Goal: Information Seeking & Learning: Check status

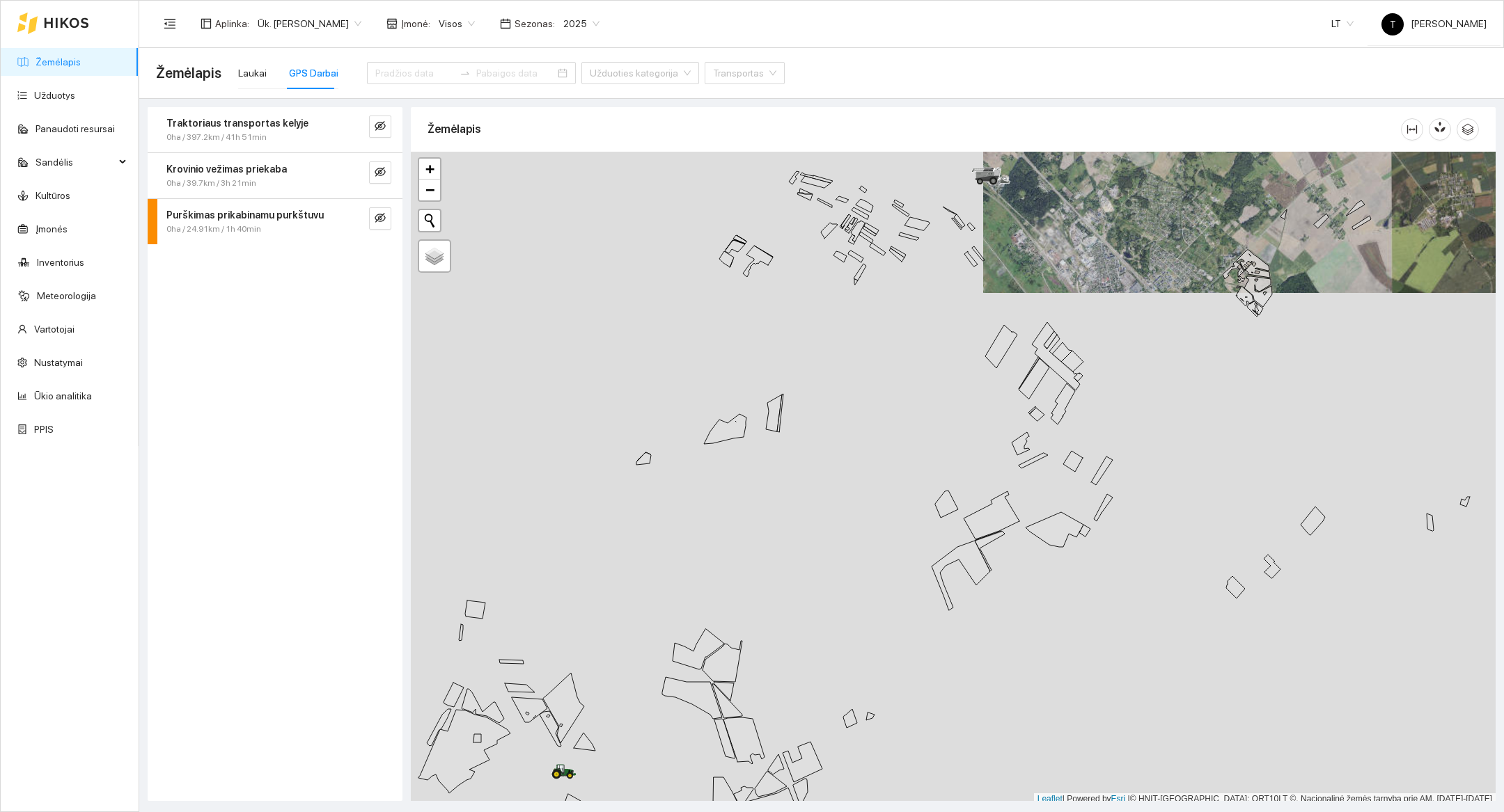
scroll to position [4, 0]
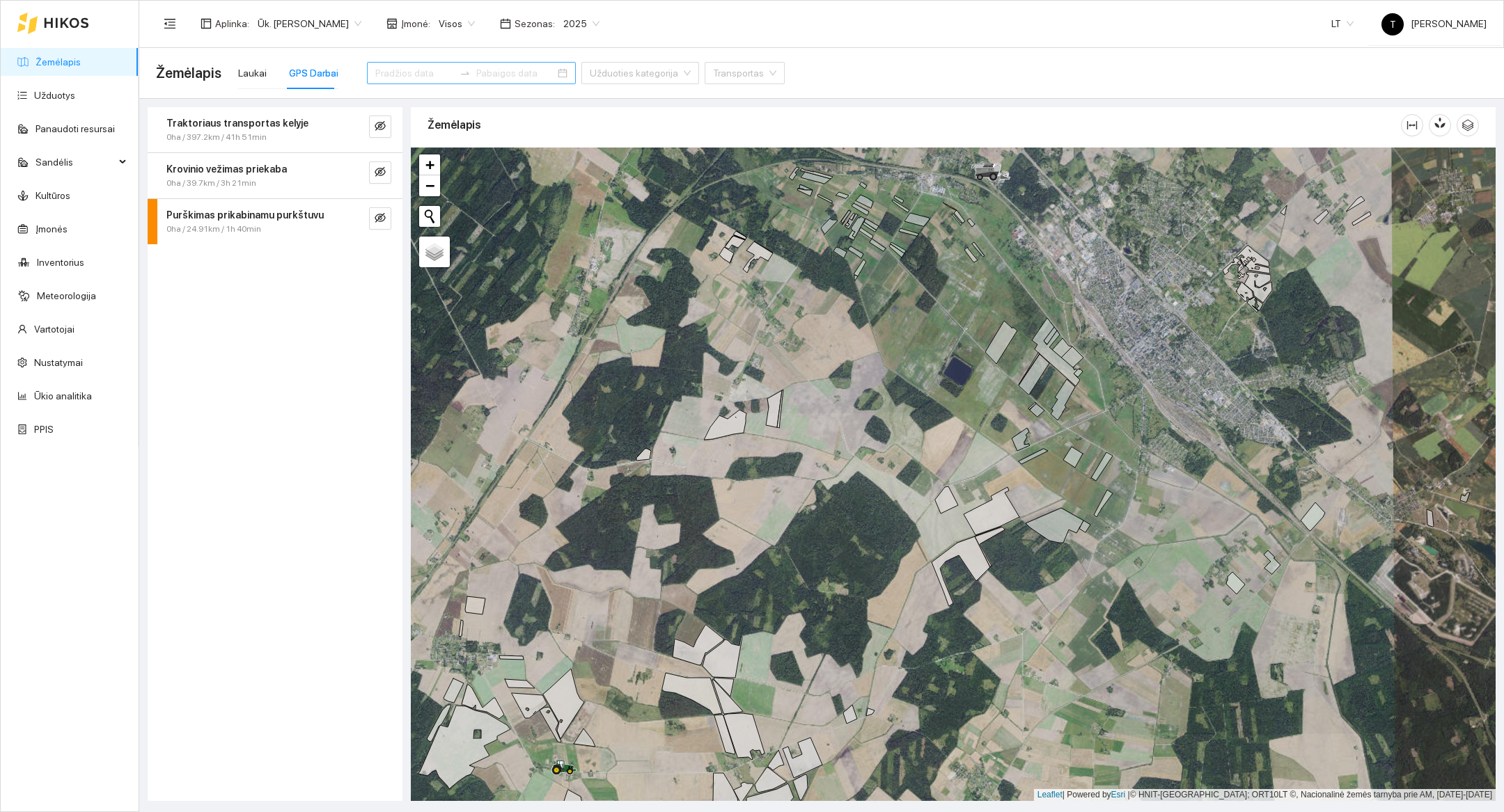
click at [454, 78] on div at bounding box center [466, 72] width 23 height 11
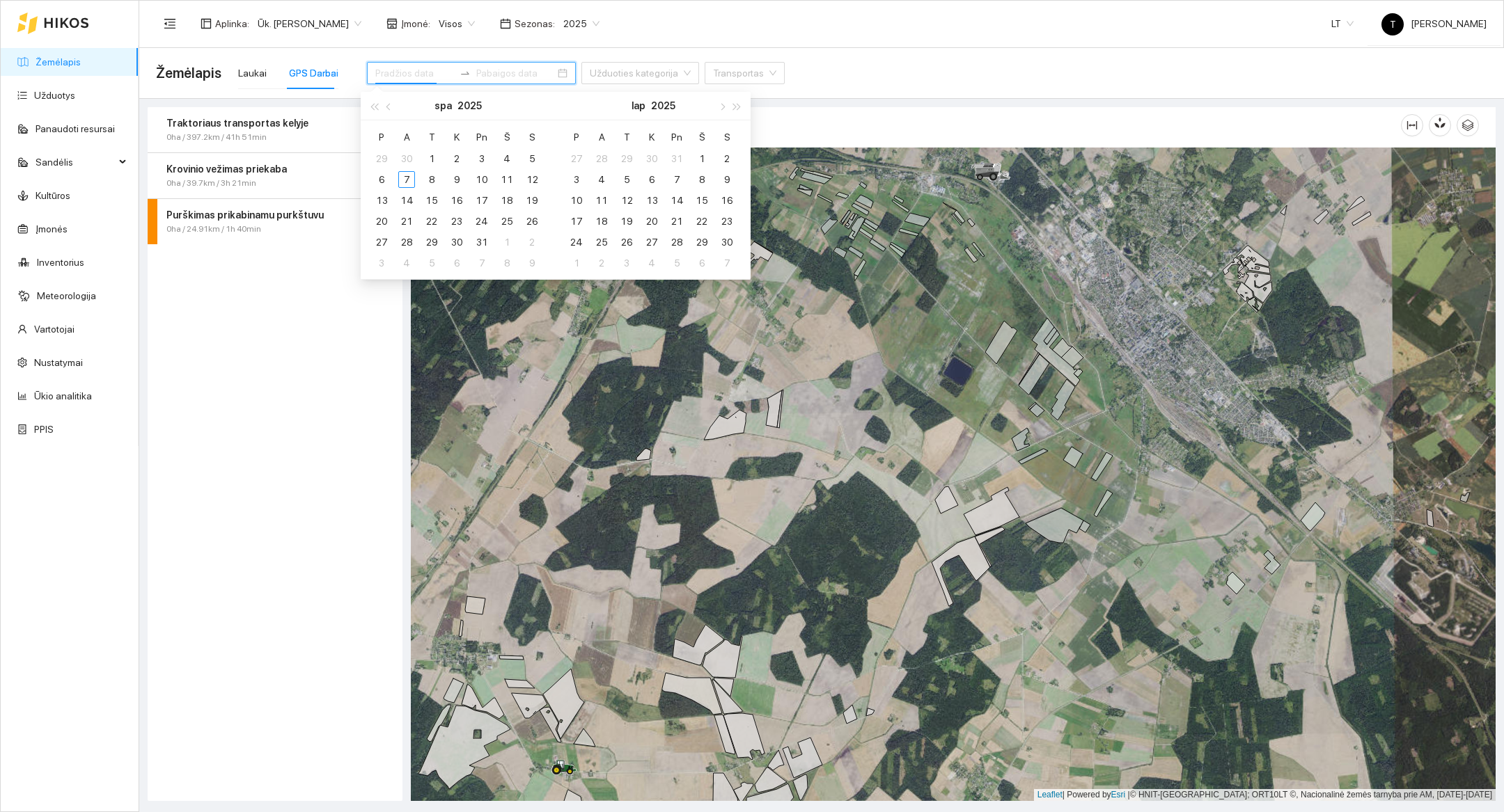
click at [404, 75] on input at bounding box center [415, 73] width 79 height 16
click at [377, 104] on span "button" at bounding box center [374, 107] width 7 height 7
click at [387, 104] on span "button" at bounding box center [390, 107] width 7 height 7
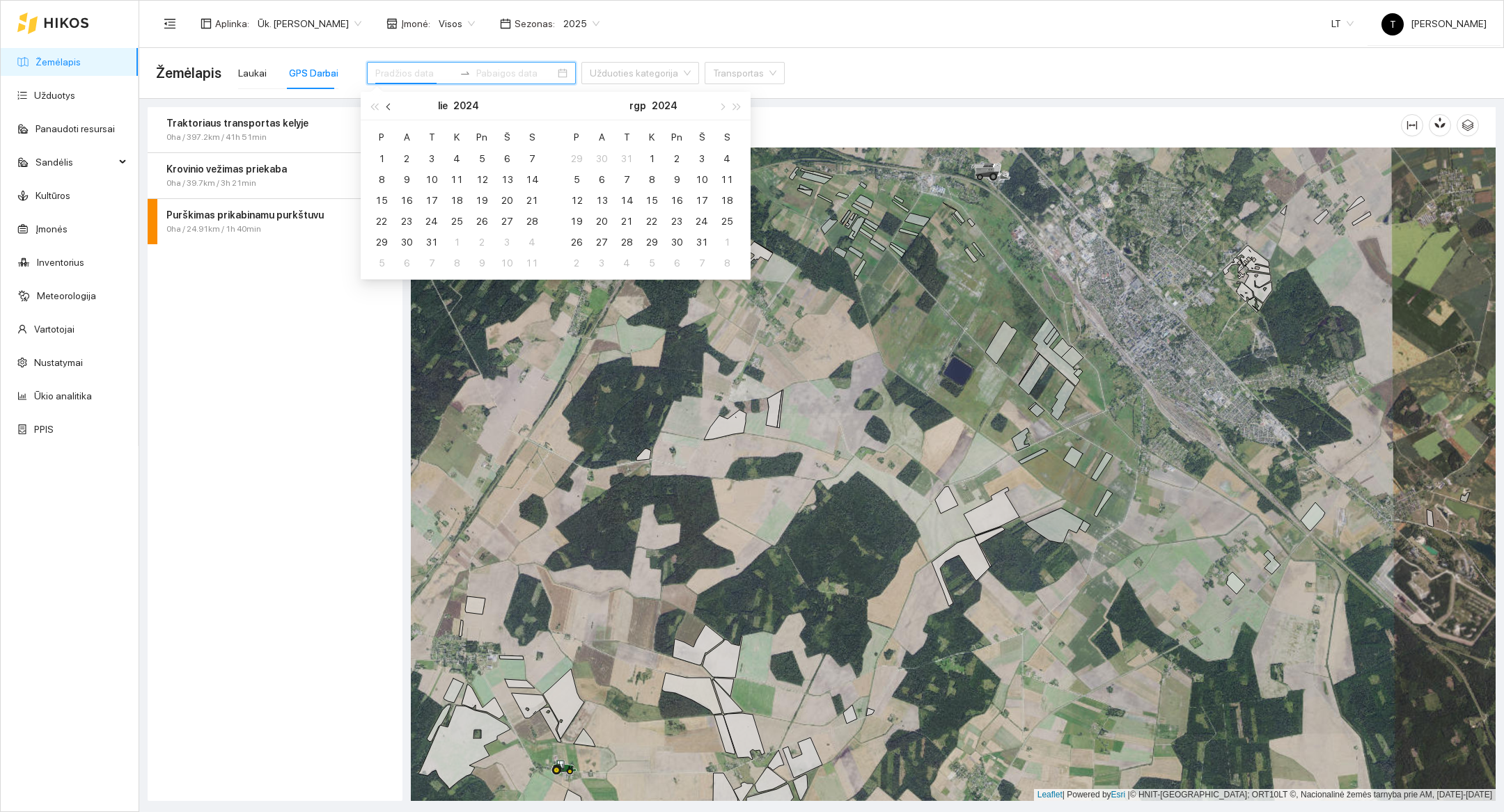
click at [387, 104] on span "button" at bounding box center [390, 107] width 7 height 7
click at [386, 104] on button "button" at bounding box center [390, 106] width 16 height 28
type input "[DATE]"
click at [414, 243] on div "30" at bounding box center [406, 242] width 17 height 17
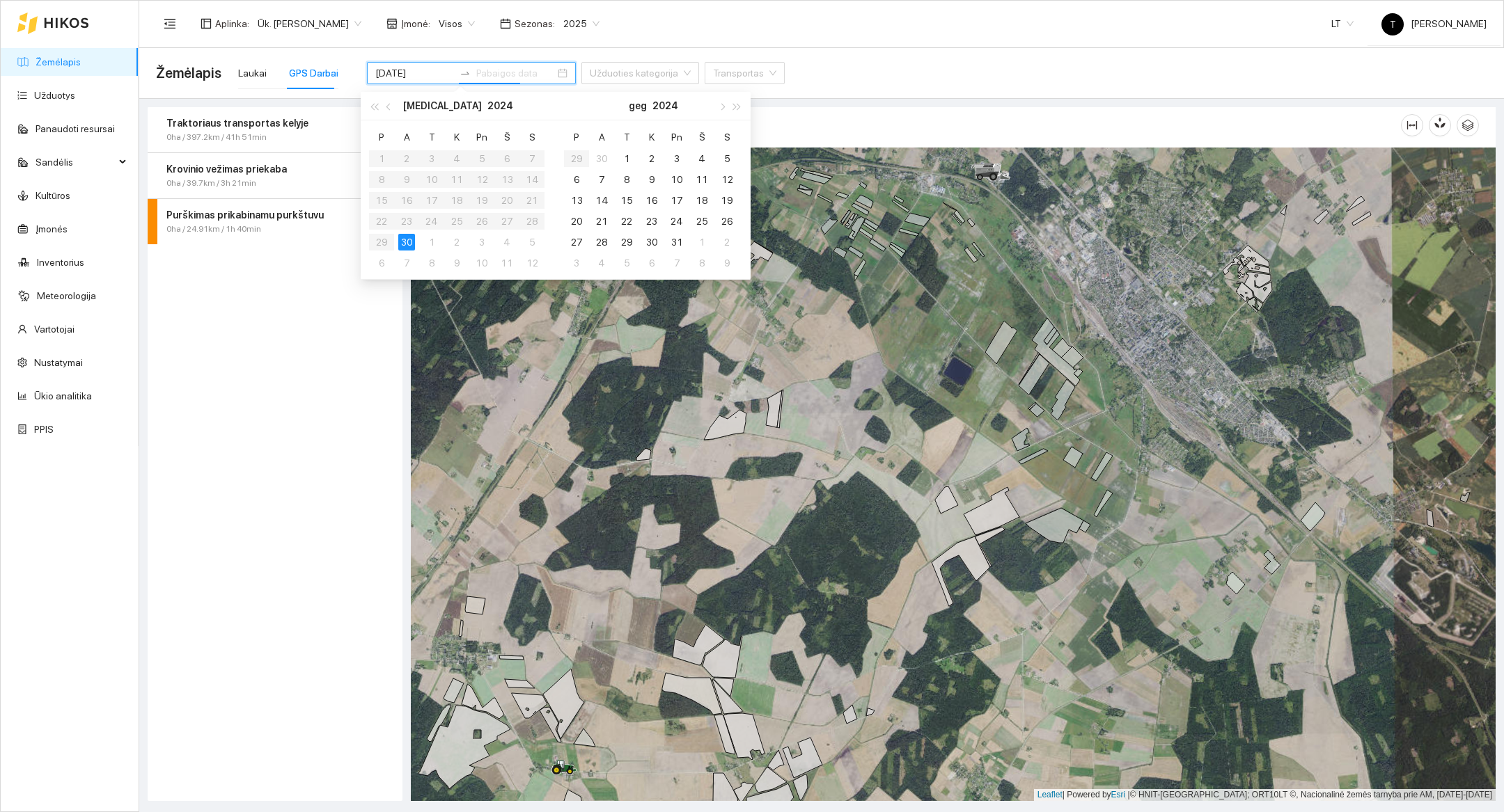
type input "[DATE]"
click at [721, 162] on div "5" at bounding box center [727, 158] width 17 height 17
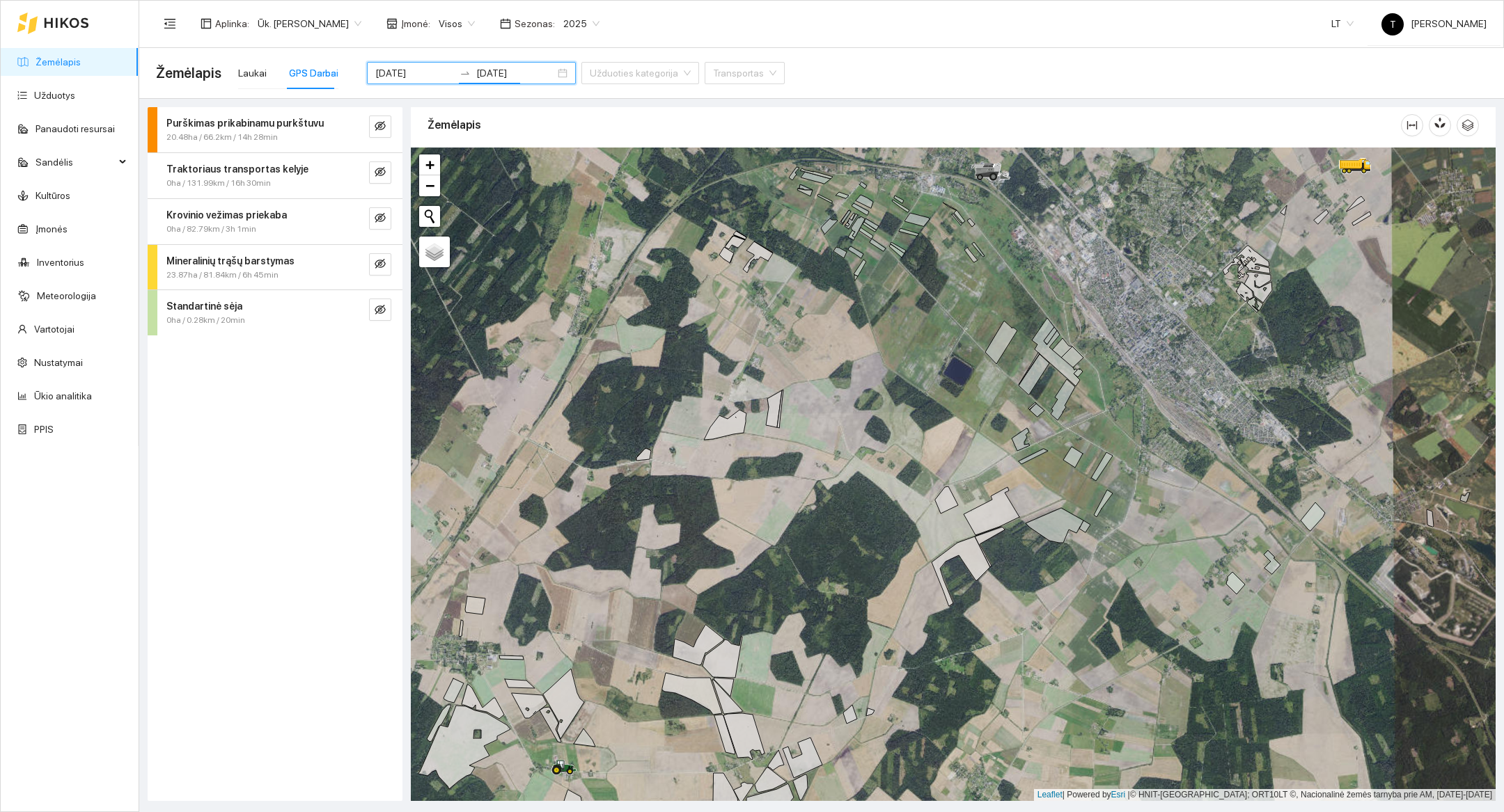
click at [1154, 298] on div at bounding box center [953, 474] width 1085 height 654
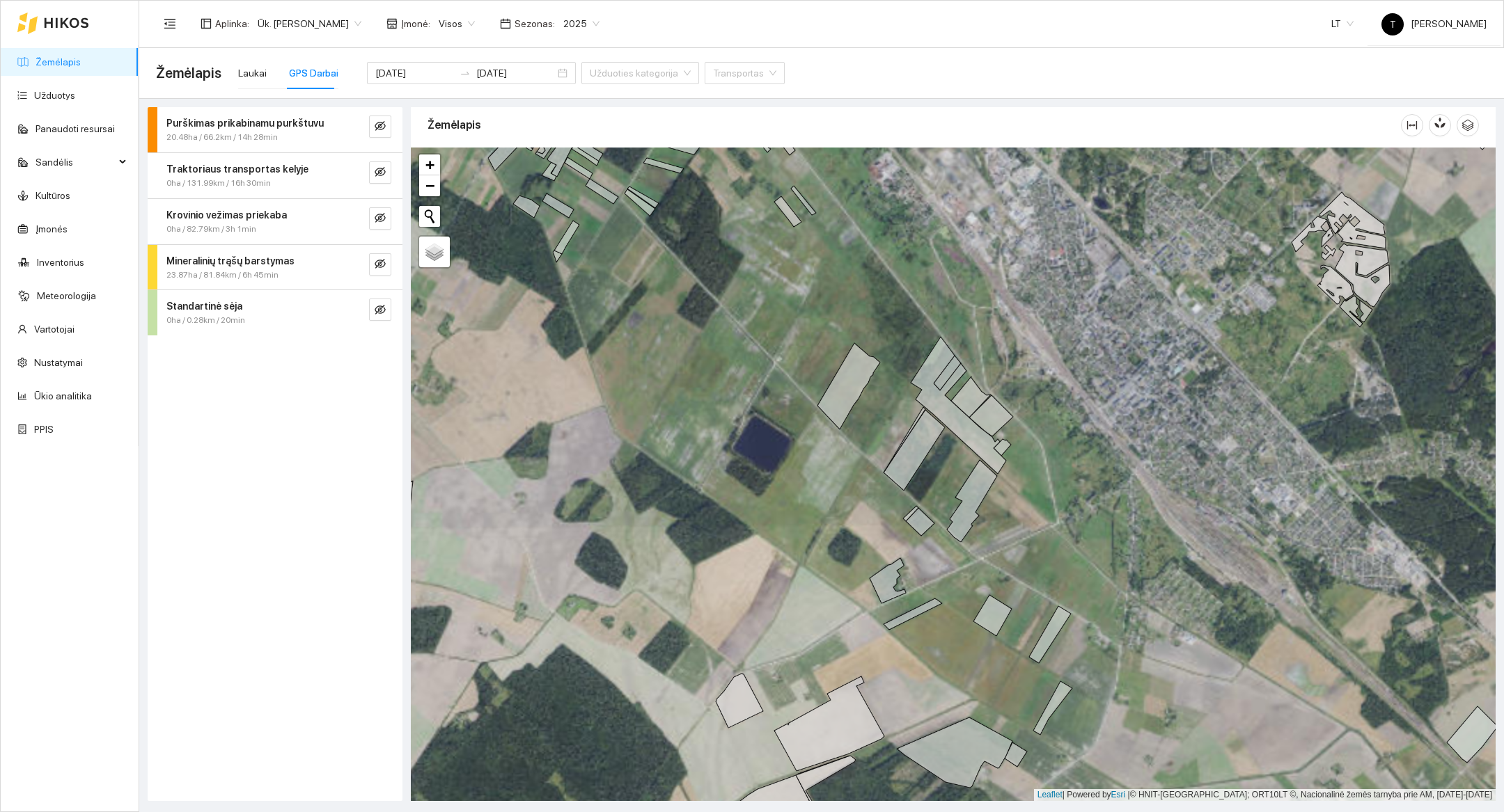
click at [1342, 373] on div at bounding box center [953, 474] width 1085 height 654
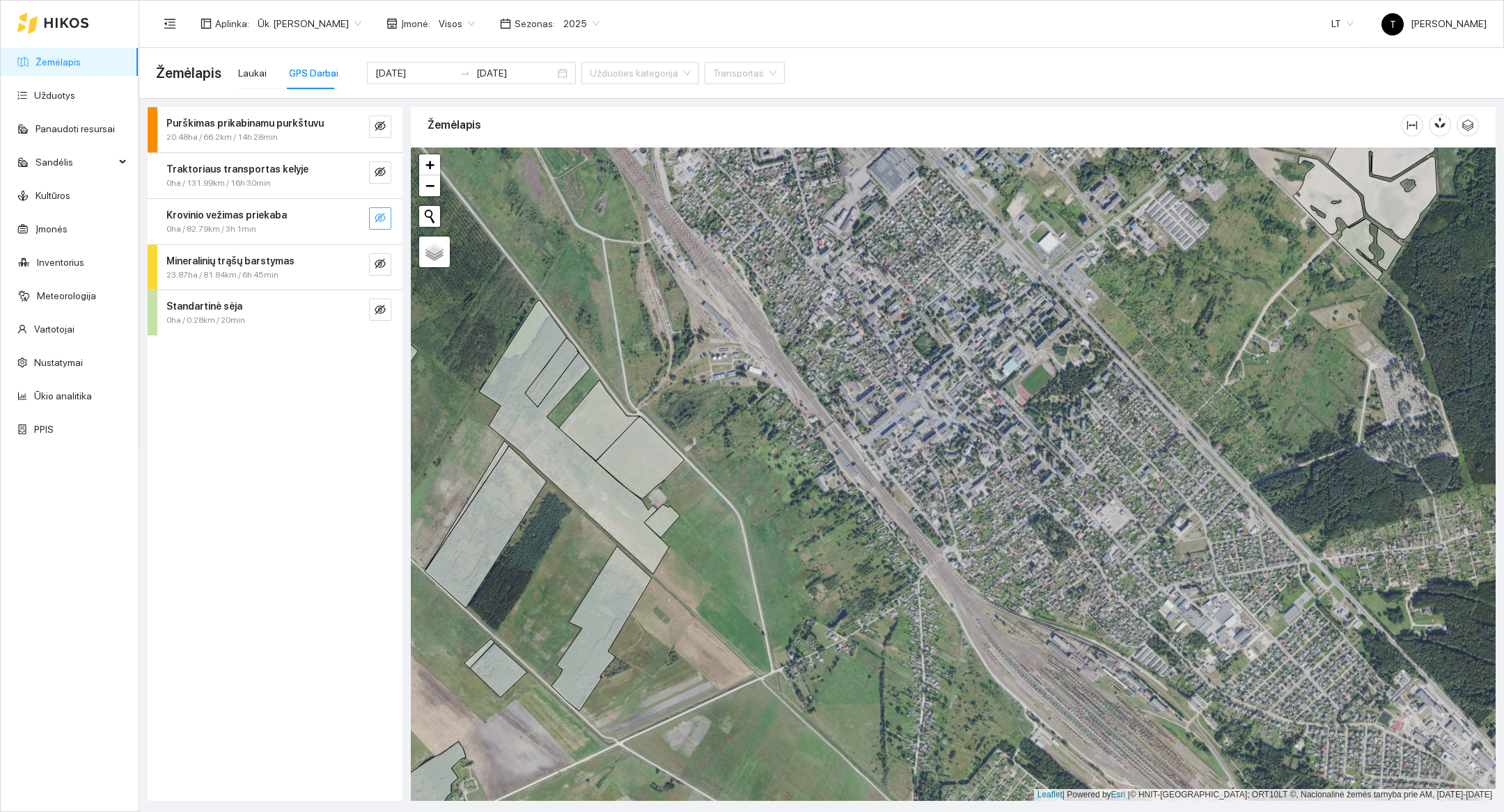
click at [385, 218] on icon "eye-invisible" at bounding box center [380, 217] width 11 height 10
click at [385, 310] on icon "eye-invisible" at bounding box center [380, 309] width 11 height 11
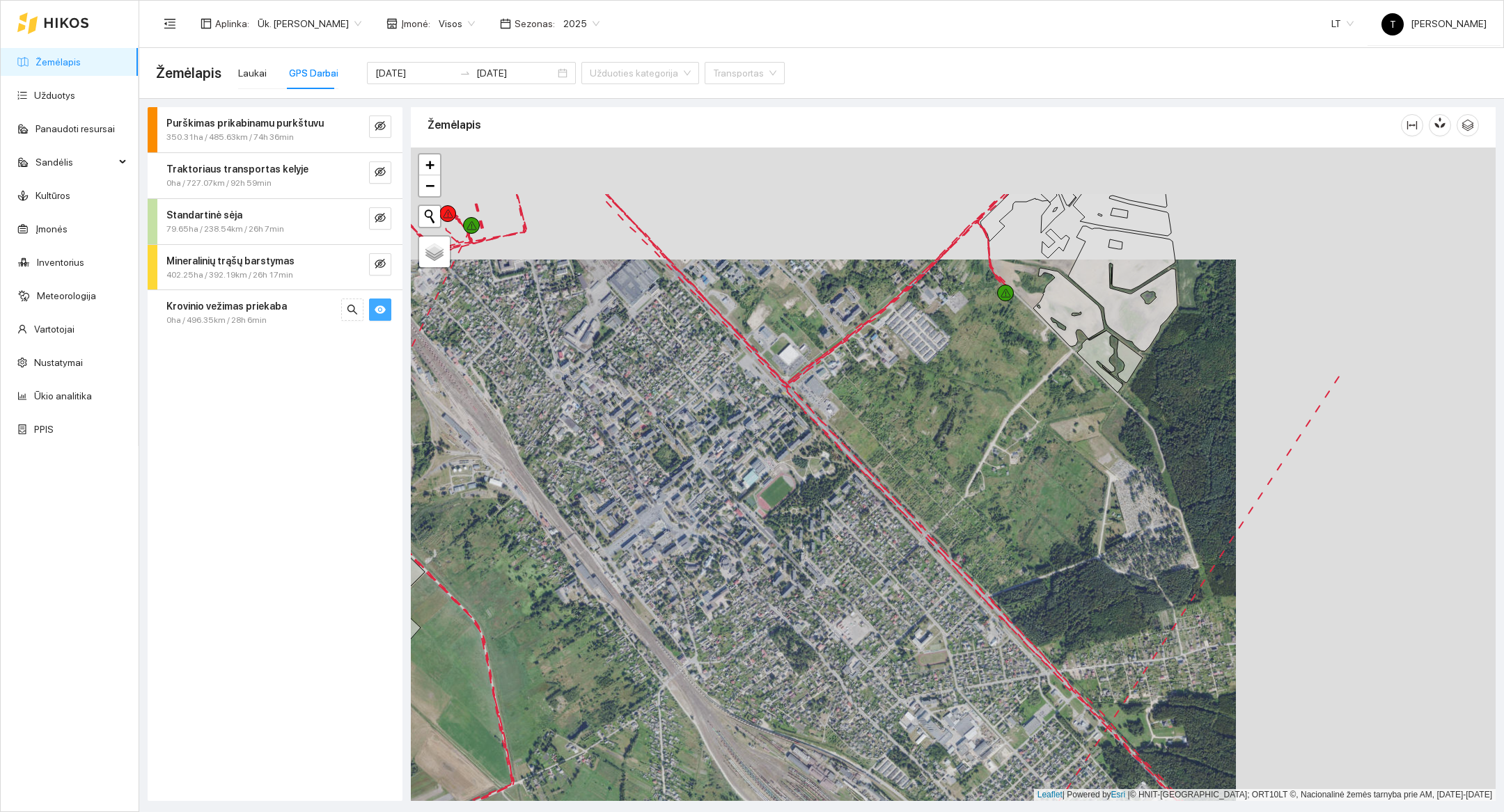
drag, startPoint x: 1107, startPoint y: 273, endPoint x: 839, endPoint y: 390, distance: 292.4
click at [840, 390] on div at bounding box center [953, 474] width 1085 height 654
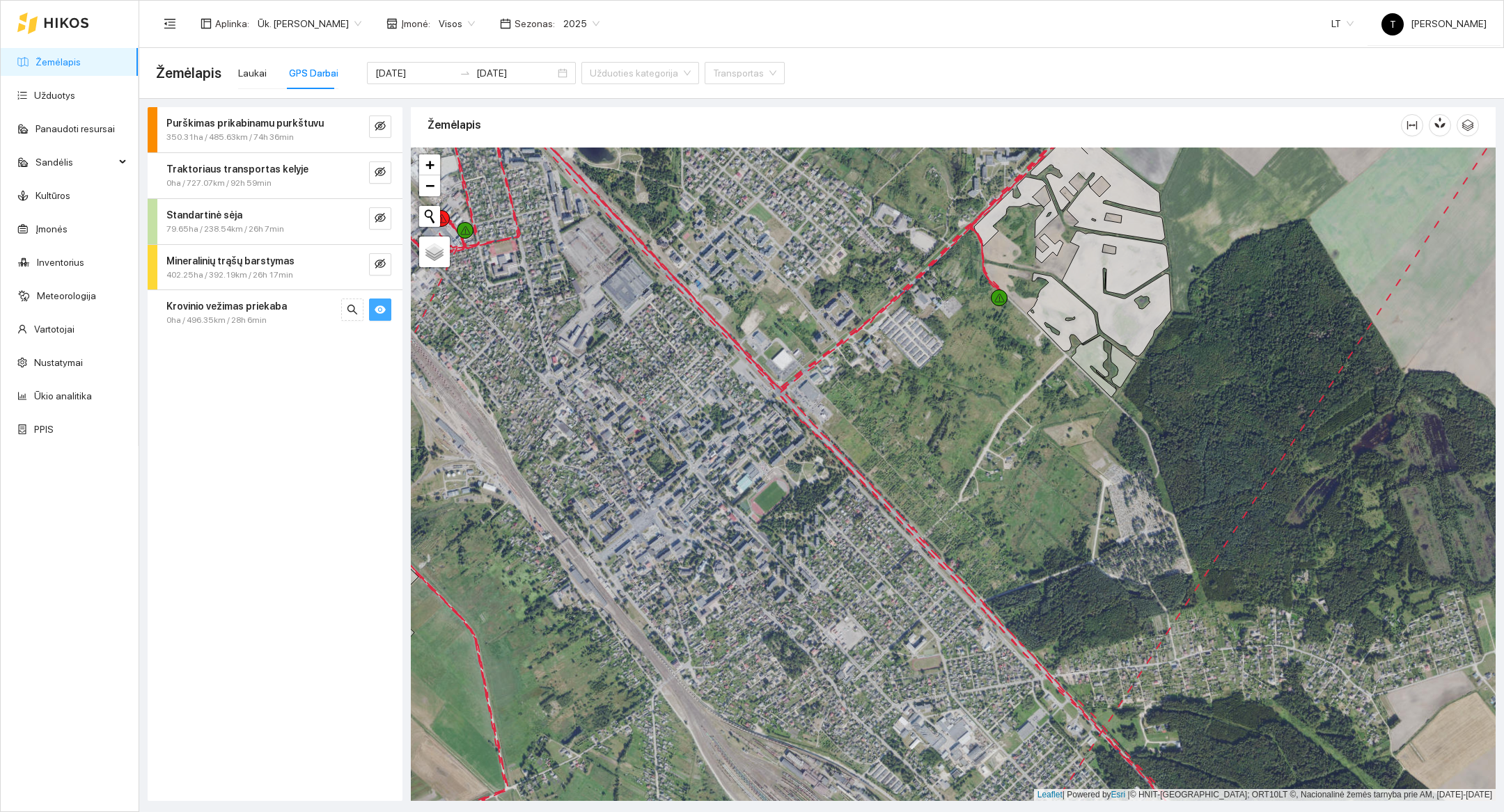
click at [960, 382] on div at bounding box center [953, 474] width 1085 height 654
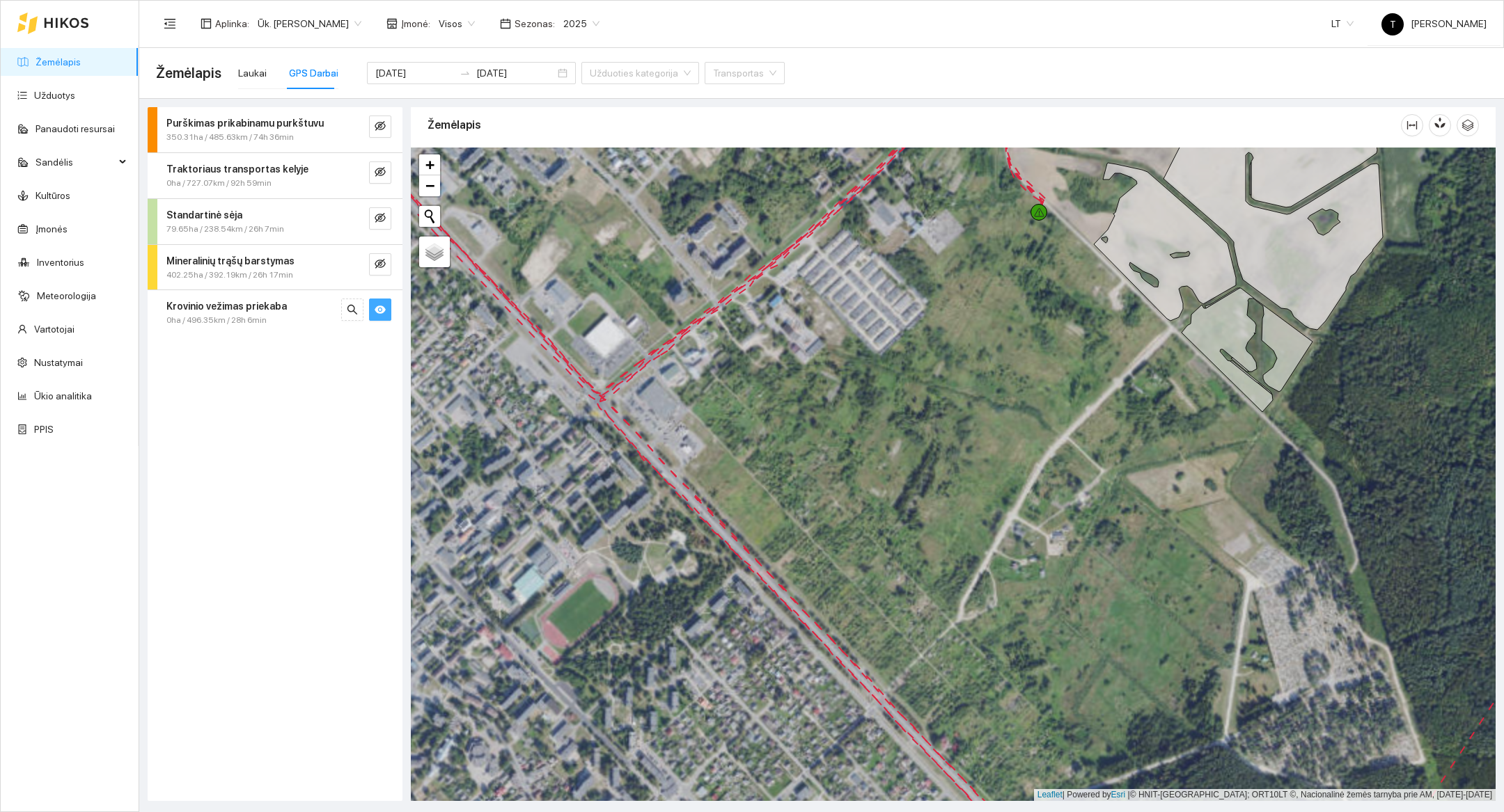
click at [859, 314] on div at bounding box center [953, 474] width 1085 height 654
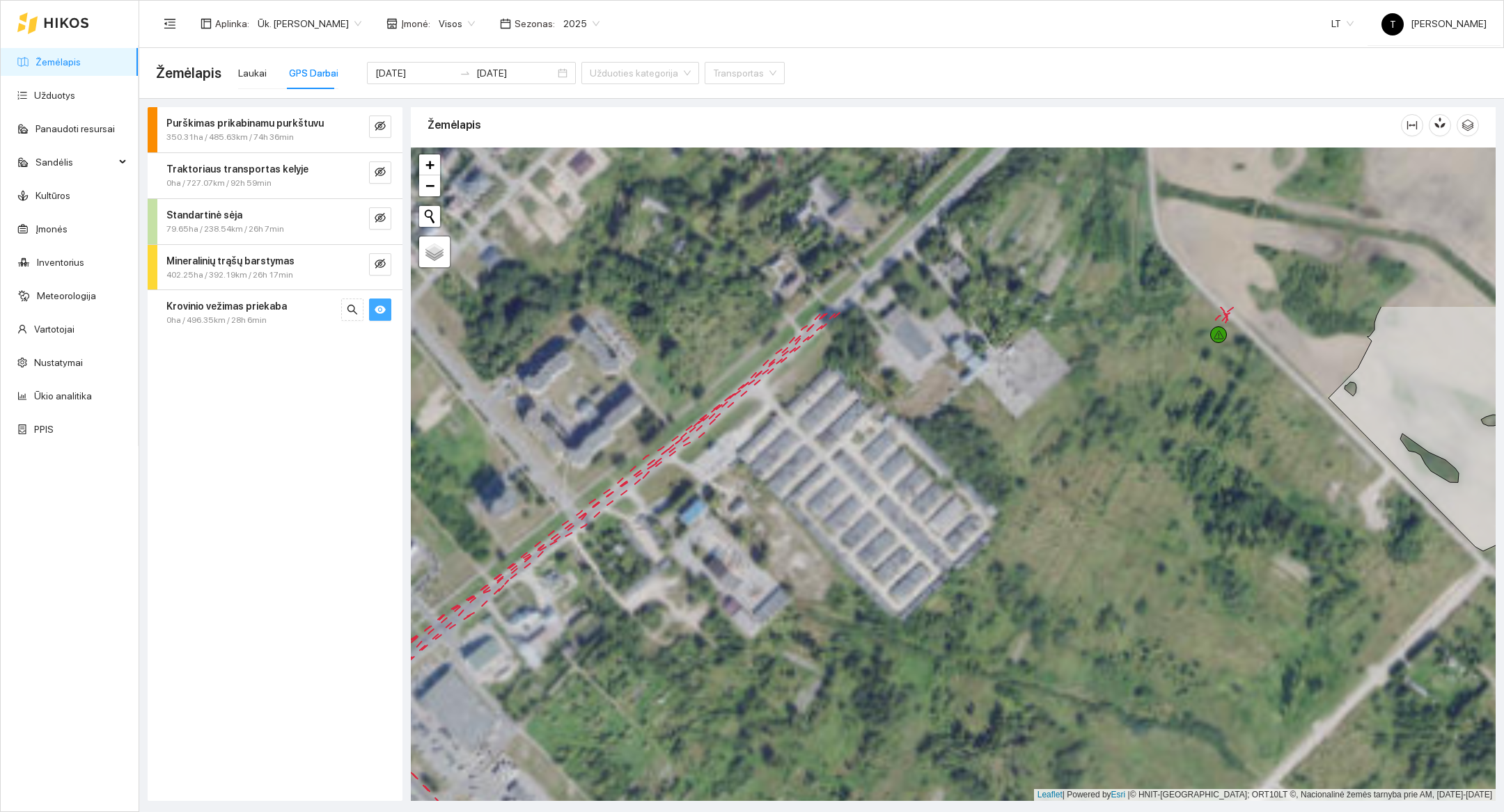
drag, startPoint x: 859, startPoint y: 314, endPoint x: 857, endPoint y: 537, distance: 223.0
click at [857, 537] on div at bounding box center [953, 474] width 1085 height 654
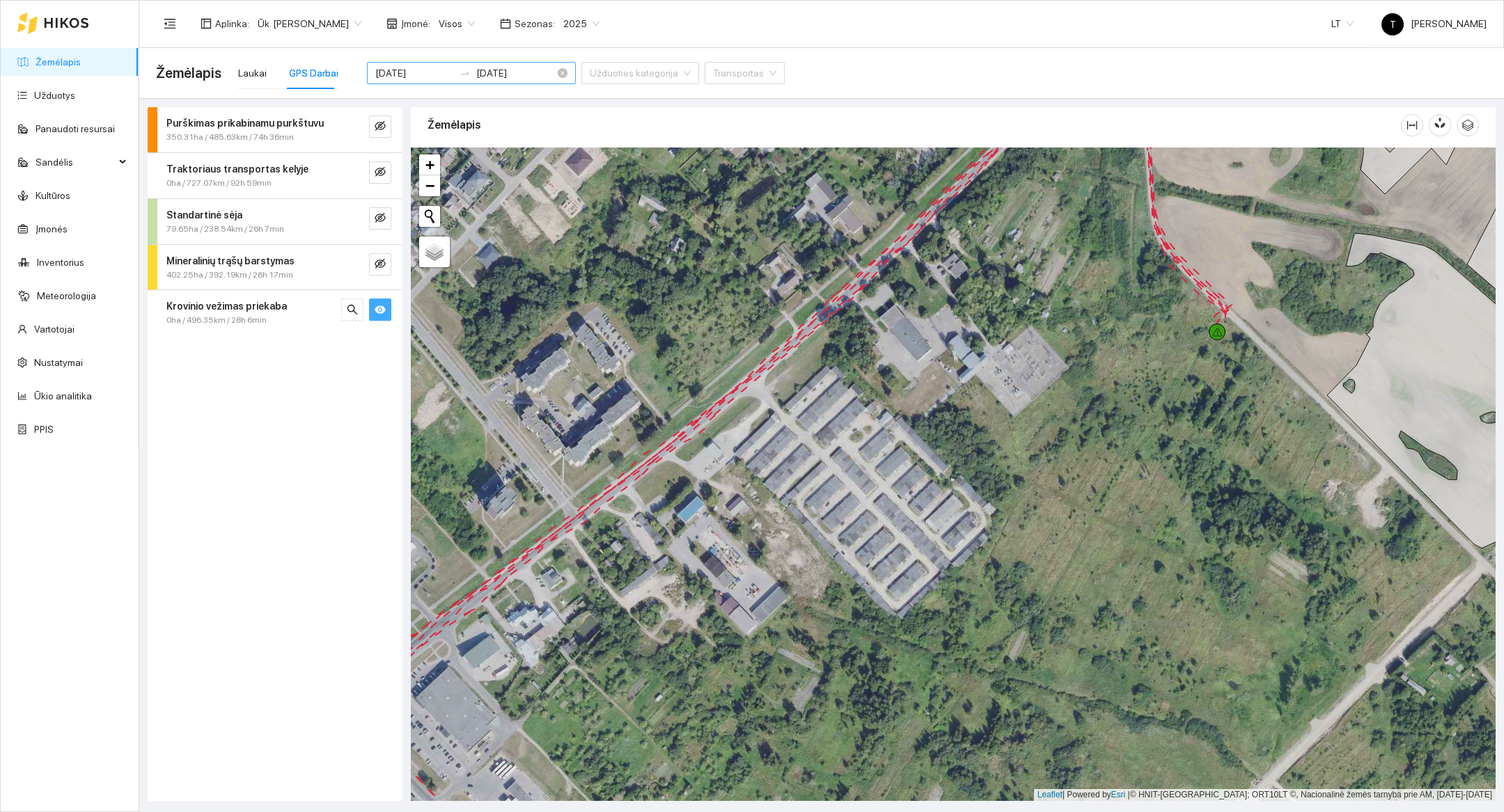
click at [407, 78] on input "[DATE]" at bounding box center [415, 73] width 79 height 16
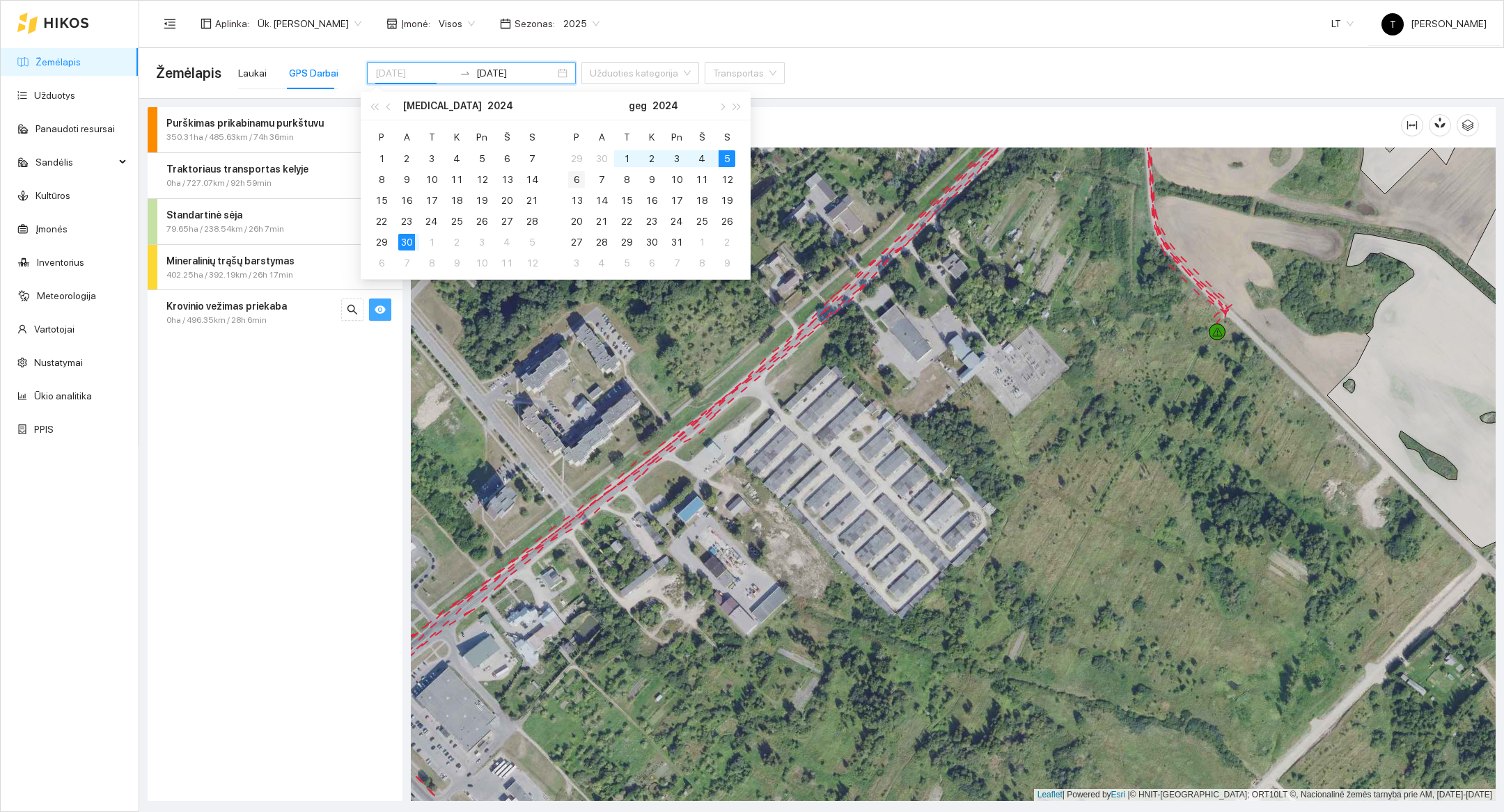
type input "[DATE]"
click at [583, 180] on div "6" at bounding box center [576, 179] width 17 height 17
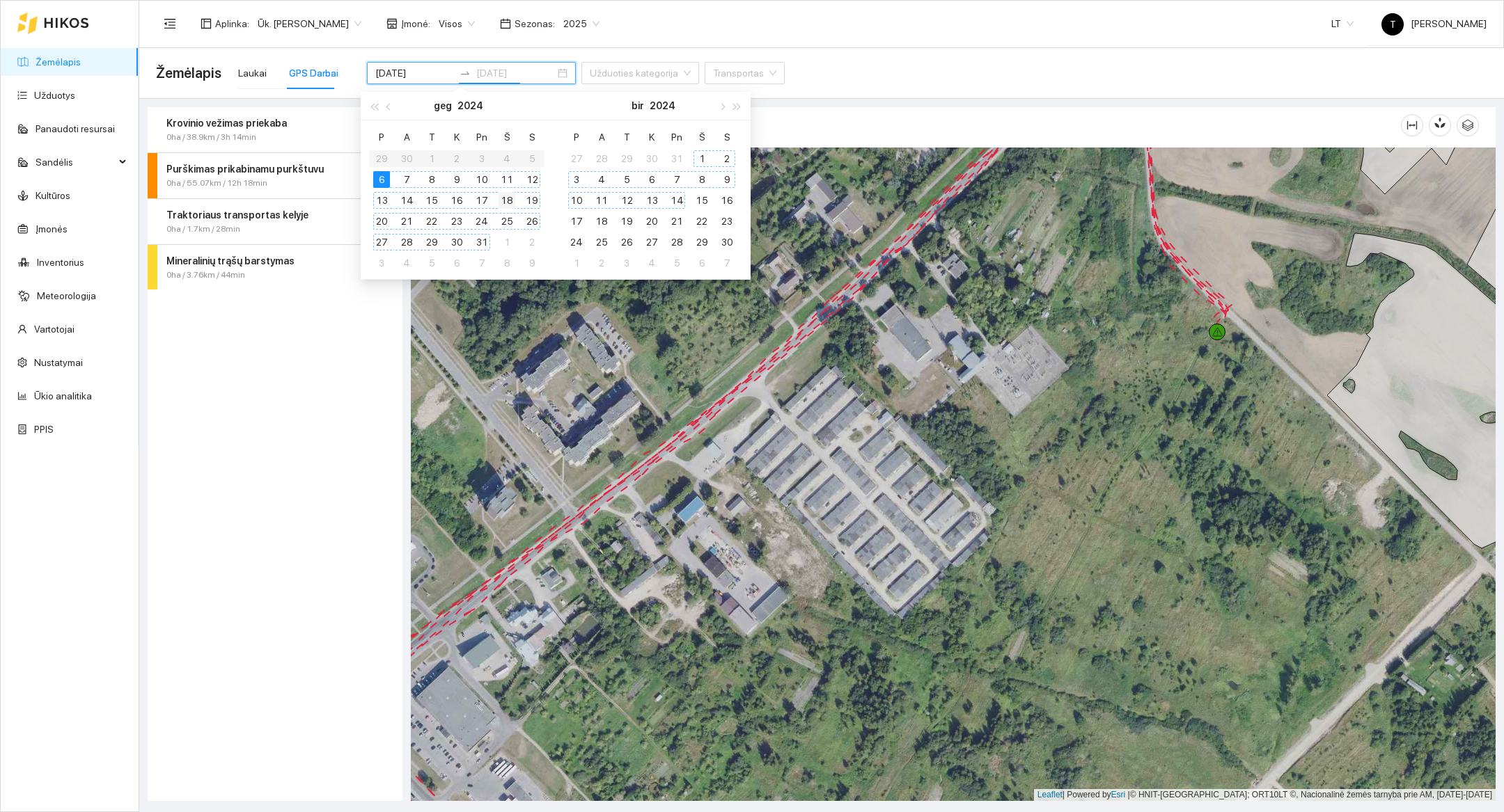
type input "[DATE]"
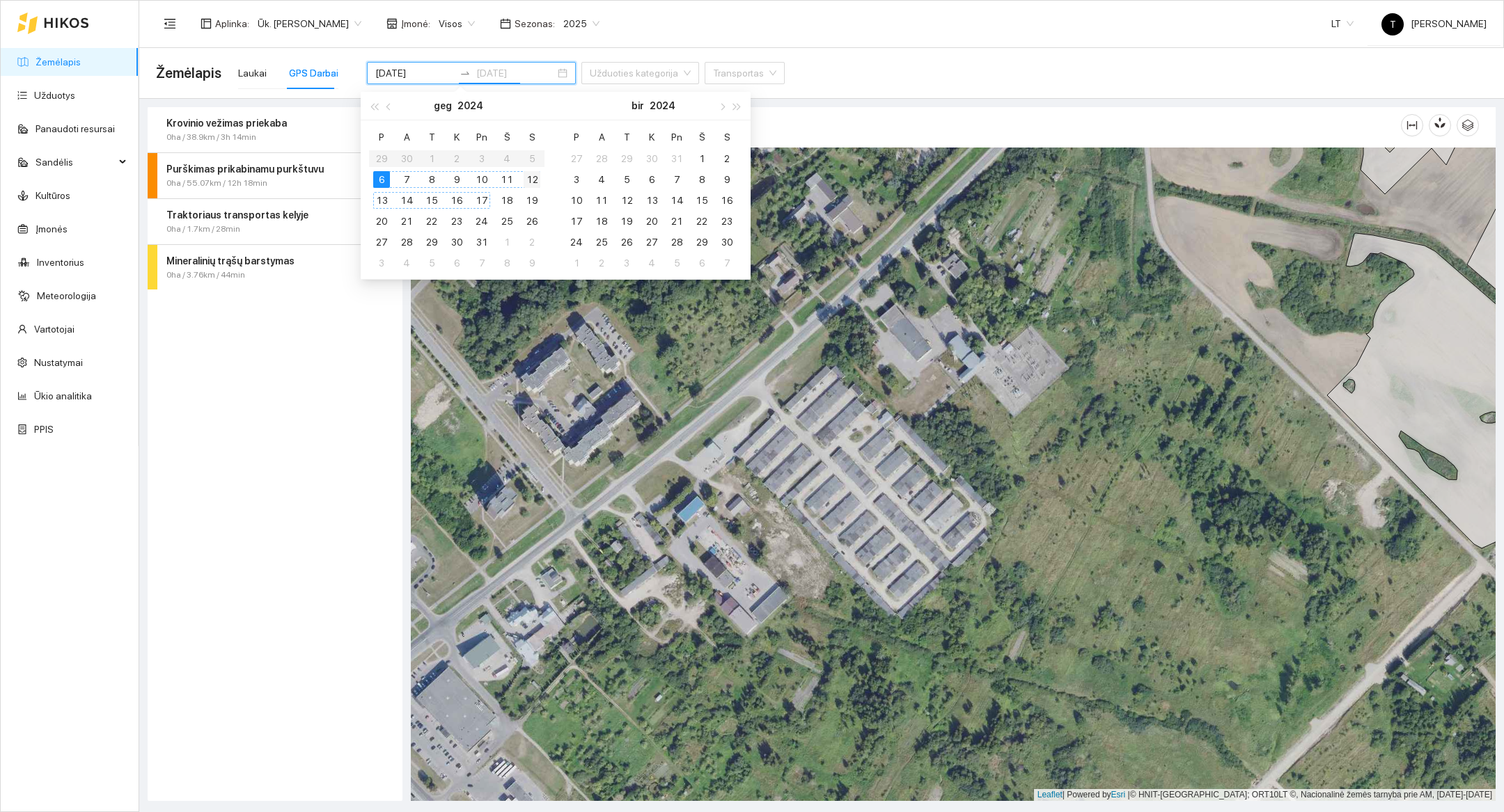
type input "[DATE]"
click at [533, 179] on div "12" at bounding box center [532, 179] width 17 height 17
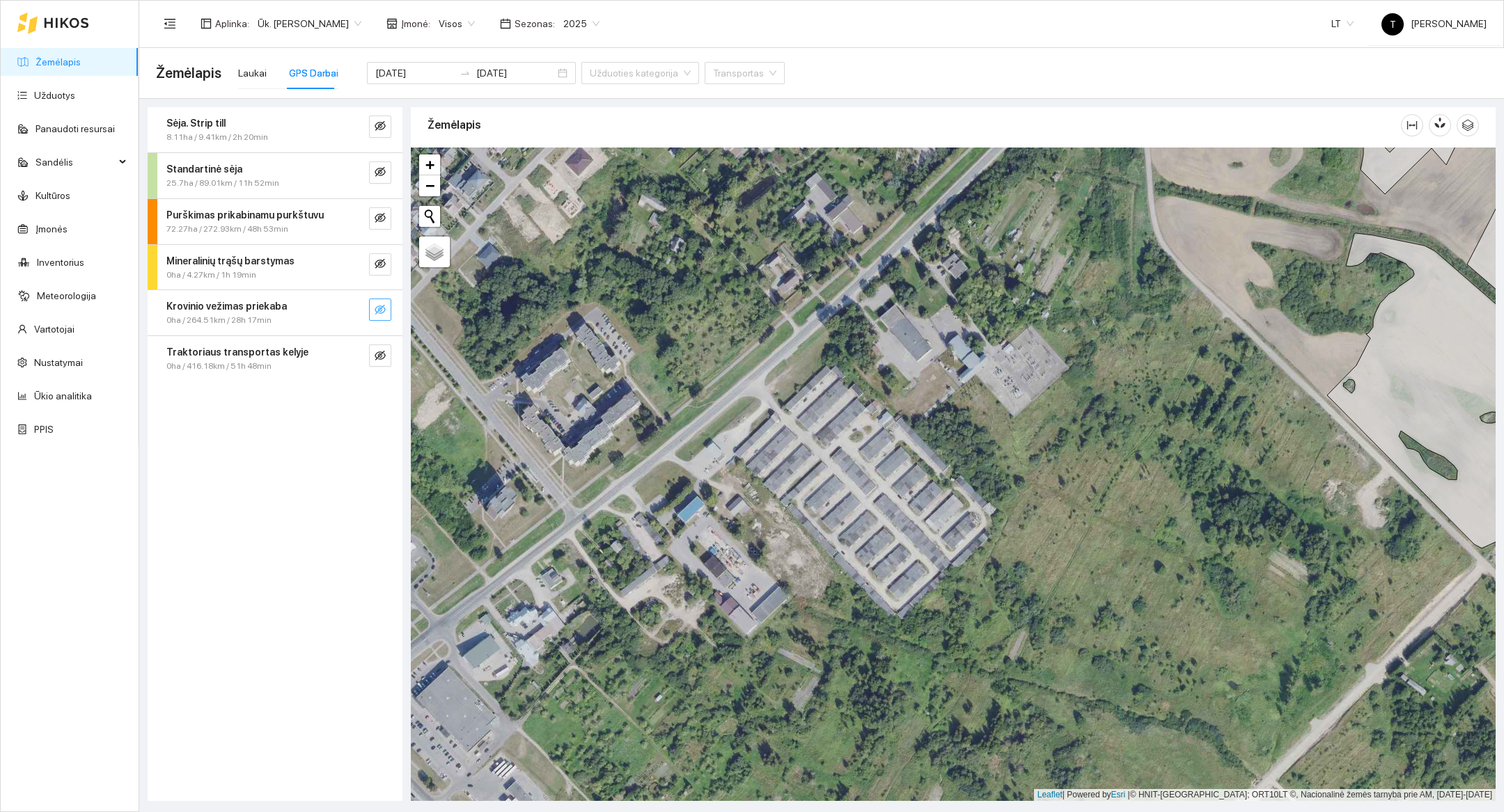
click at [380, 311] on icon "eye-invisible" at bounding box center [380, 309] width 11 height 11
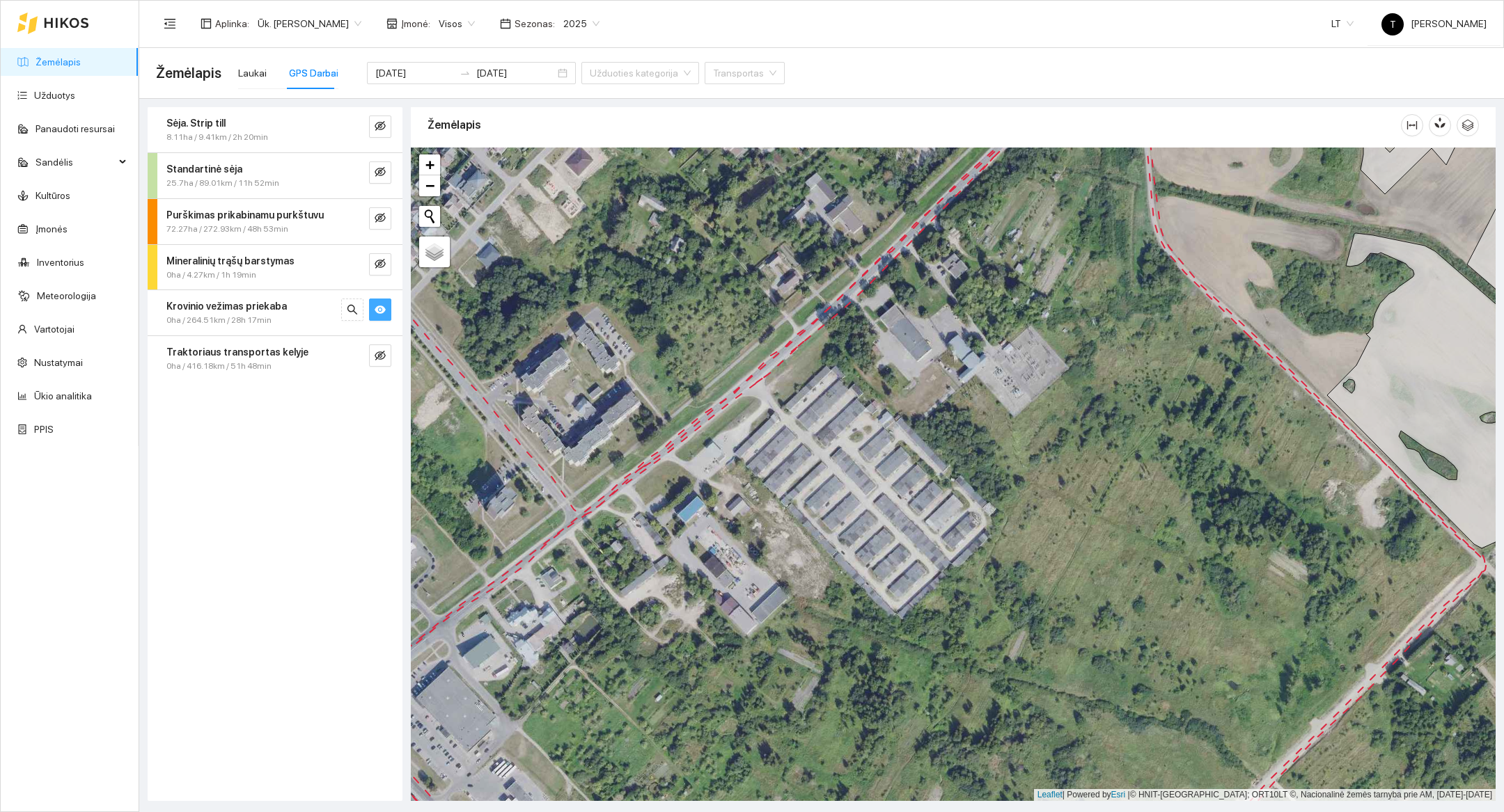
click at [380, 311] on icon "eye" at bounding box center [380, 310] width 11 height 9
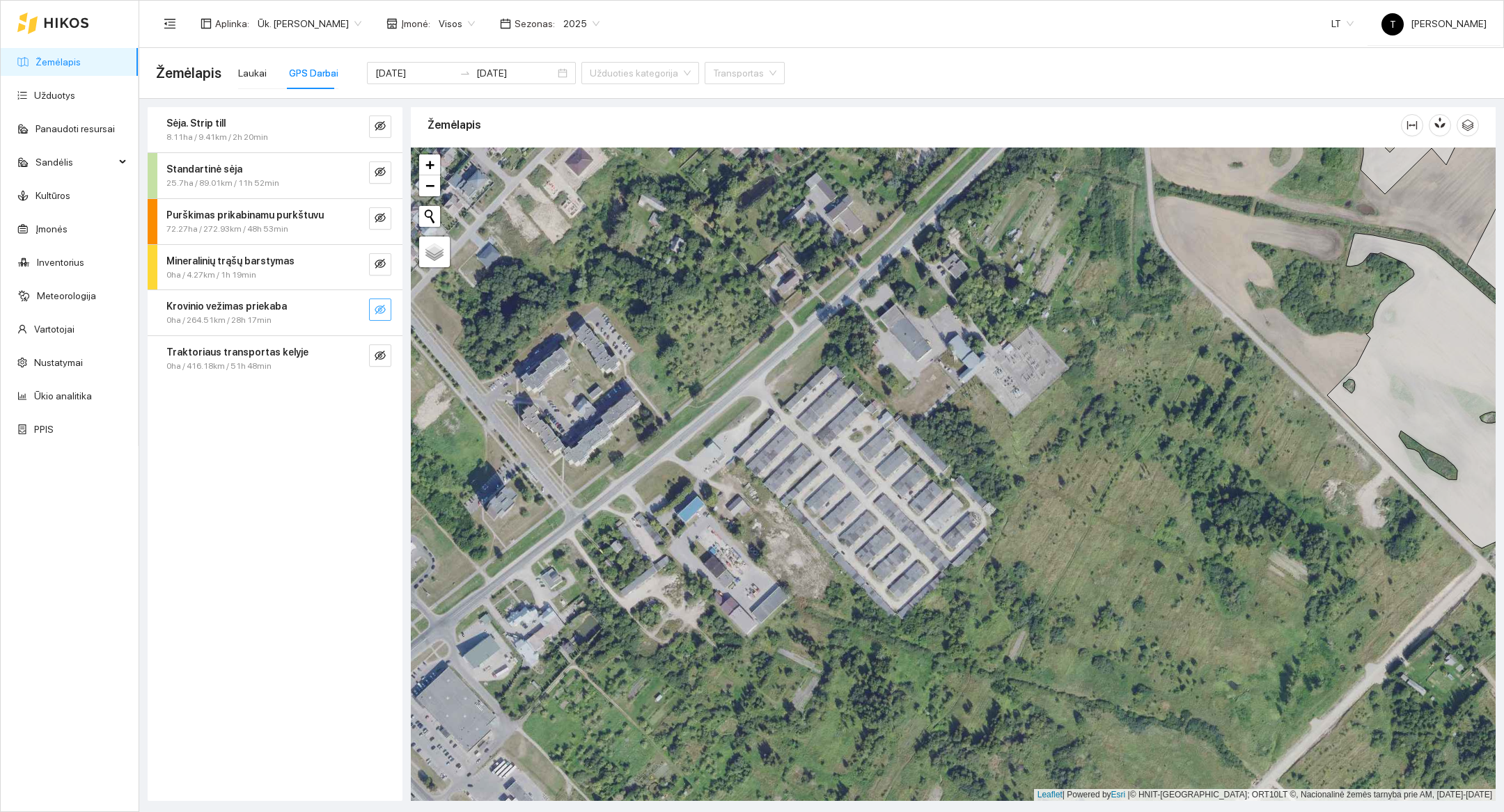
click at [399, 86] on div "[DATE] [DATE]" at bounding box center [471, 73] width 209 height 56
click at [402, 81] on div "[DATE] [DATE]" at bounding box center [471, 73] width 209 height 23
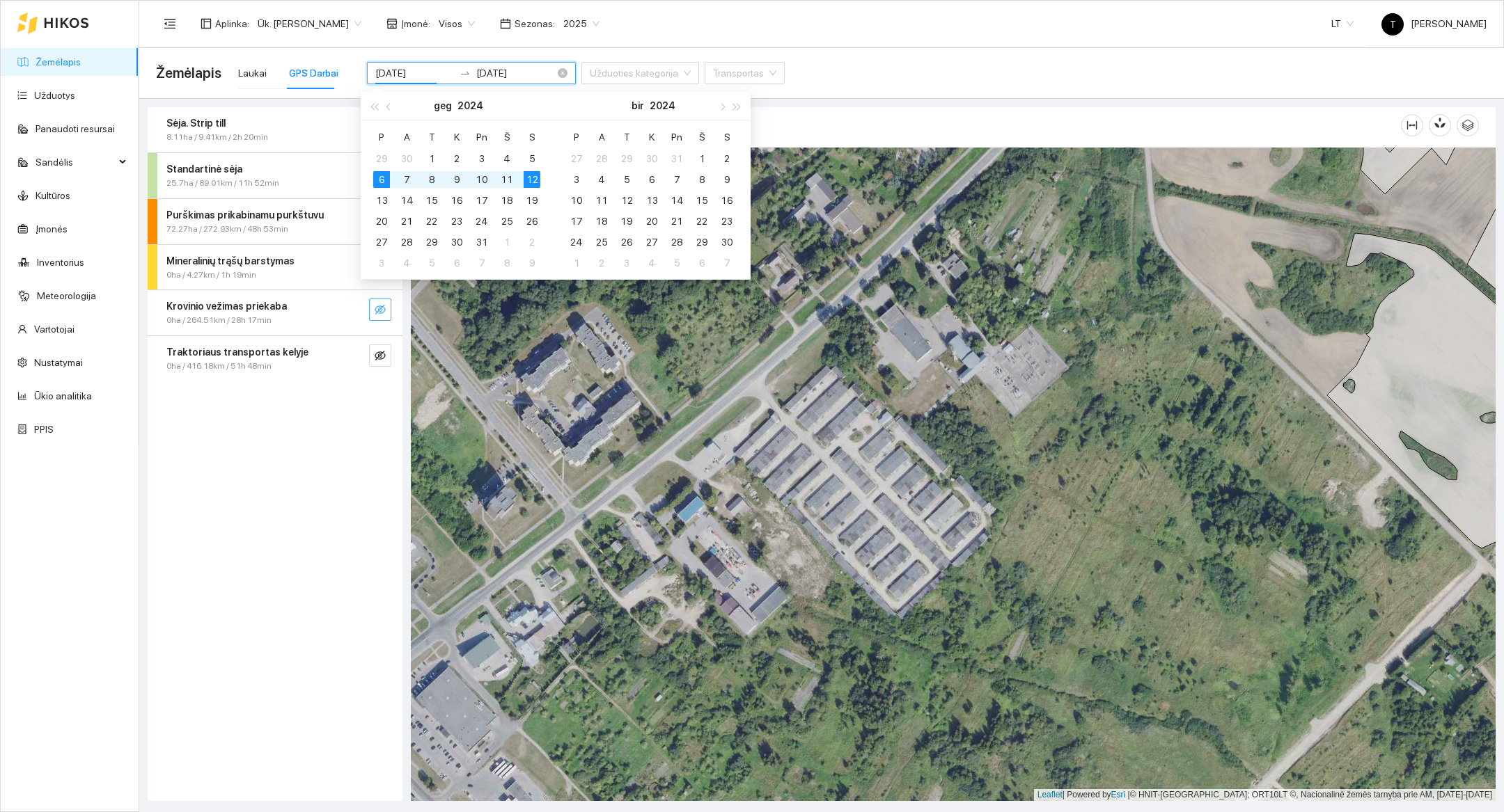
click at [404, 77] on input "[DATE]" at bounding box center [415, 73] width 79 height 16
type input "[DATE]"
click at [378, 201] on div "13" at bounding box center [381, 200] width 17 height 17
type input "[DATE]"
click at [531, 203] on div "19" at bounding box center [532, 200] width 17 height 17
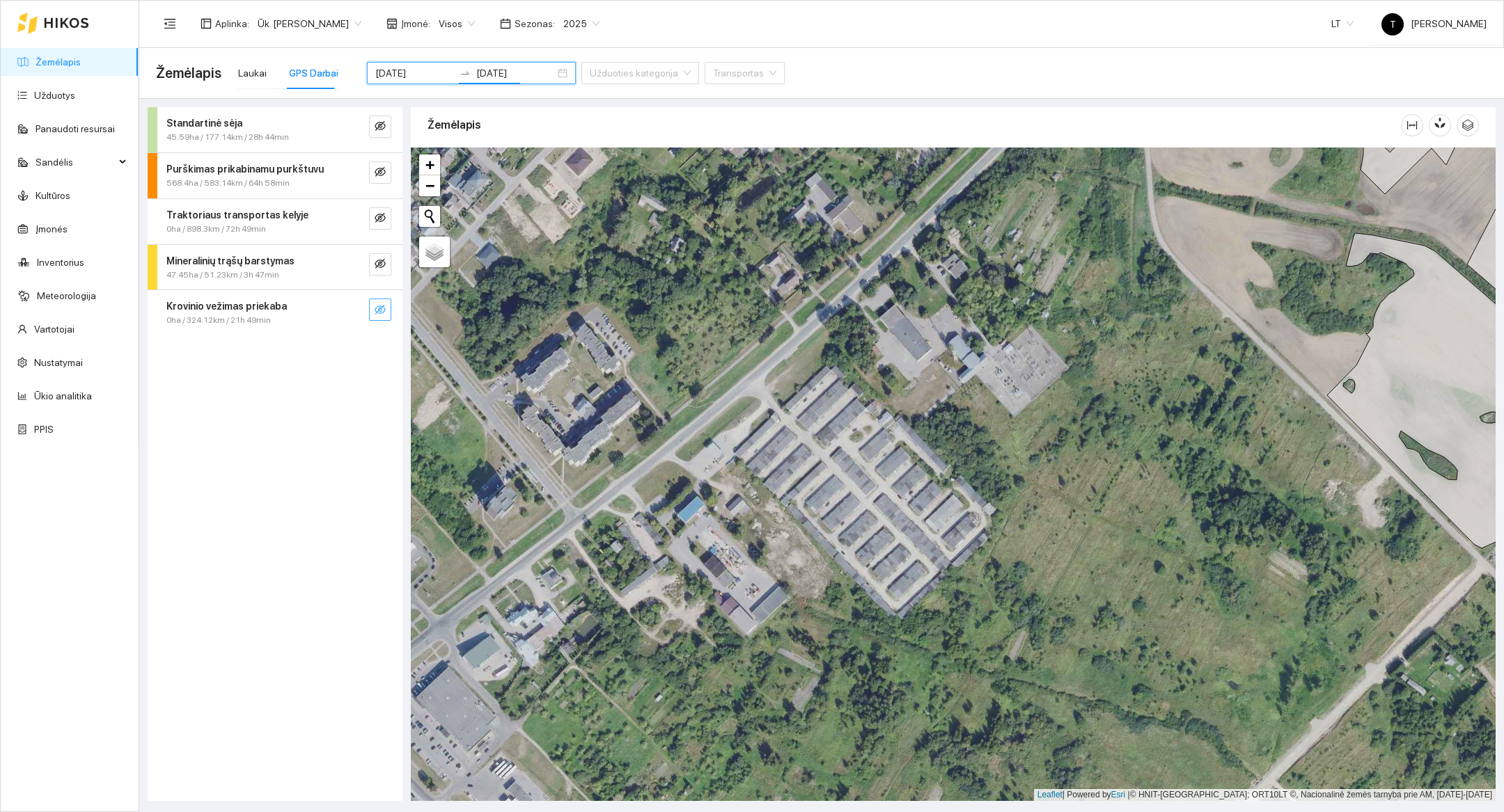
click at [389, 311] on button "button" at bounding box center [381, 310] width 23 height 23
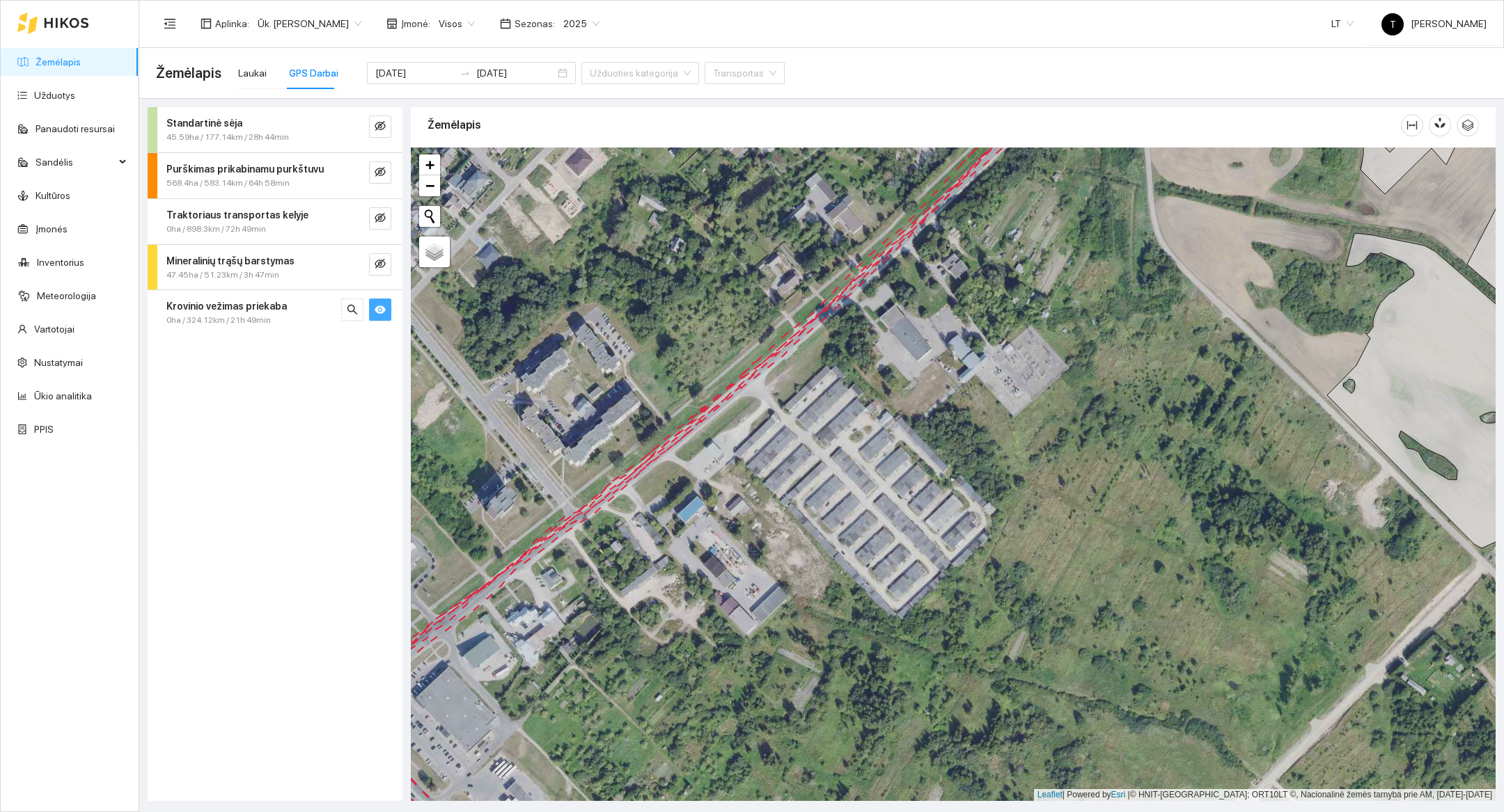
click at [388, 311] on button "button" at bounding box center [381, 310] width 23 height 23
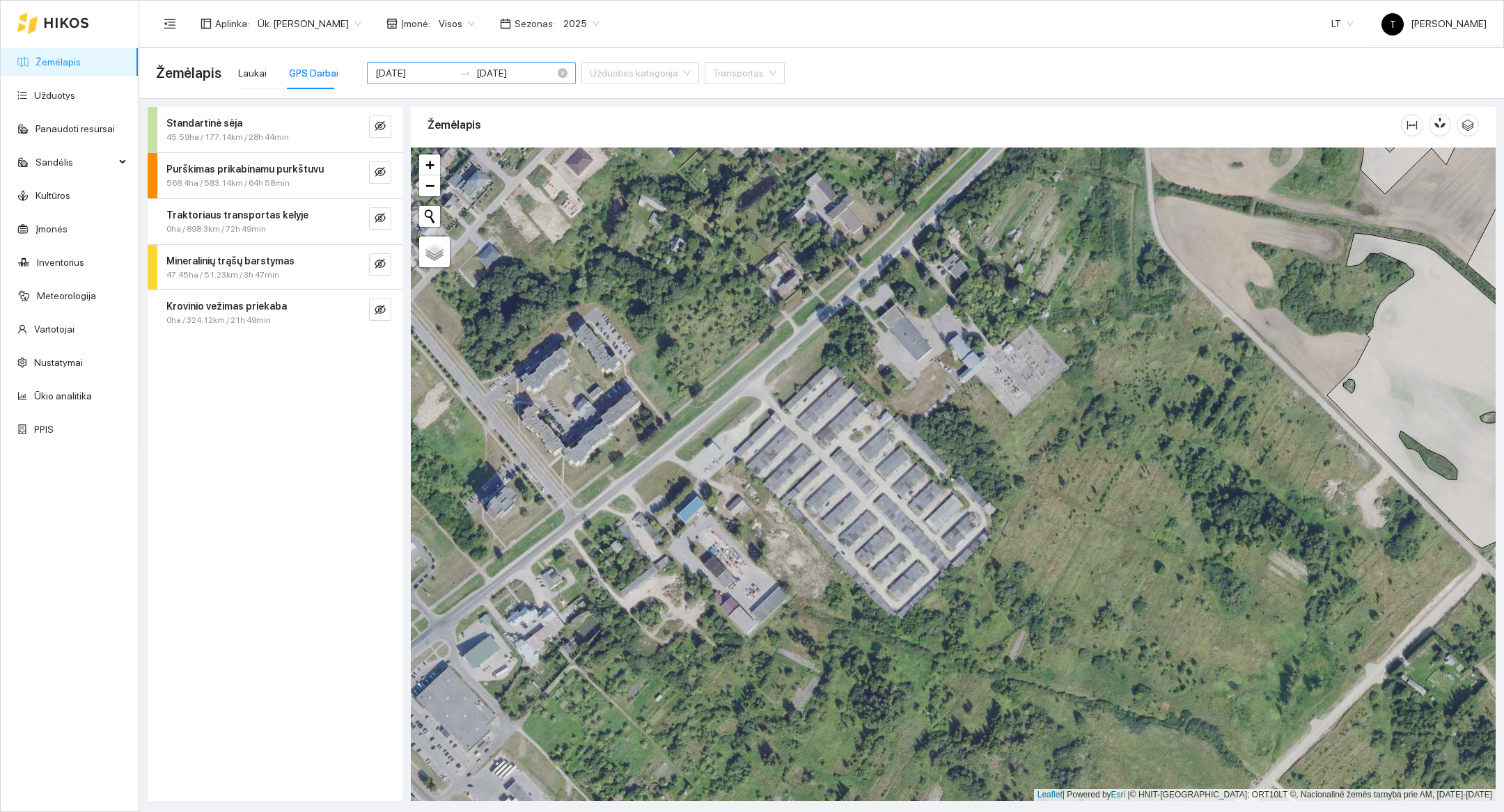
click at [414, 78] on input "[DATE]" at bounding box center [415, 73] width 79 height 16
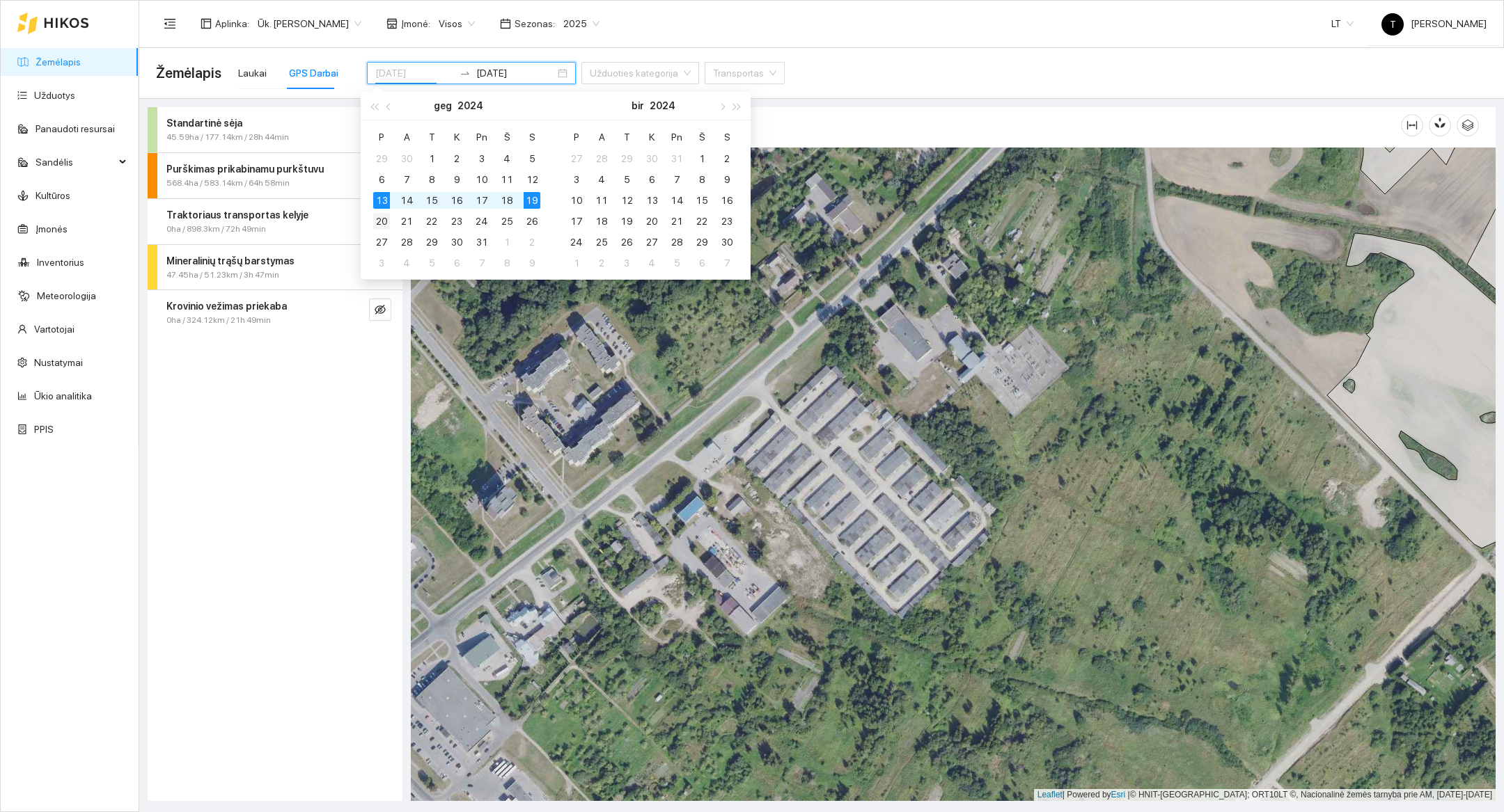
type input "[DATE]"
click at [390, 218] on div "20" at bounding box center [381, 221] width 17 height 17
type input "[DATE]"
click at [535, 224] on div "26" at bounding box center [532, 221] width 17 height 17
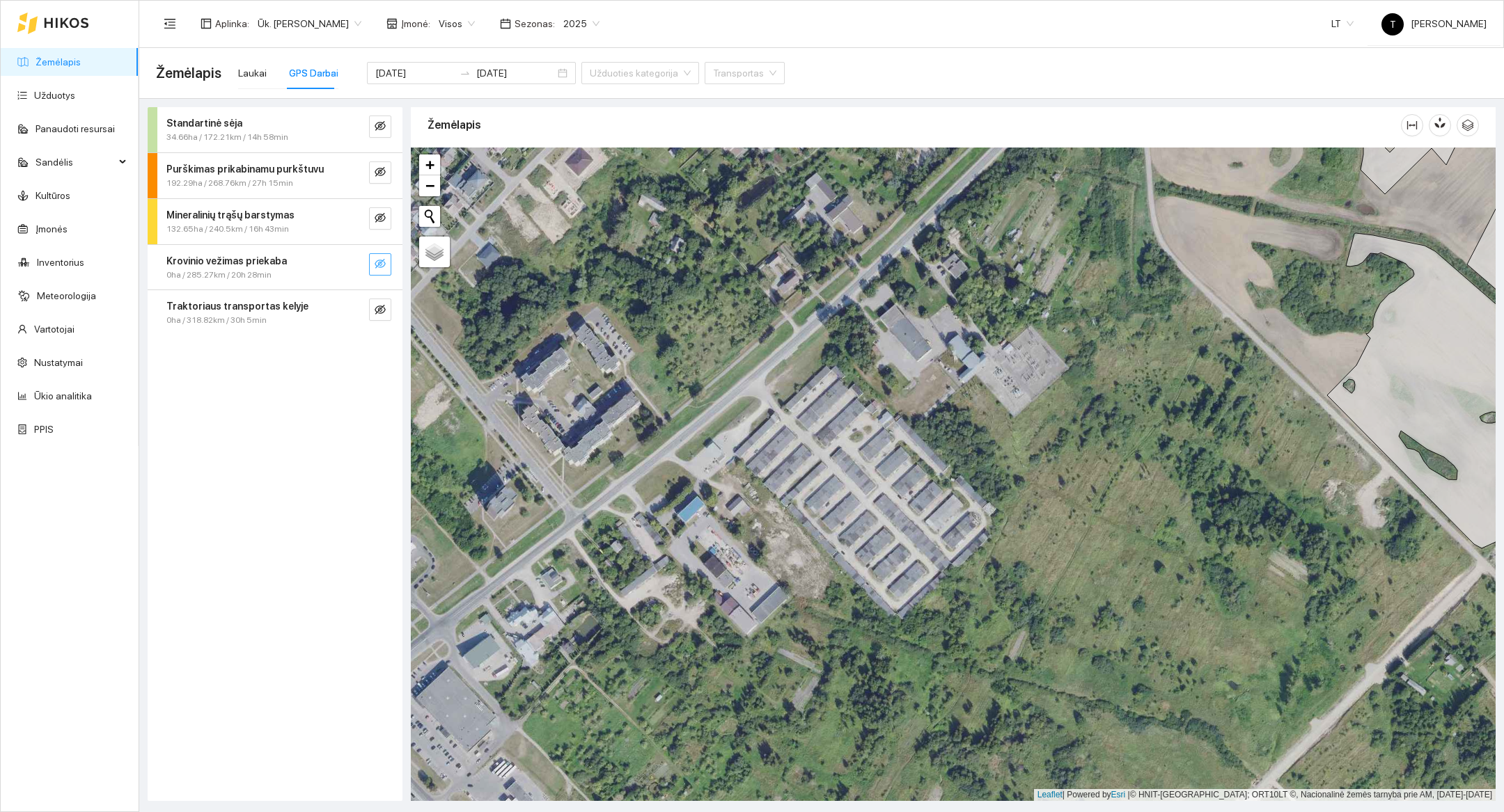
click at [389, 266] on button "button" at bounding box center [381, 265] width 23 height 23
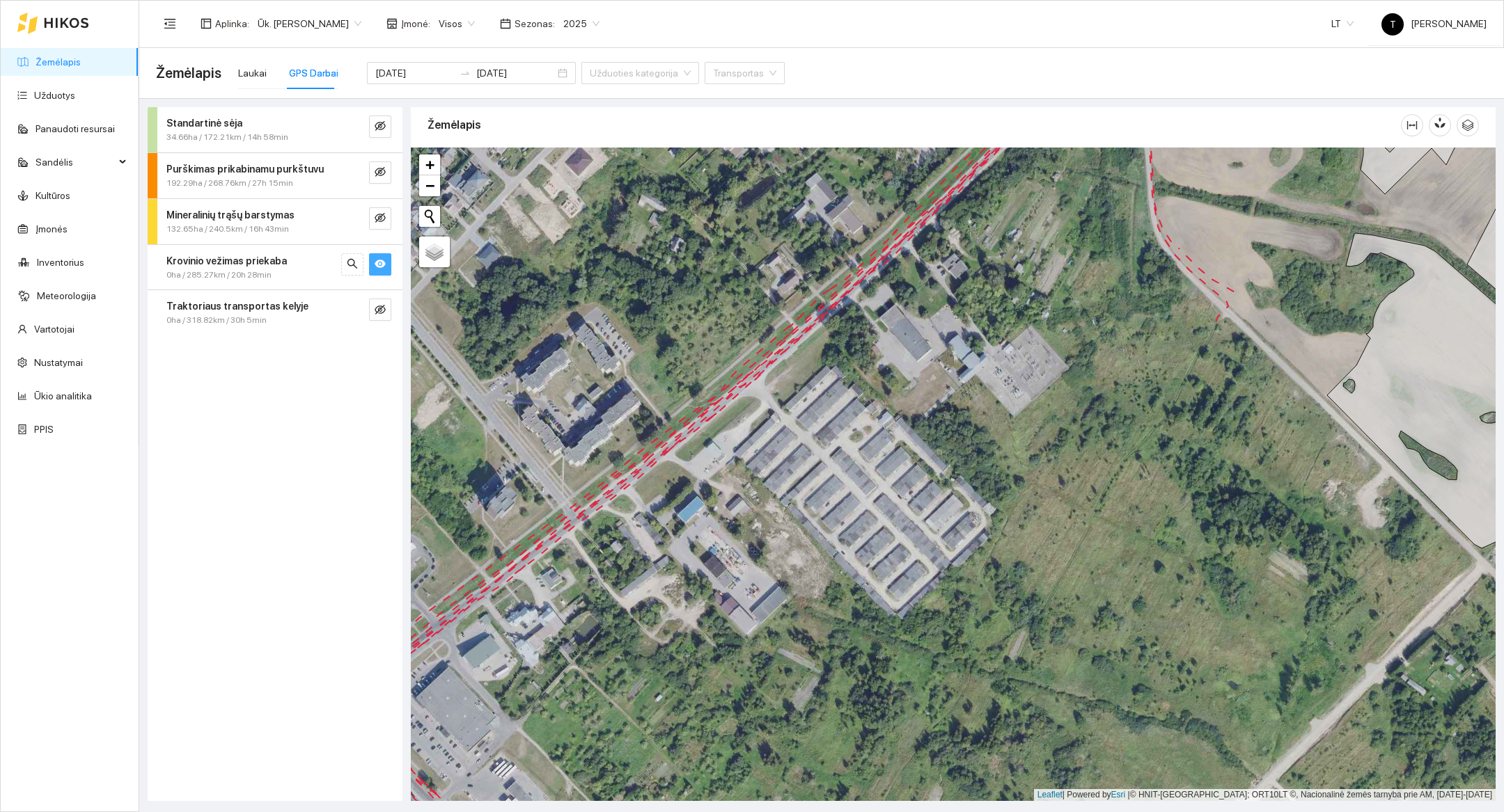
click at [389, 266] on button "button" at bounding box center [381, 265] width 23 height 23
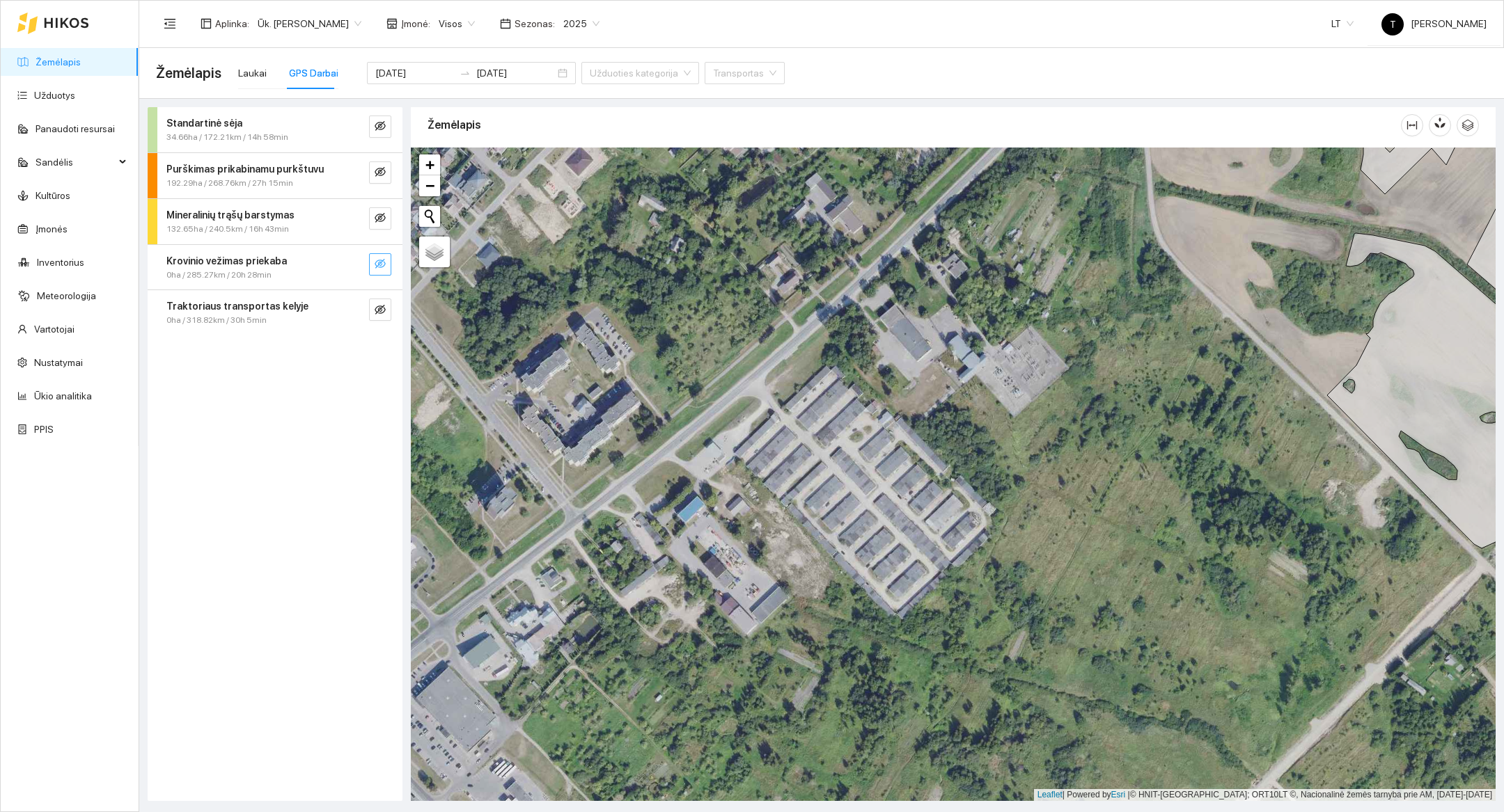
click at [376, 266] on icon "eye-invisible" at bounding box center [380, 264] width 11 height 10
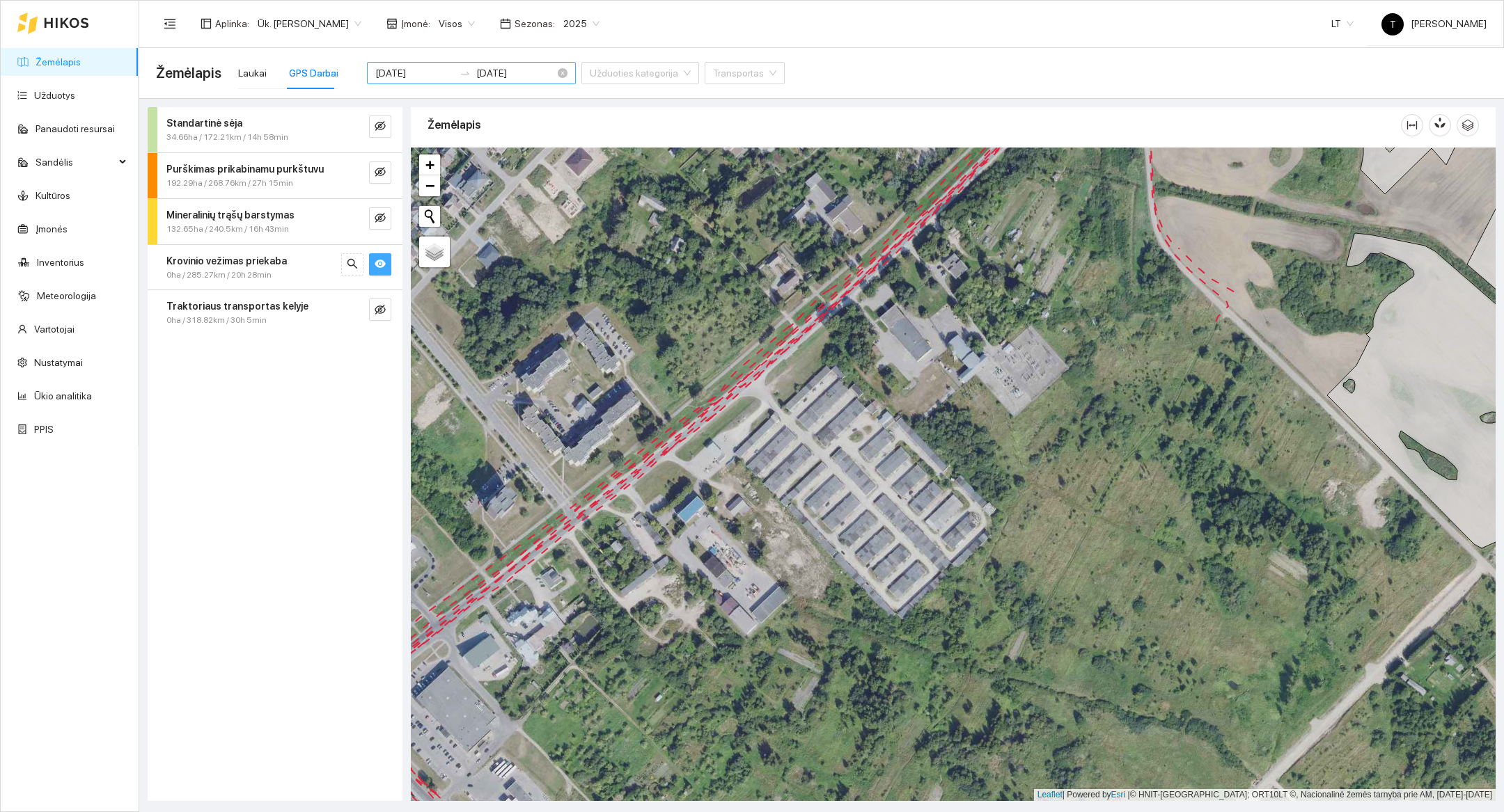
click at [410, 83] on div "[DATE] [DATE]" at bounding box center [471, 73] width 209 height 23
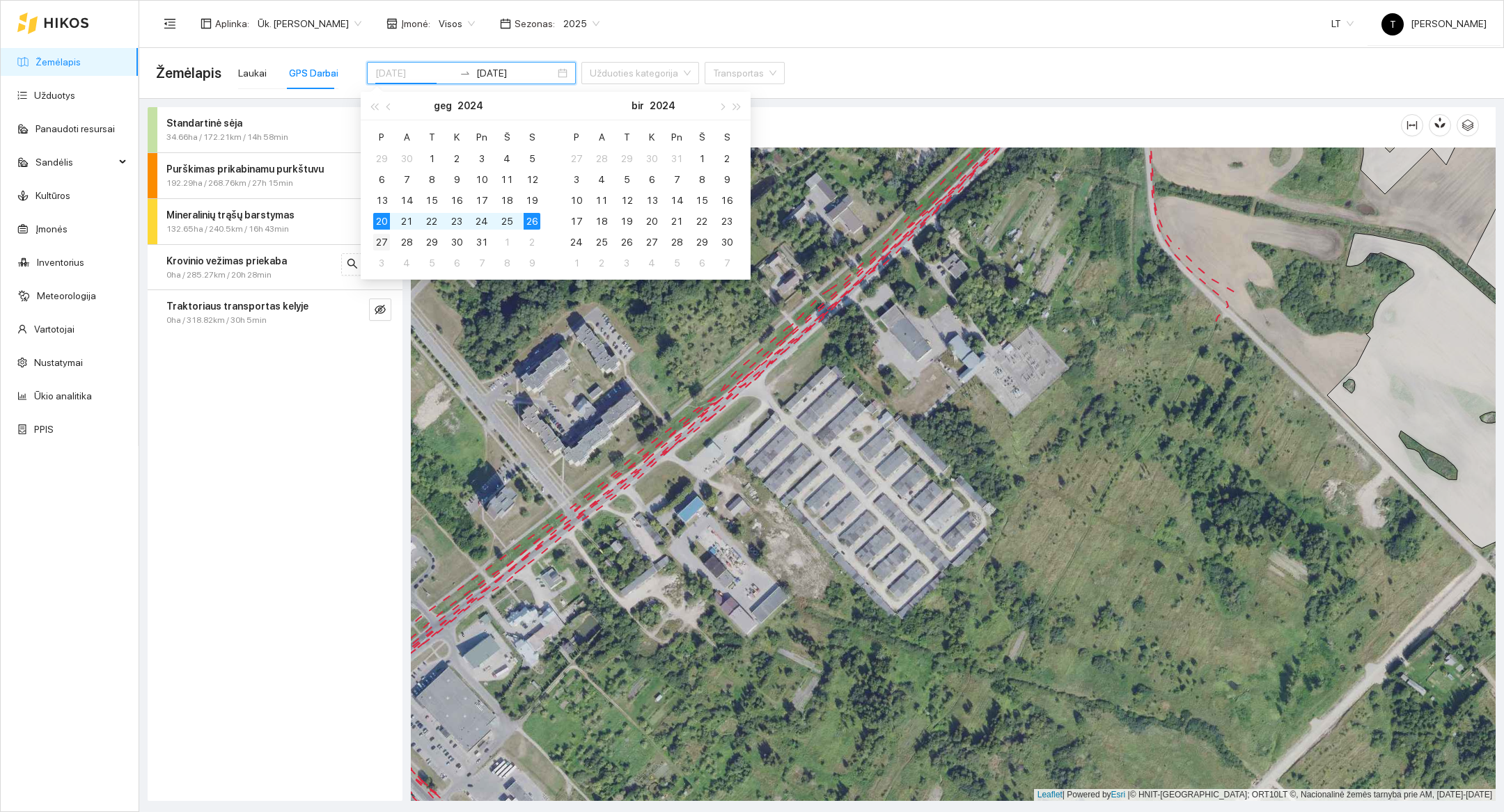
type input "[DATE]"
click at [382, 242] on div "27" at bounding box center [381, 242] width 17 height 17
type input "[DATE]"
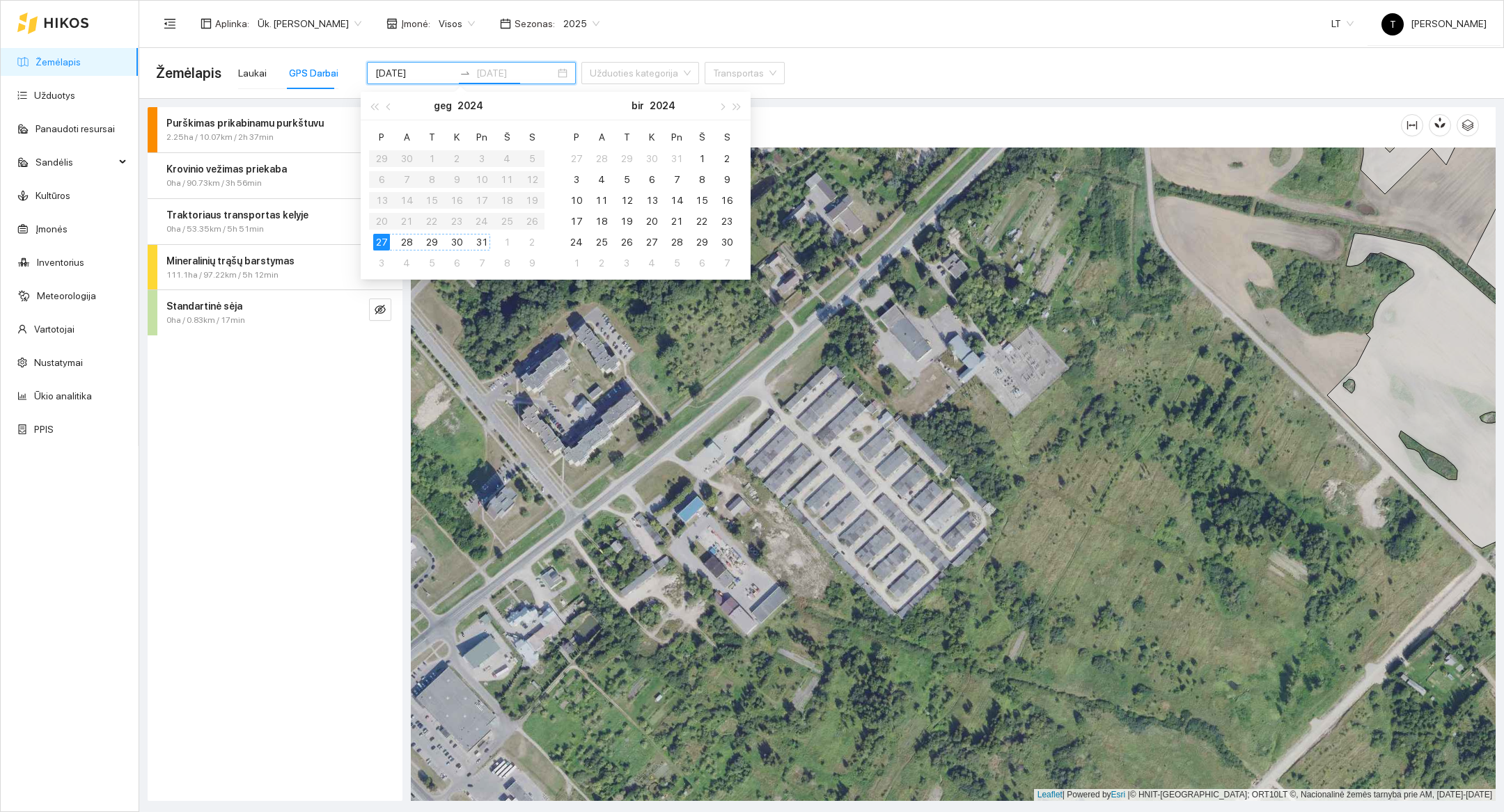
click at [483, 242] on div "31" at bounding box center [481, 242] width 17 height 17
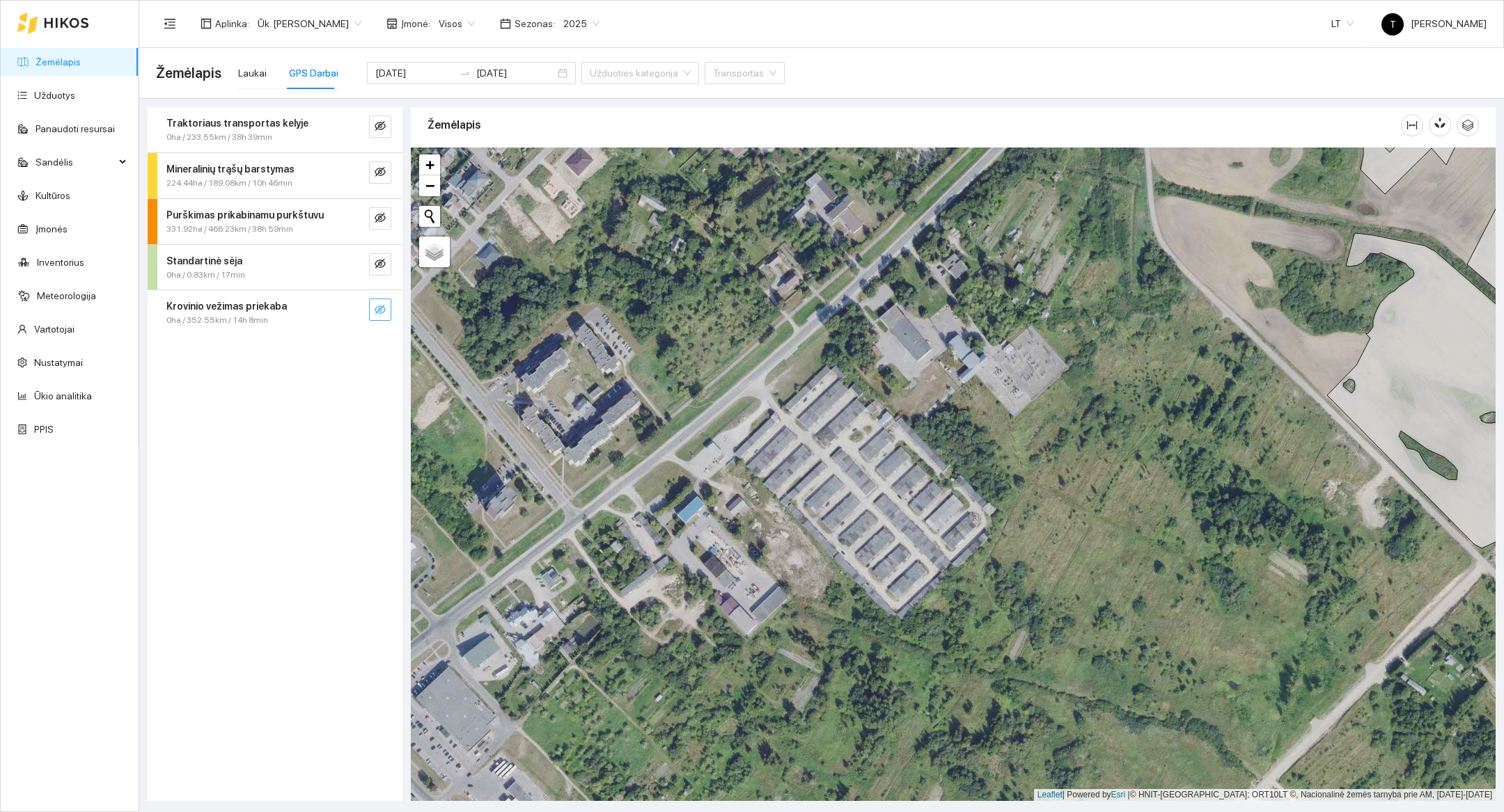
click at [376, 306] on icon "eye-invisible" at bounding box center [380, 309] width 11 height 11
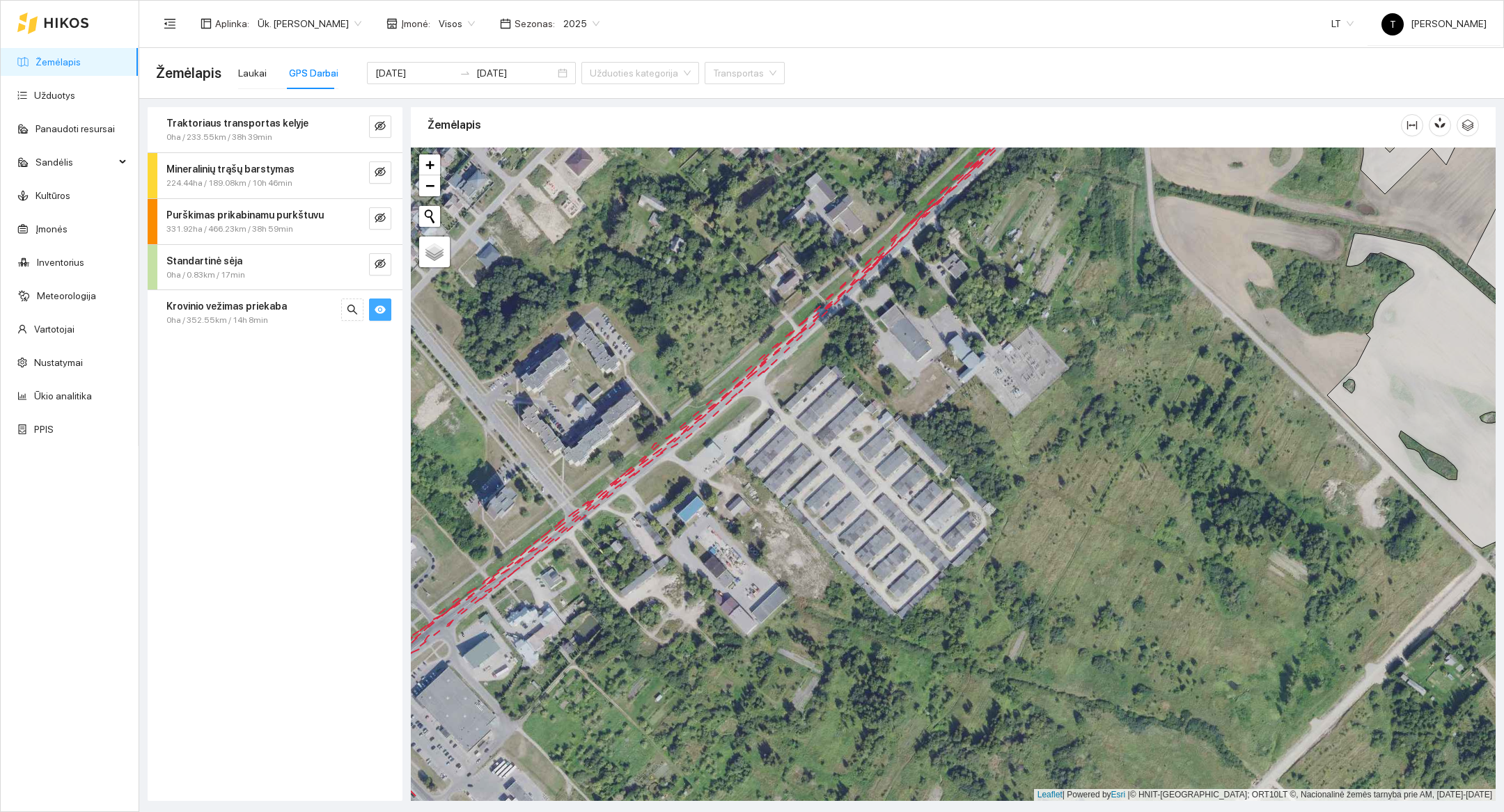
click at [376, 306] on icon "eye" at bounding box center [380, 309] width 11 height 11
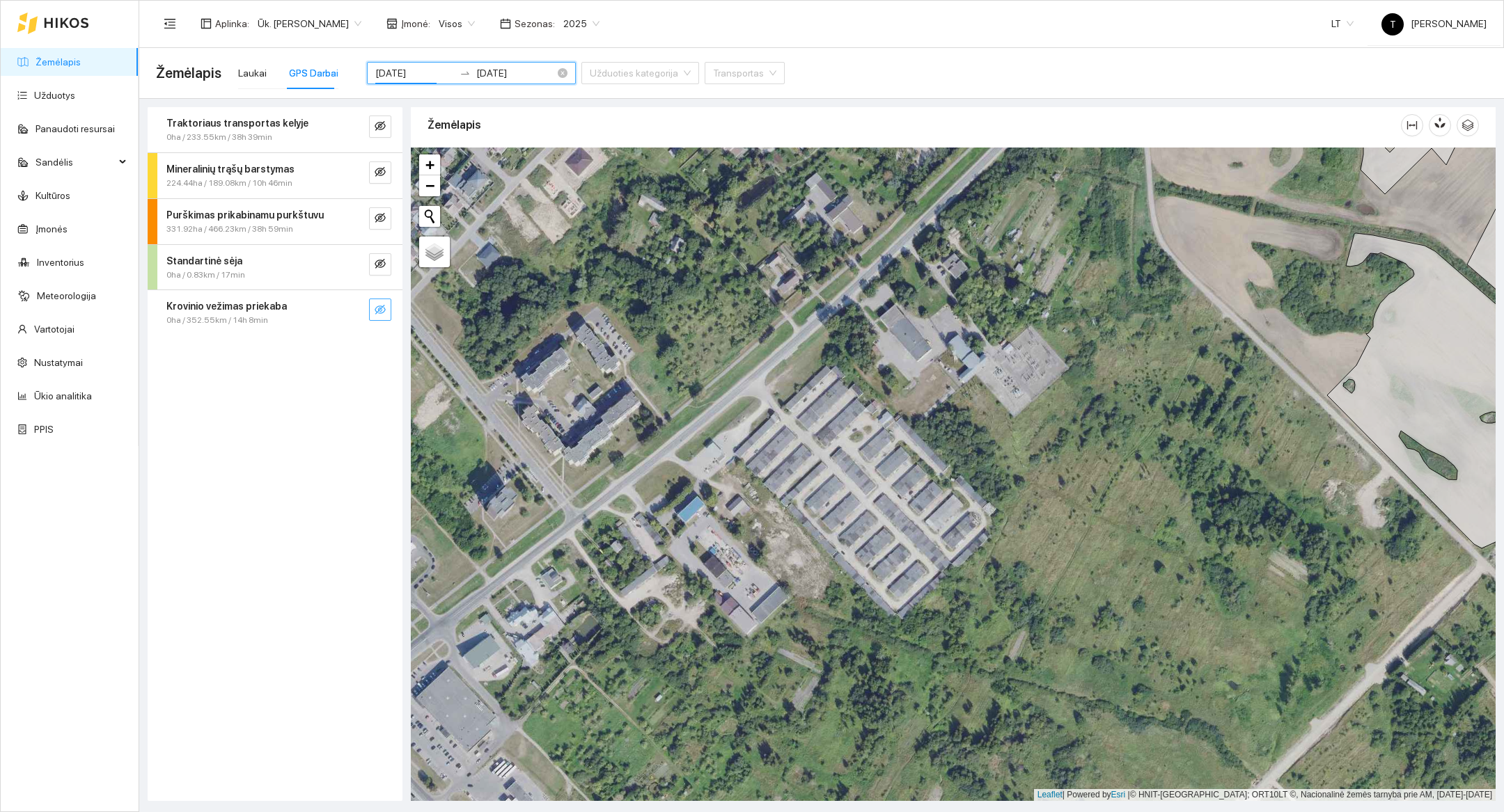
click at [403, 72] on input "[DATE]" at bounding box center [415, 73] width 79 height 16
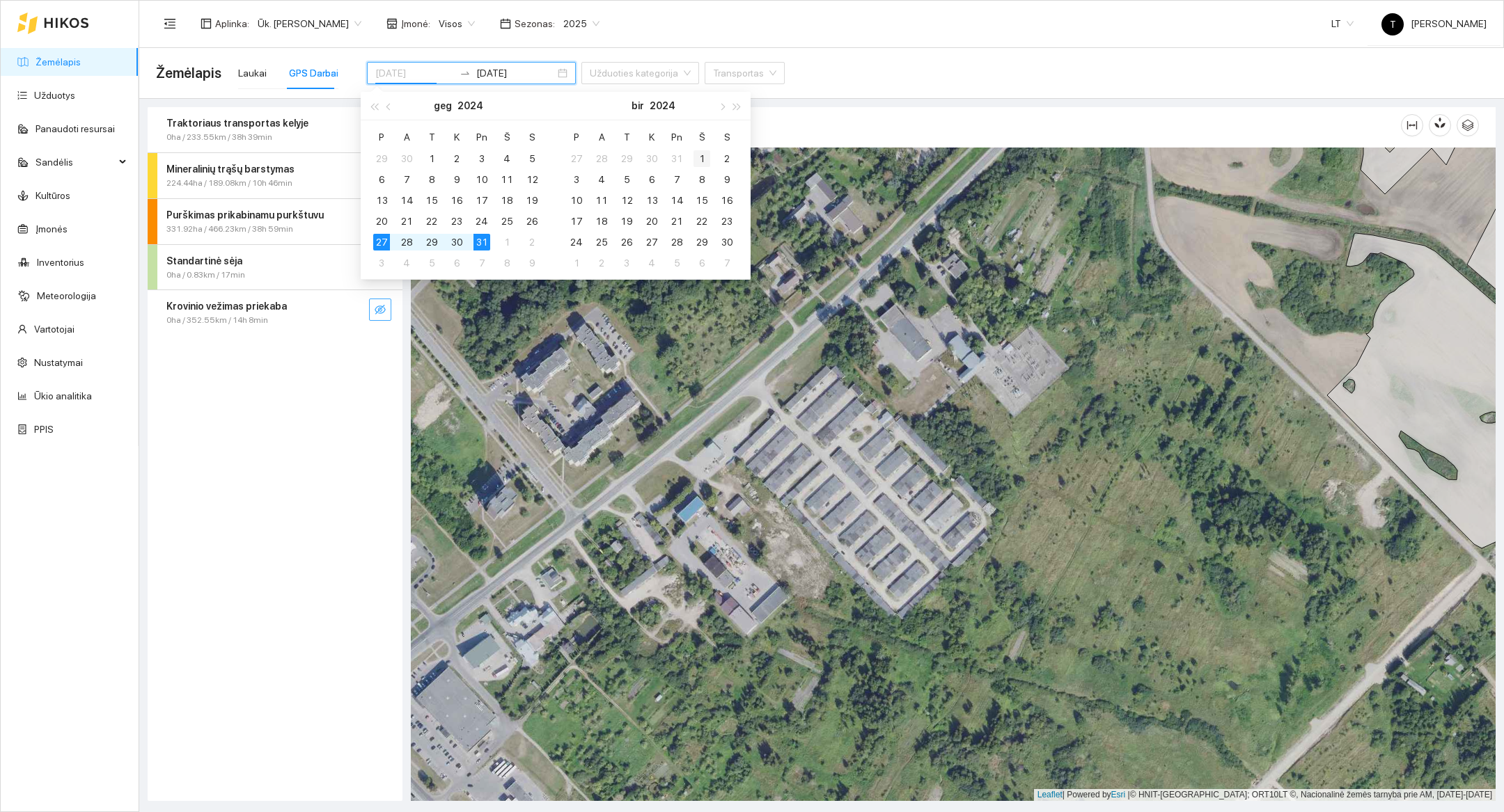
type input "[DATE]"
click at [696, 156] on div "1" at bounding box center [701, 158] width 17 height 17
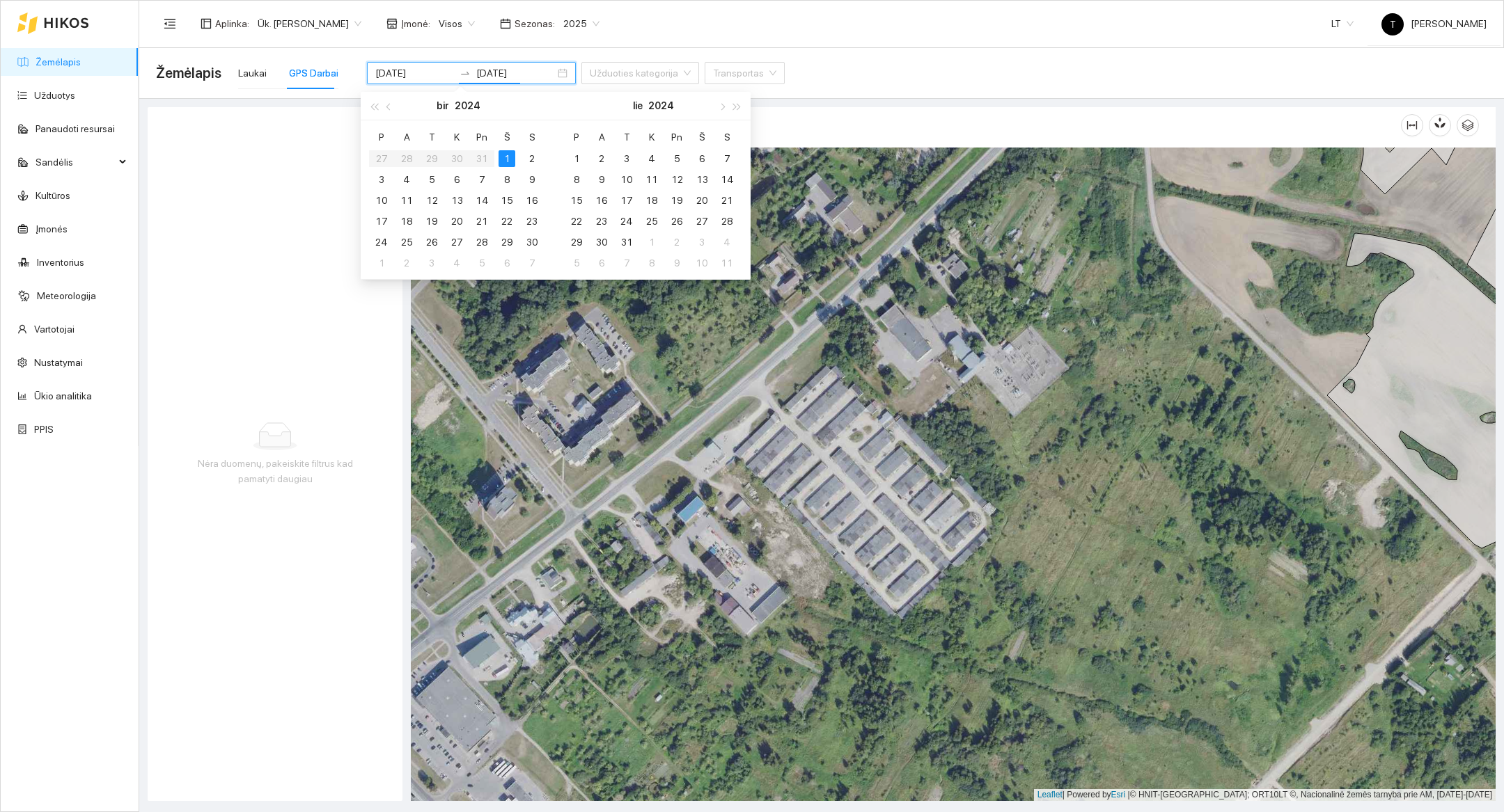
type input "[DATE]"
click at [528, 180] on div "9" at bounding box center [532, 179] width 17 height 17
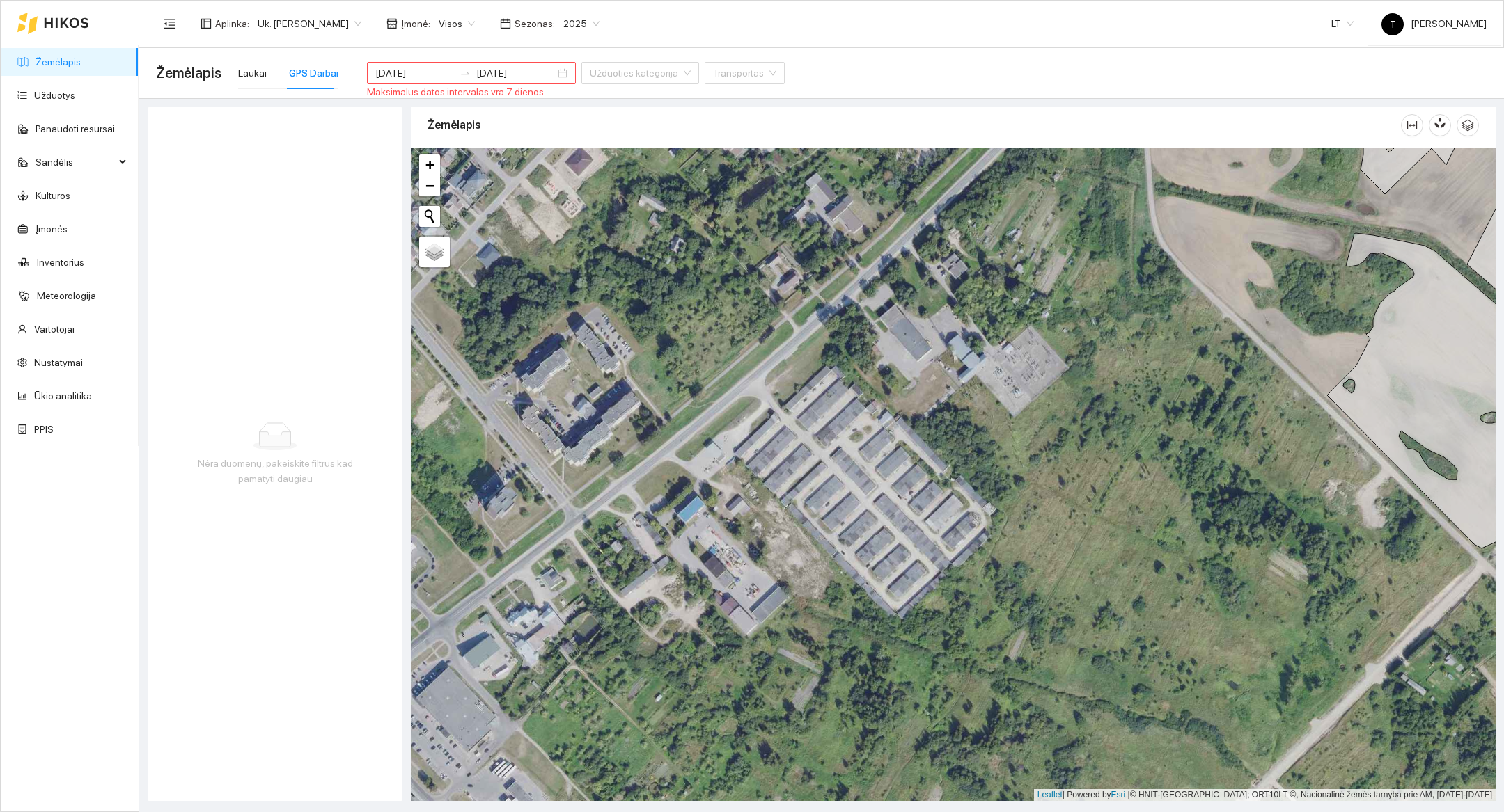
click at [476, 55] on div "[DATE] [DATE]" at bounding box center [471, 65] width 209 height 39
click at [476, 69] on input "[DATE]" at bounding box center [515, 73] width 79 height 16
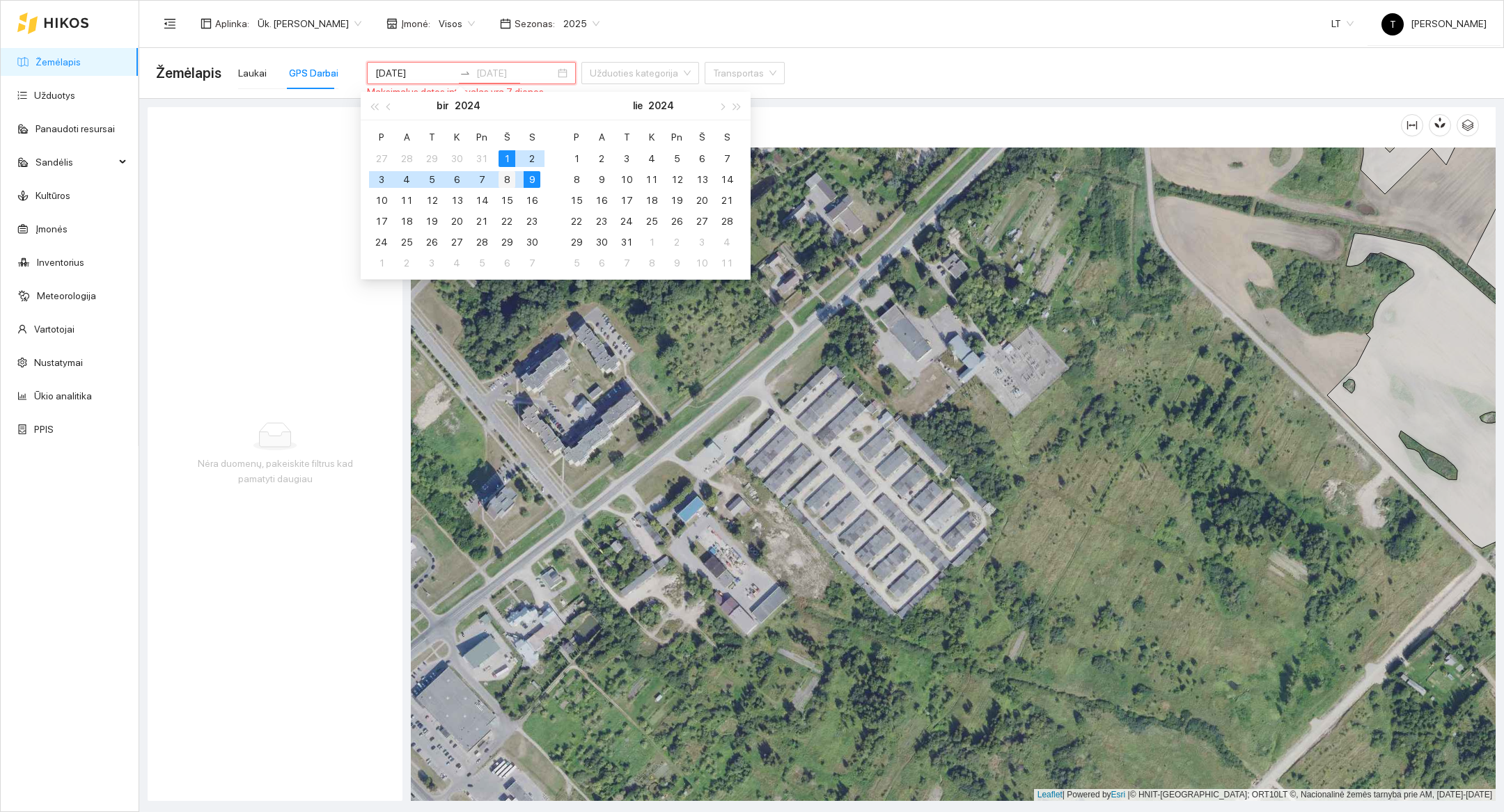
type input "[DATE]"
click at [509, 181] on div "8" at bounding box center [507, 179] width 17 height 17
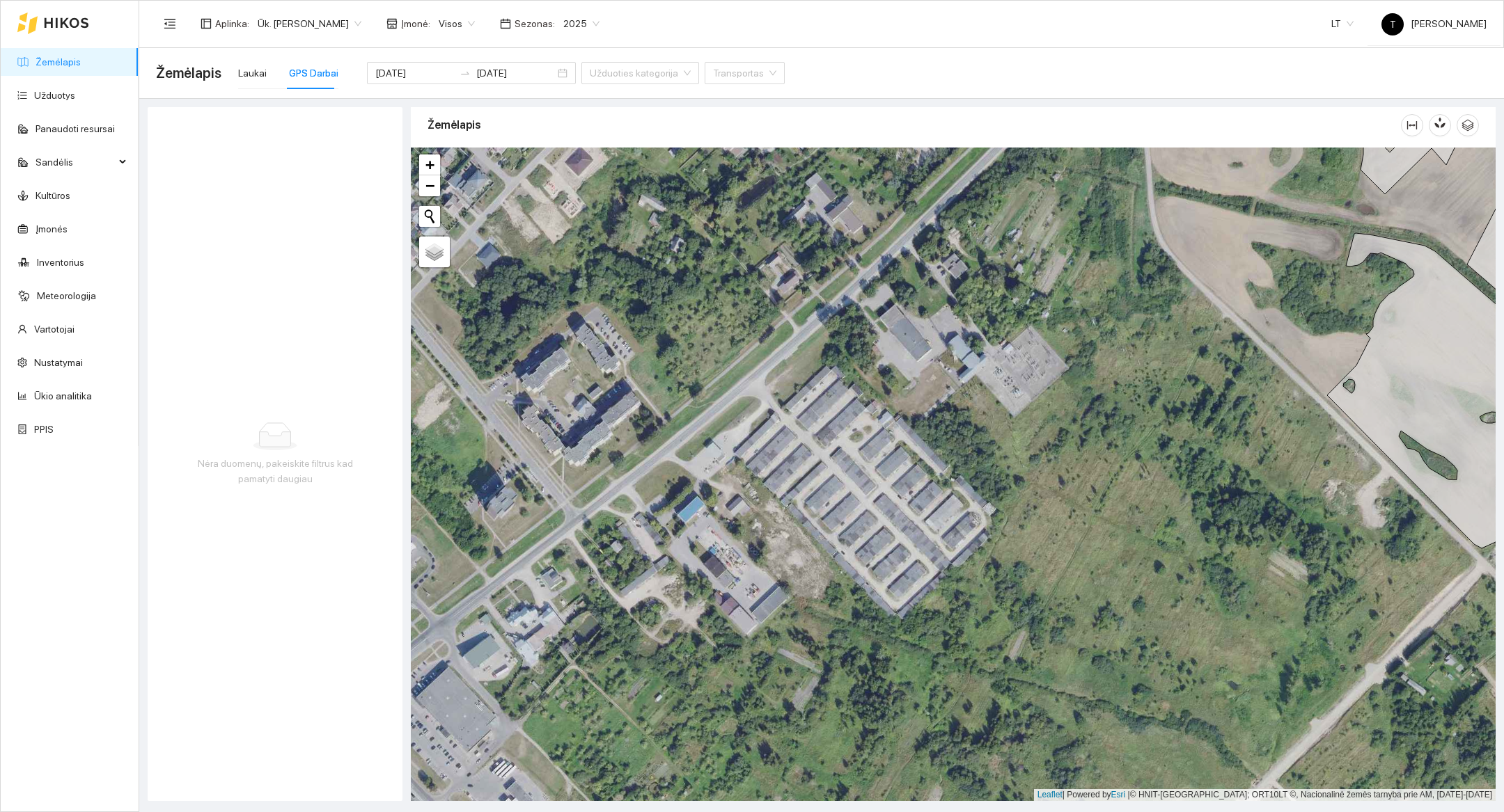
click at [231, 352] on div "Nėra duomenų, pakeiskite filtrus kad pamatyti daugiau" at bounding box center [275, 454] width 255 height 694
click at [387, 173] on button "button" at bounding box center [381, 173] width 23 height 23
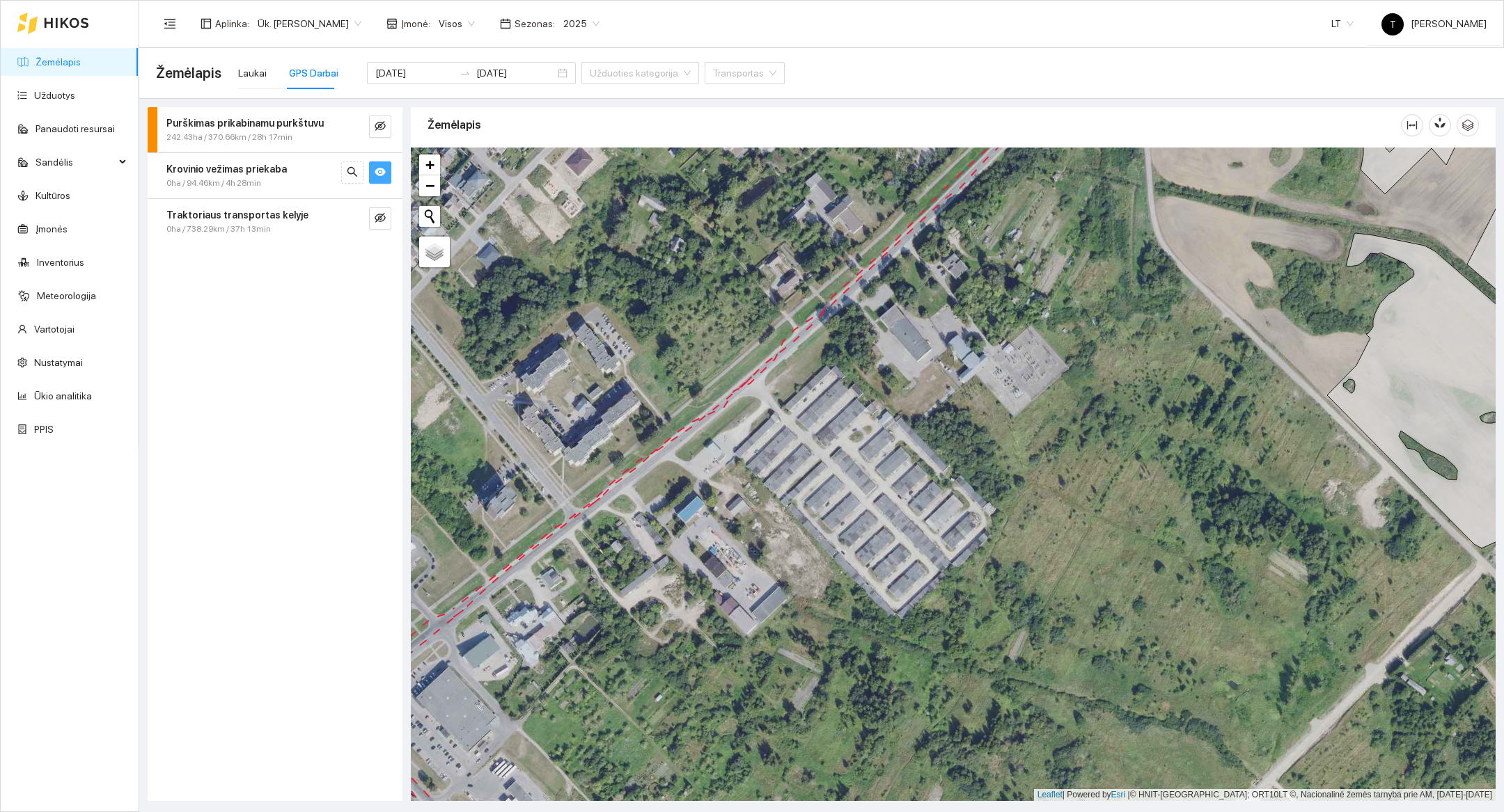
click at [387, 172] on button "button" at bounding box center [381, 173] width 23 height 23
click at [404, 78] on input "[DATE]" at bounding box center [415, 73] width 79 height 16
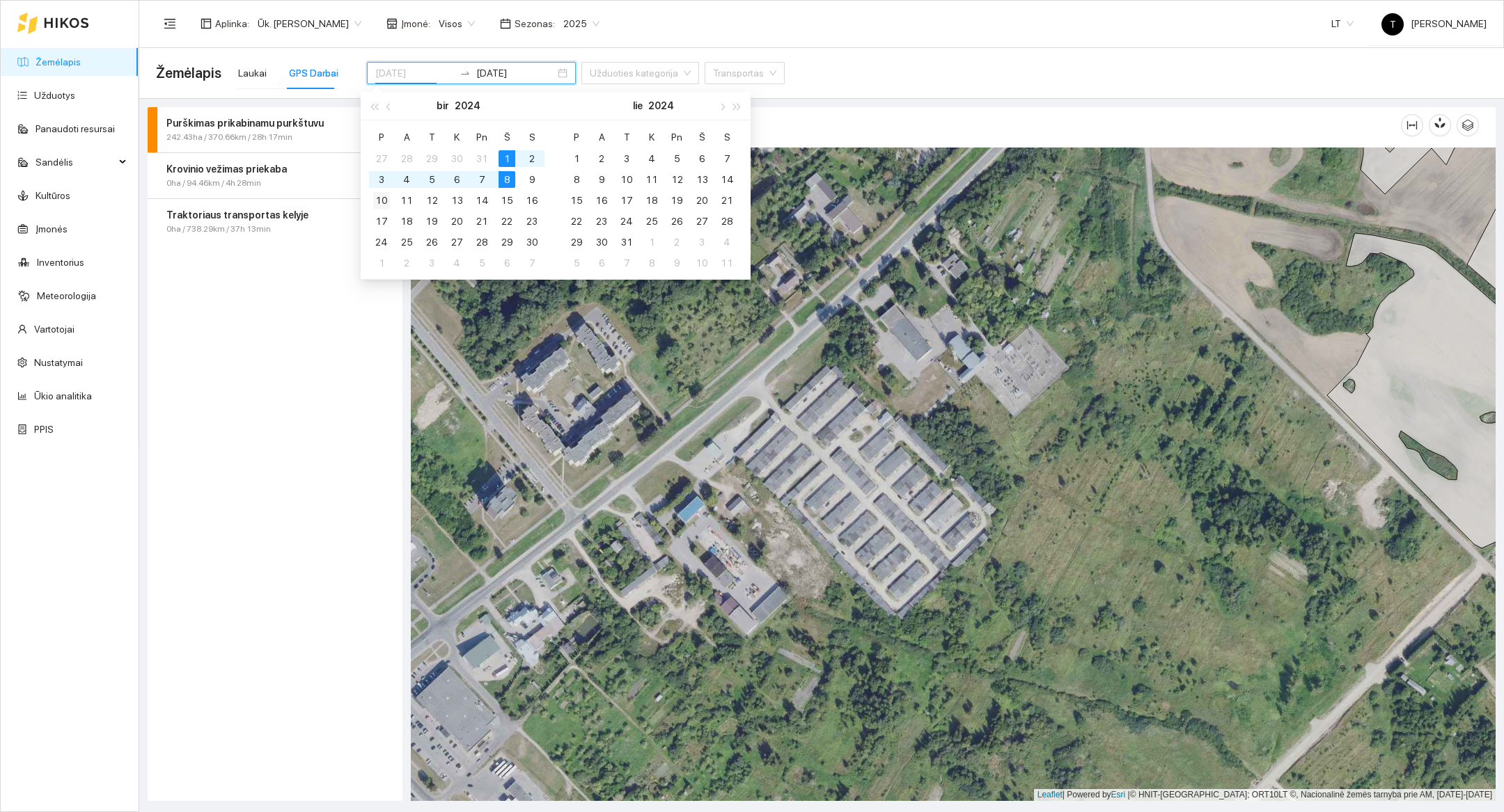
type input "[DATE]"
click at [382, 198] on div "10" at bounding box center [381, 200] width 17 height 17
type input "[DATE]"
click at [525, 201] on div "16" at bounding box center [532, 200] width 17 height 17
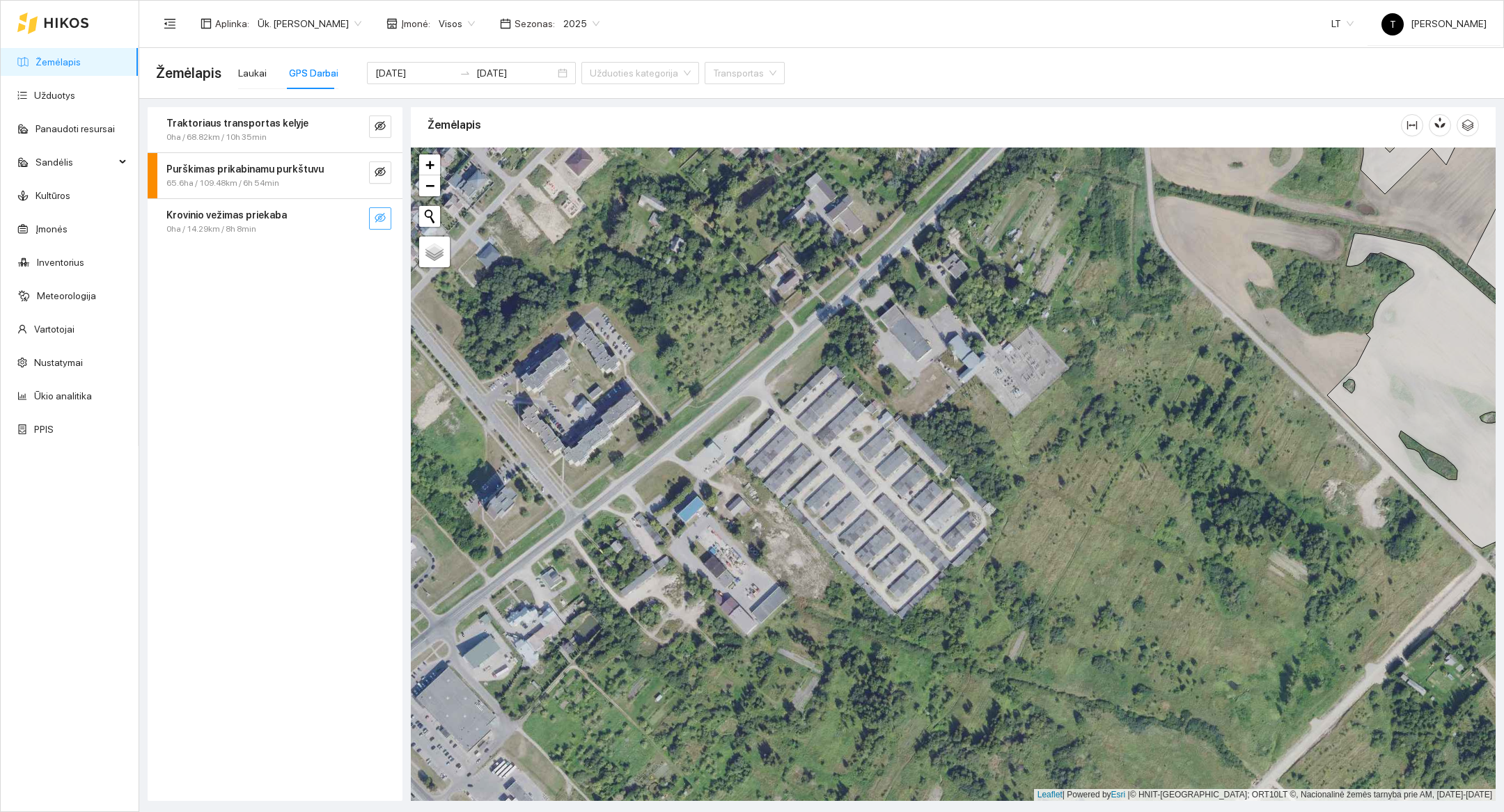
click at [382, 223] on span "eye-invisible" at bounding box center [380, 218] width 11 height 13
click at [382, 223] on span "eye" at bounding box center [380, 218] width 11 height 13
click at [417, 83] on div "[DATE] [DATE]" at bounding box center [471, 73] width 209 height 23
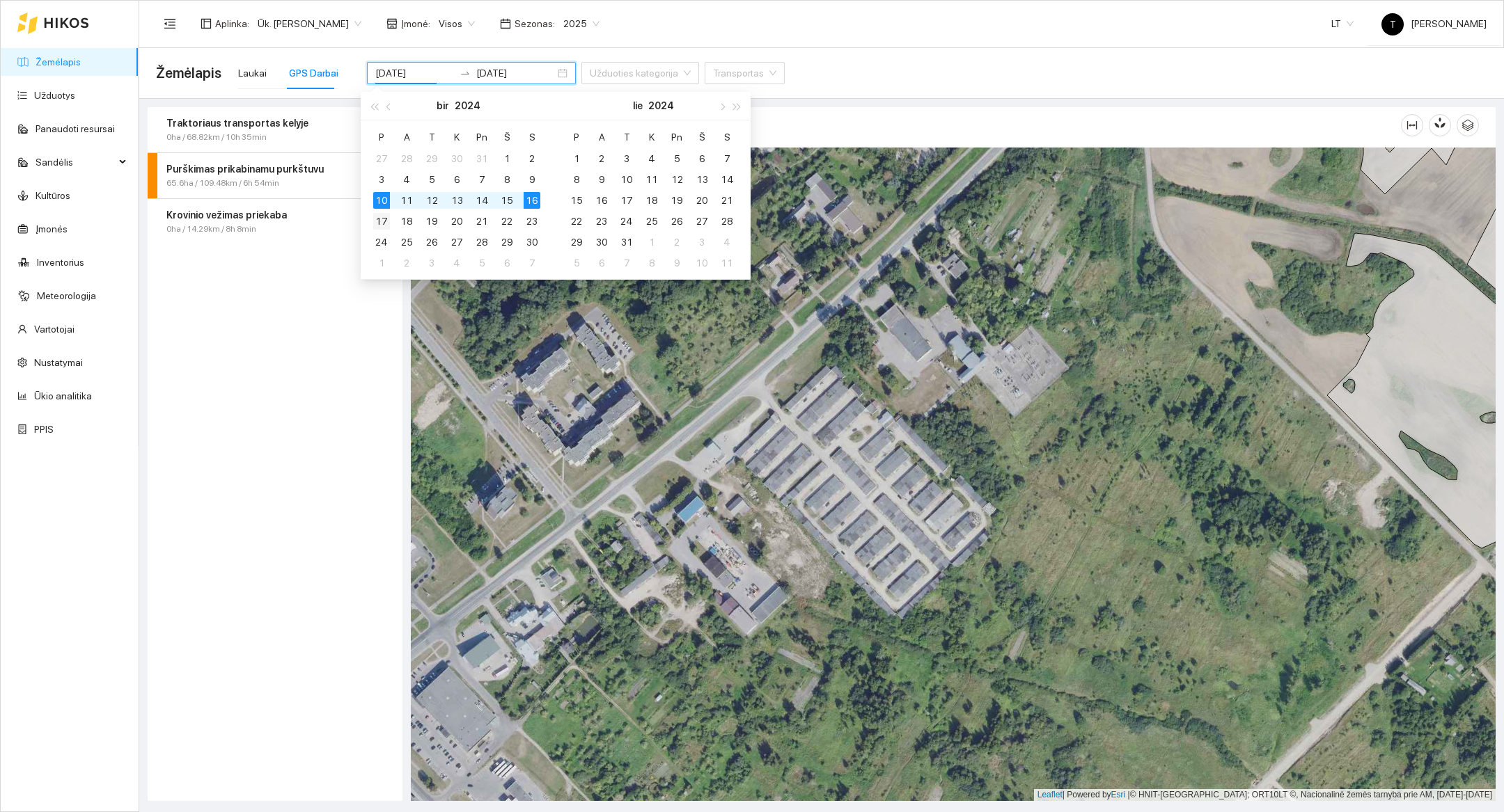
type input "[DATE]"
click at [381, 221] on div "17" at bounding box center [381, 221] width 17 height 17
type input "[DATE]"
click at [526, 223] on div "23" at bounding box center [532, 221] width 17 height 17
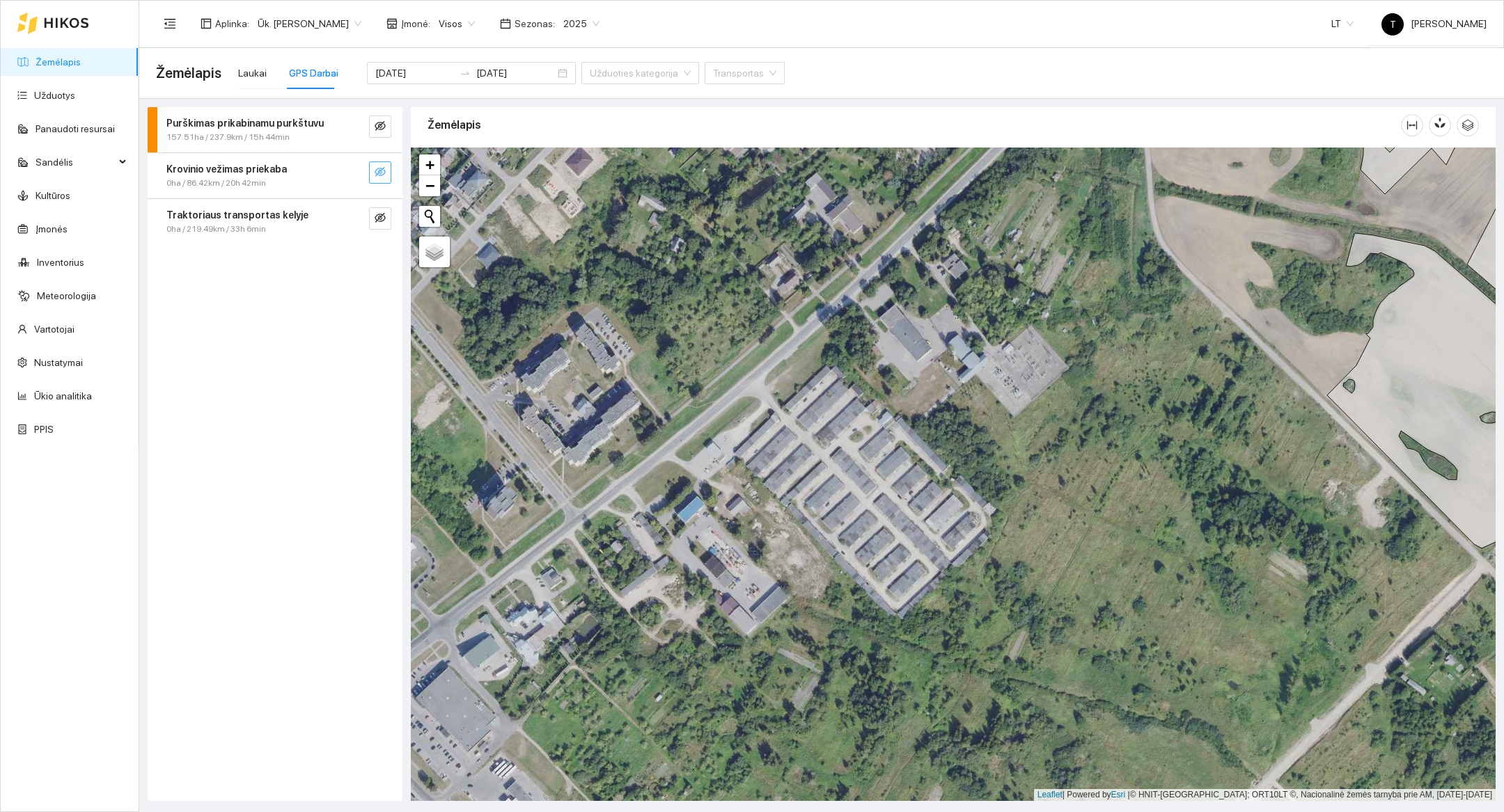
click at [381, 176] on icon "eye-invisible" at bounding box center [380, 172] width 11 height 11
click at [381, 176] on icon "eye" at bounding box center [380, 172] width 11 height 11
click at [381, 176] on icon "eye-invisible" at bounding box center [380, 172] width 11 height 11
click at [359, 171] on button "button" at bounding box center [353, 173] width 23 height 23
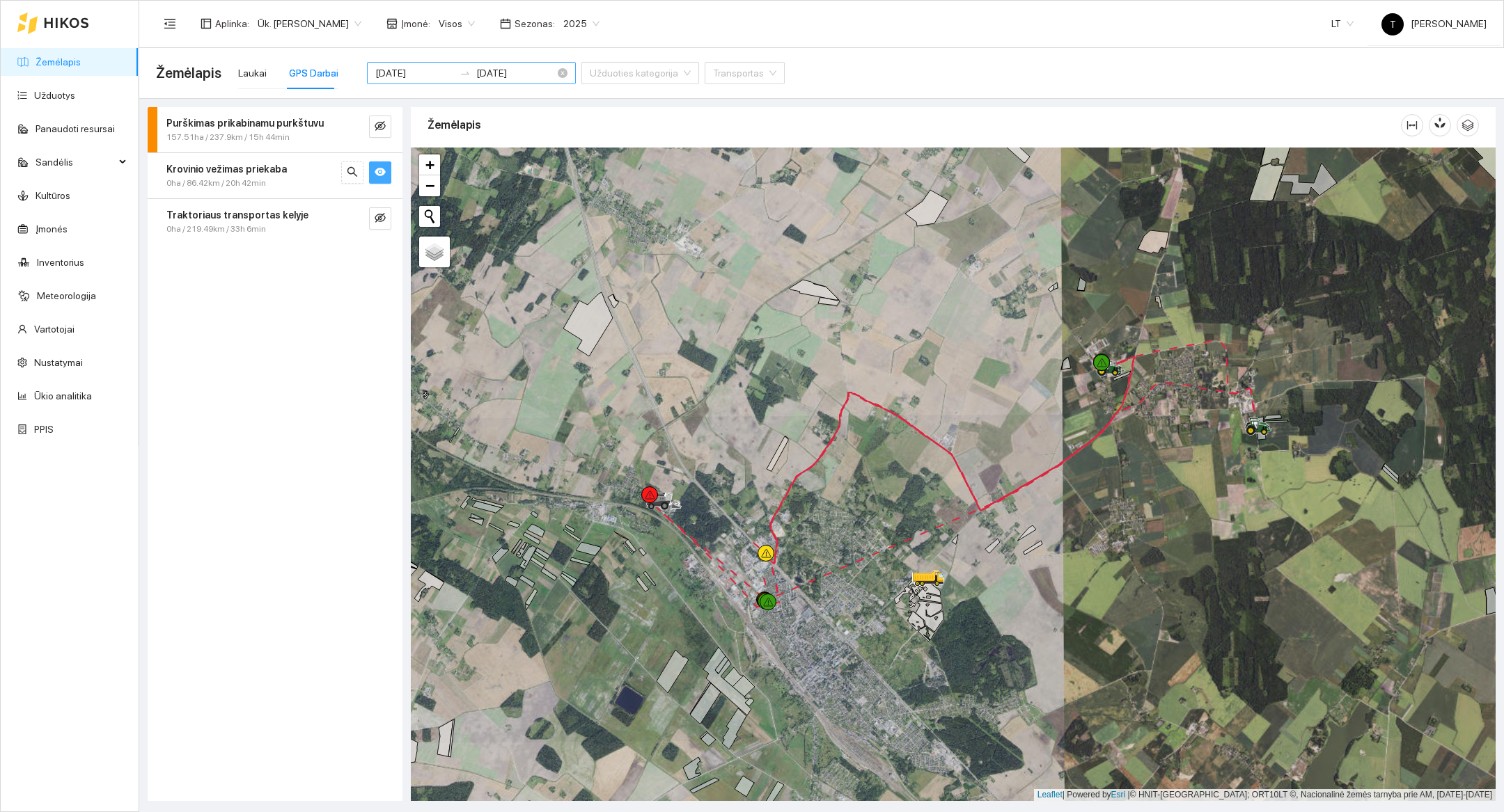
click at [383, 71] on input "[DATE]" at bounding box center [415, 73] width 79 height 16
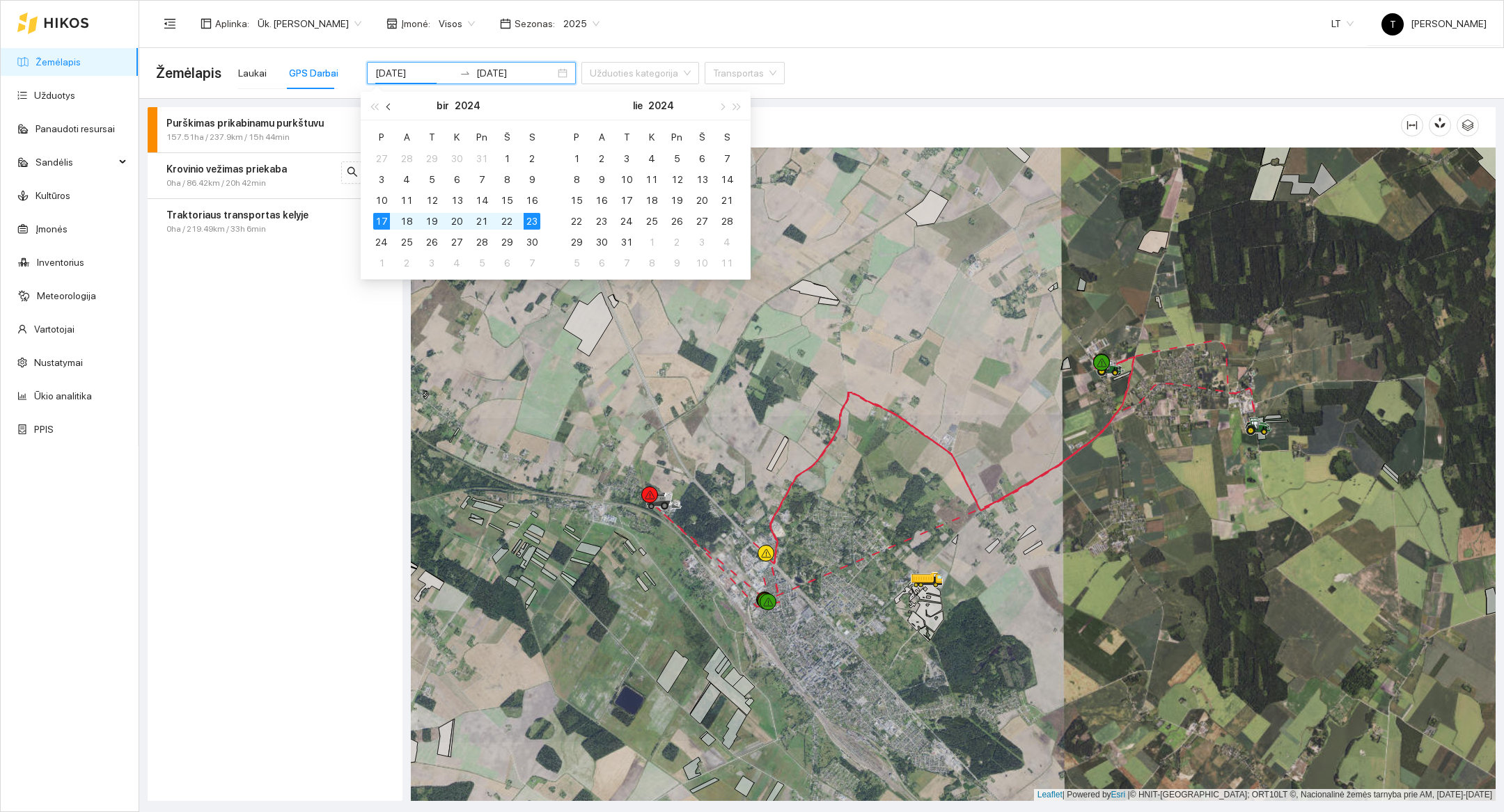
click at [386, 110] on button "button" at bounding box center [390, 106] width 16 height 28
type input "[DATE]"
click at [384, 222] on div "22" at bounding box center [381, 221] width 17 height 17
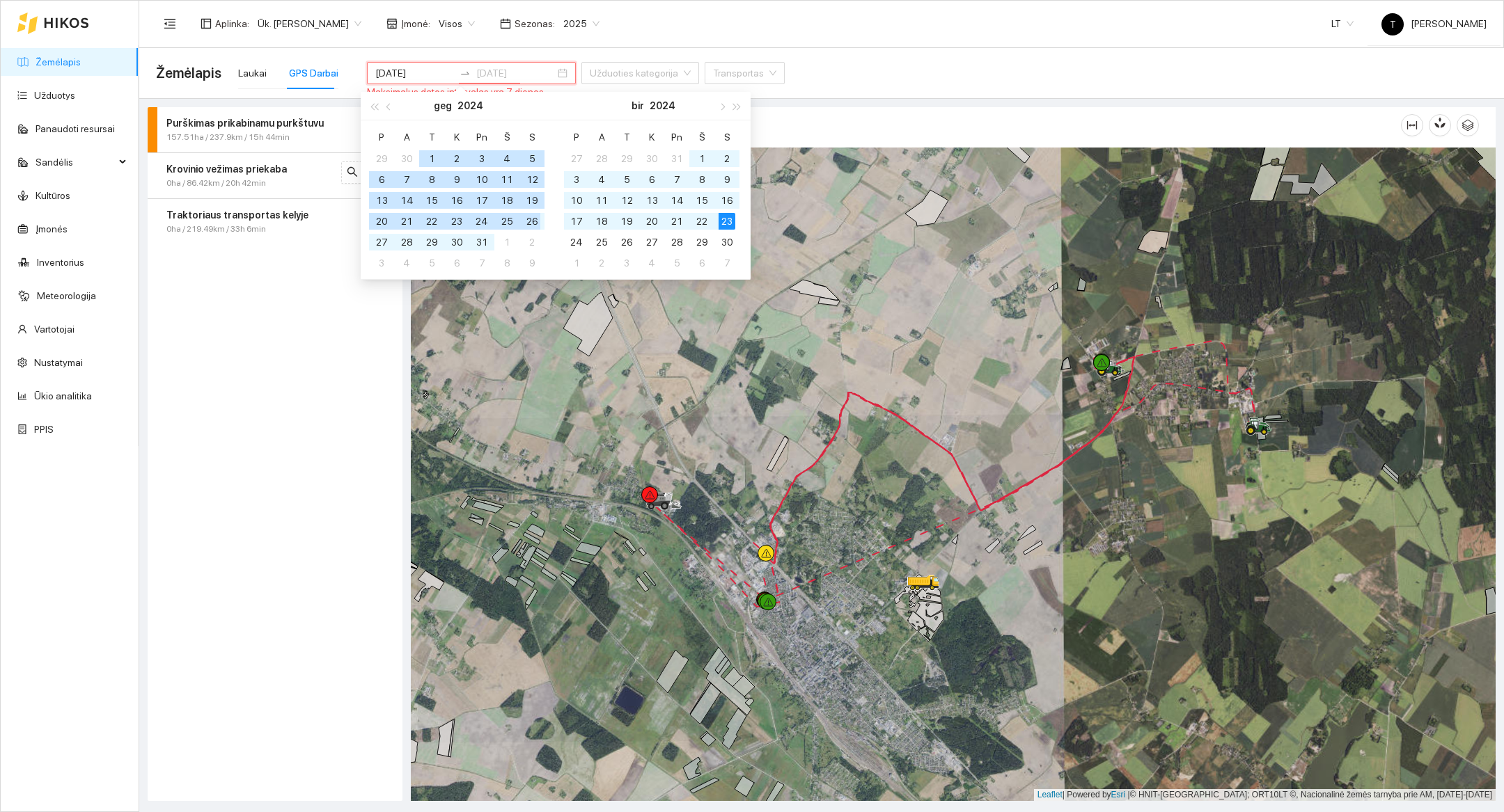
click at [539, 218] on div "26" at bounding box center [532, 221] width 17 height 17
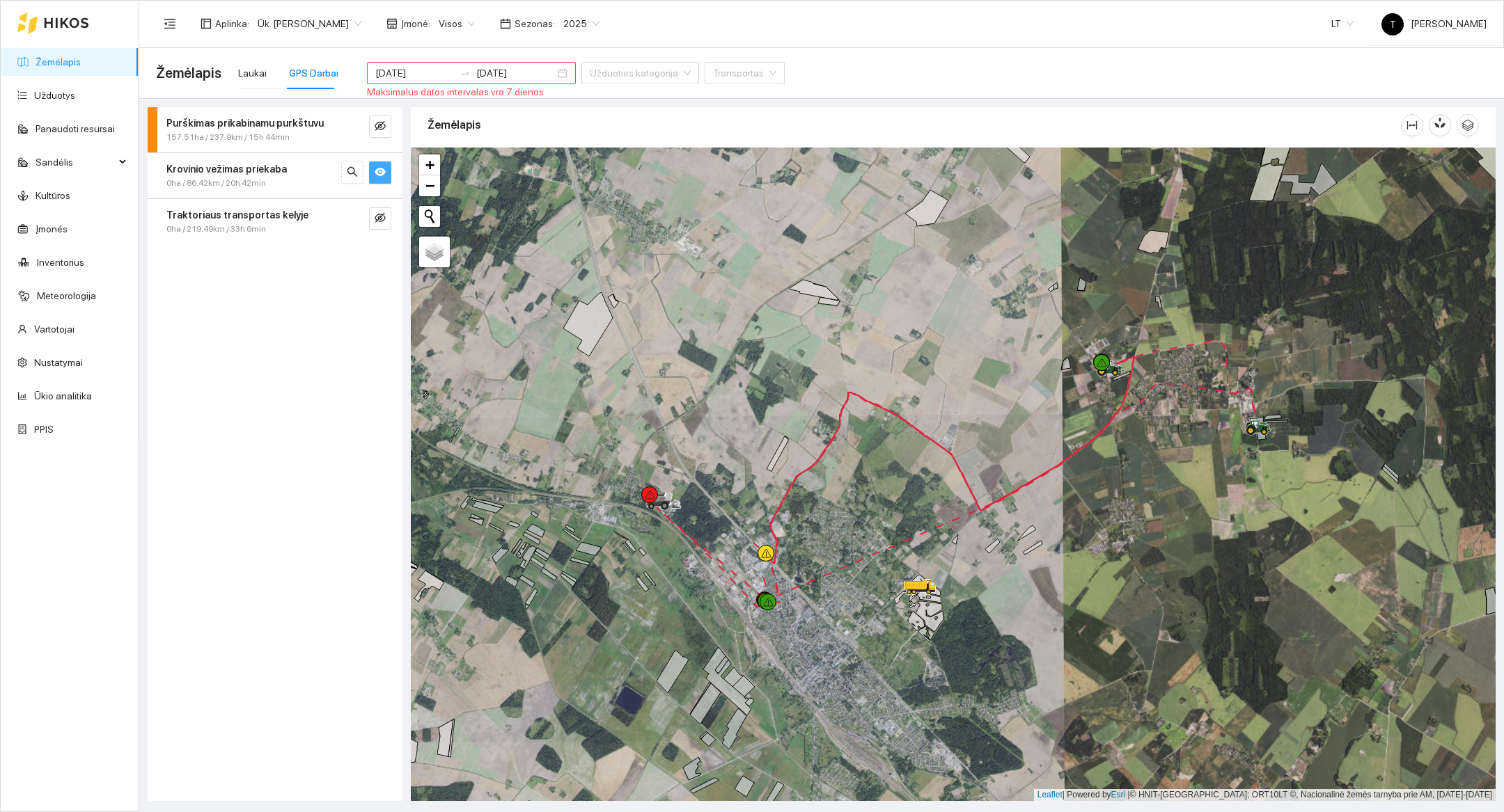
click at [607, 120] on div "Žemėlapis" at bounding box center [914, 124] width 974 height 39
click at [477, 74] on input "[DATE]" at bounding box center [515, 73] width 79 height 16
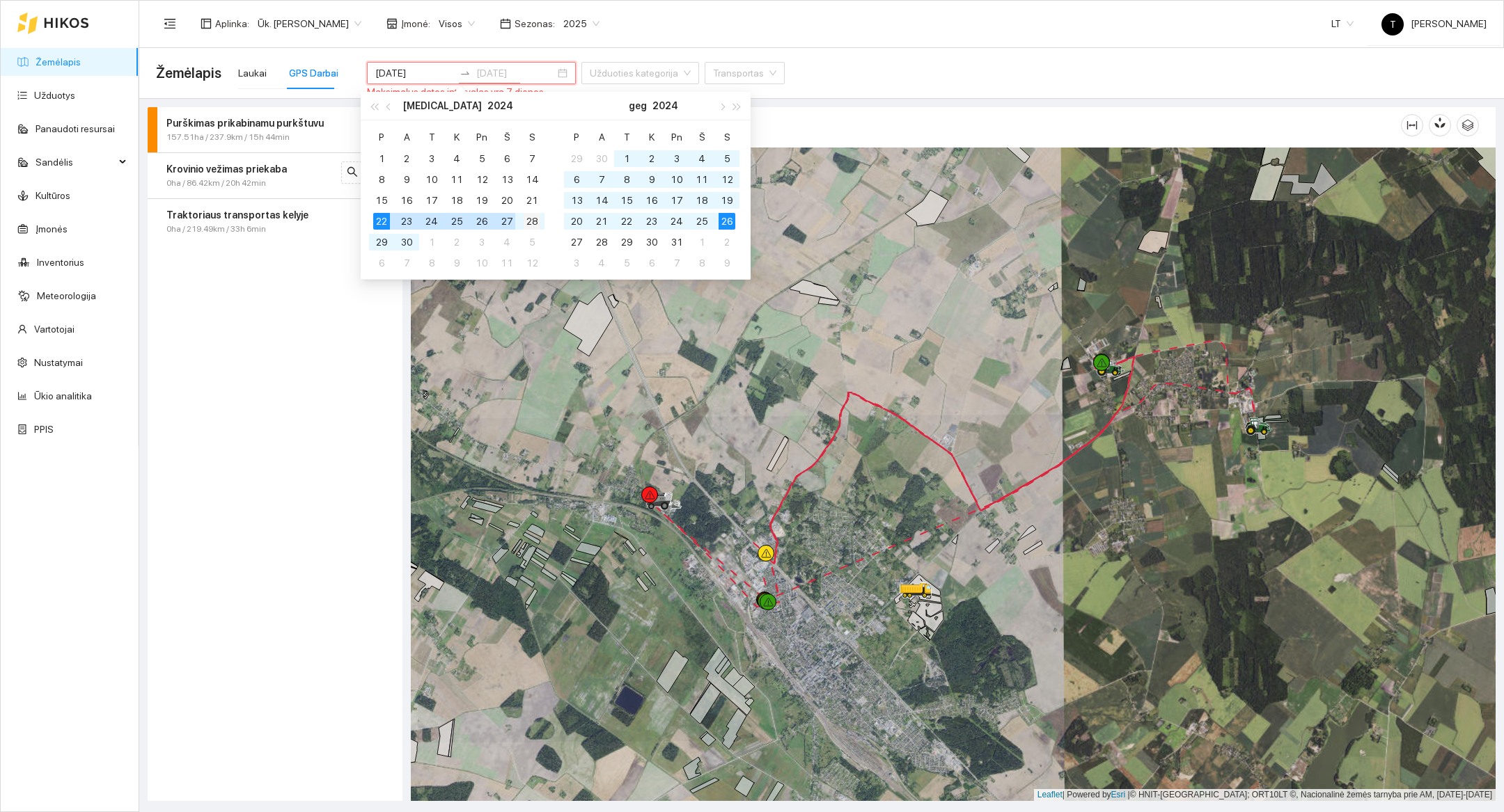
type input "[DATE]"
click at [538, 222] on div "28" at bounding box center [532, 221] width 17 height 17
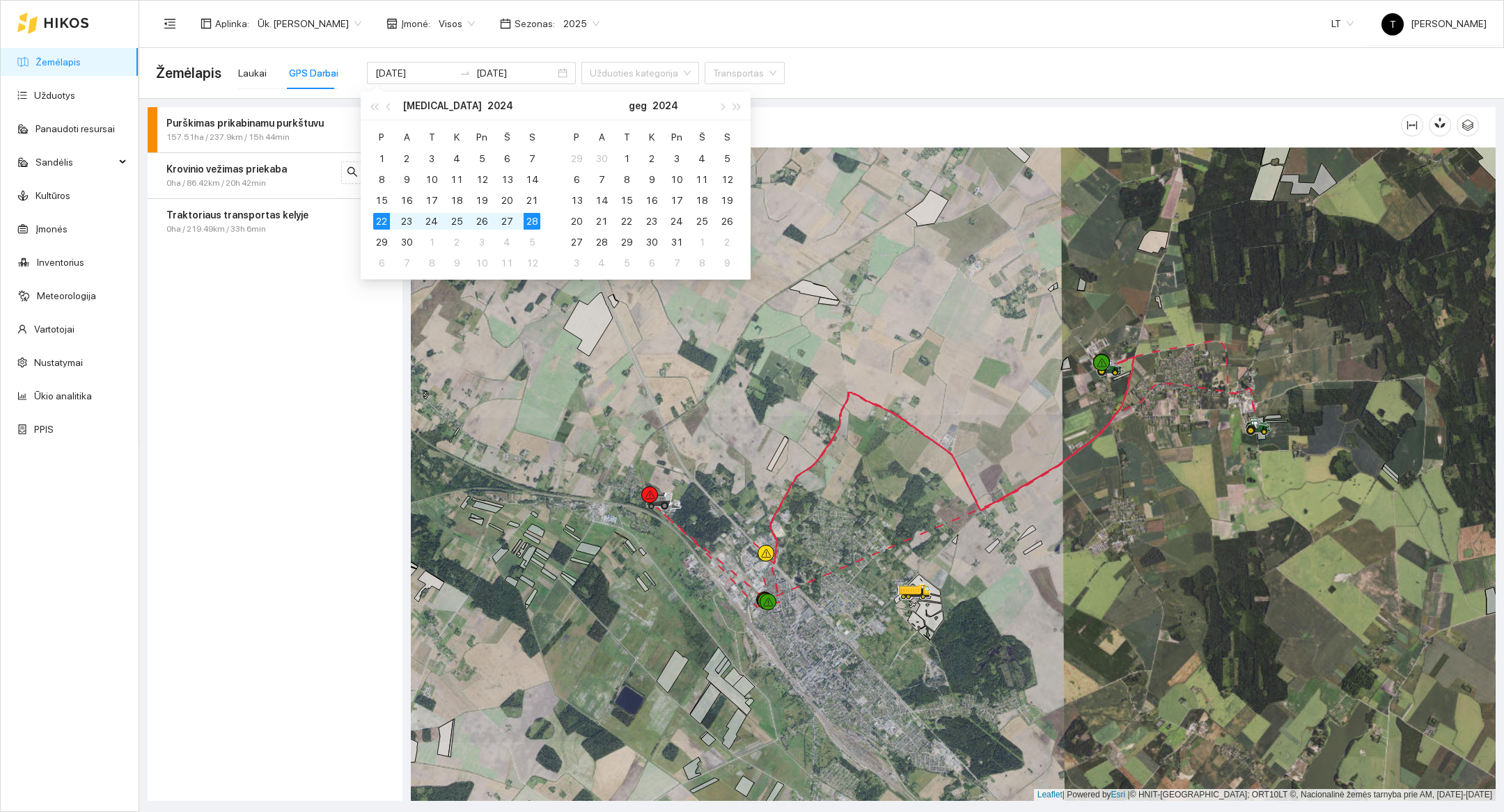
click at [297, 380] on div "Purškimas prikabinamu purkštuvu 157.51ha / 237.9km / 15h 44min Krovinio vežimas…" at bounding box center [275, 454] width 255 height 694
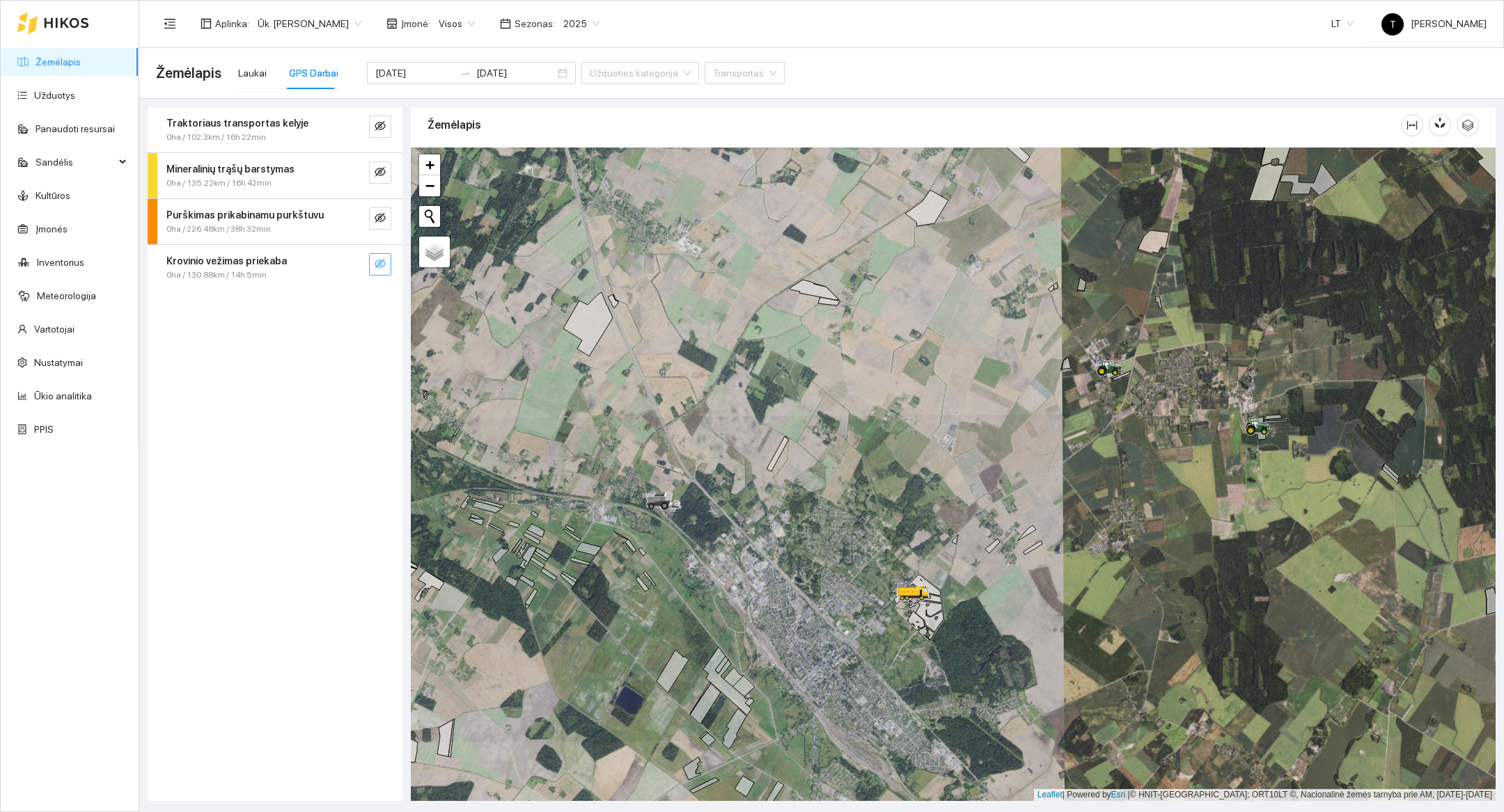
click at [378, 268] on icon "eye-invisible" at bounding box center [380, 264] width 11 height 11
click at [919, 678] on div at bounding box center [953, 474] width 1085 height 654
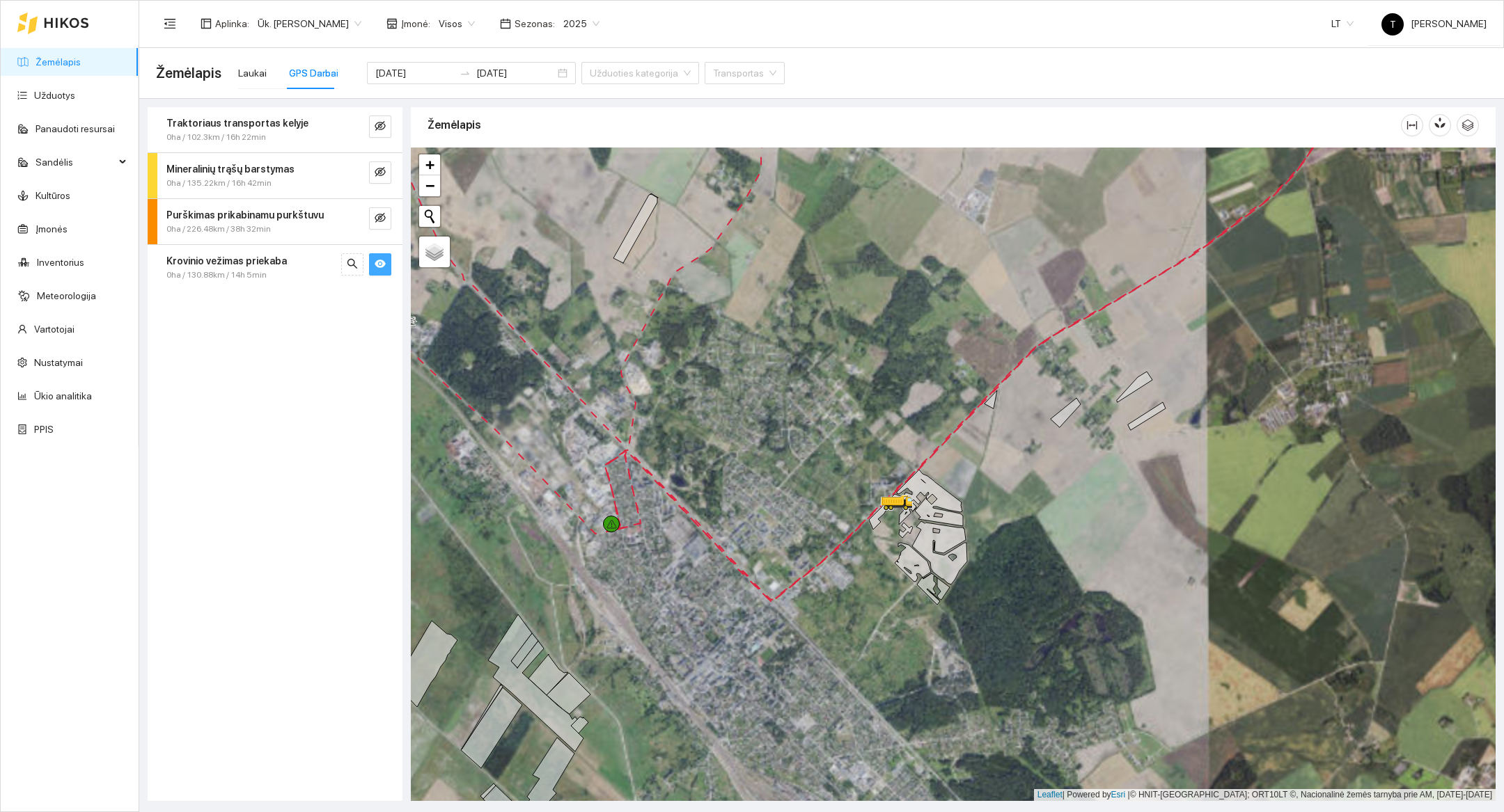
click at [842, 630] on div at bounding box center [953, 474] width 1085 height 654
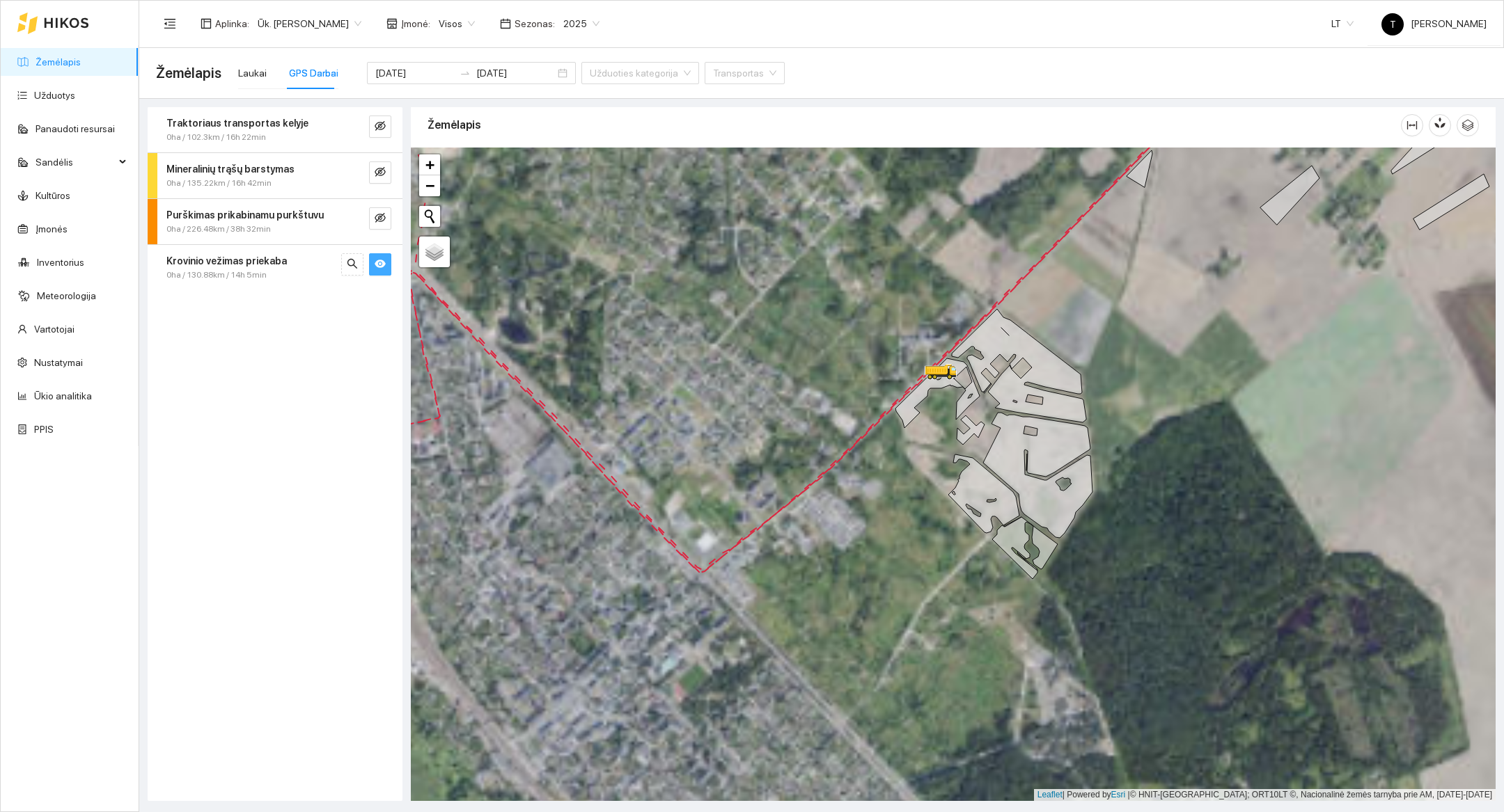
click at [849, 591] on div at bounding box center [953, 474] width 1085 height 654
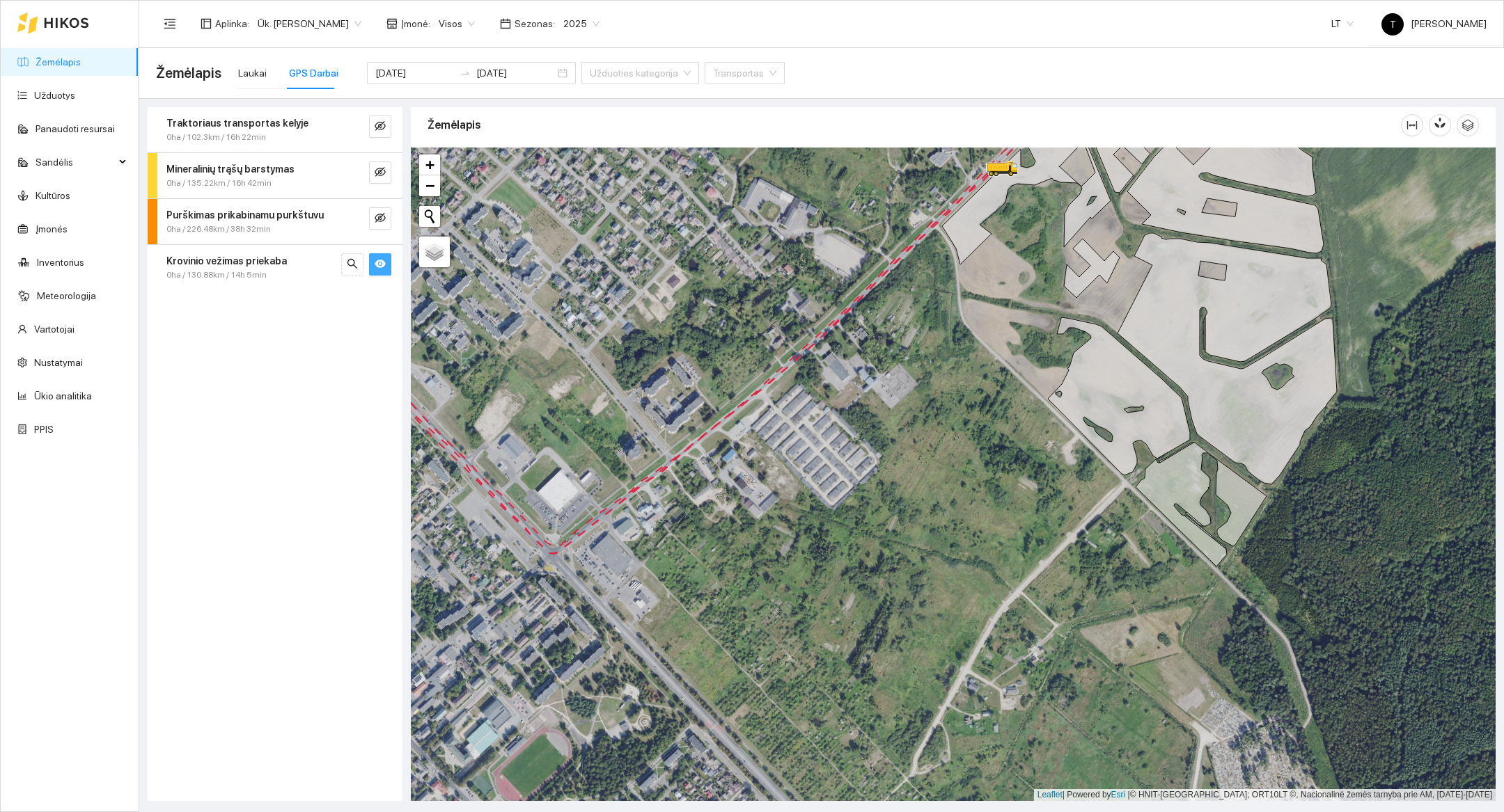
click at [401, 91] on div "[DATE] [DATE]" at bounding box center [471, 73] width 209 height 56
click at [402, 84] on div "[DATE] [DATE]" at bounding box center [471, 73] width 209 height 56
click at [401, 80] on div "[DATE] [DATE]" at bounding box center [471, 73] width 209 height 23
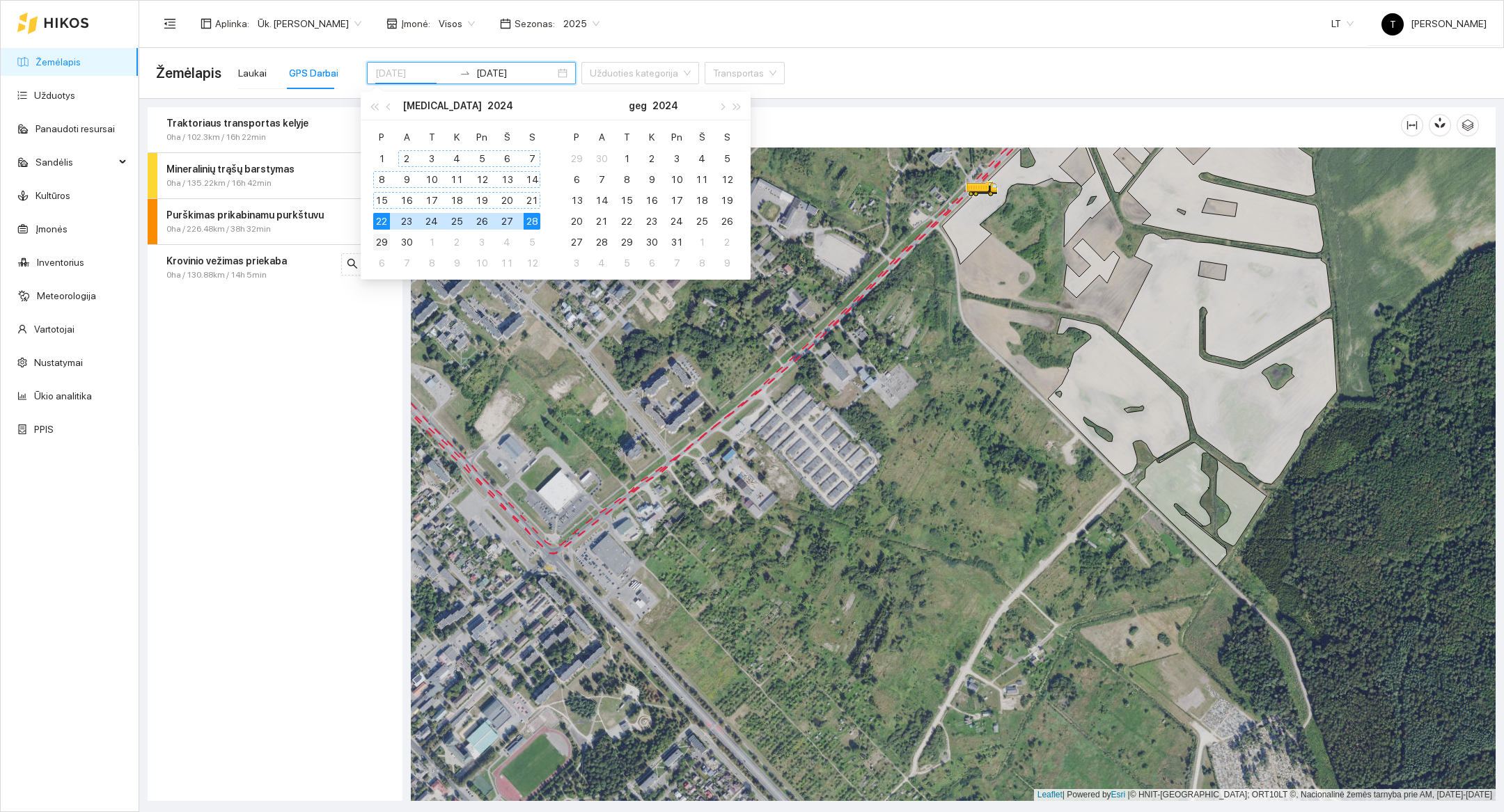
type input "[DATE]"
click at [383, 245] on div "29" at bounding box center [381, 242] width 17 height 17
type input "[DATE]"
click at [399, 245] on div "30" at bounding box center [406, 242] width 17 height 17
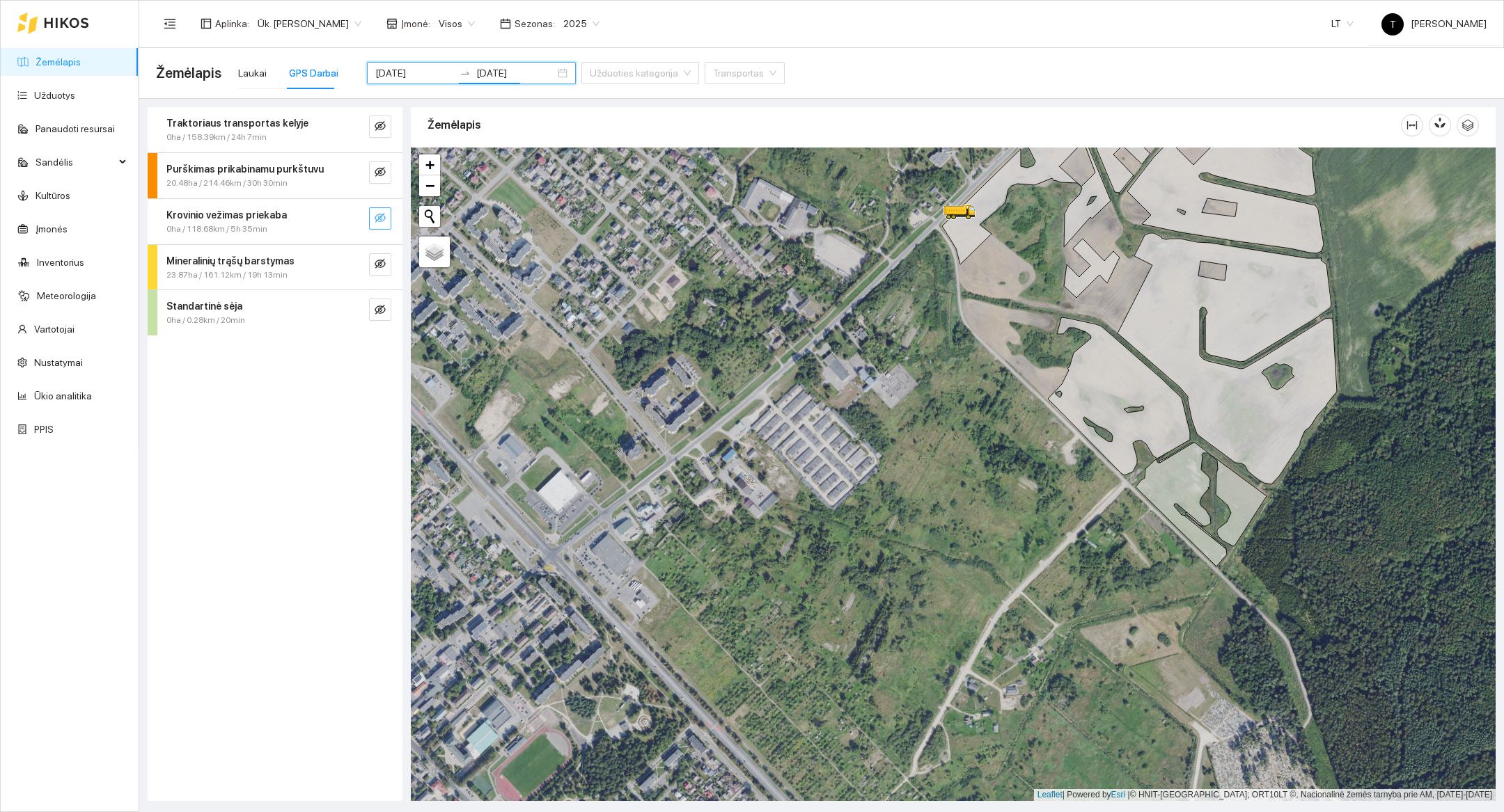
click at [369, 218] on button "button" at bounding box center [381, 219] width 23 height 23
click at [345, 222] on button "button" at bounding box center [353, 219] width 23 height 23
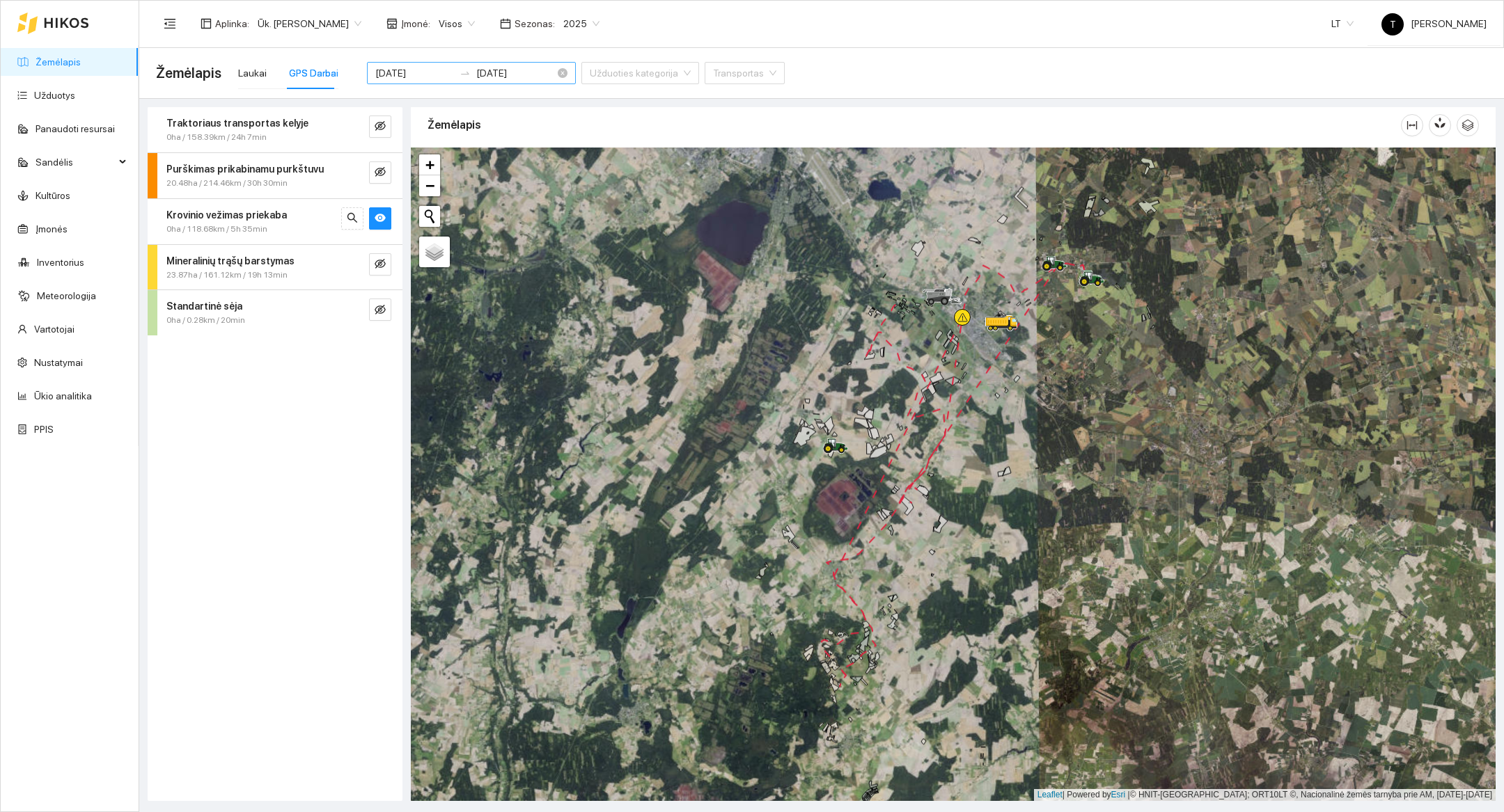
click at [384, 69] on input "[DATE]" at bounding box center [415, 73] width 79 height 16
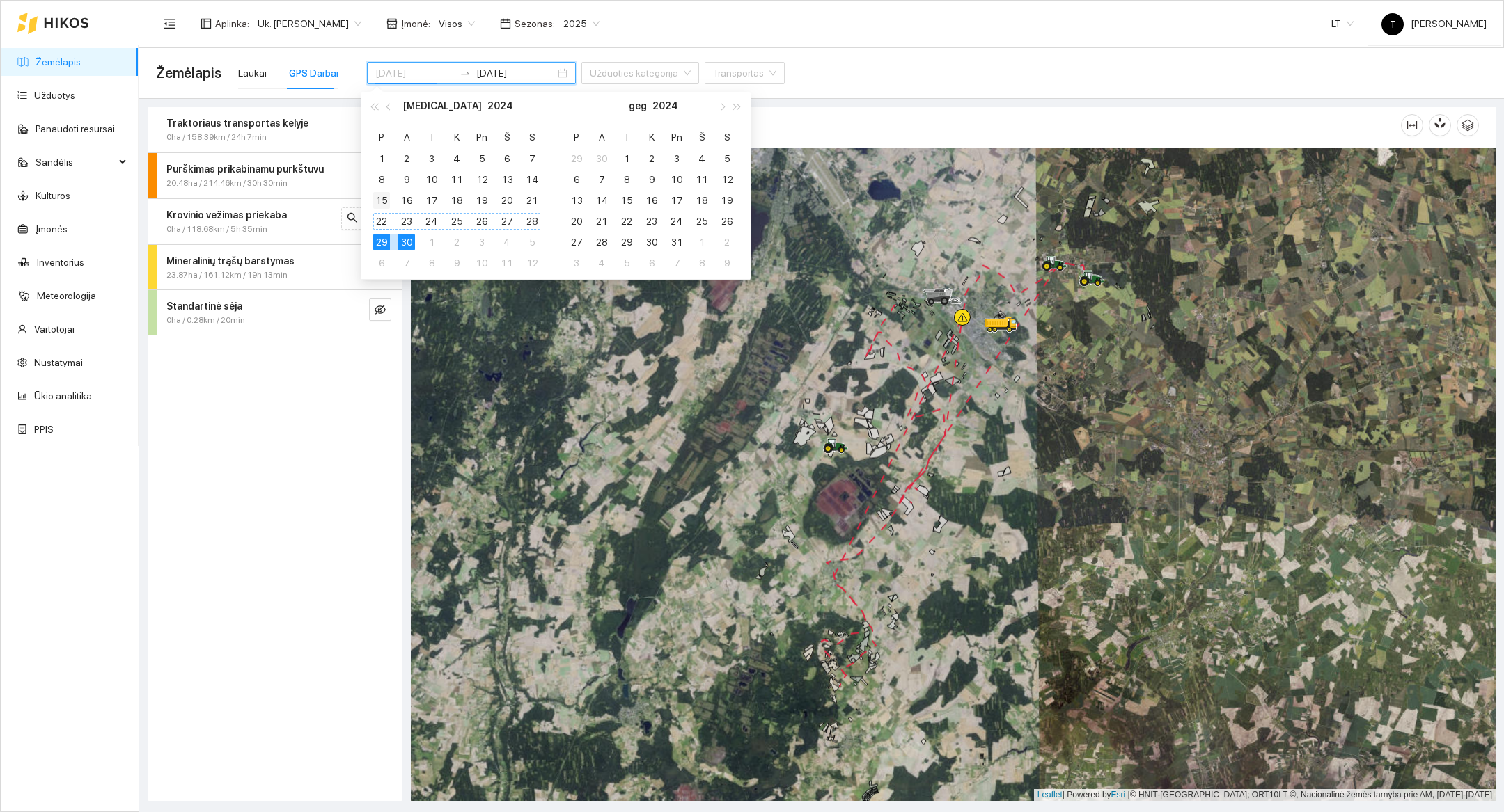
type input "[DATE]"
drag, startPoint x: 388, startPoint y: 218, endPoint x: 386, endPoint y: 204, distance: 14.1
click at [386, 204] on tbody "1 2 3 4 5 6 7 8 9 10 11 12 13 14 15 16 17 18 19 20 21 22 23 24 25 26 27 28 29 3…" at bounding box center [457, 211] width 176 height 126
click at [386, 204] on div "15" at bounding box center [381, 200] width 17 height 17
type input "[DATE]"
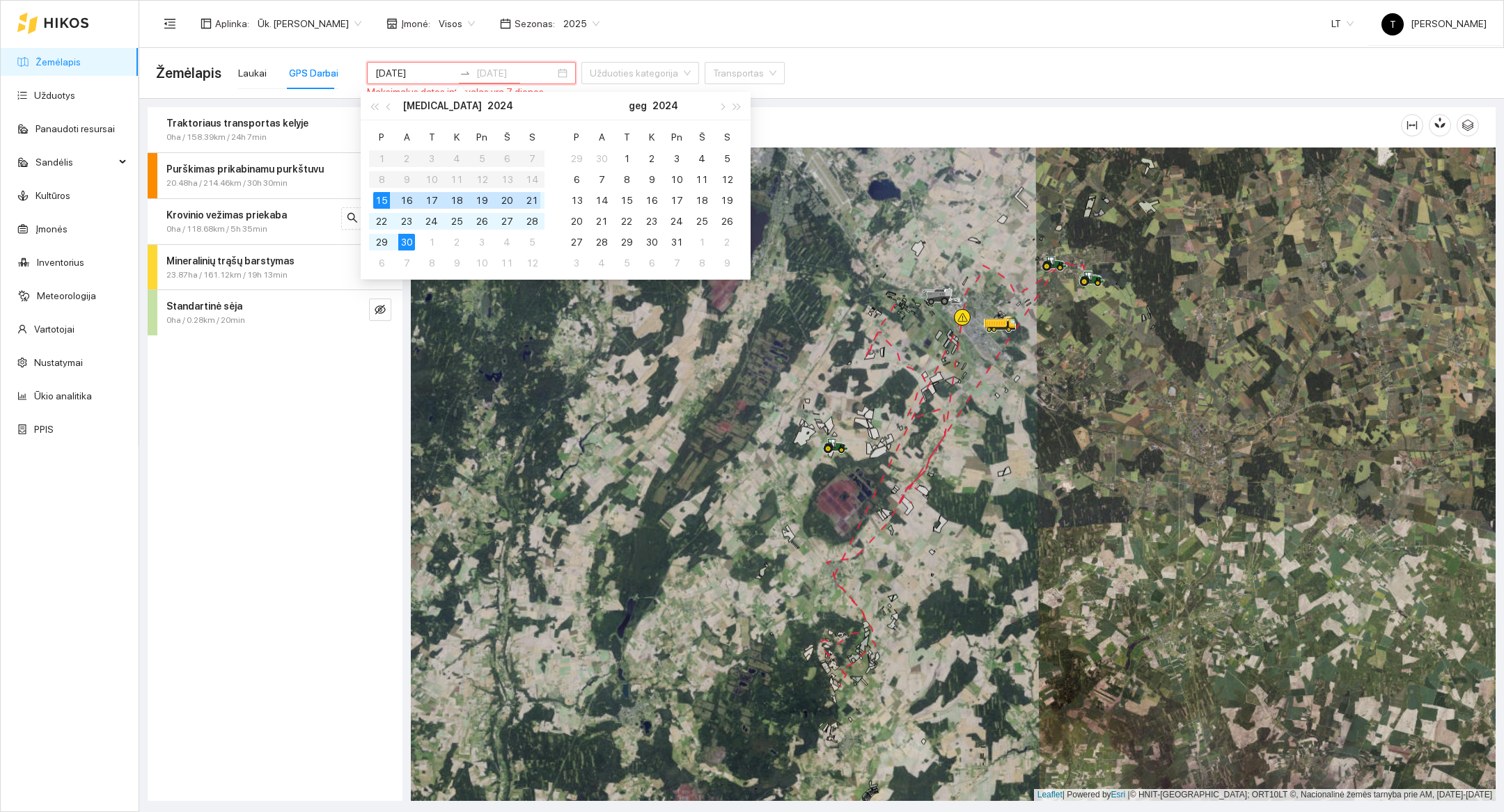
click at [531, 202] on div "21" at bounding box center [532, 200] width 17 height 17
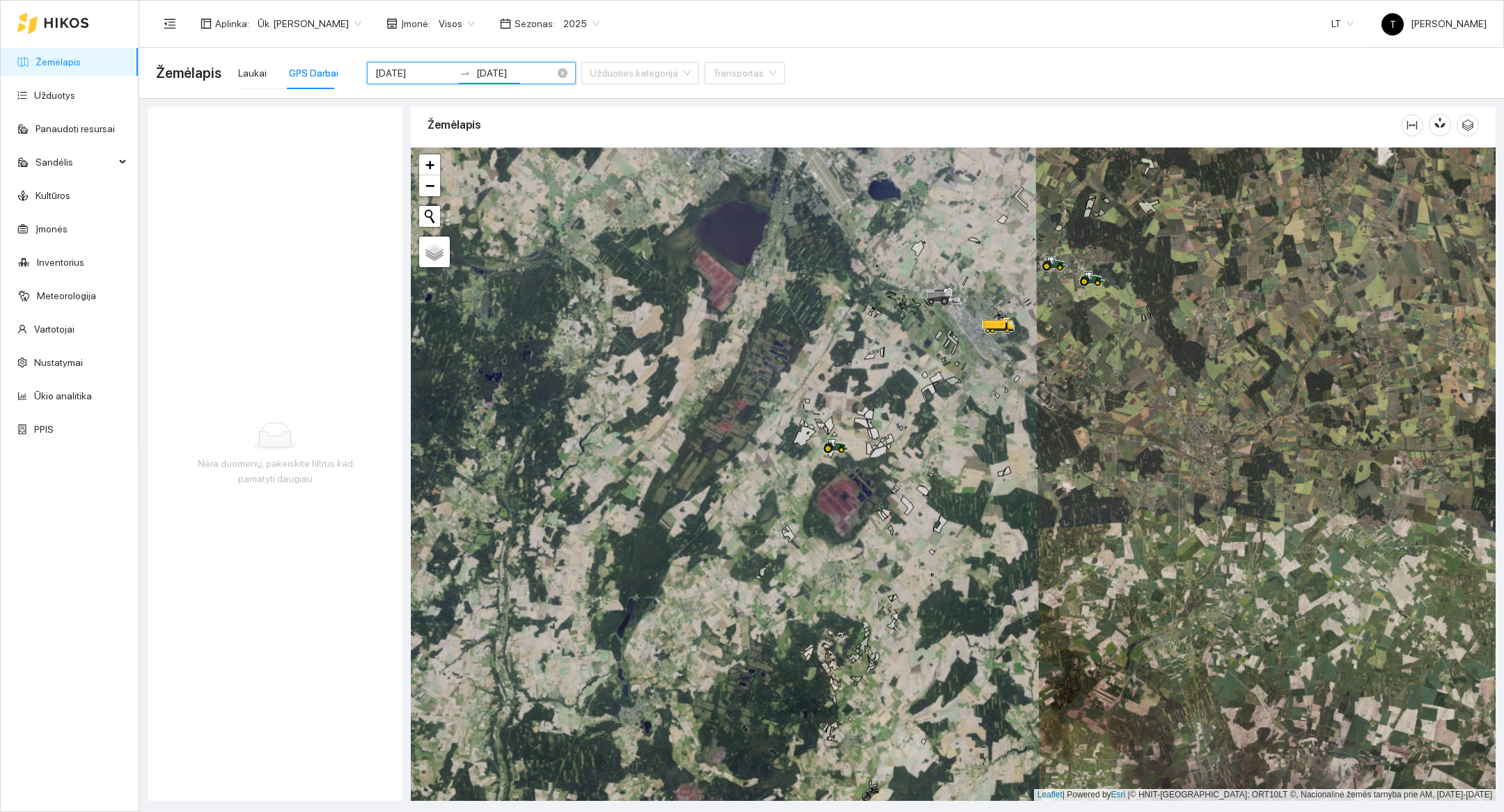
click at [376, 70] on input "[DATE]" at bounding box center [415, 73] width 79 height 16
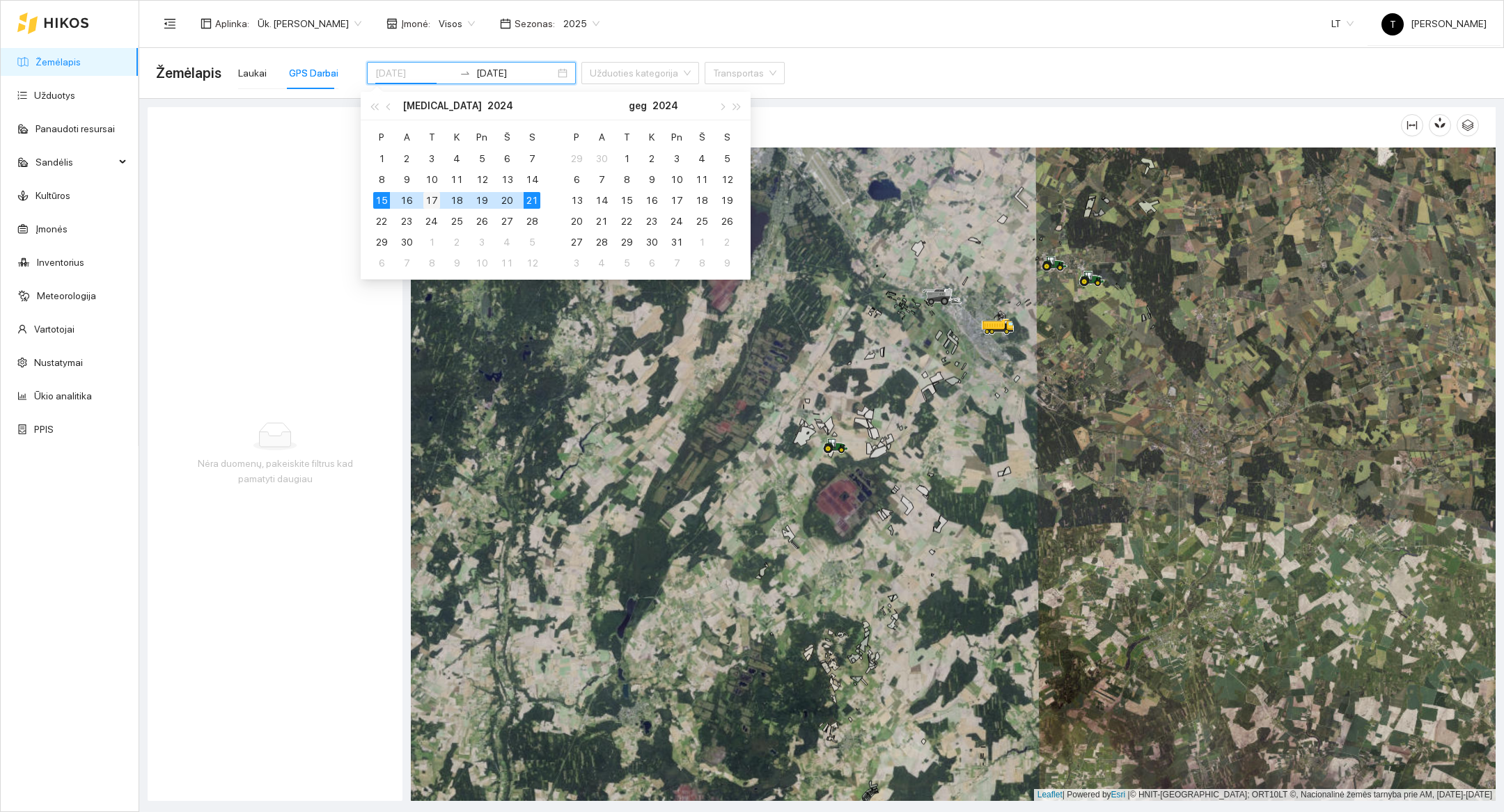
type input "[DATE]"
click at [433, 202] on div "17" at bounding box center [431, 200] width 17 height 17
type input "[DATE]"
click at [531, 201] on div "21" at bounding box center [532, 200] width 17 height 17
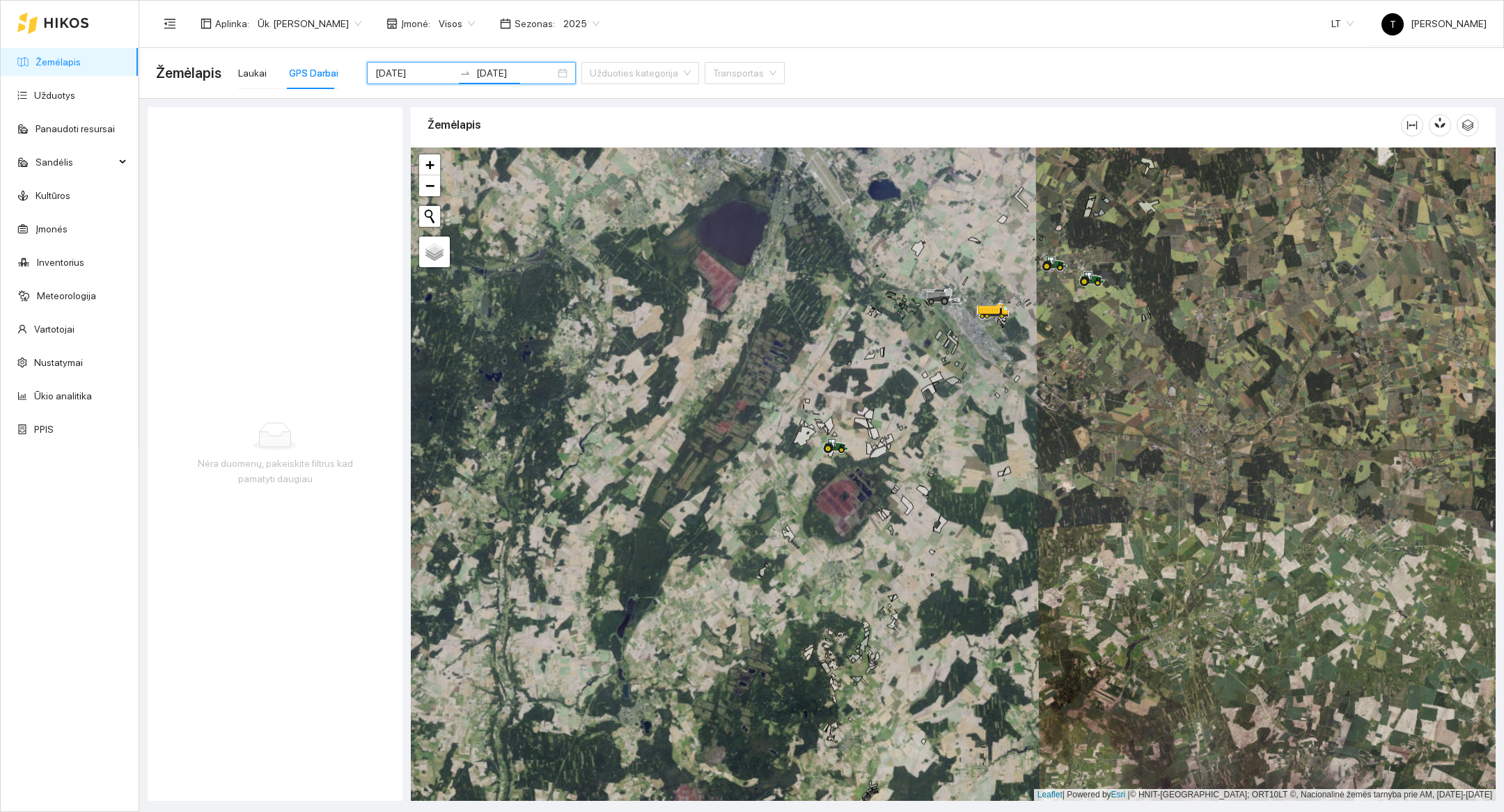
click at [29, 39] on div at bounding box center [53, 23] width 72 height 45
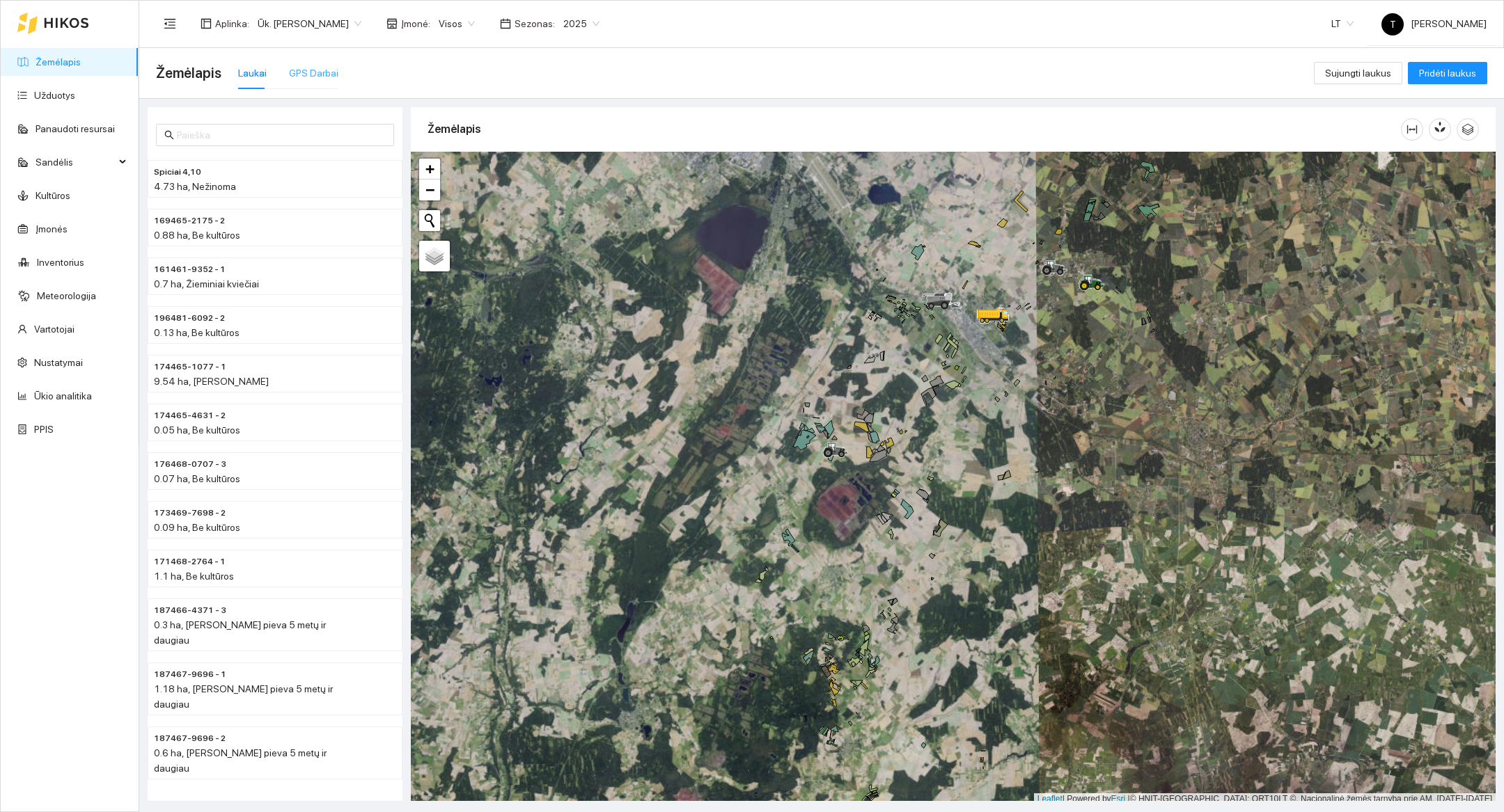
click at [315, 86] on div "GPS Darbai" at bounding box center [314, 72] width 50 height 32
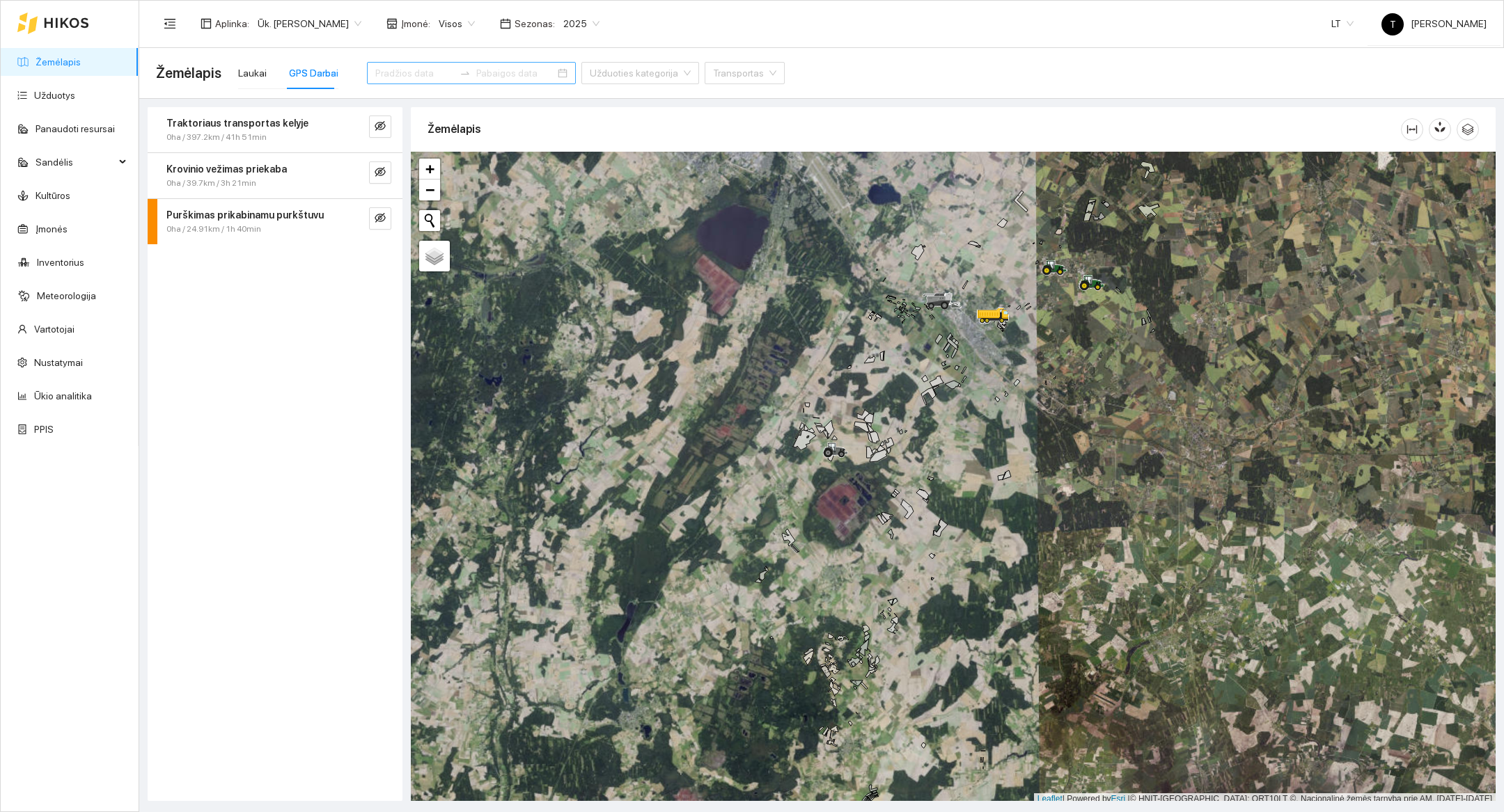
click at [59, 19] on icon at bounding box center [66, 23] width 45 height 11
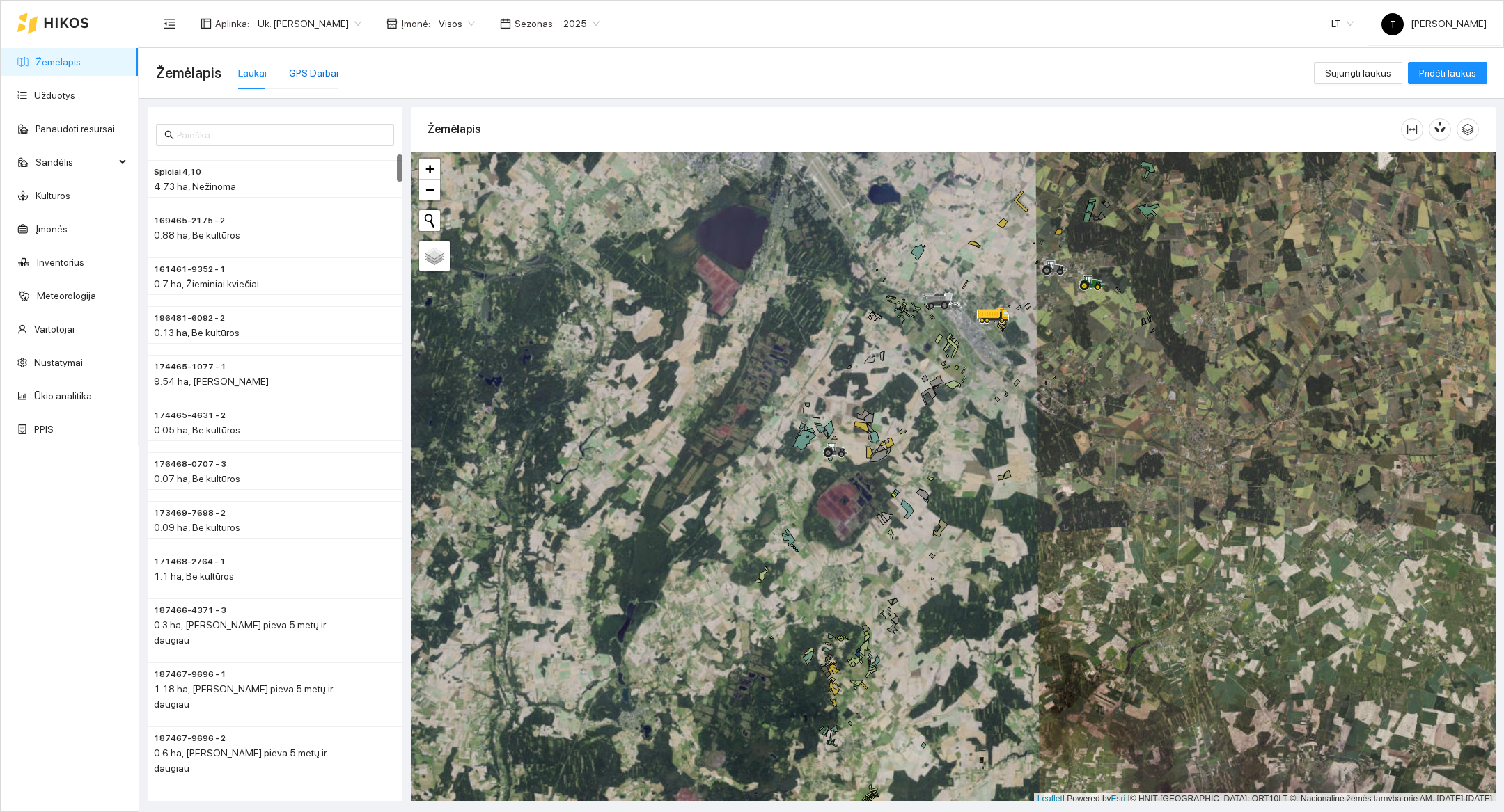
click at [318, 68] on div "GPS Darbai" at bounding box center [314, 73] width 50 height 16
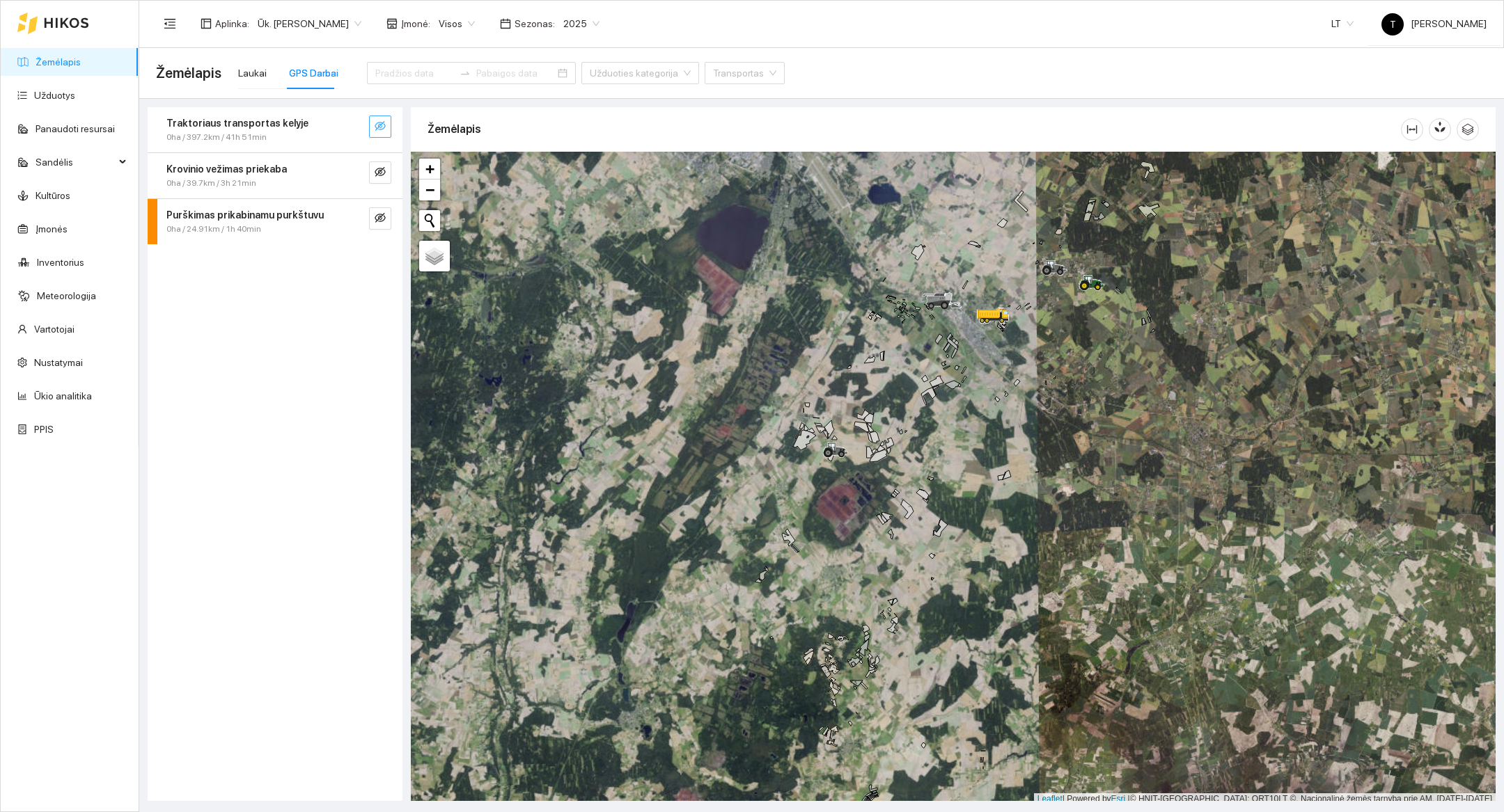
click at [381, 130] on icon "eye-invisible" at bounding box center [380, 126] width 11 height 11
click at [343, 129] on button "button" at bounding box center [353, 127] width 23 height 23
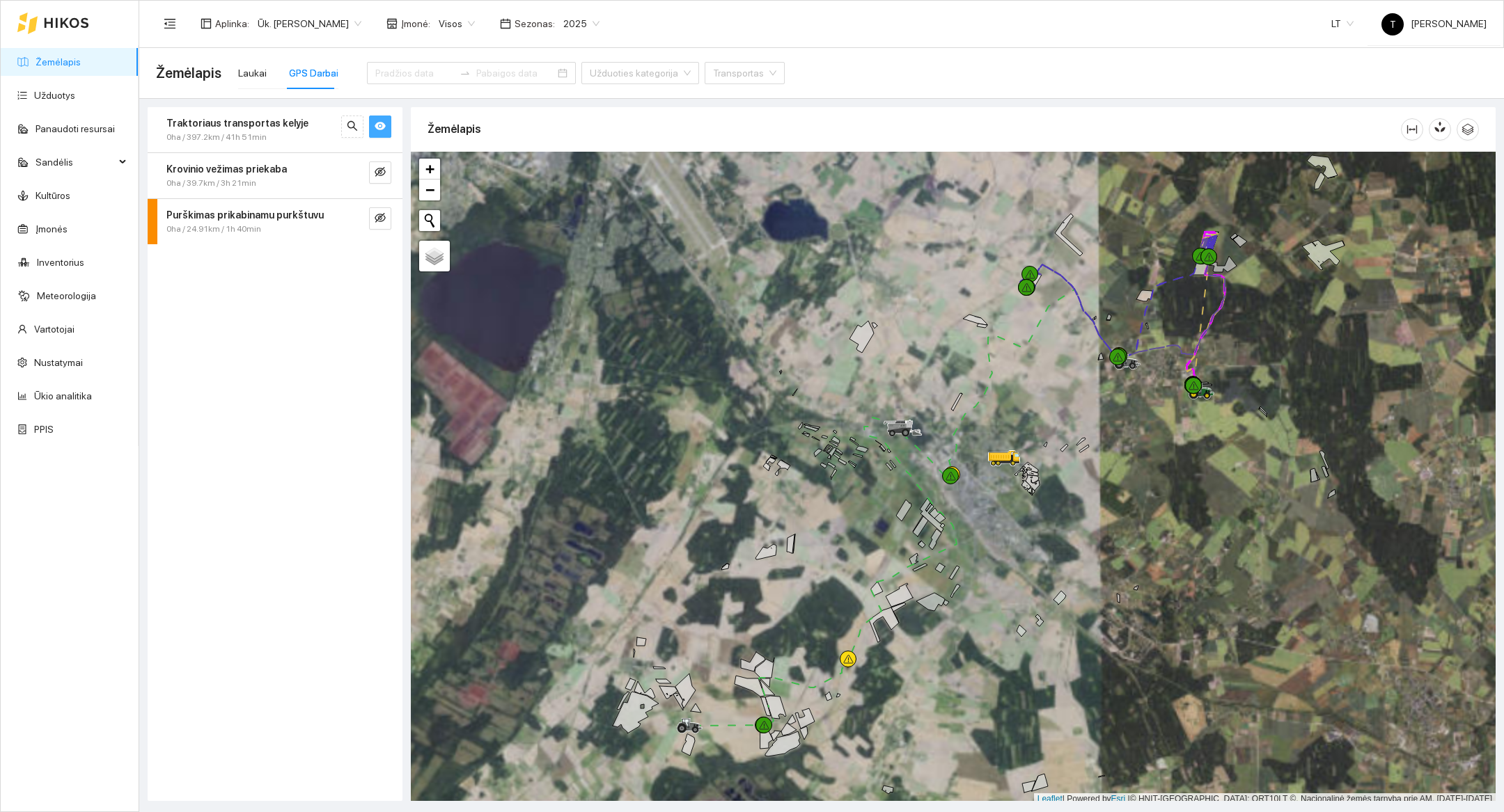
click at [1201, 317] on div at bounding box center [953, 478] width 1085 height 654
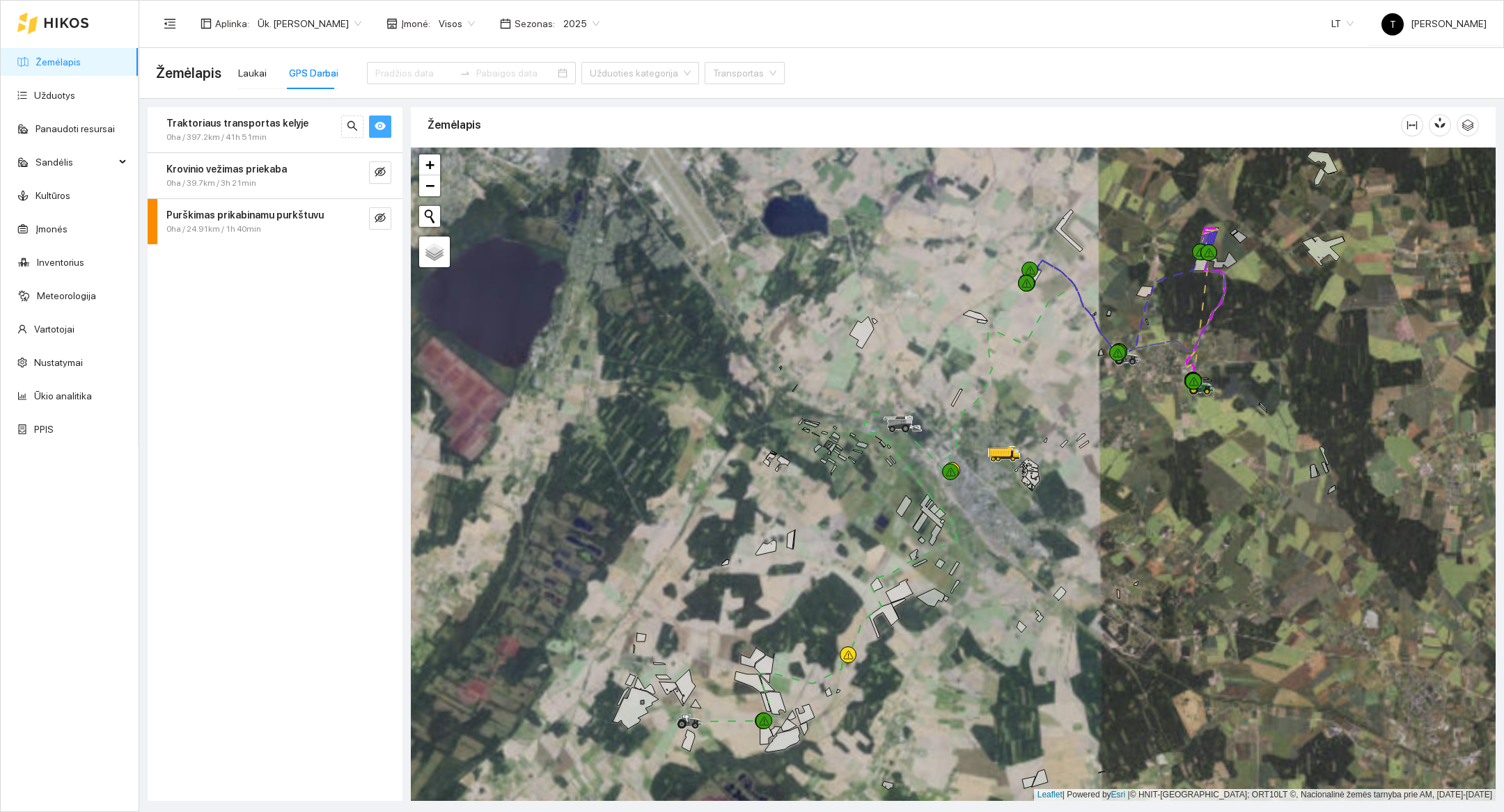
click at [1201, 317] on div at bounding box center [953, 474] width 1085 height 654
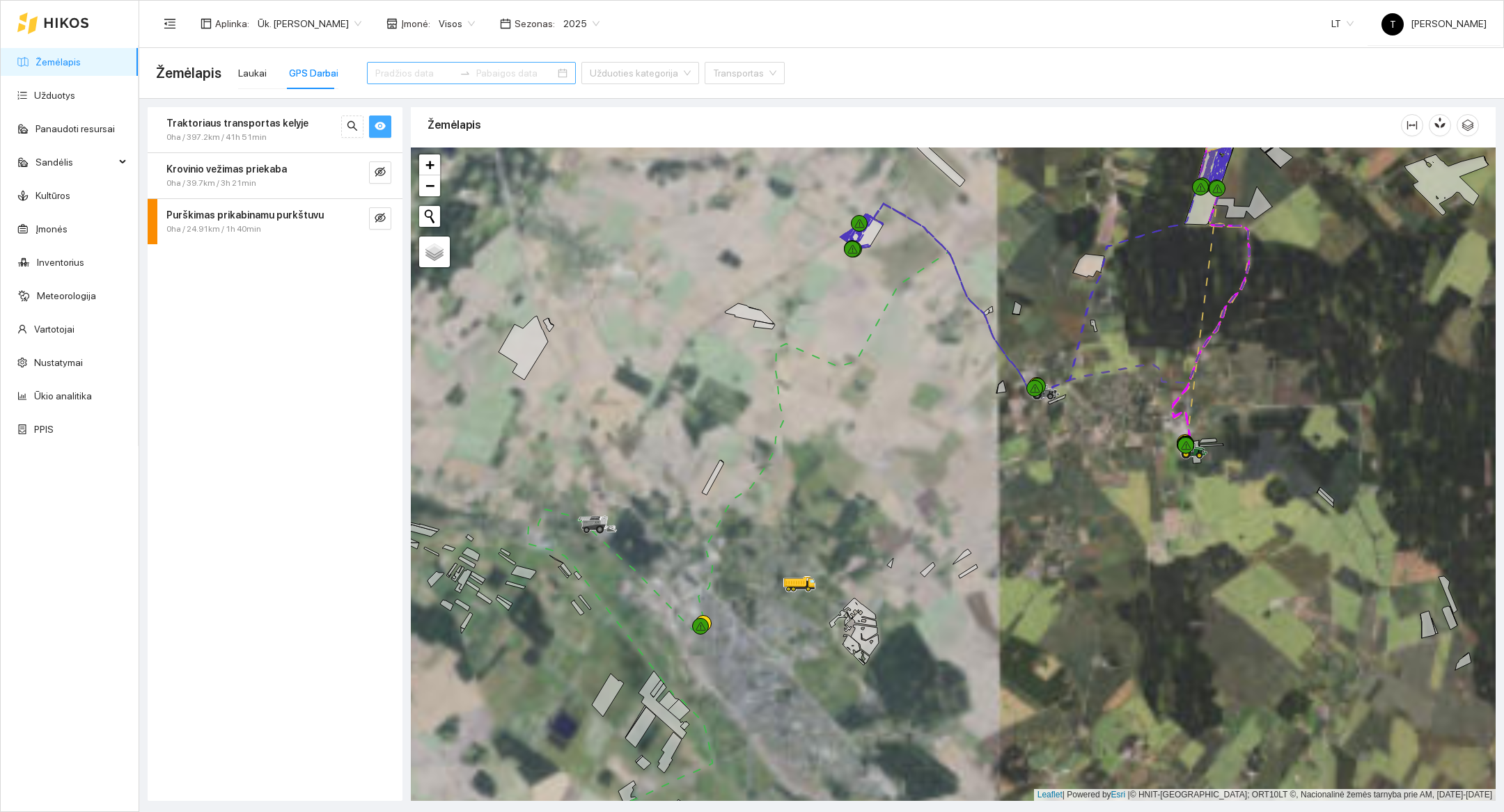
click at [393, 77] on input at bounding box center [415, 73] width 79 height 16
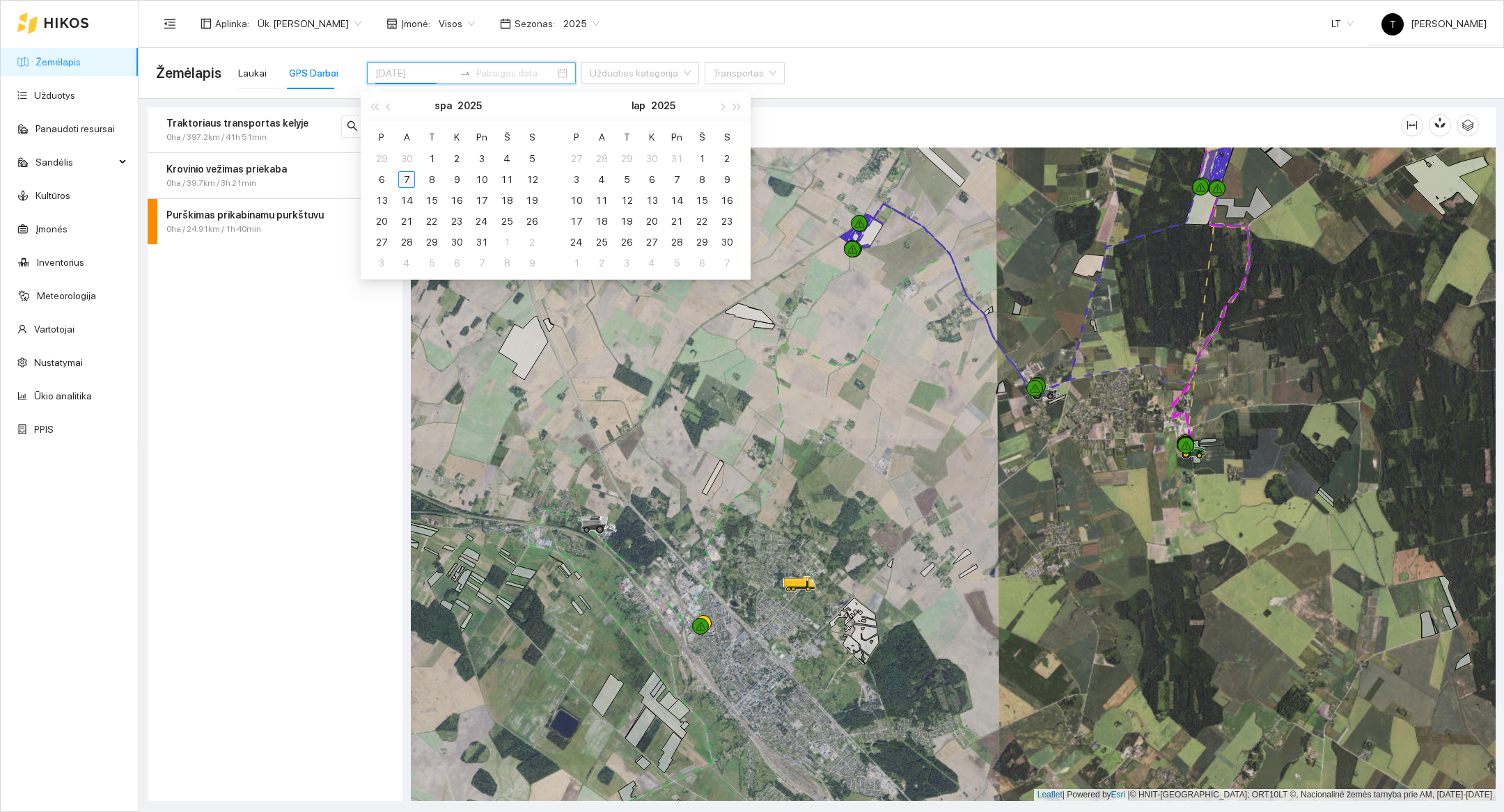
type input "[DATE]"
click at [411, 178] on div "7" at bounding box center [406, 179] width 17 height 17
type input "[DATE]"
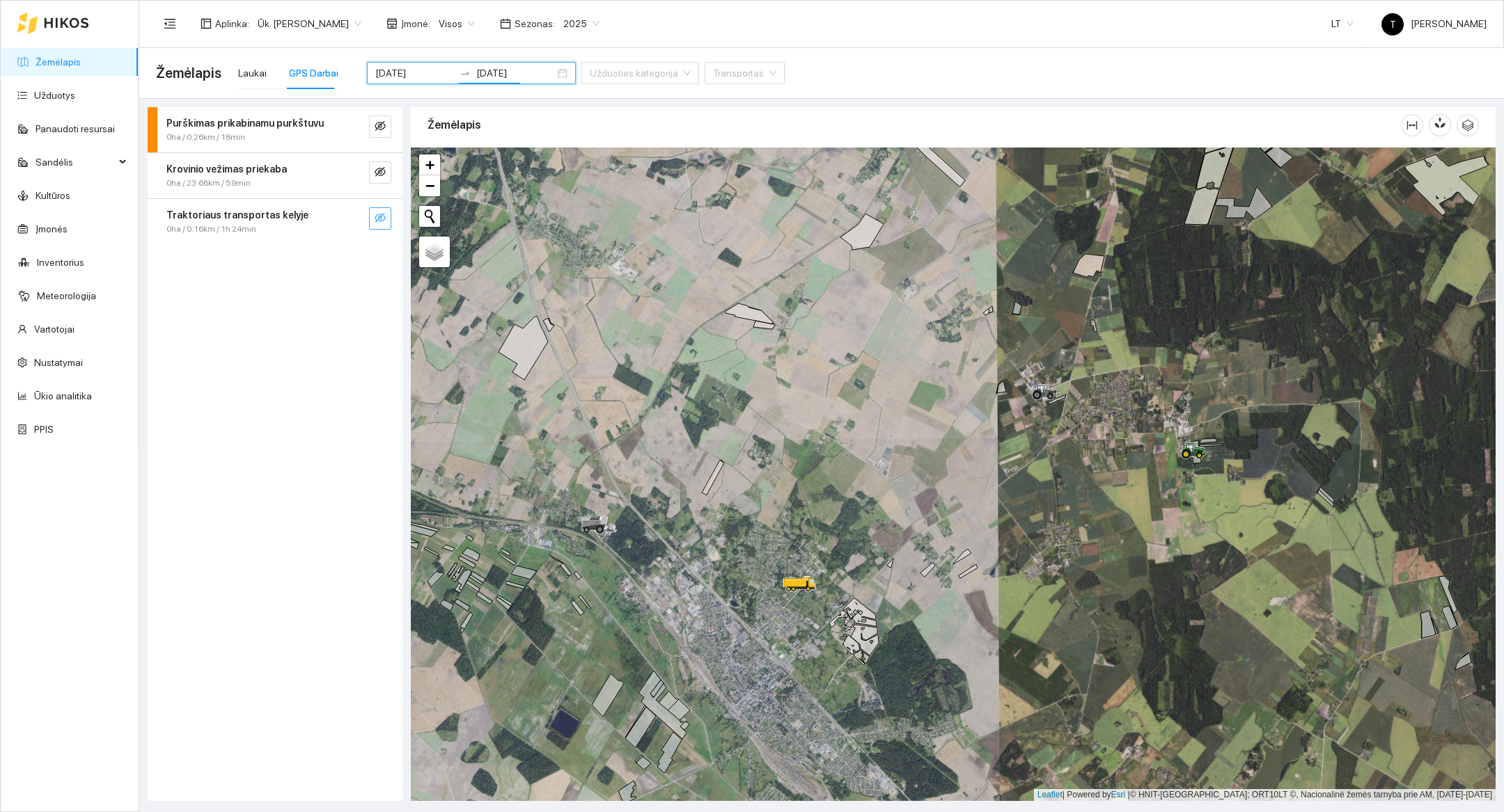
click at [386, 218] on button "button" at bounding box center [381, 219] width 23 height 23
click at [1289, 575] on div at bounding box center [953, 474] width 1085 height 654
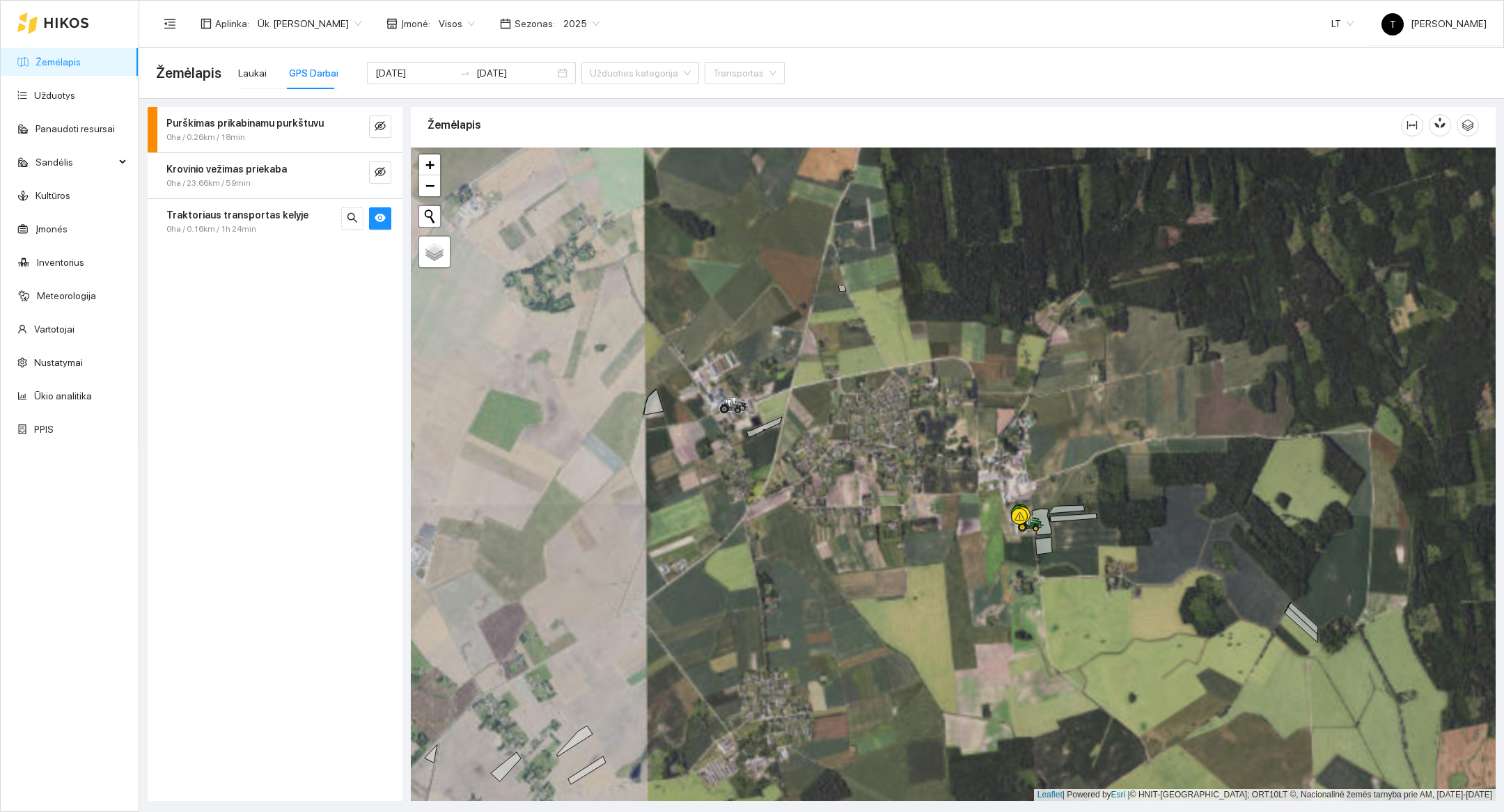
drag, startPoint x: 1256, startPoint y: 420, endPoint x: 1190, endPoint y: 632, distance: 222.0
click at [1190, 632] on div at bounding box center [953, 474] width 1085 height 654
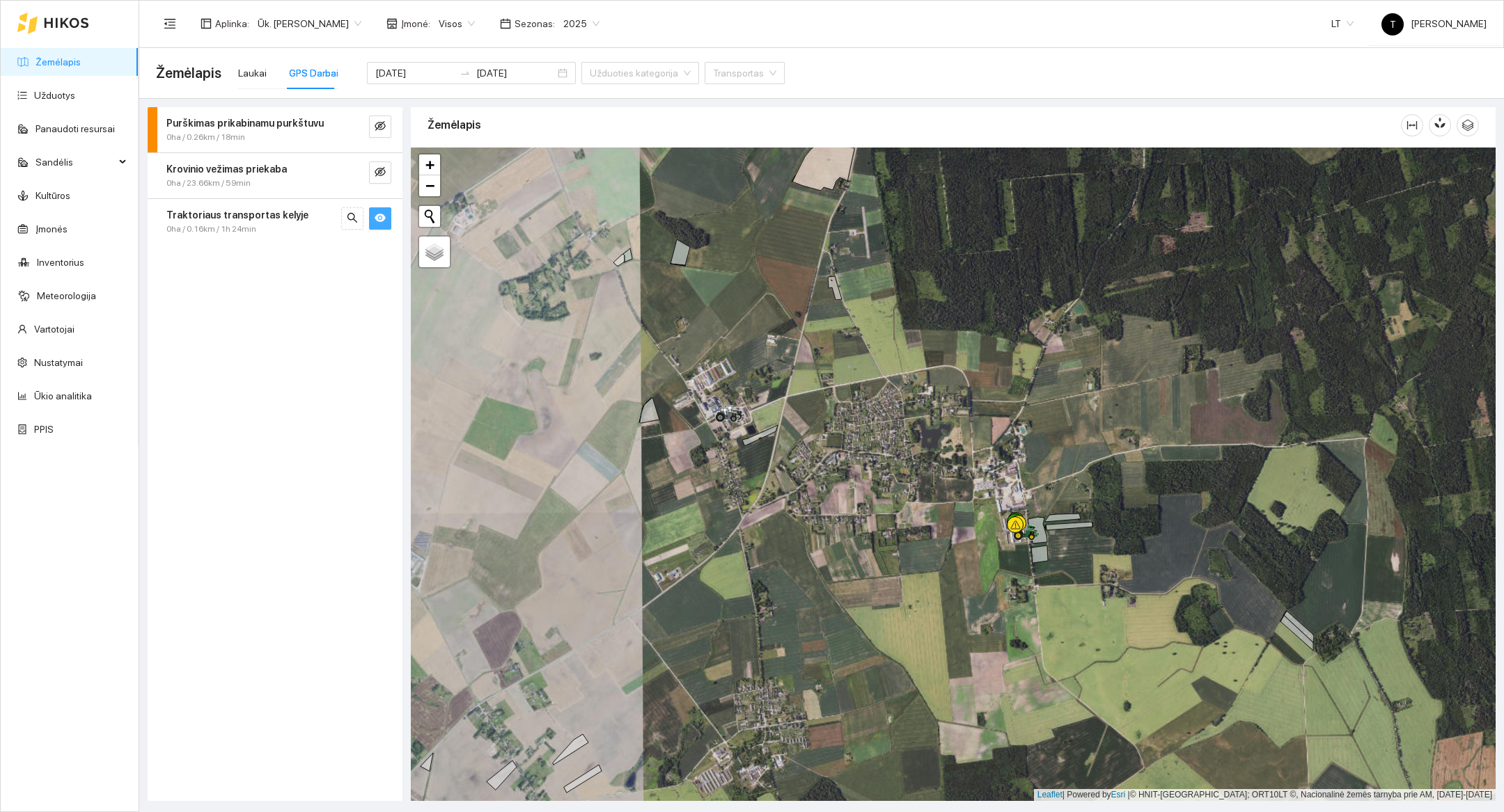
click at [383, 222] on icon "eye" at bounding box center [380, 217] width 11 height 11
click at [391, 65] on input "[DATE]" at bounding box center [415, 73] width 79 height 16
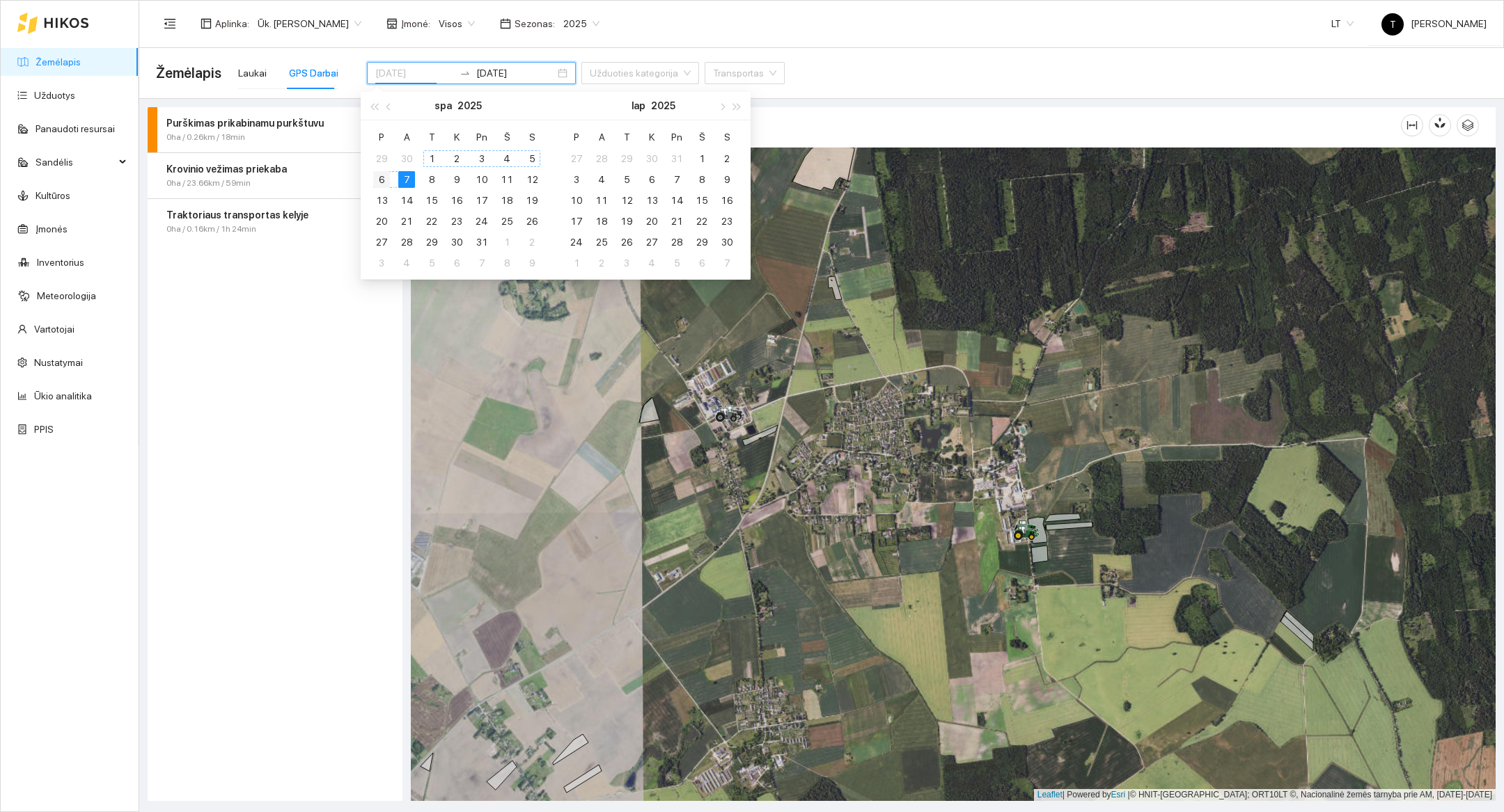
type input "[DATE]"
click at [370, 174] on td "6" at bounding box center [382, 180] width 25 height 21
type input "[DATE]"
click at [332, 402] on div "Traktoriaus transportas kelyje 0ha / 397.36km / 43h 18min Purškimas prikabinamu…" at bounding box center [275, 454] width 255 height 694
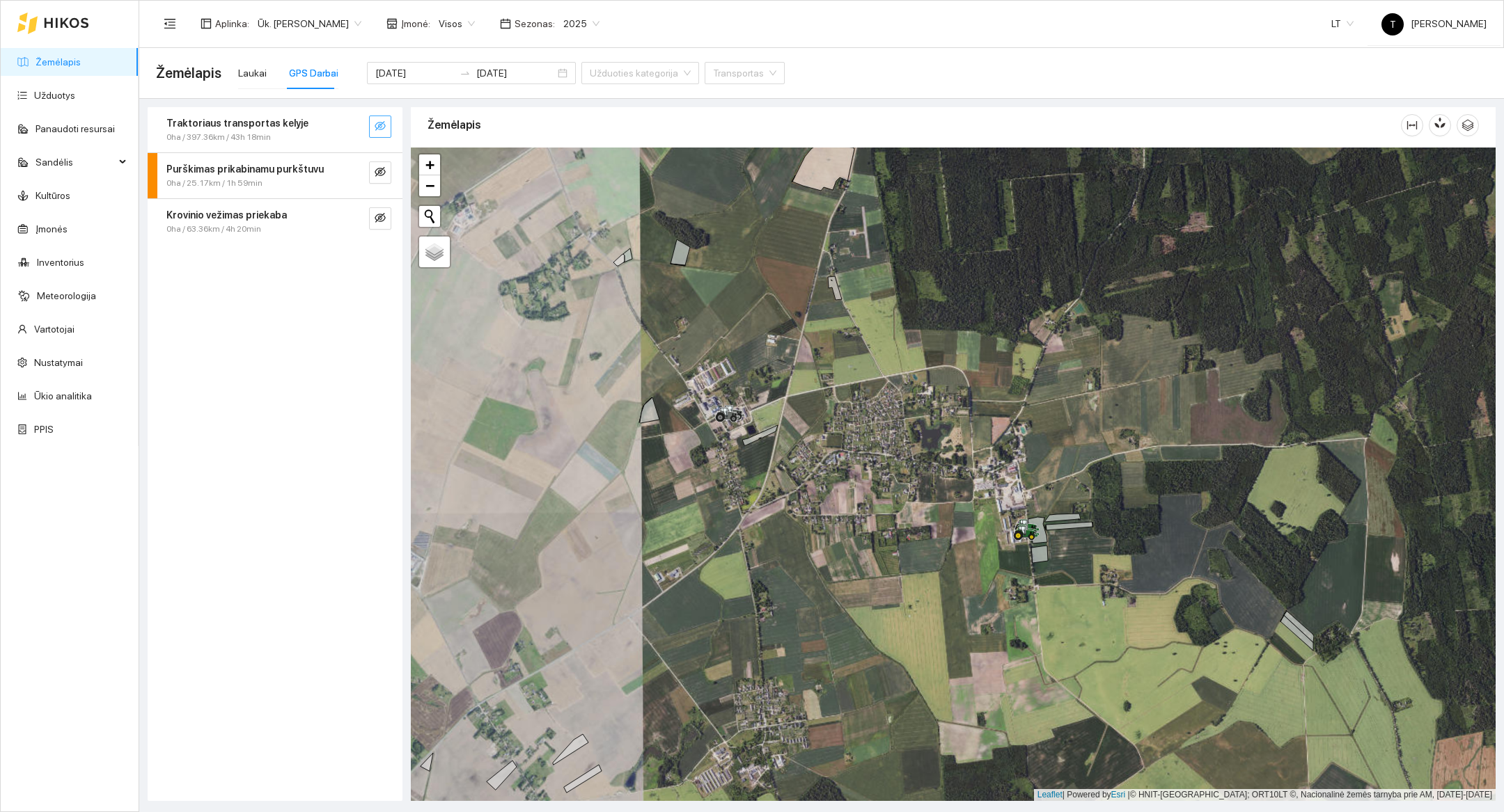
click at [383, 128] on icon "eye-invisible" at bounding box center [380, 126] width 11 height 11
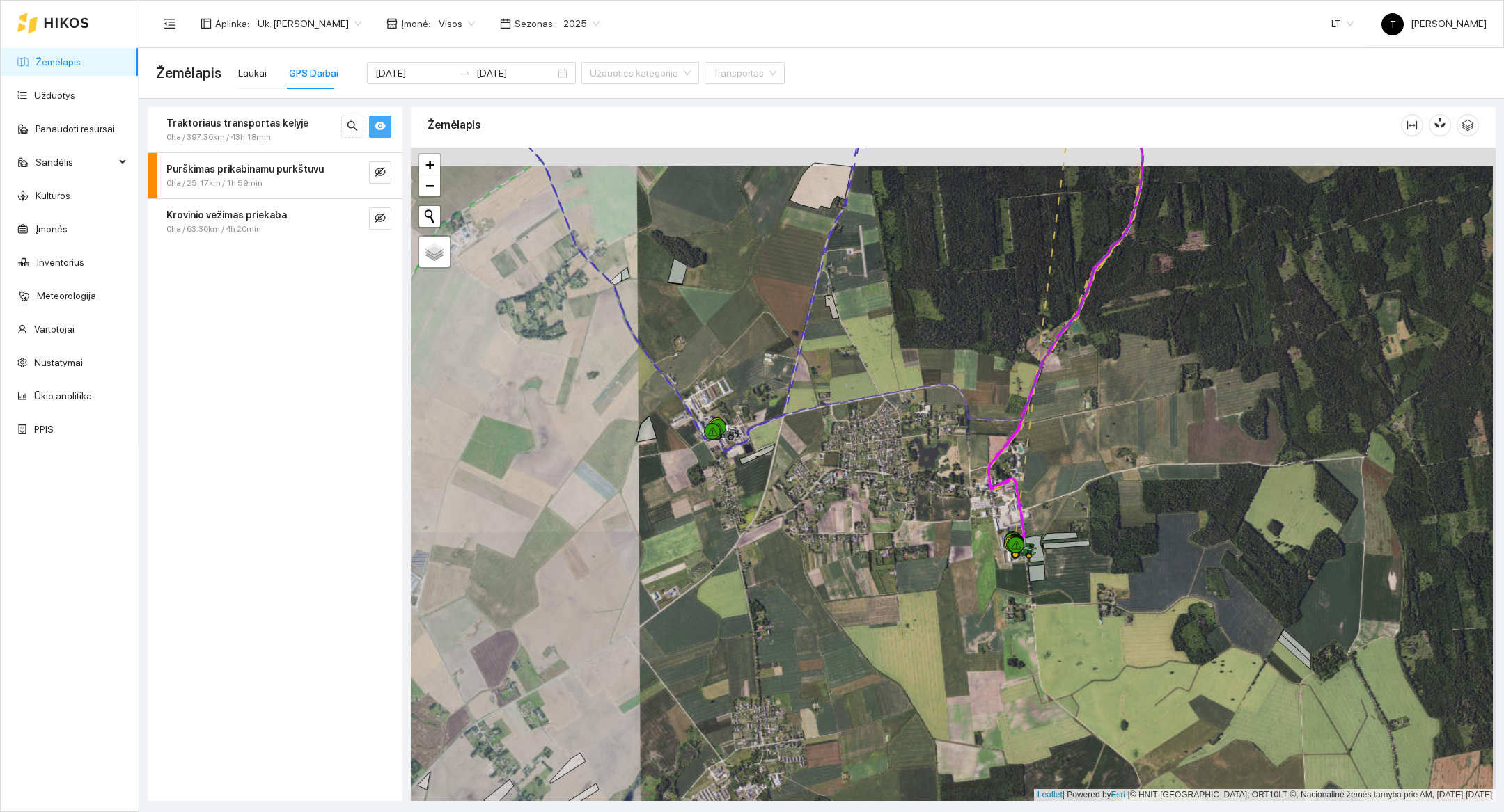
drag, startPoint x: 974, startPoint y: 325, endPoint x: 850, endPoint y: 729, distance: 422.6
click at [850, 729] on div at bounding box center [953, 474] width 1085 height 654
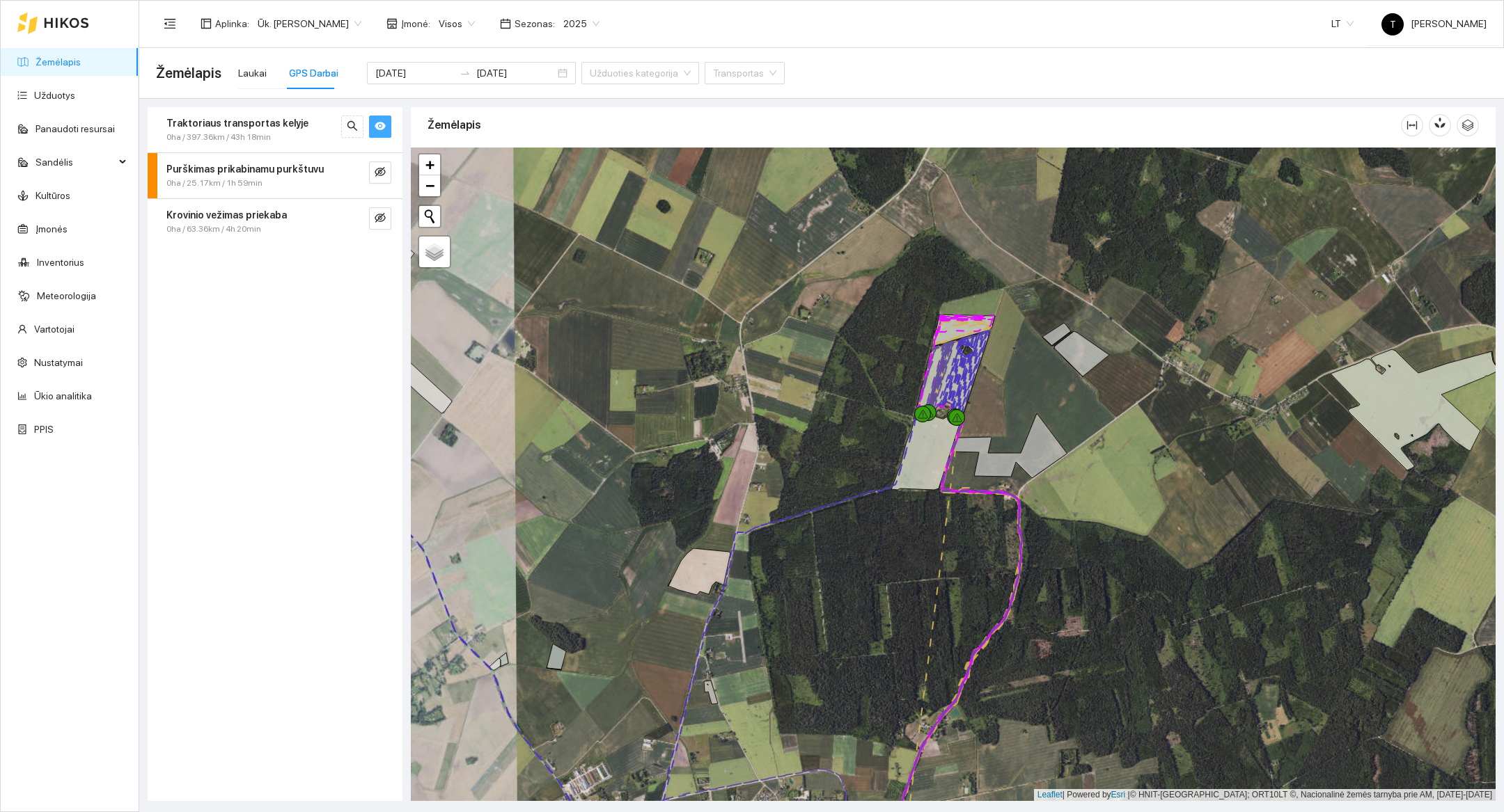
click at [1003, 403] on div at bounding box center [953, 474] width 1085 height 654
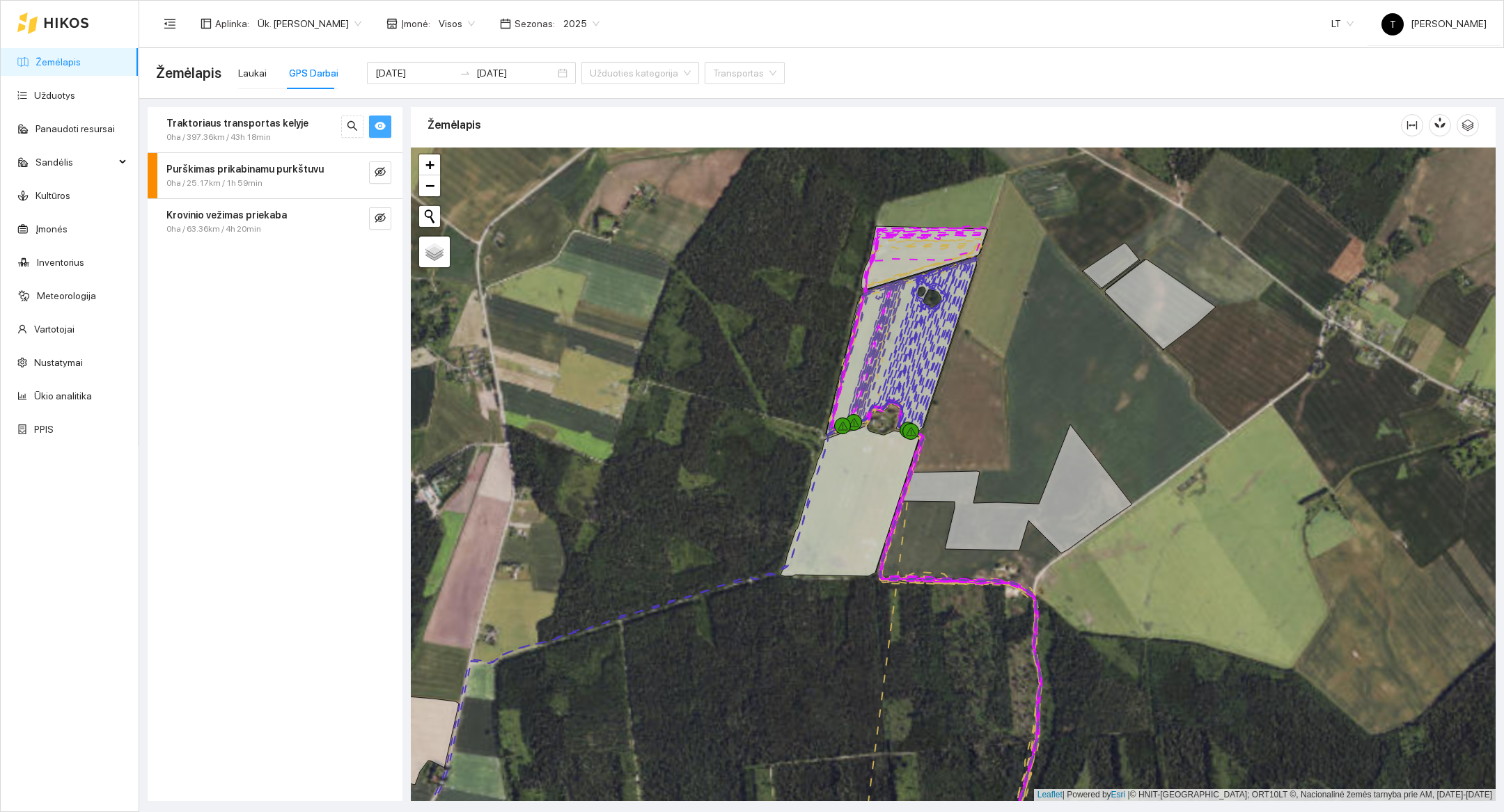
click at [1008, 344] on div at bounding box center [953, 474] width 1085 height 654
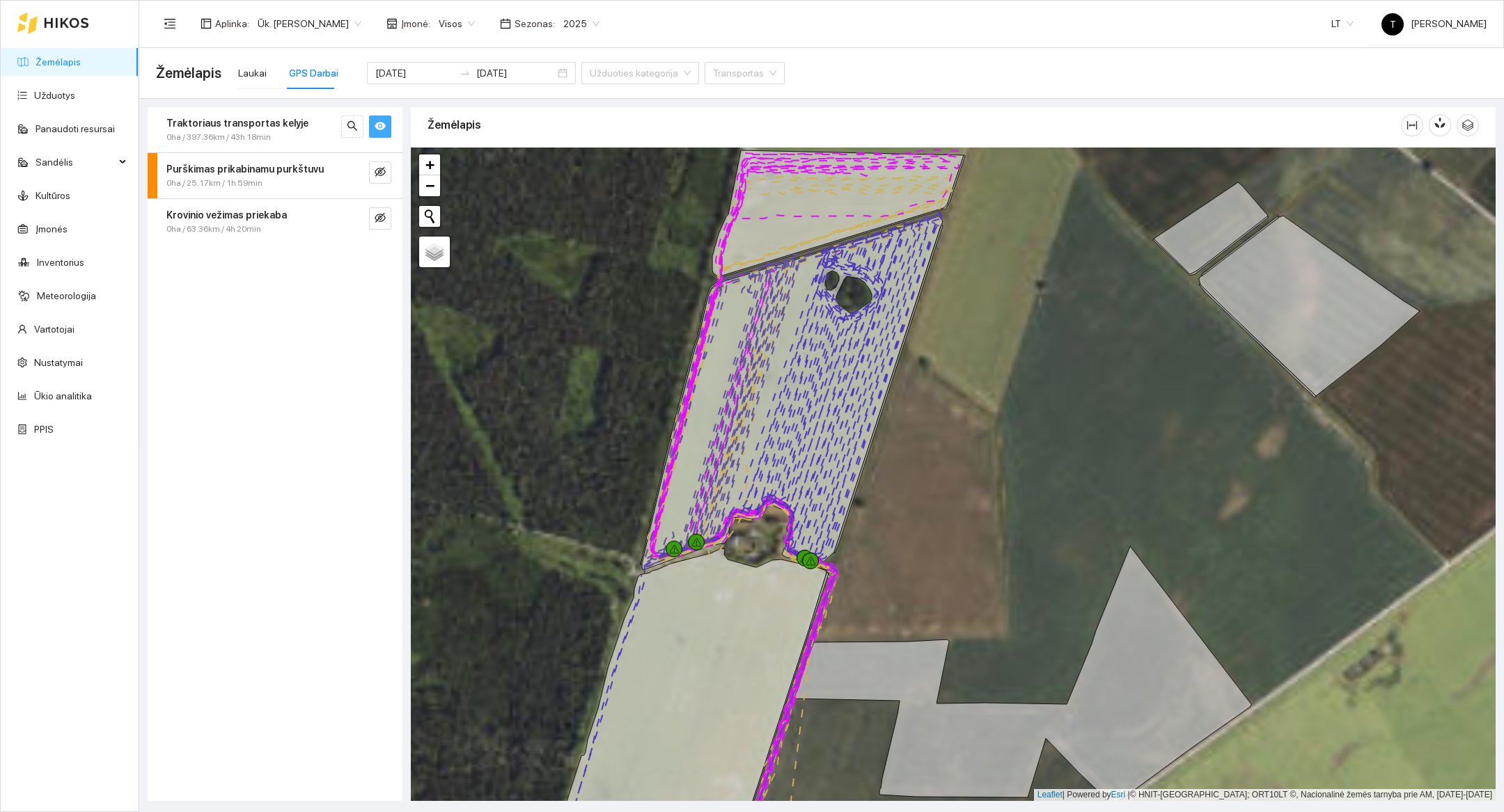
drag, startPoint x: 1008, startPoint y: 344, endPoint x: 1000, endPoint y: 378, distance: 34.9
click at [1000, 378] on div at bounding box center [953, 474] width 1085 height 654
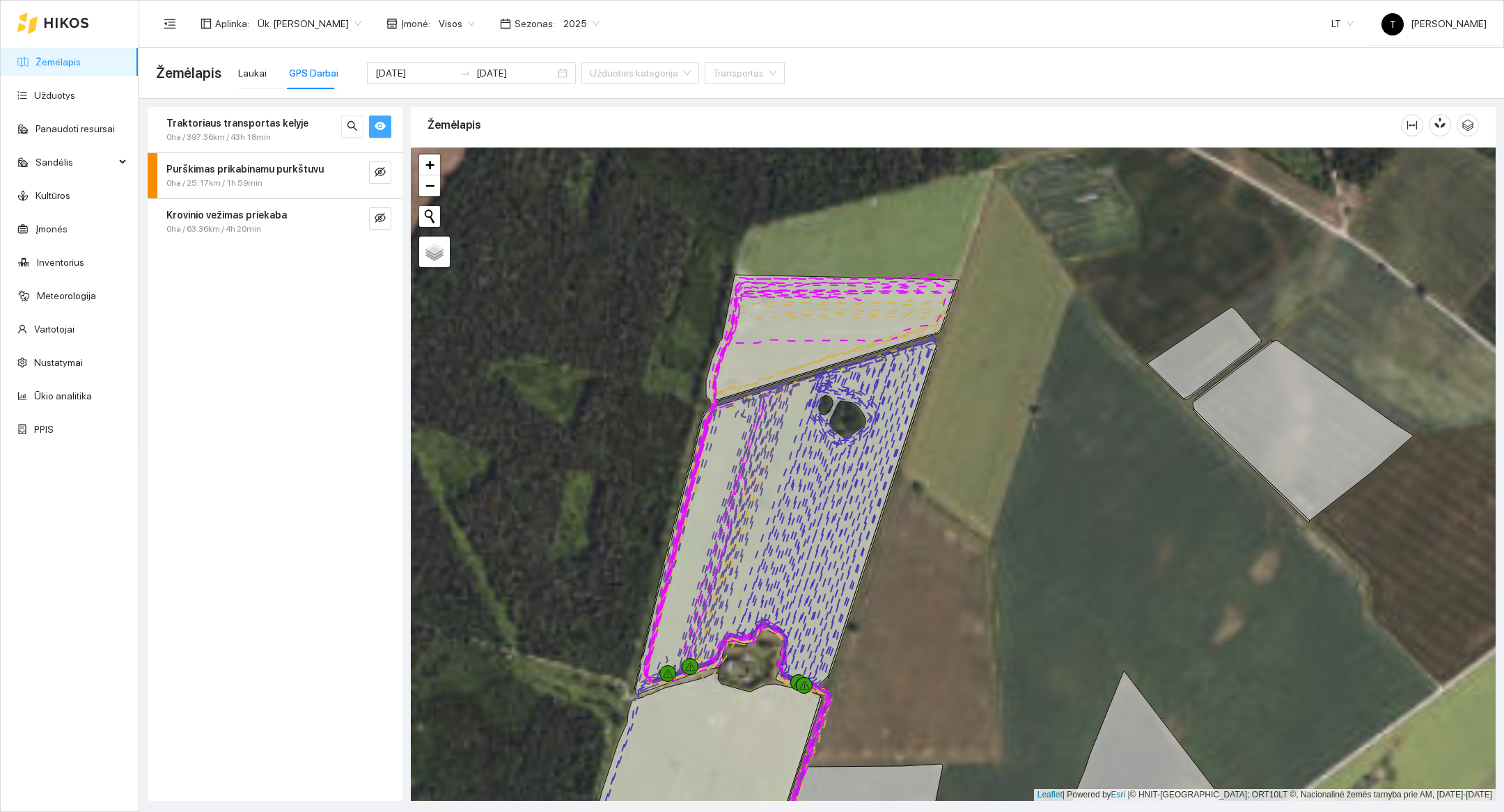
drag, startPoint x: 1000, startPoint y: 378, endPoint x: 997, endPoint y: 504, distance: 126.0
click at [997, 504] on div at bounding box center [953, 474] width 1085 height 654
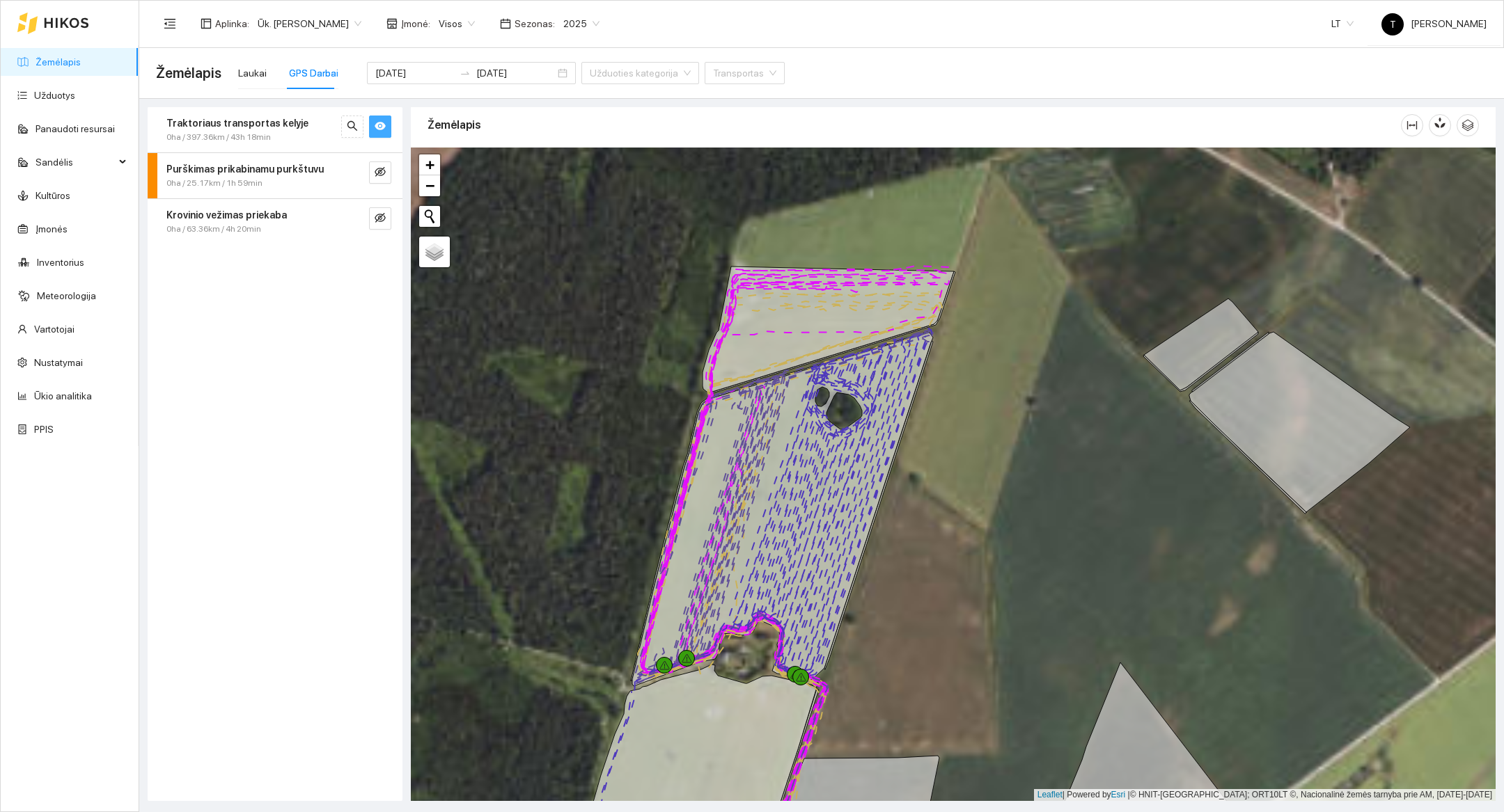
click at [1018, 352] on div at bounding box center [953, 474] width 1085 height 654
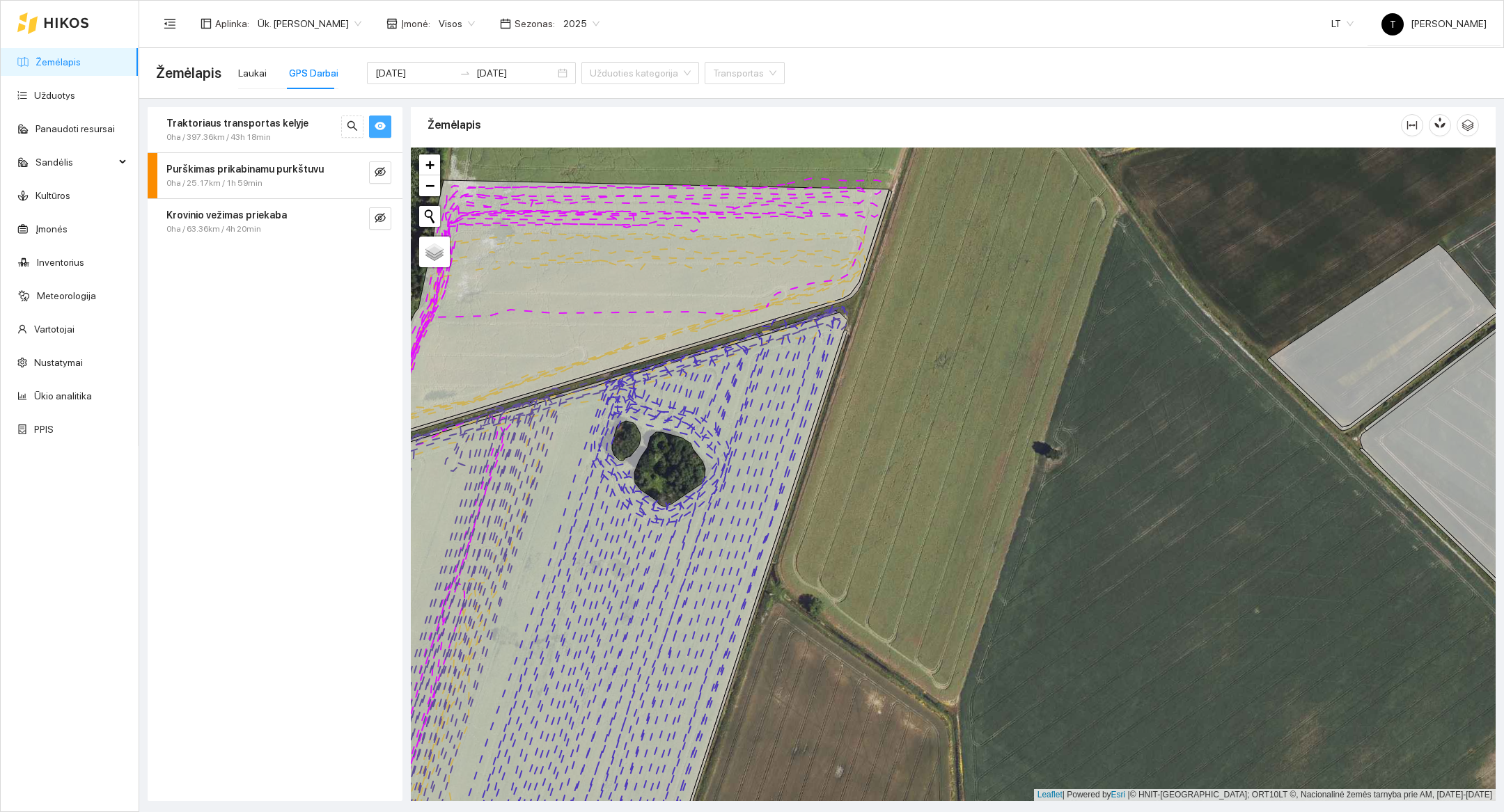
click at [878, 416] on div at bounding box center [953, 474] width 1085 height 654
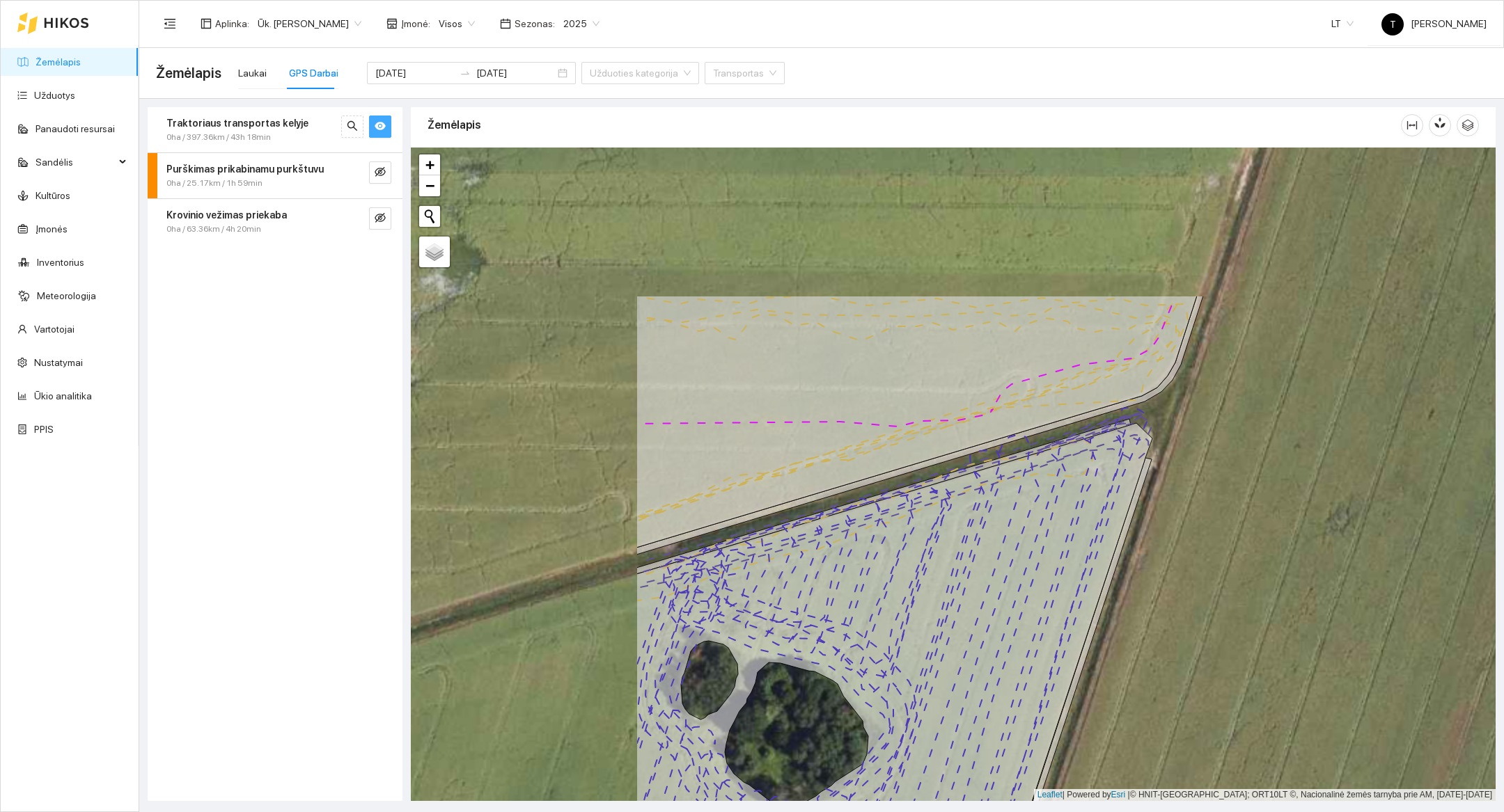
drag, startPoint x: 874, startPoint y: 412, endPoint x: 1211, endPoint y: 627, distance: 399.7
click at [1211, 627] on div at bounding box center [953, 474] width 1085 height 654
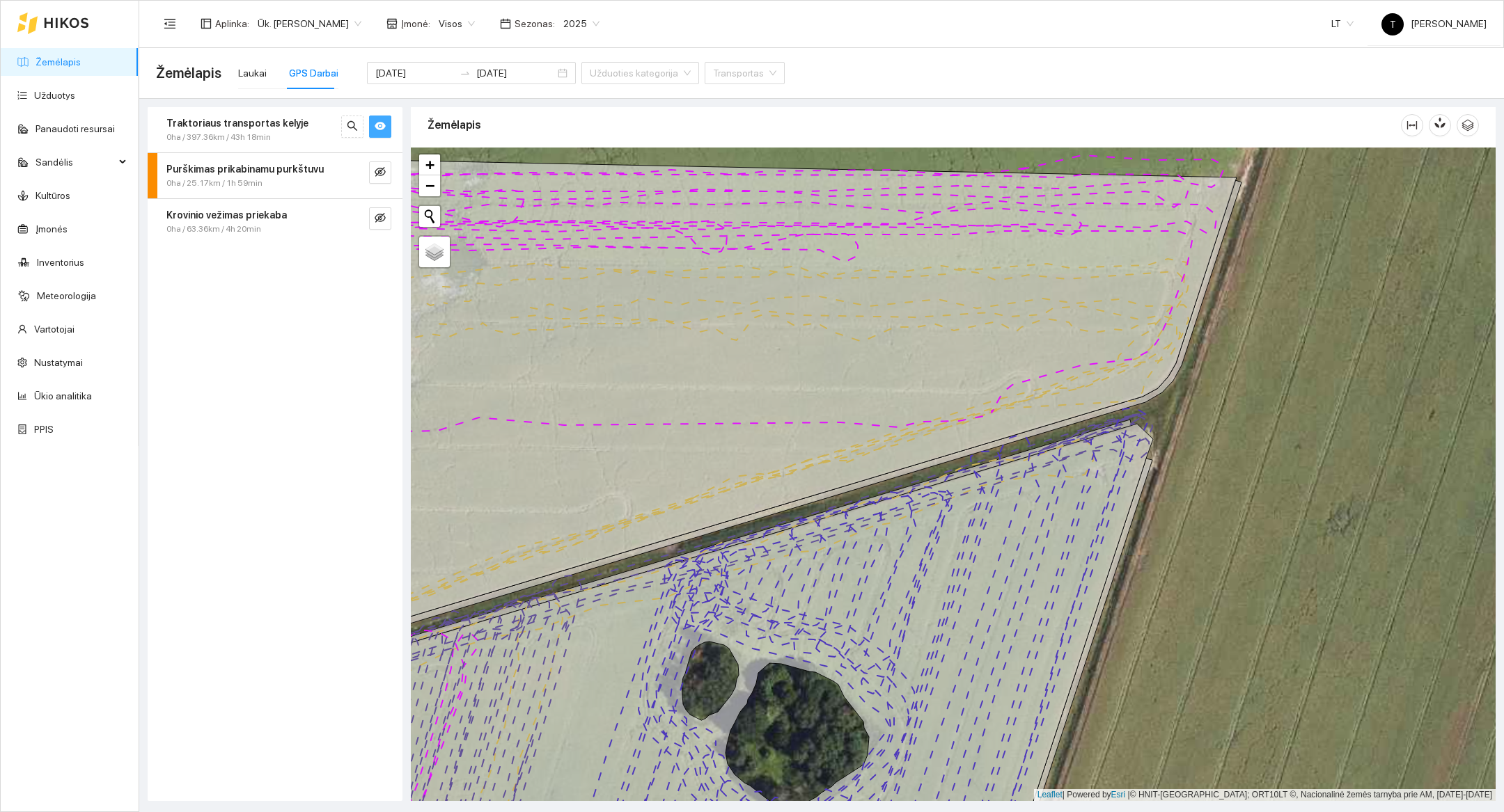
click at [1462, 139] on div at bounding box center [1439, 125] width 78 height 45
click at [1467, 136] on div at bounding box center [1439, 125] width 78 height 45
click at [1467, 129] on icon "button" at bounding box center [1468, 125] width 12 height 12
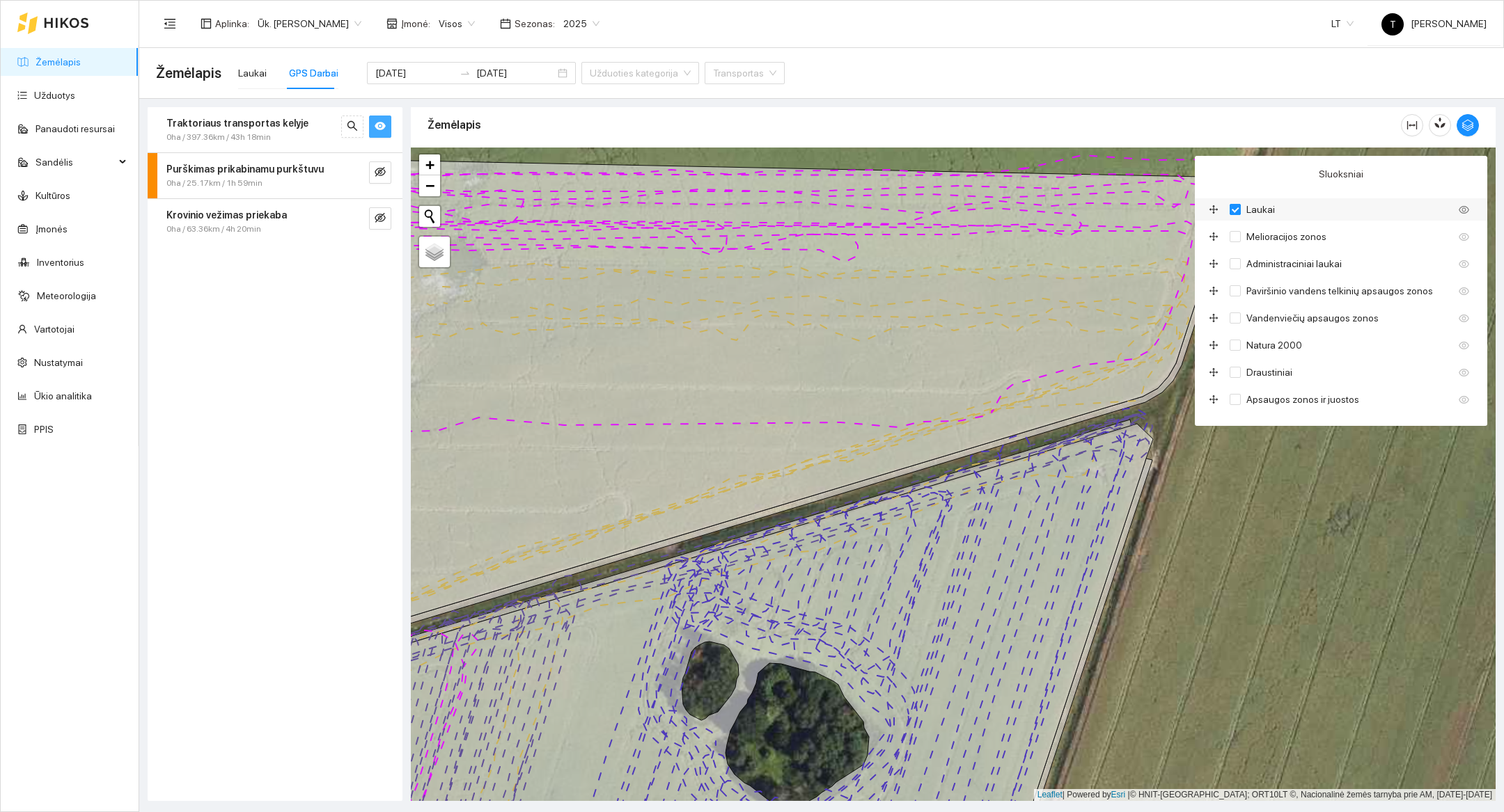
click at [1237, 209] on input "Laukai" at bounding box center [1235, 210] width 11 height 11
checkbox input "false"
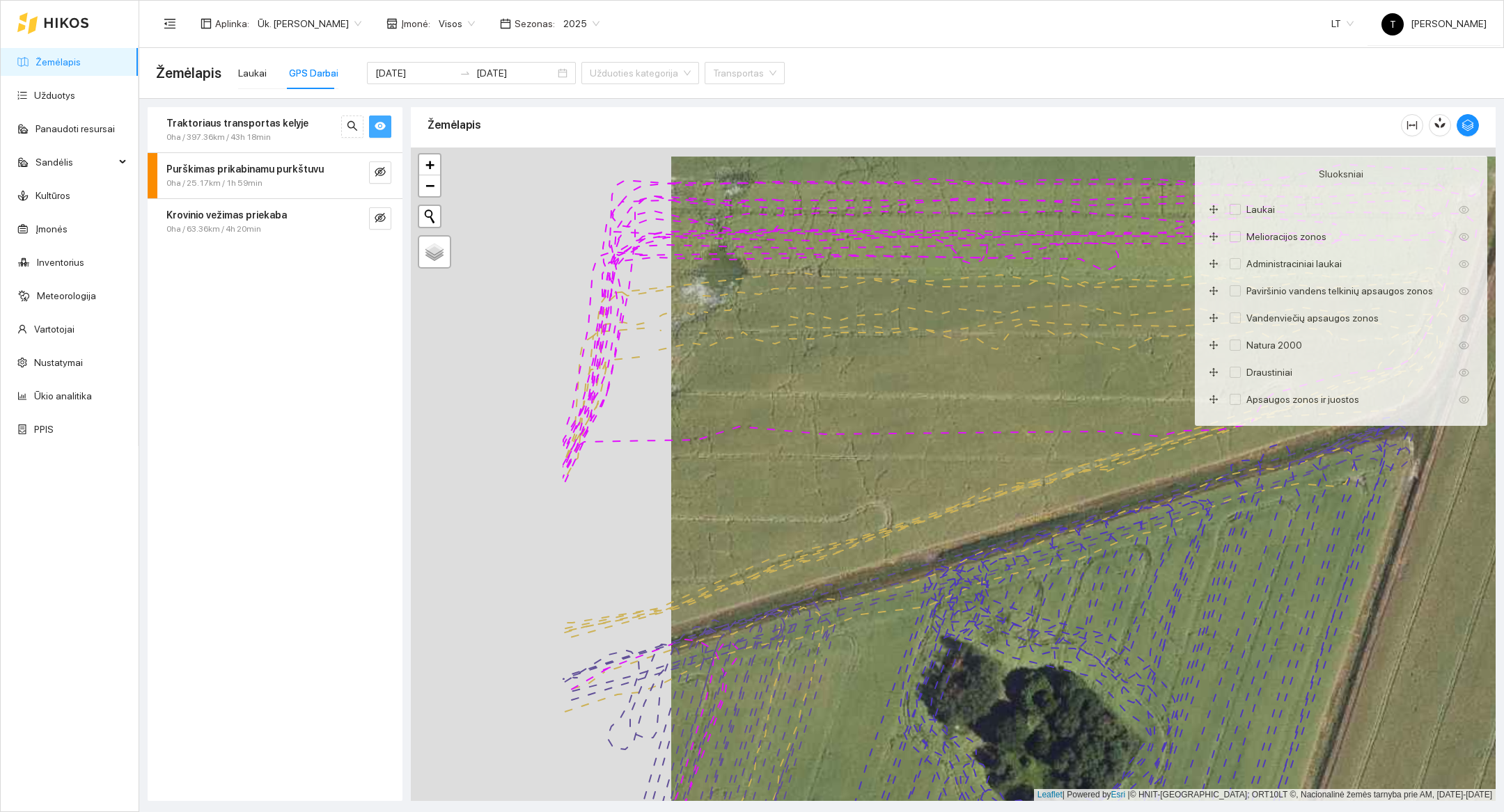
drag, startPoint x: 1238, startPoint y: 586, endPoint x: 1499, endPoint y: 595, distance: 261.2
click at [1499, 595] on div "Žemėlapis" at bounding box center [954, 454] width 1094 height 694
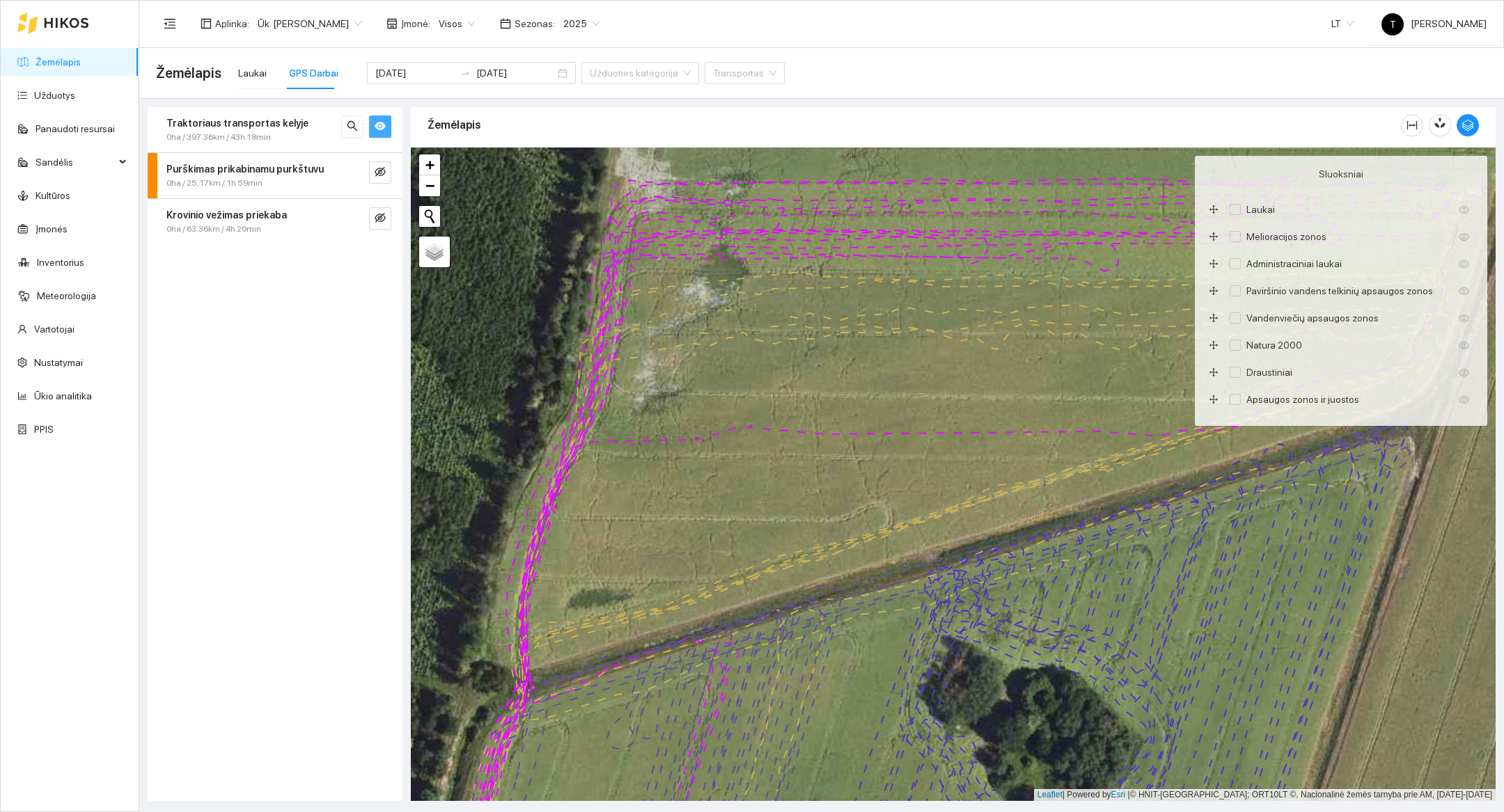
click at [1462, 608] on div at bounding box center [953, 474] width 1085 height 654
click at [1466, 125] on icon "button" at bounding box center [1468, 125] width 12 height 12
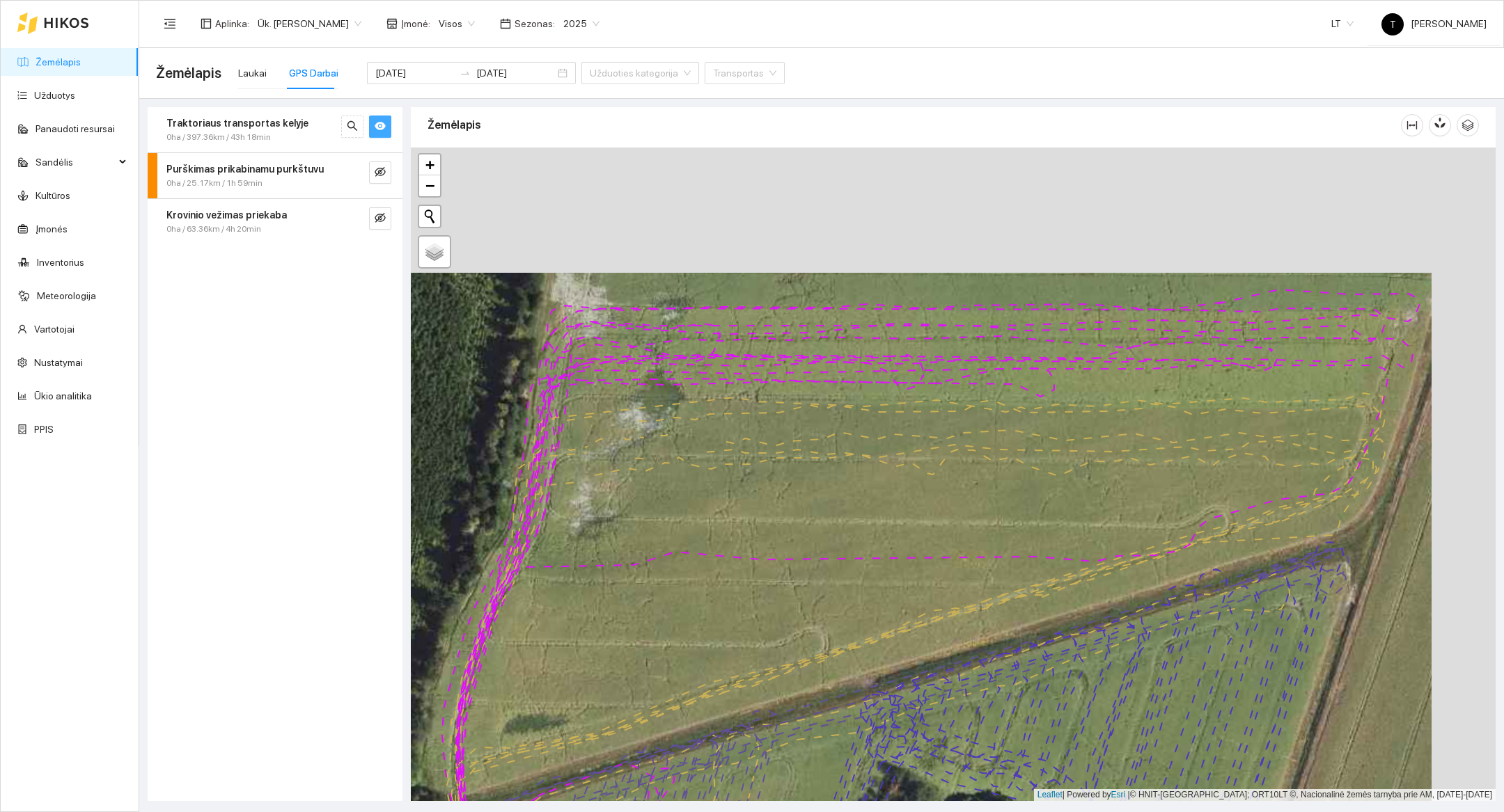
drag, startPoint x: 1437, startPoint y: 262, endPoint x: 1372, endPoint y: 388, distance: 141.8
click at [1372, 388] on div at bounding box center [953, 474] width 1085 height 654
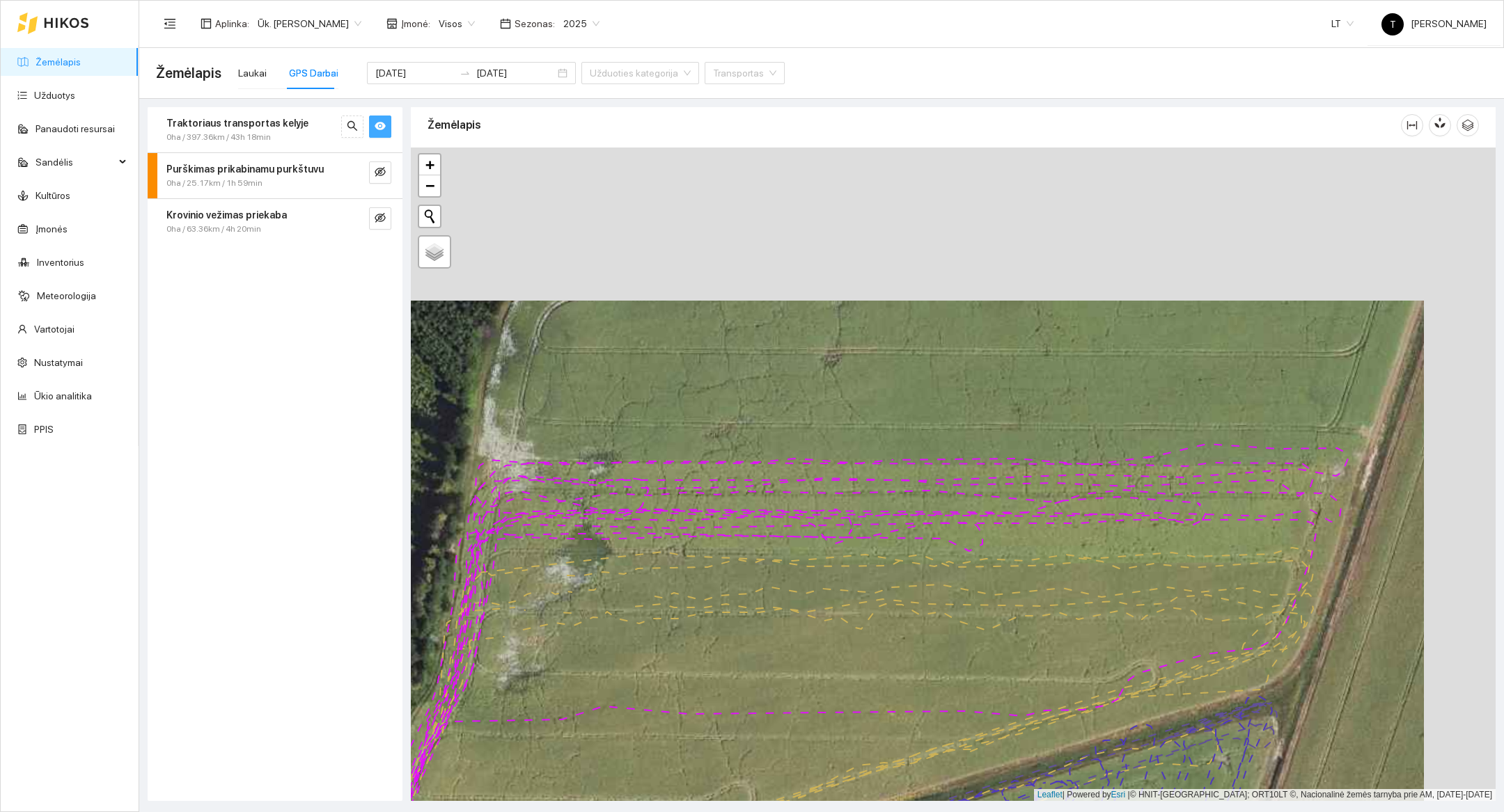
drag, startPoint x: 1416, startPoint y: 409, endPoint x: 1328, endPoint y: 572, distance: 185.2
click at [1328, 572] on div at bounding box center [953, 474] width 1085 height 654
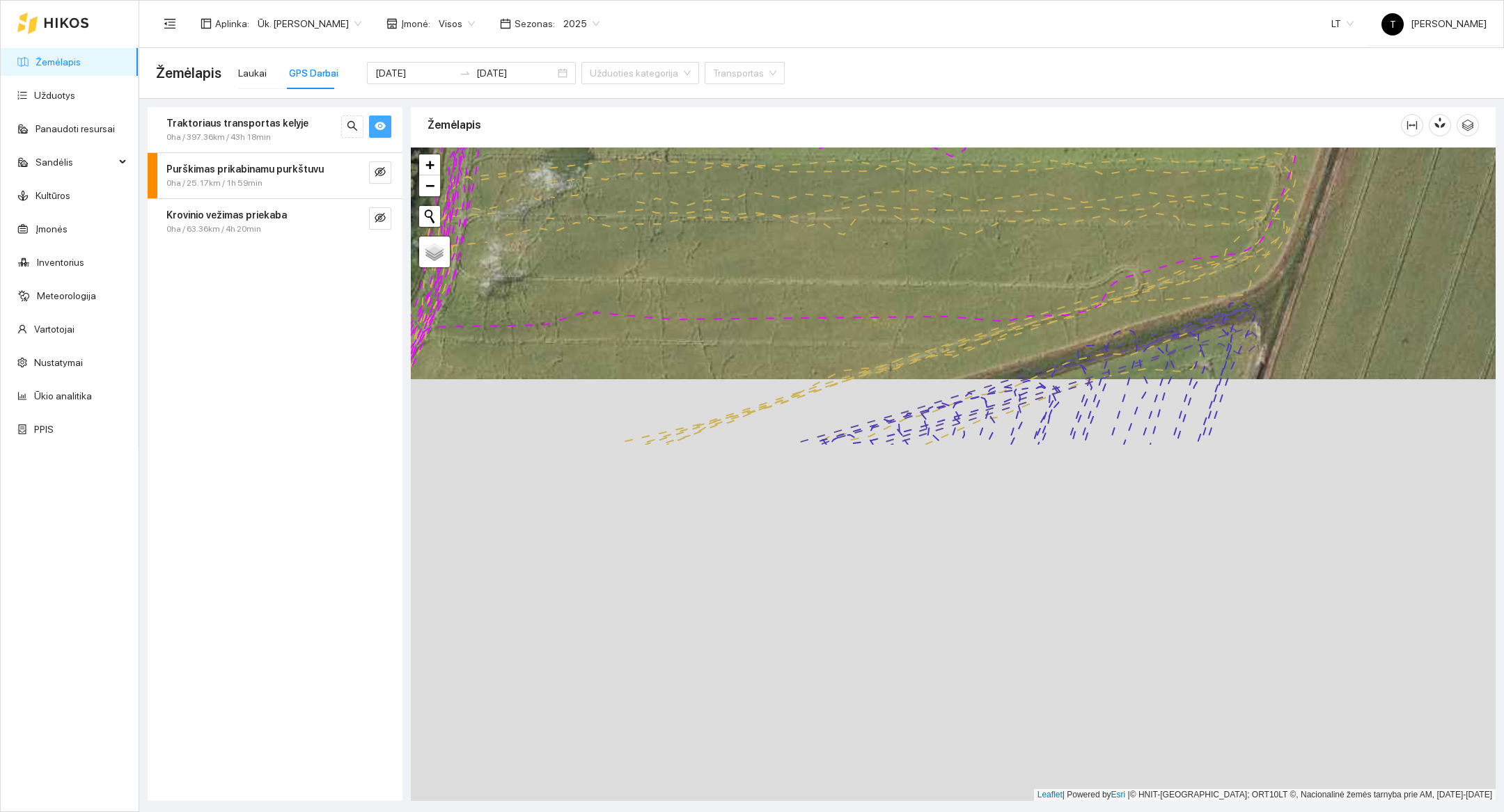
drag, startPoint x: 1417, startPoint y: 705, endPoint x: 1417, endPoint y: 284, distance: 421.0
click at [1417, 284] on div at bounding box center [953, 474] width 1085 height 654
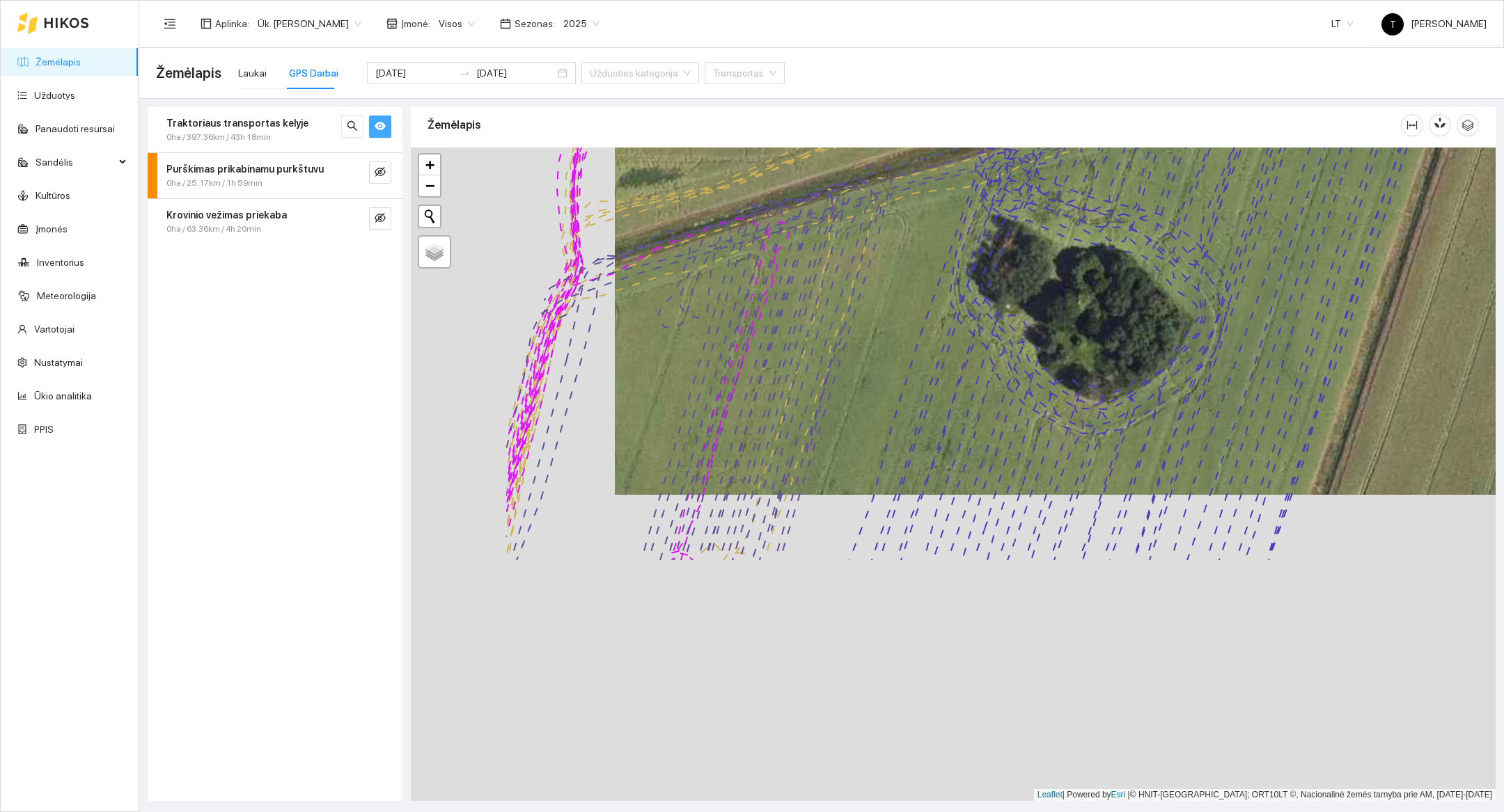
drag, startPoint x: 680, startPoint y: 526, endPoint x: 884, endPoint y: 220, distance: 367.8
click at [884, 220] on div at bounding box center [953, 474] width 1085 height 654
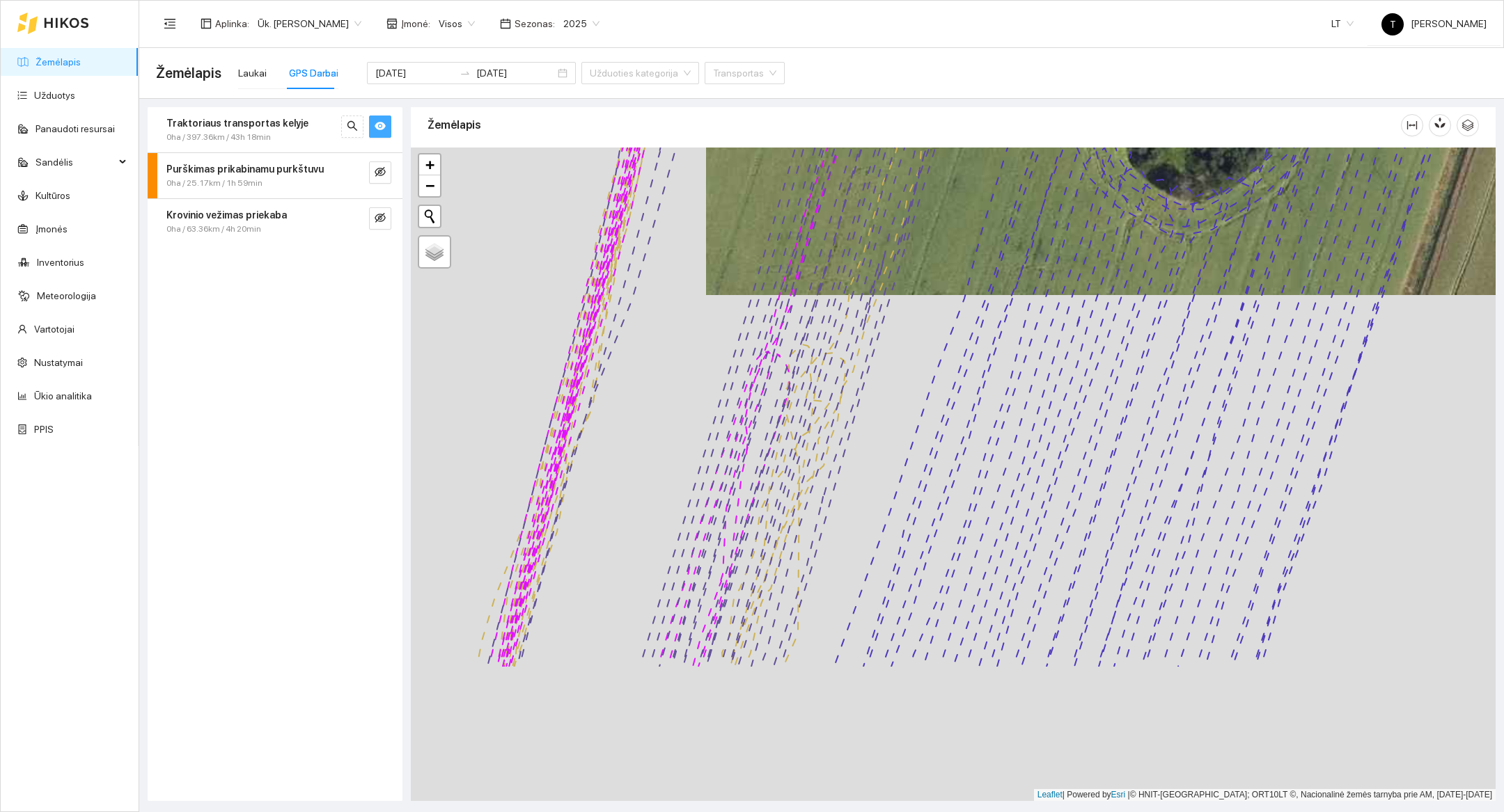
drag, startPoint x: 806, startPoint y: 668, endPoint x: 898, endPoint y: 468, distance: 220.1
click at [898, 468] on div at bounding box center [953, 474] width 1085 height 654
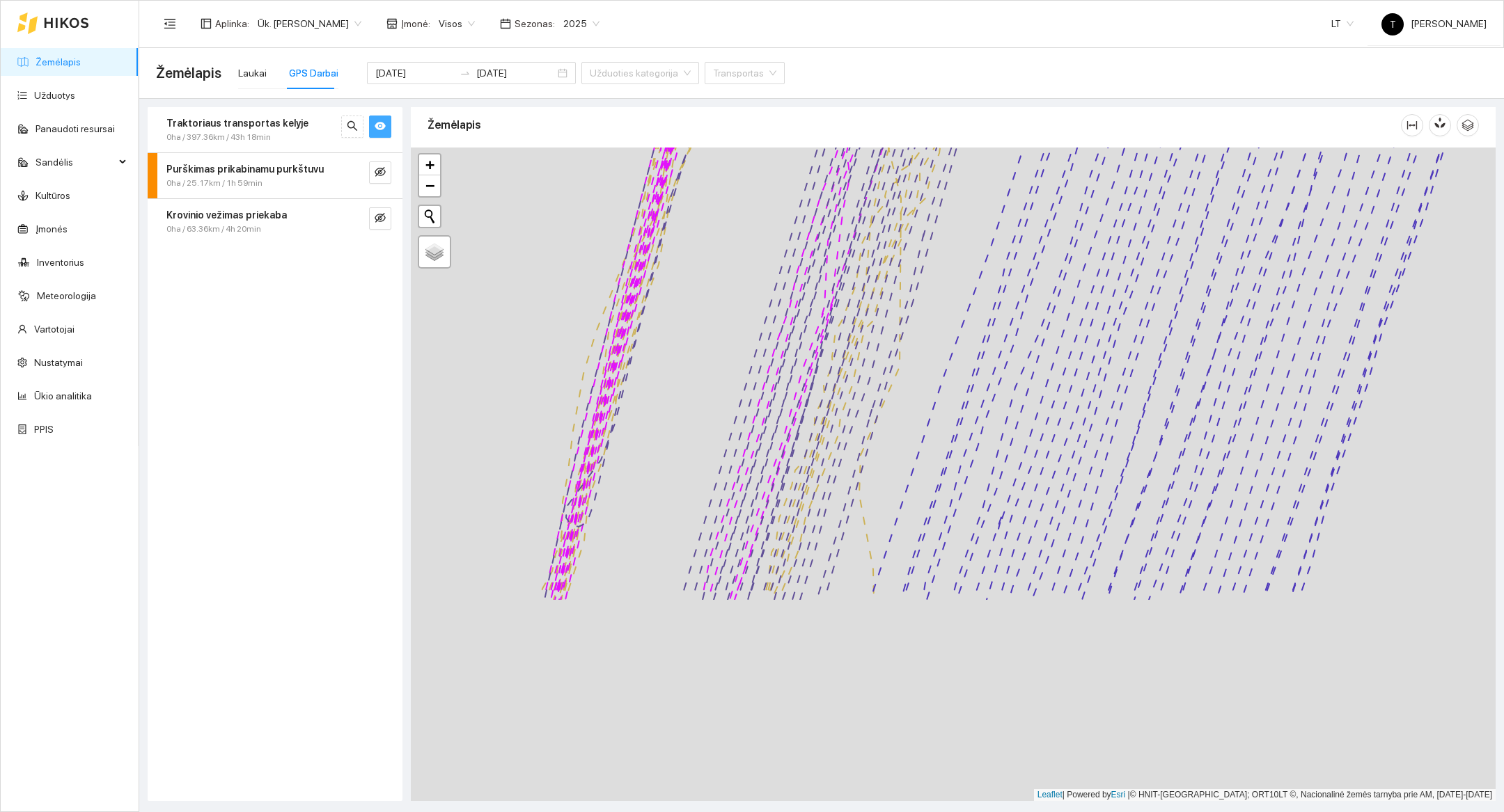
drag, startPoint x: 842, startPoint y: 709, endPoint x: 943, endPoint y: 443, distance: 284.5
click at [943, 443] on div at bounding box center [953, 474] width 1085 height 654
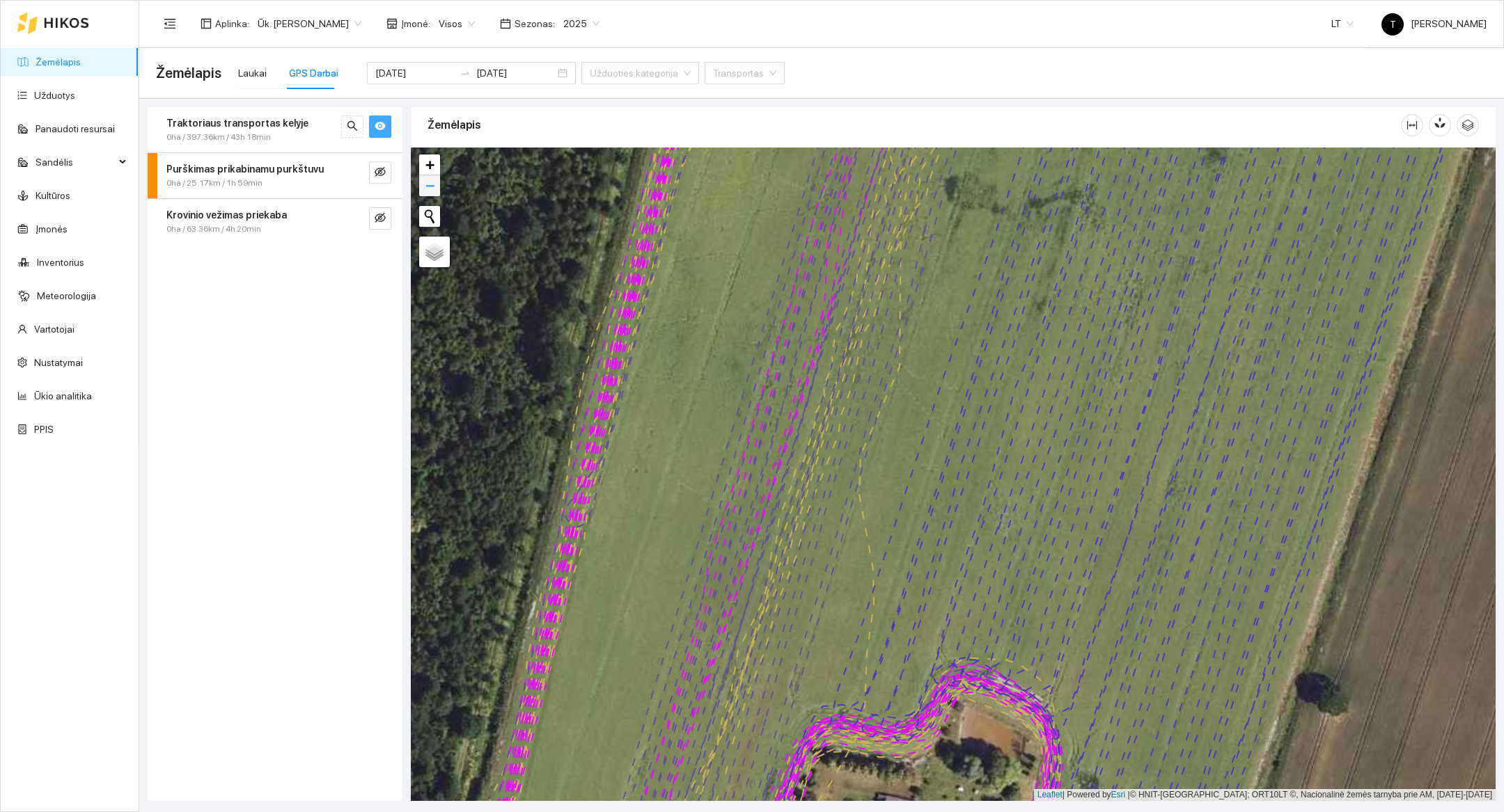
click at [426, 190] on span "−" at bounding box center [430, 186] width 9 height 17
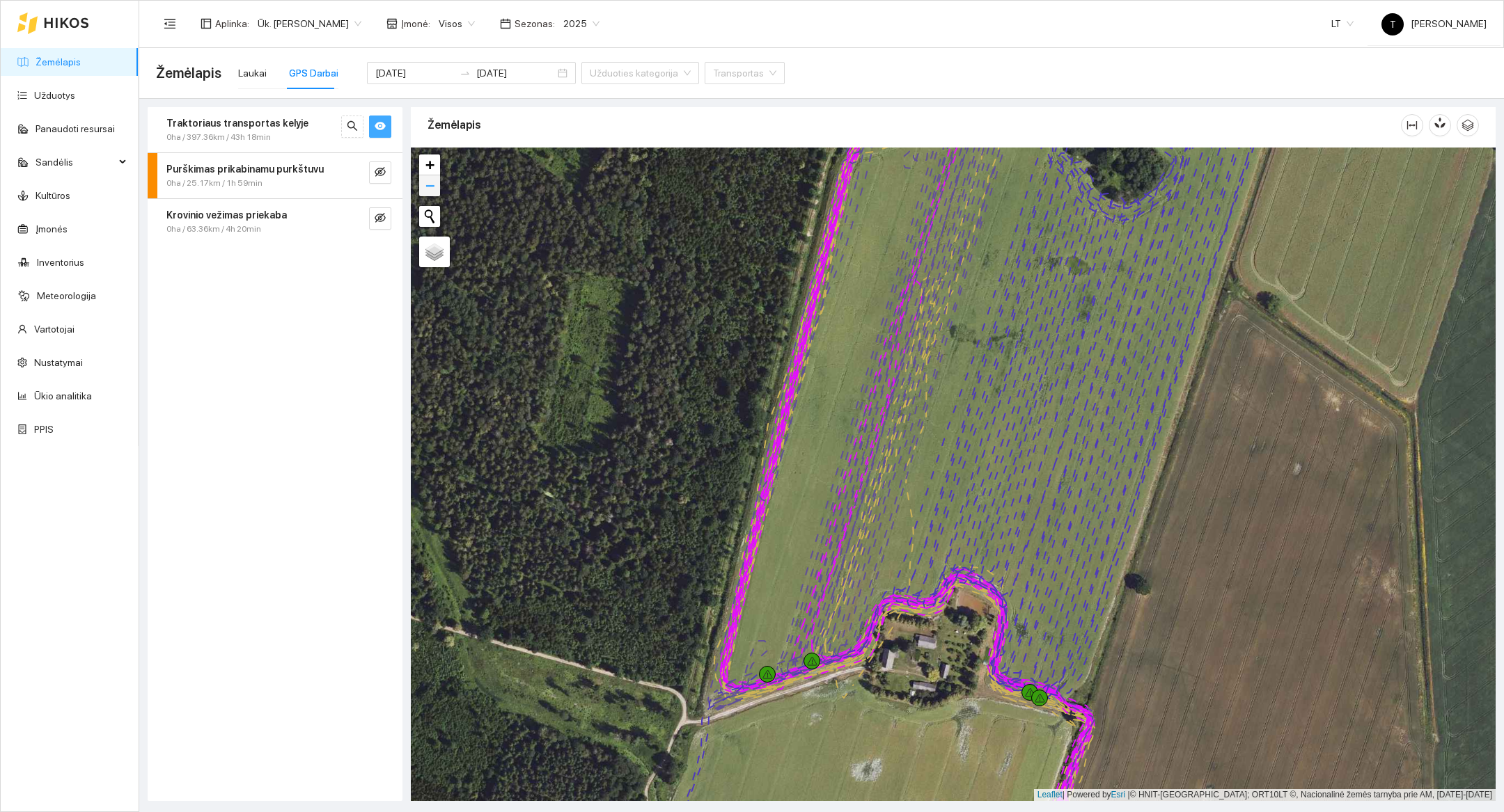
click at [430, 190] on span "−" at bounding box center [430, 186] width 9 height 17
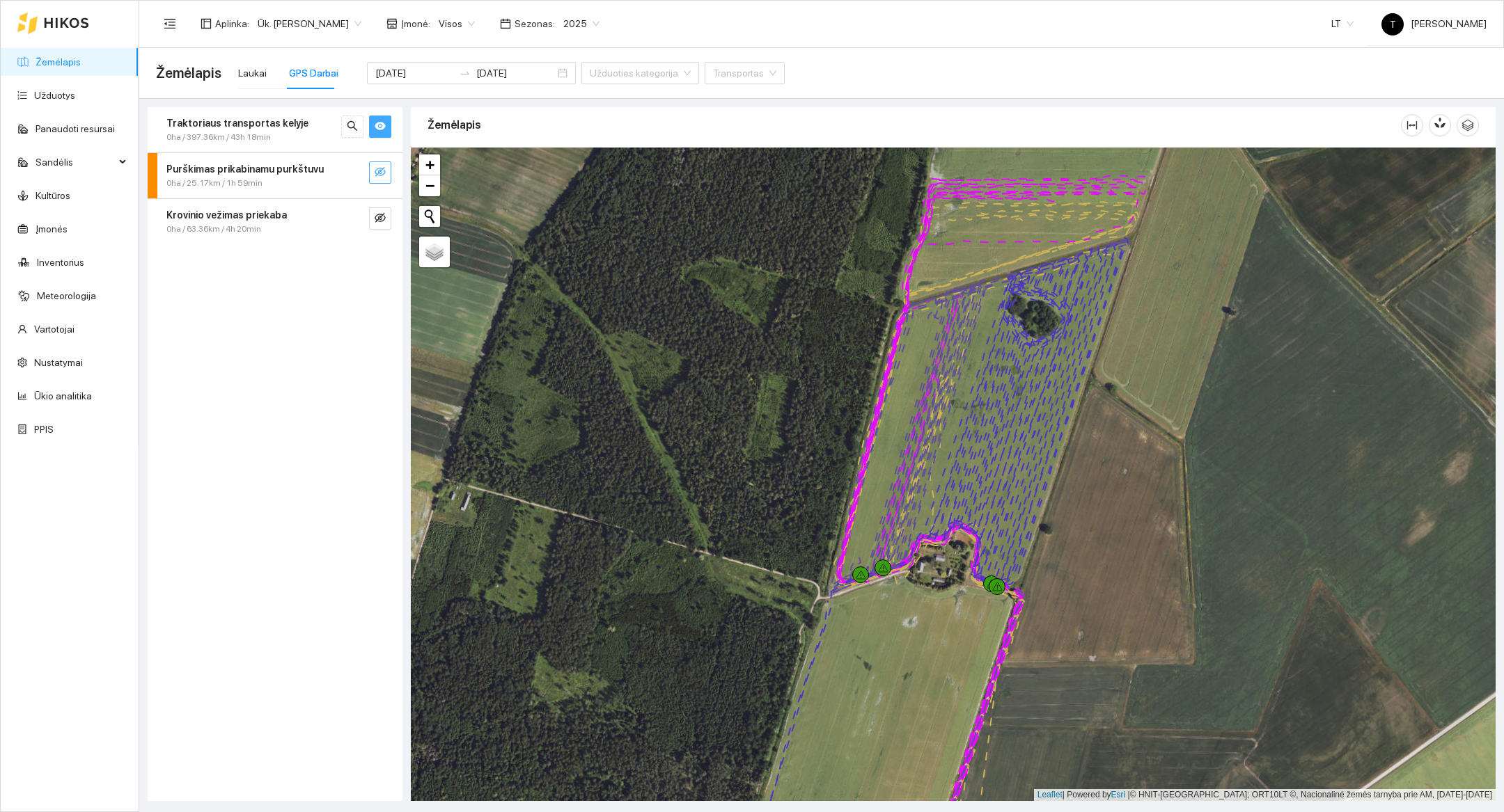
click at [376, 167] on icon "eye-invisible" at bounding box center [380, 172] width 11 height 11
click at [350, 169] on icon "search" at bounding box center [352, 172] width 11 height 11
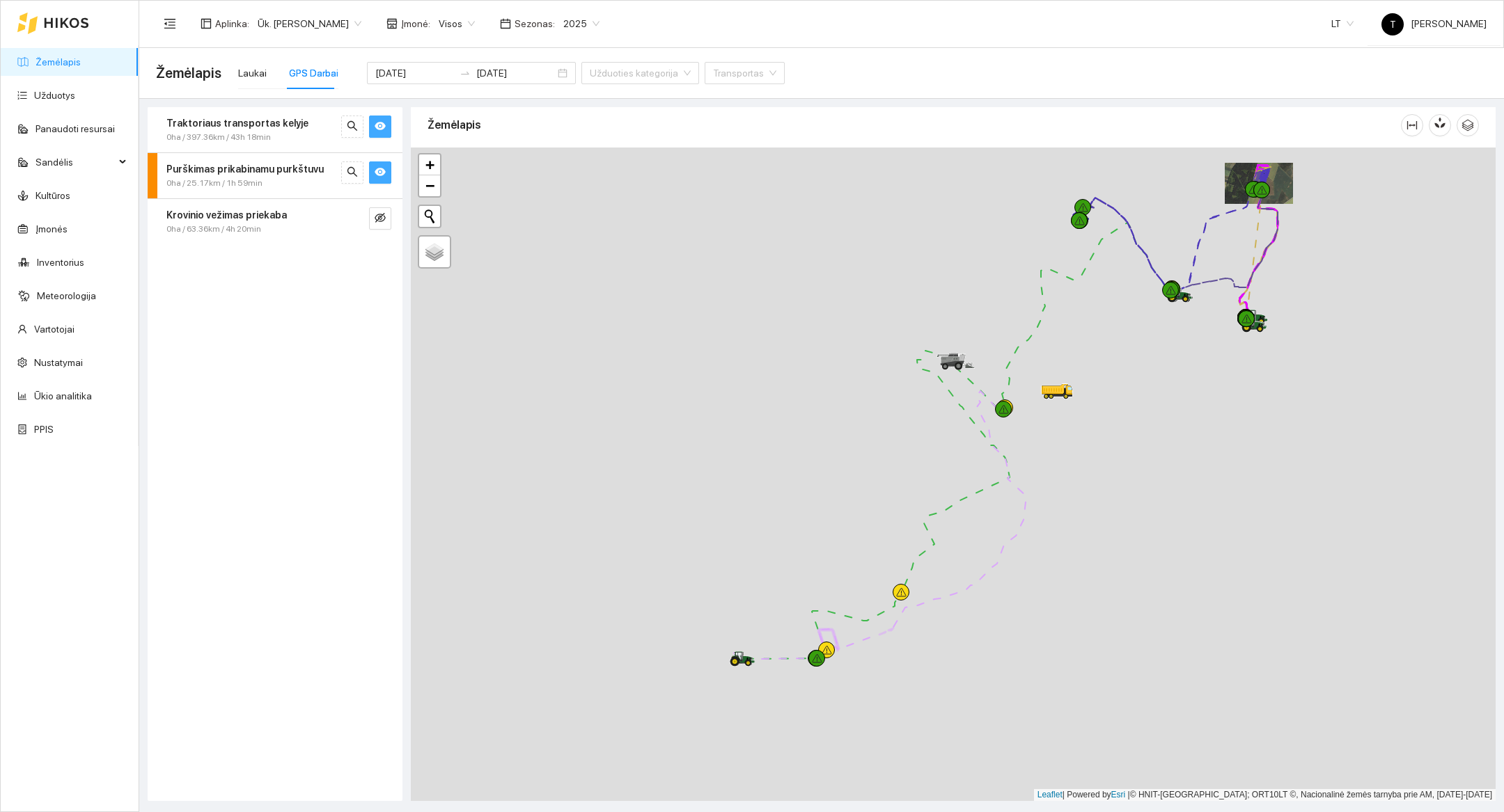
click at [905, 691] on div at bounding box center [953, 474] width 1085 height 654
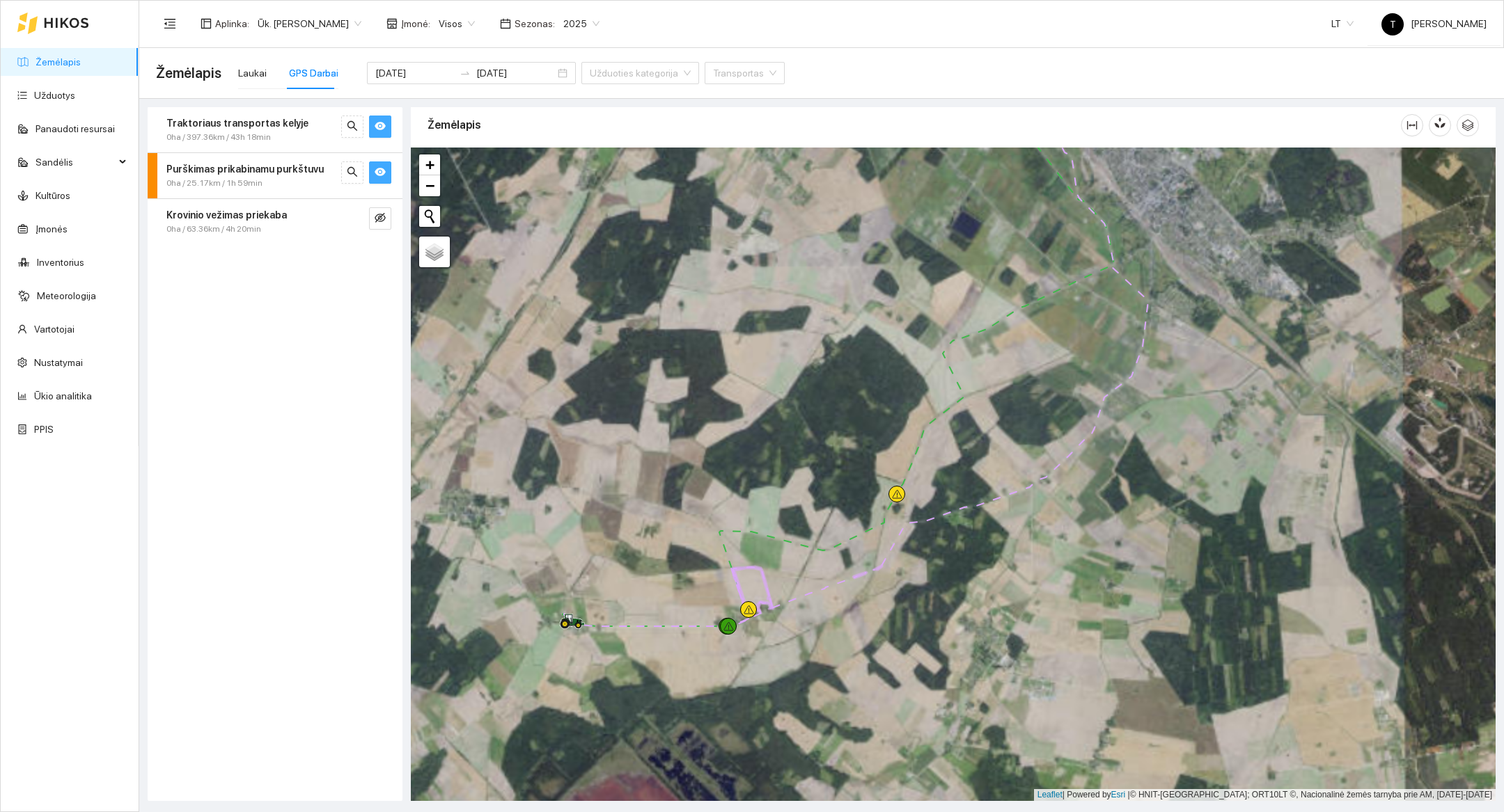
click at [793, 686] on div at bounding box center [953, 474] width 1085 height 654
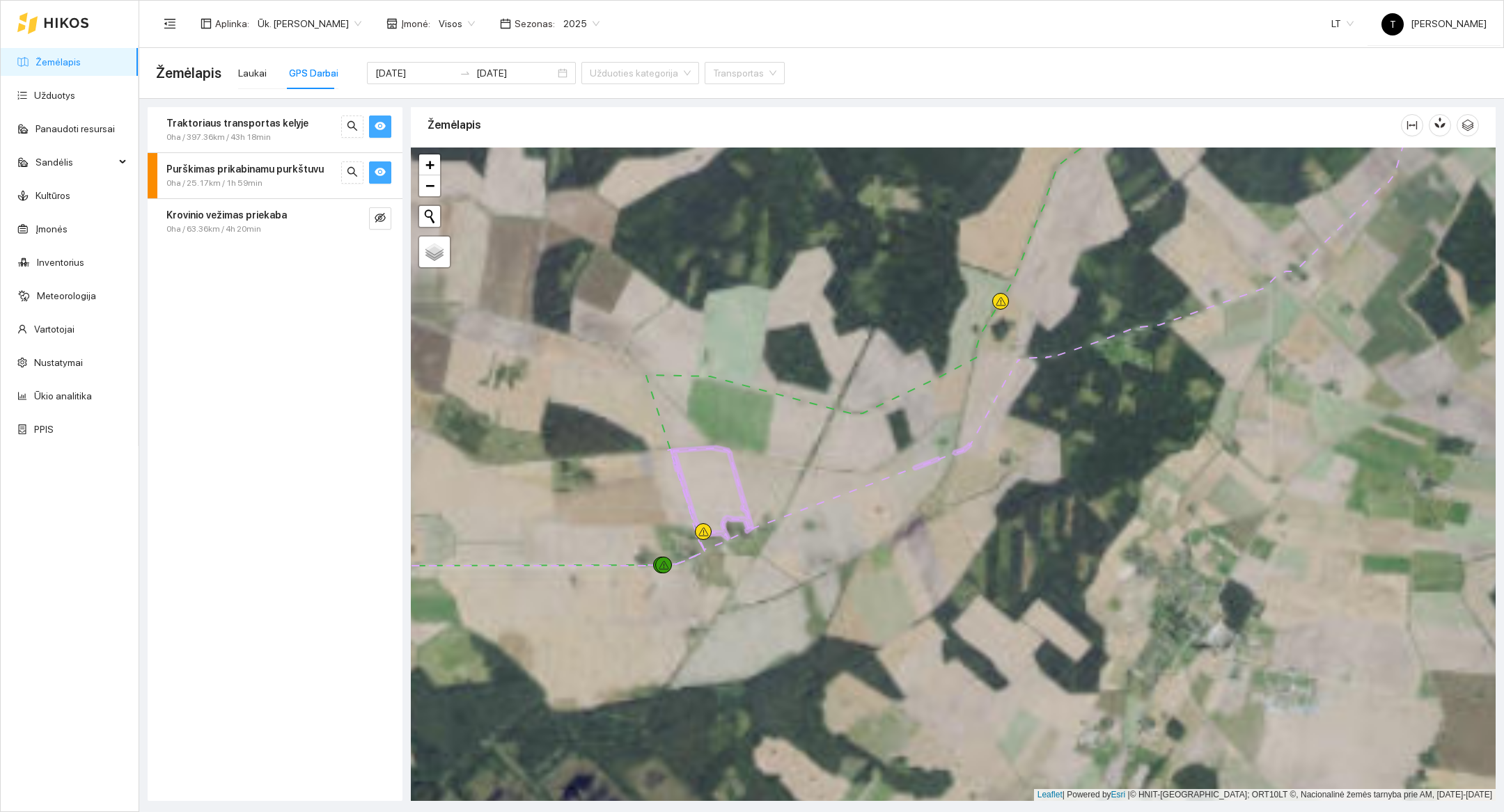
click at [714, 659] on div at bounding box center [953, 474] width 1085 height 654
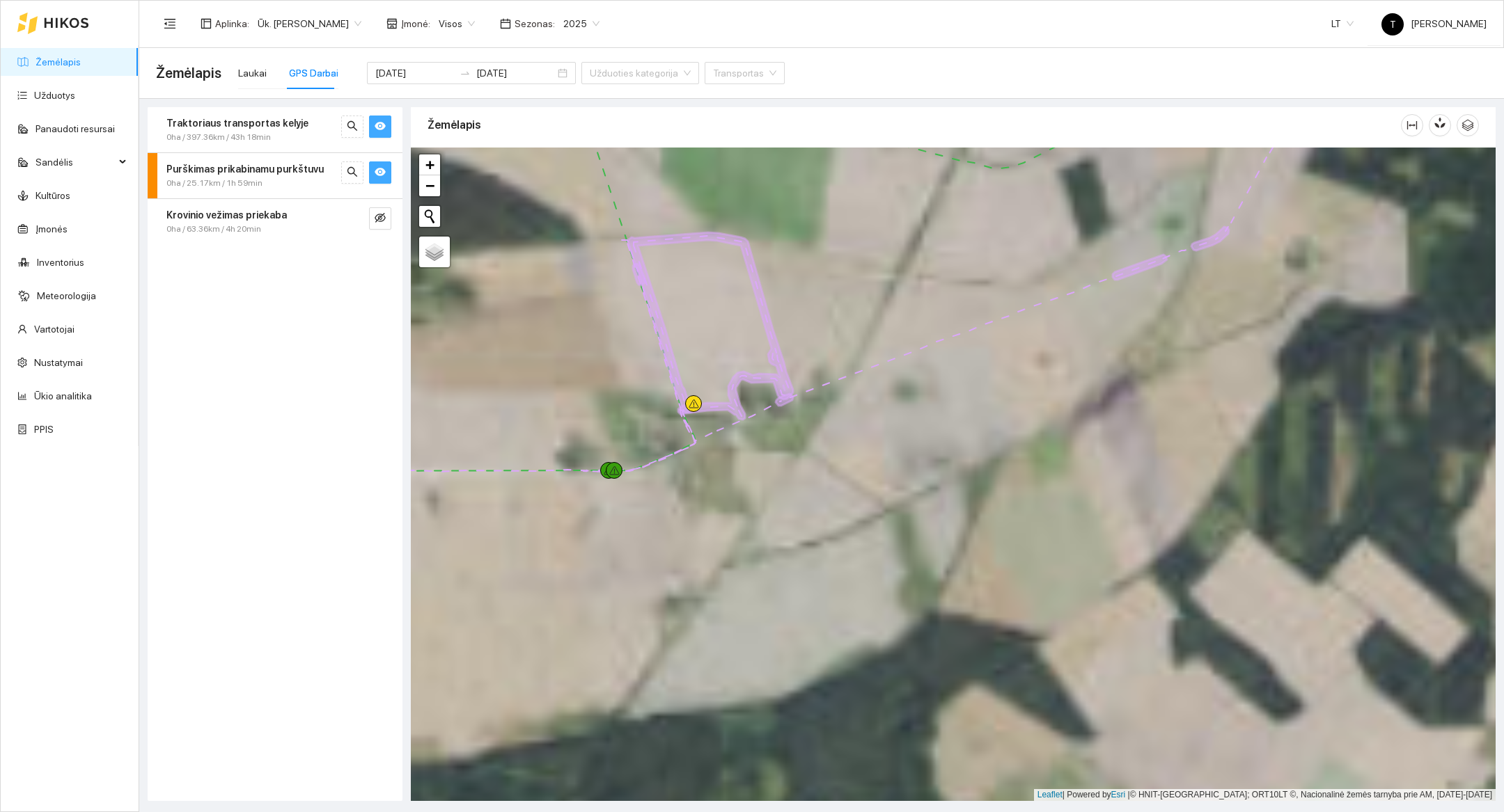
click at [717, 478] on div at bounding box center [953, 474] width 1085 height 654
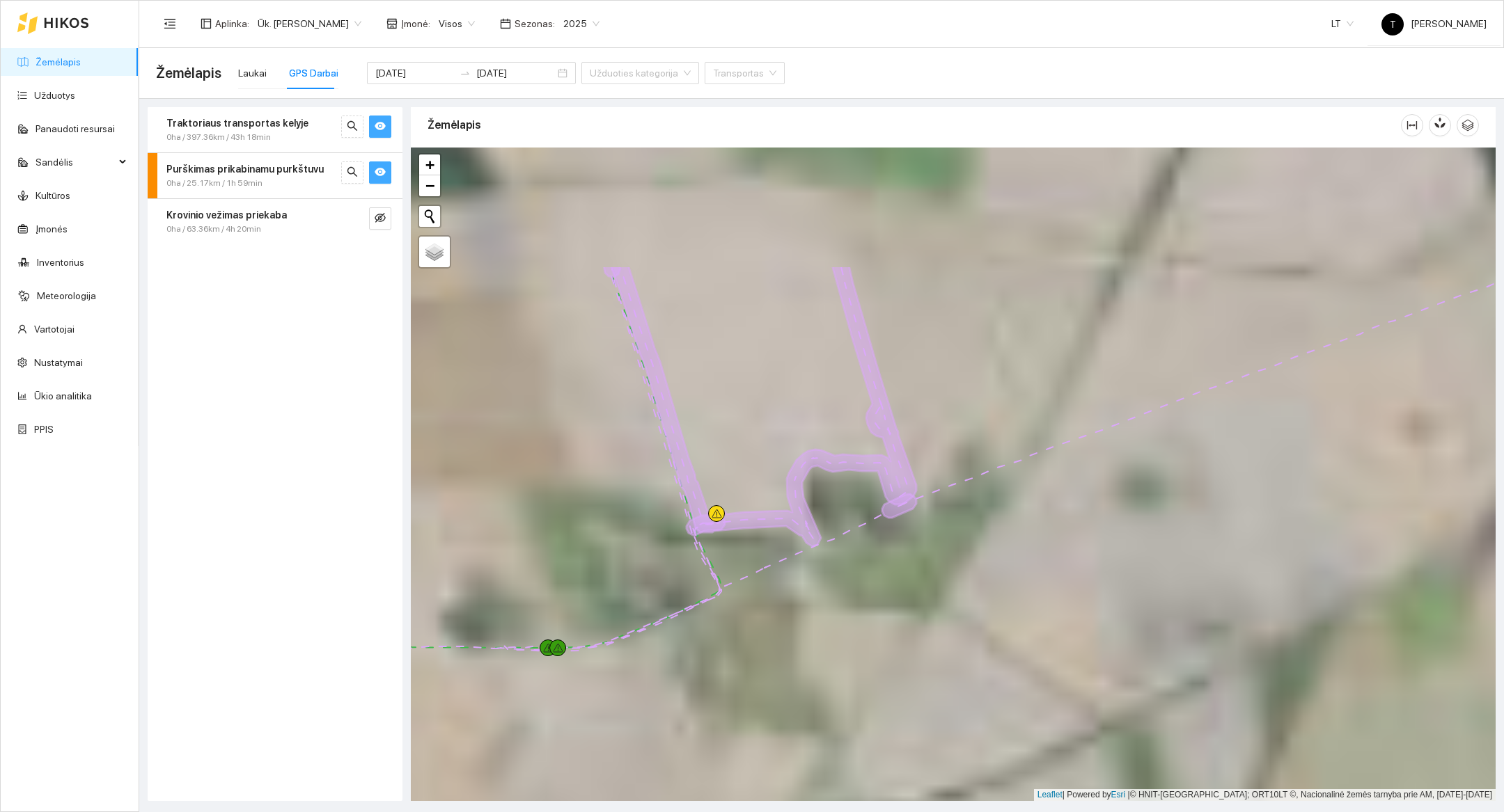
drag, startPoint x: 724, startPoint y: 459, endPoint x: 783, endPoint y: 668, distance: 217.2
click at [783, 668] on div at bounding box center [953, 474] width 1085 height 654
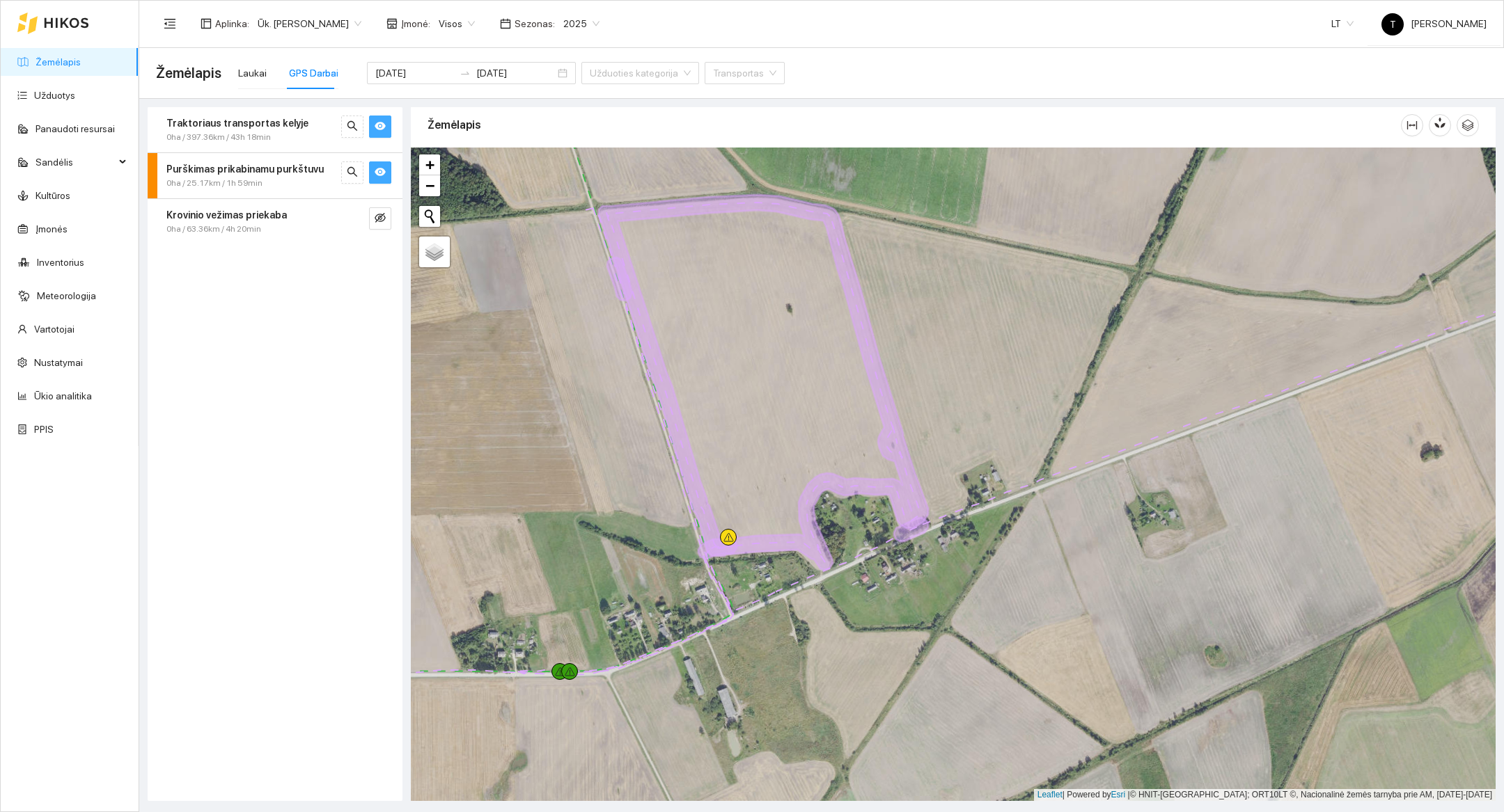
click at [231, 189] on span "0ha / 25.17km / 1h 59min" at bounding box center [215, 183] width 96 height 13
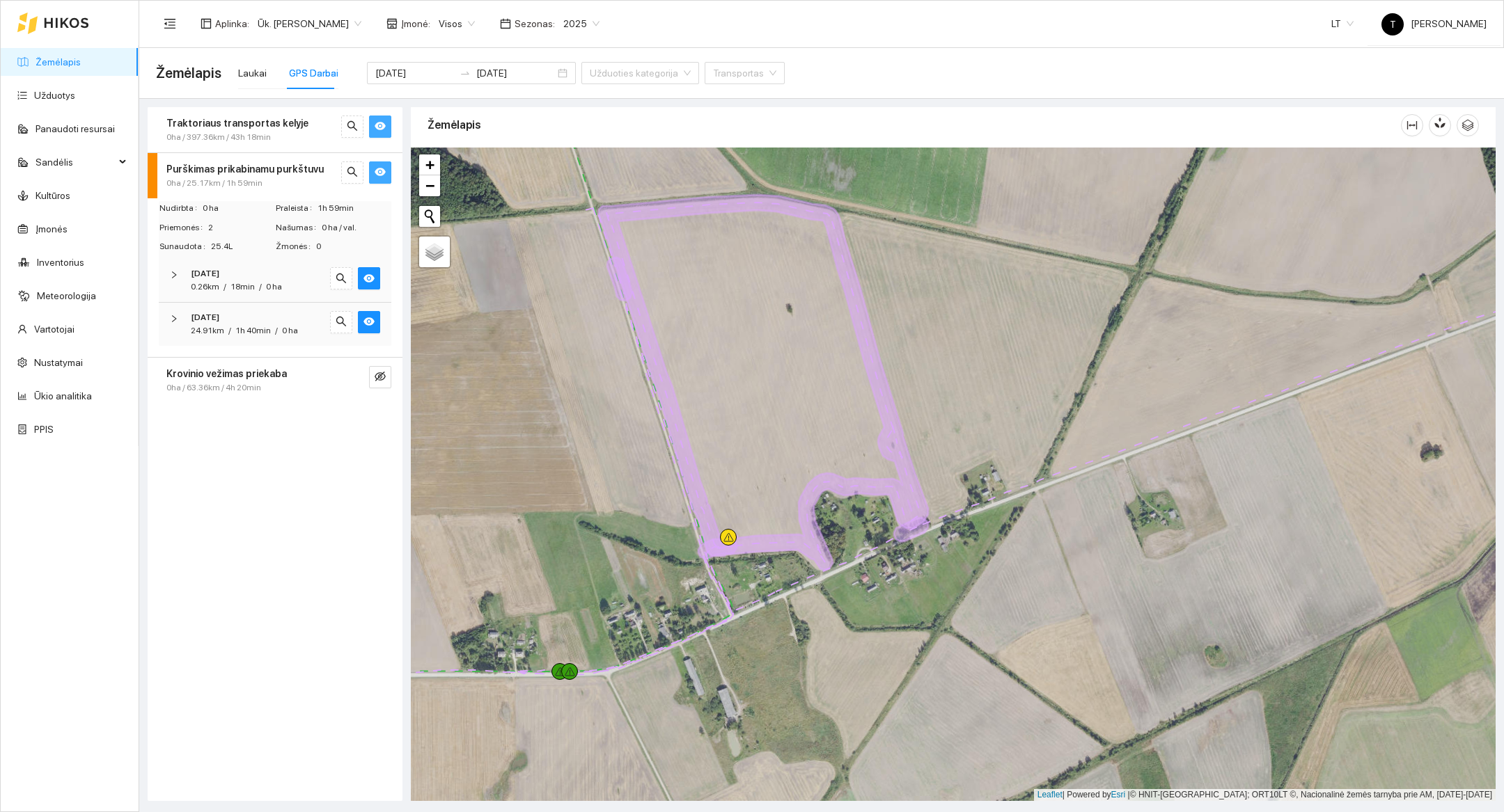
click at [261, 271] on div "[DATE]" at bounding box center [255, 273] width 130 height 13
click at [265, 315] on div "[DATE]" at bounding box center [255, 317] width 130 height 13
click at [256, 367] on span "[PERSON_NAME] Deere 7230R" at bounding box center [262, 365] width 136 height 16
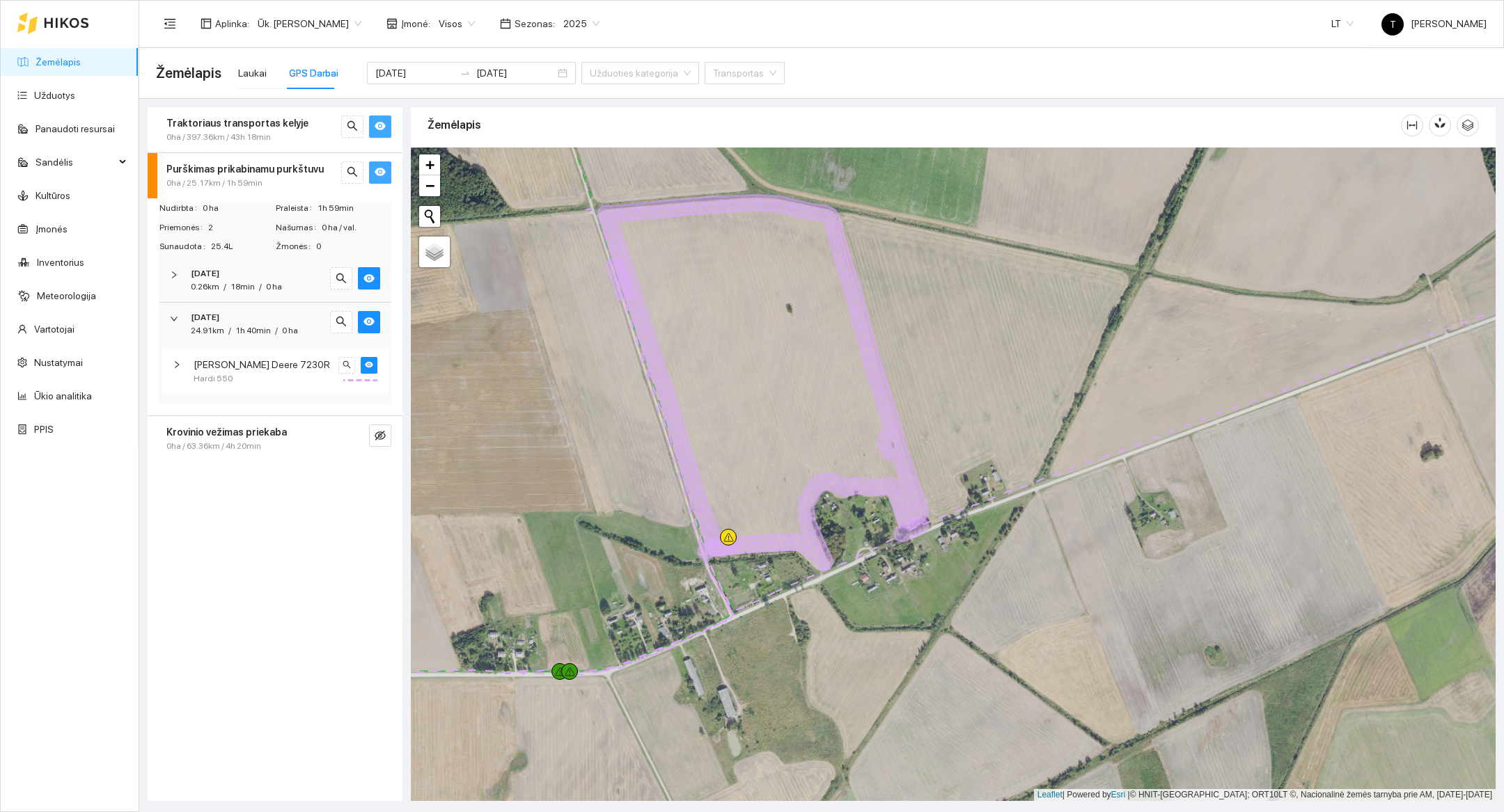
click at [197, 189] on div "Purškimas prikabinamu purkštuvu 0ha / 25.17km / 1h 59min" at bounding box center [275, 175] width 255 height 45
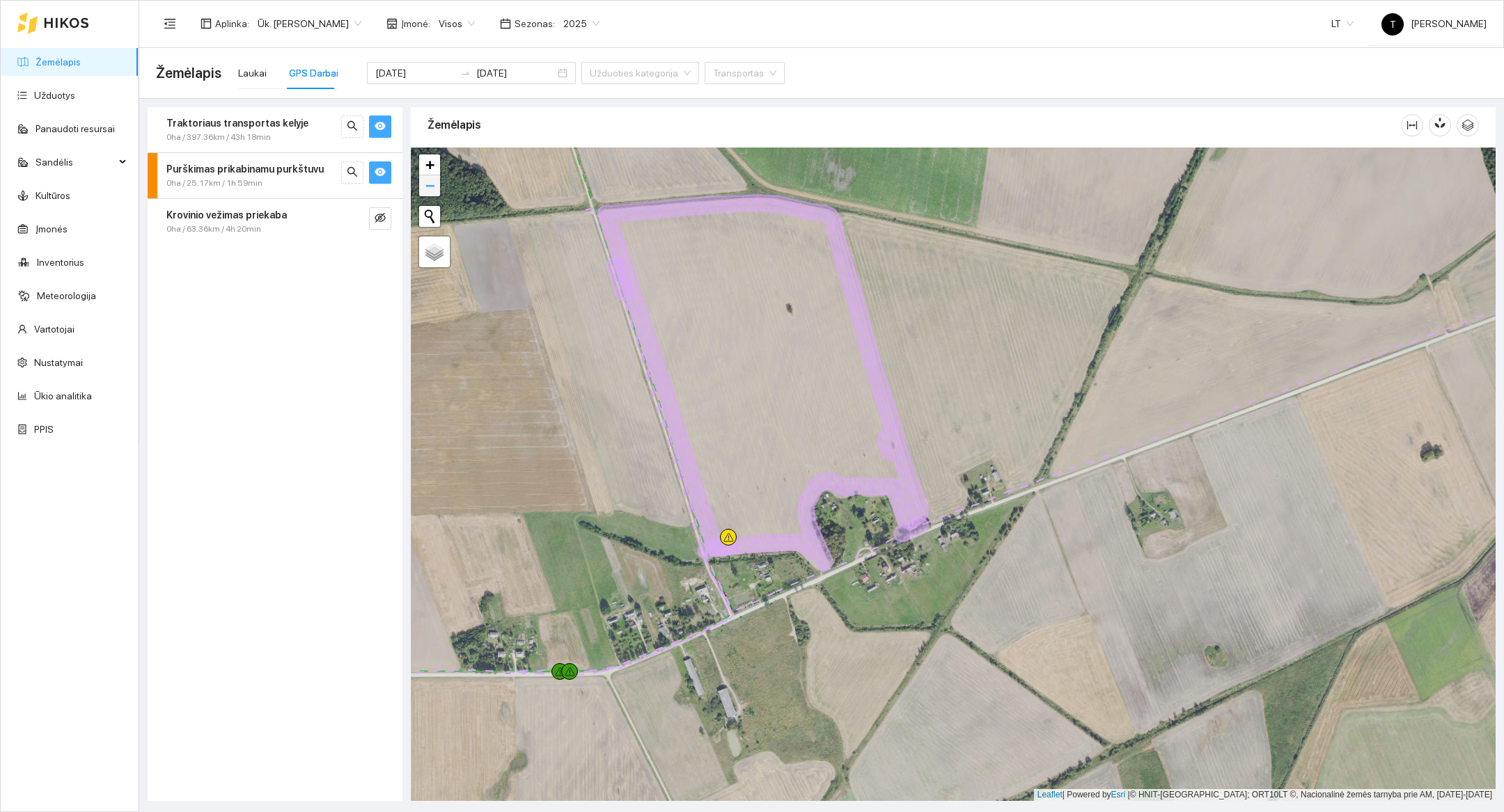
click at [437, 184] on link "−" at bounding box center [430, 186] width 21 height 21
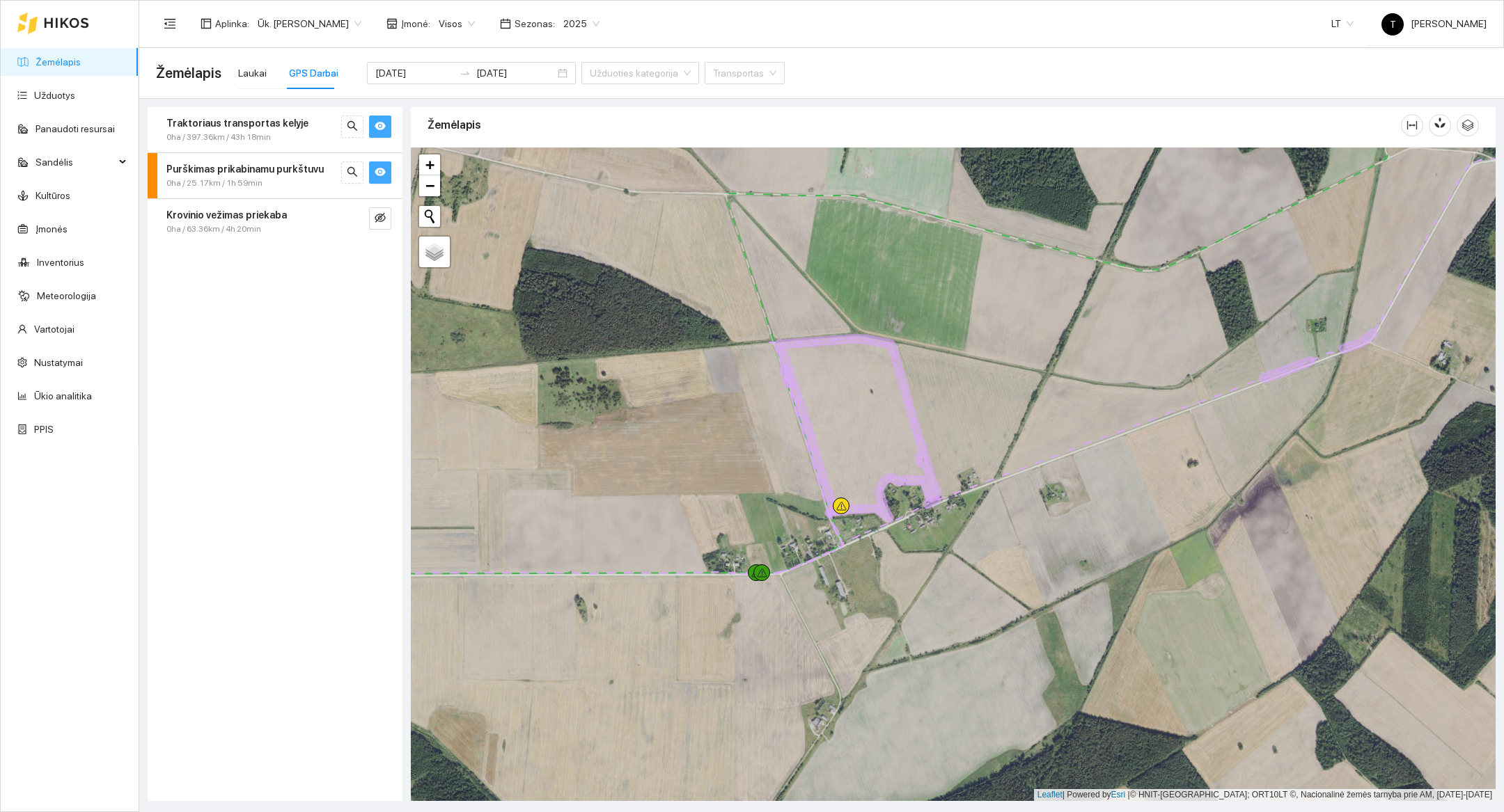
click at [897, 572] on div at bounding box center [953, 474] width 1085 height 654
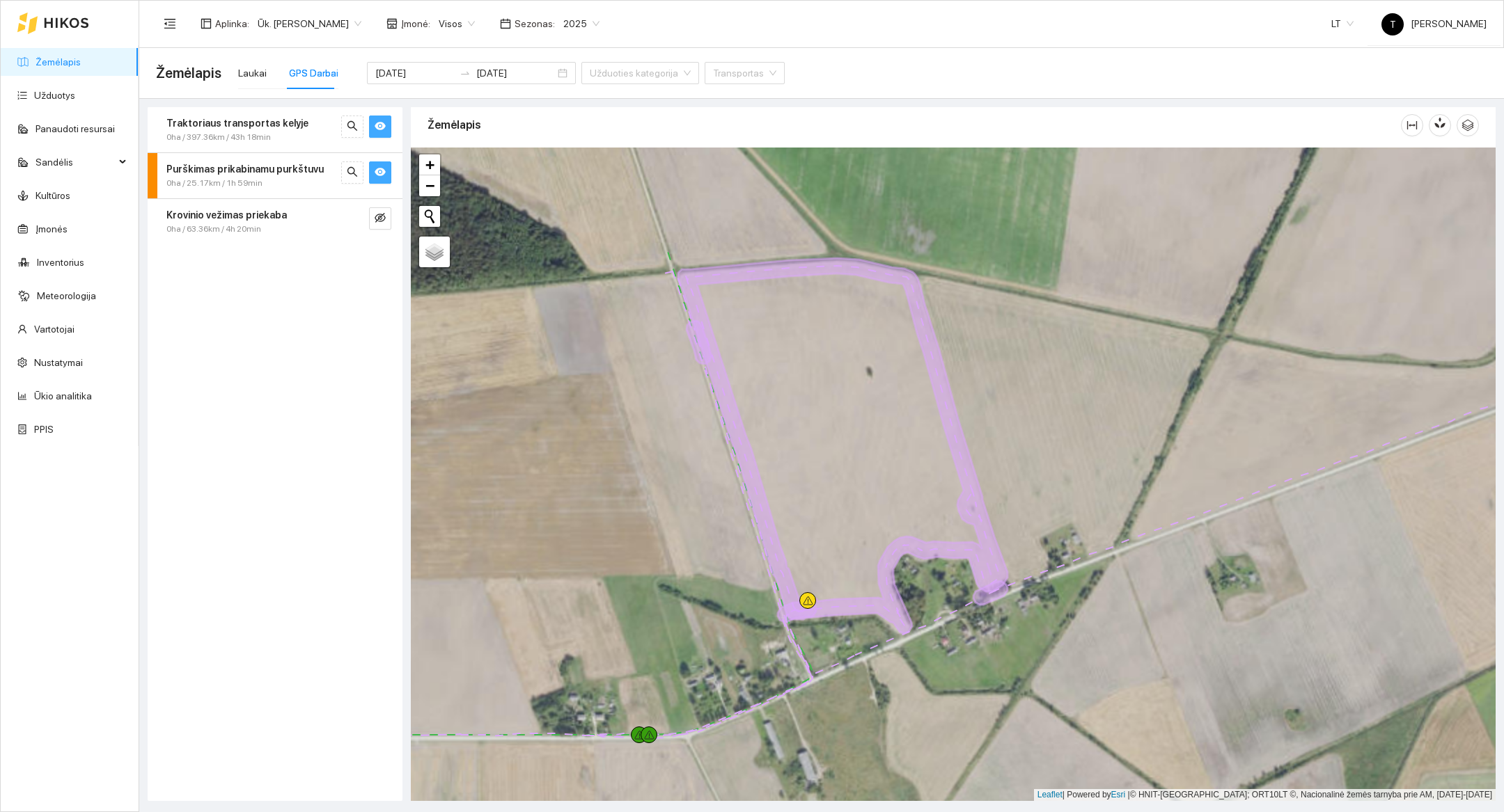
drag, startPoint x: 848, startPoint y: 403, endPoint x: 873, endPoint y: 575, distance: 173.8
click at [873, 575] on div at bounding box center [953, 474] width 1085 height 654
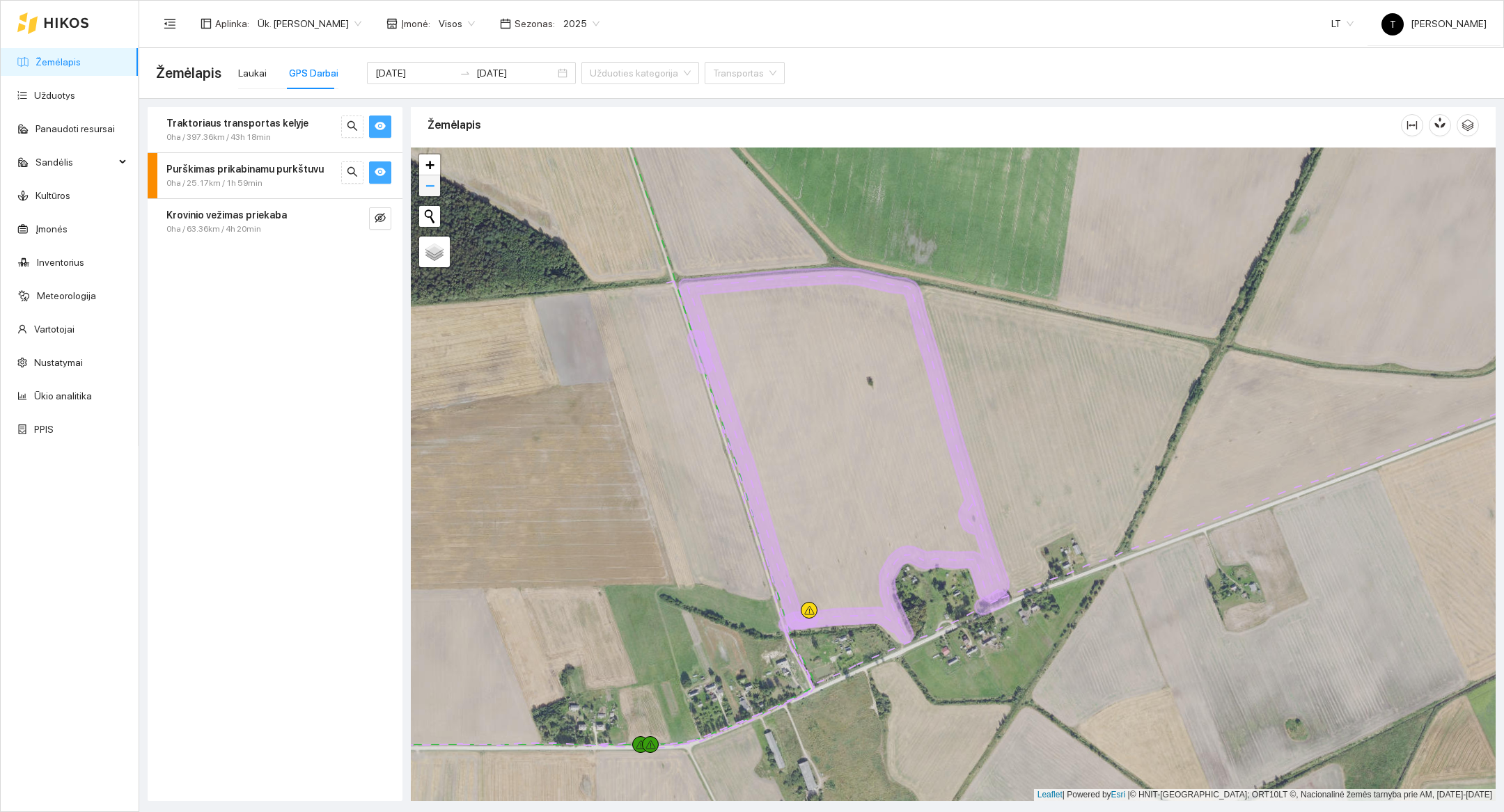
click at [435, 190] on link "−" at bounding box center [430, 186] width 21 height 21
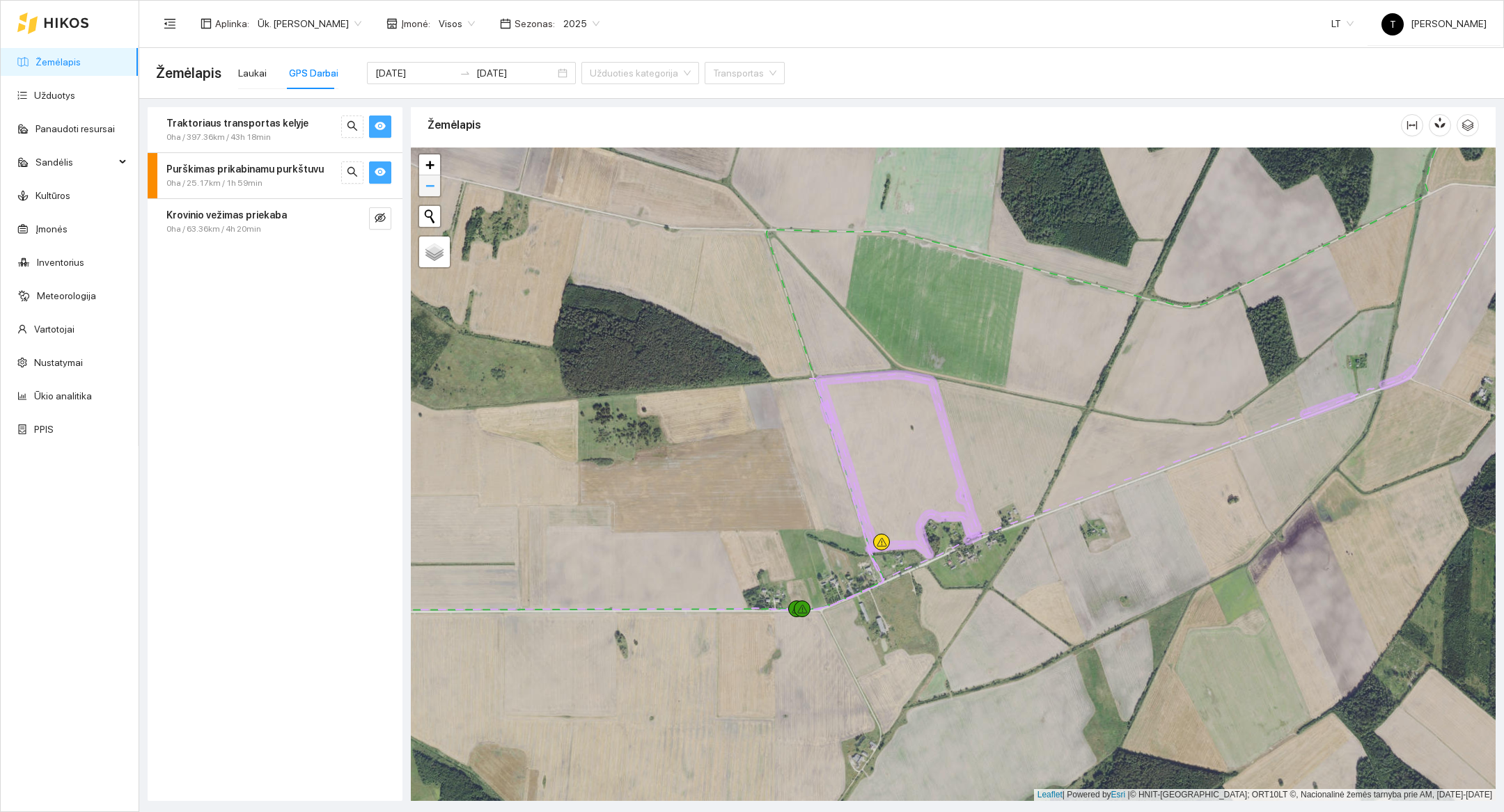
click at [435, 190] on link "−" at bounding box center [430, 186] width 21 height 21
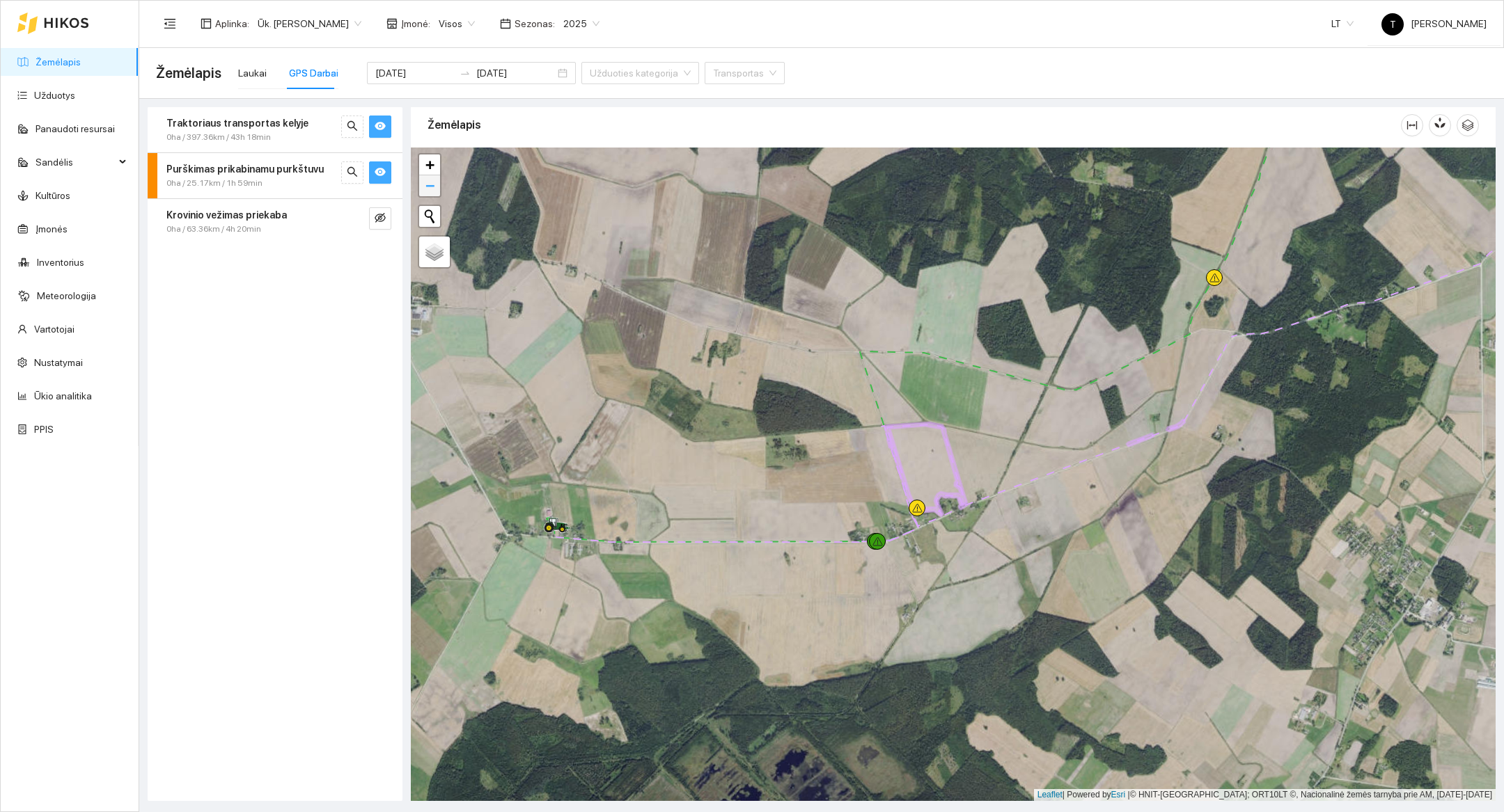
click at [435, 190] on link "−" at bounding box center [430, 186] width 21 height 21
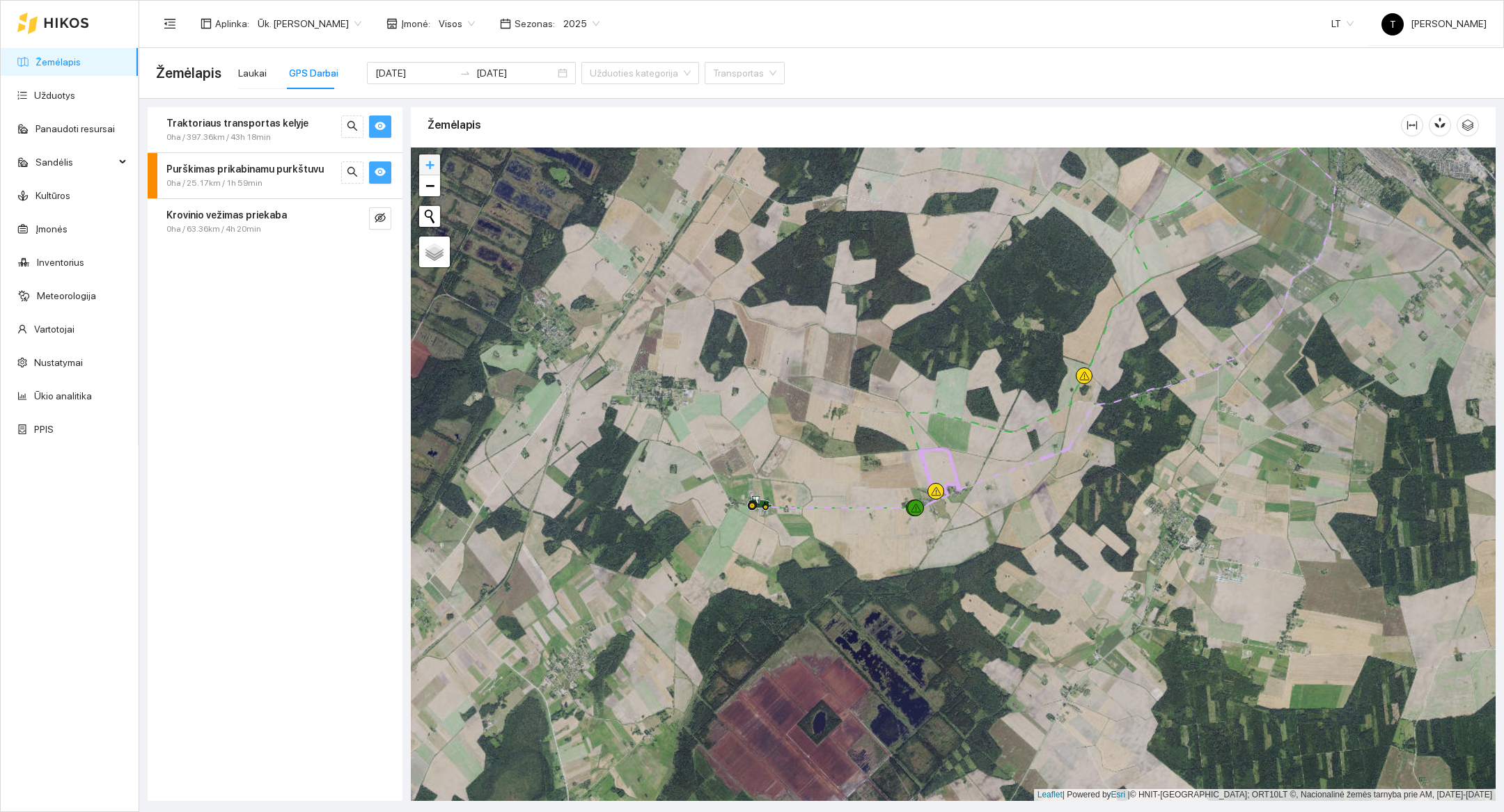
click at [425, 172] on span "+" at bounding box center [430, 165] width 9 height 17
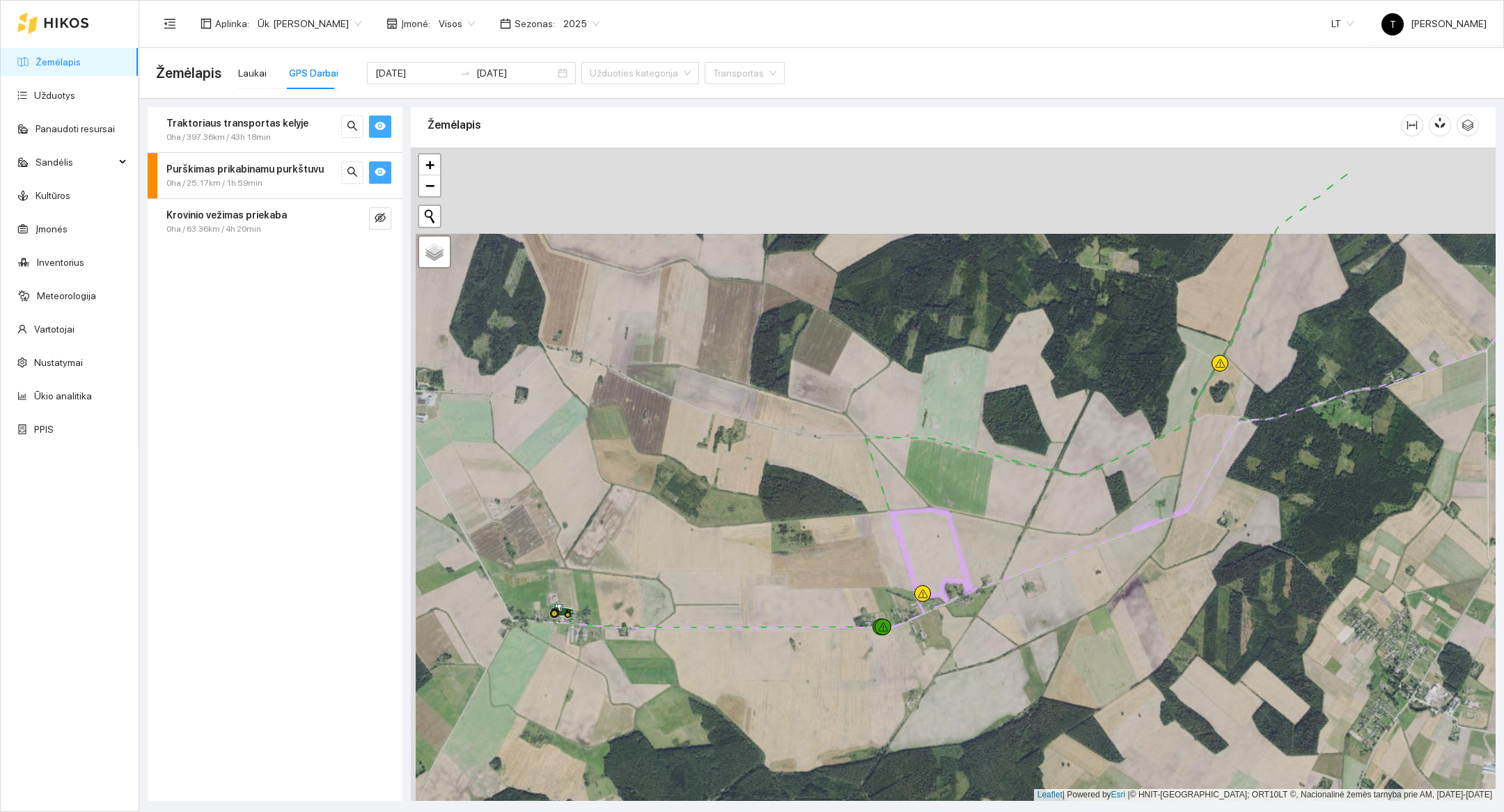
drag, startPoint x: 683, startPoint y: 390, endPoint x: 652, endPoint y: 564, distance: 176.7
click at [652, 565] on div at bounding box center [953, 474] width 1085 height 654
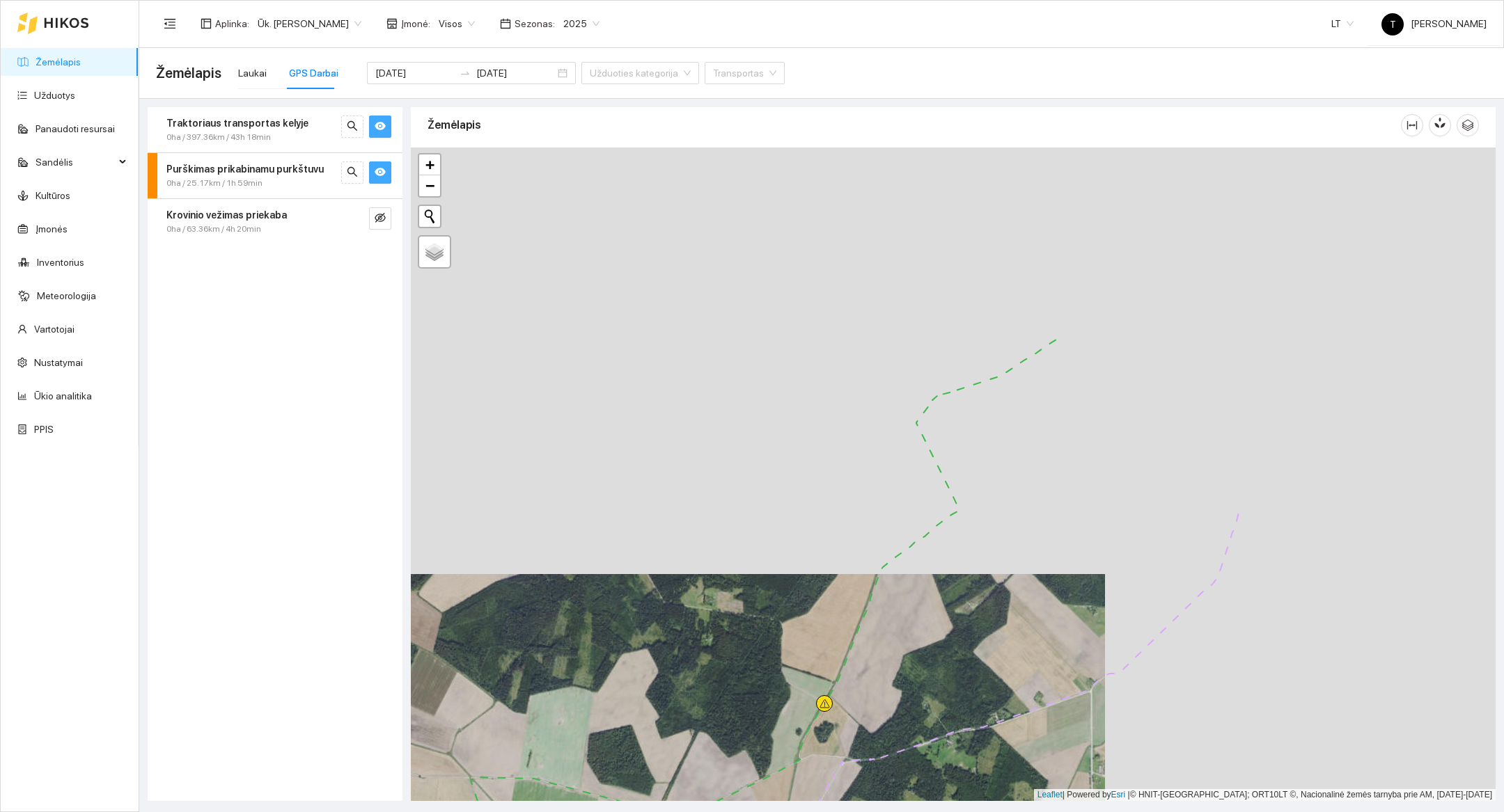
drag, startPoint x: 1210, startPoint y: 509, endPoint x: 854, endPoint y: 747, distance: 428.2
click at [854, 747] on div at bounding box center [953, 474] width 1085 height 654
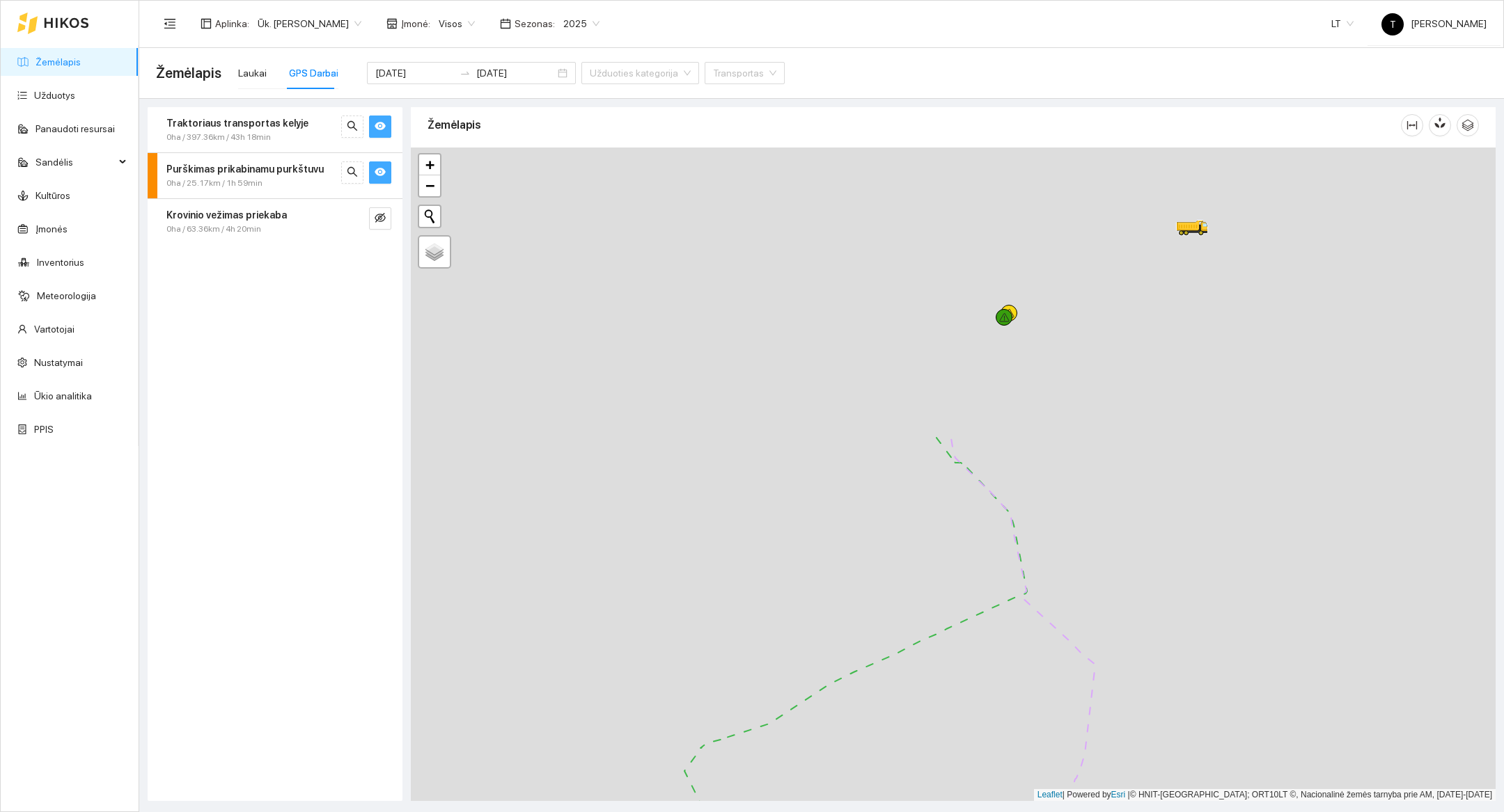
drag, startPoint x: 1149, startPoint y: 455, endPoint x: 916, endPoint y: 805, distance: 420.5
click at [916, 805] on main "Žemėlapis Laukai GPS Darbai [DATE] [DATE] Užduoties kategorija Transportas Trak…" at bounding box center [821, 430] width 1365 height 764
drag, startPoint x: 1041, startPoint y: 580, endPoint x: 1048, endPoint y: 797, distance: 217.1
click at [1048, 797] on div at bounding box center [953, 474] width 1085 height 654
drag, startPoint x: 1225, startPoint y: 478, endPoint x: 936, endPoint y: 747, distance: 394.8
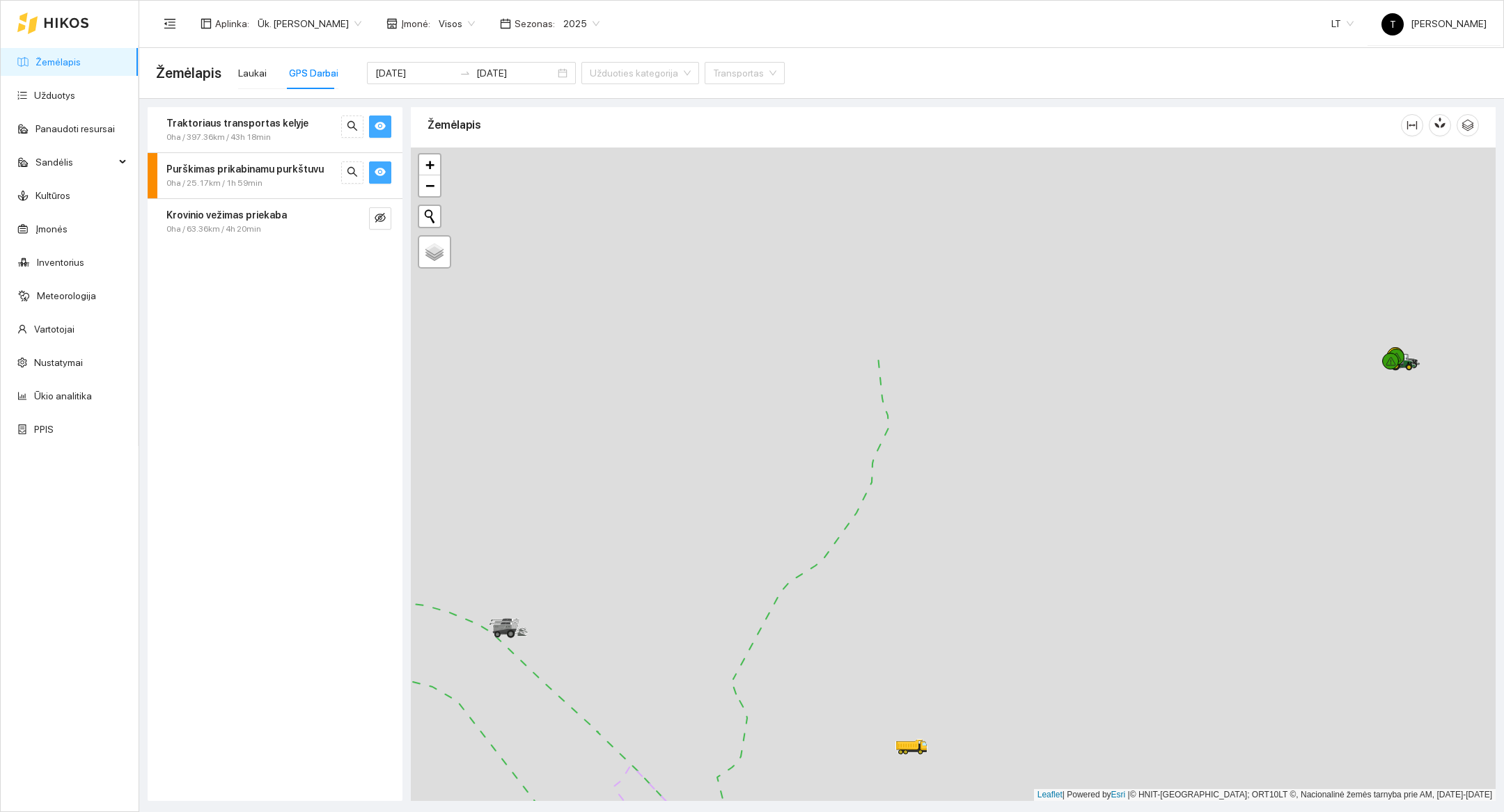
click at [936, 747] on div at bounding box center [953, 474] width 1085 height 654
drag, startPoint x: 1159, startPoint y: 426, endPoint x: 687, endPoint y: 630, distance: 514.2
click at [687, 630] on div at bounding box center [953, 474] width 1085 height 654
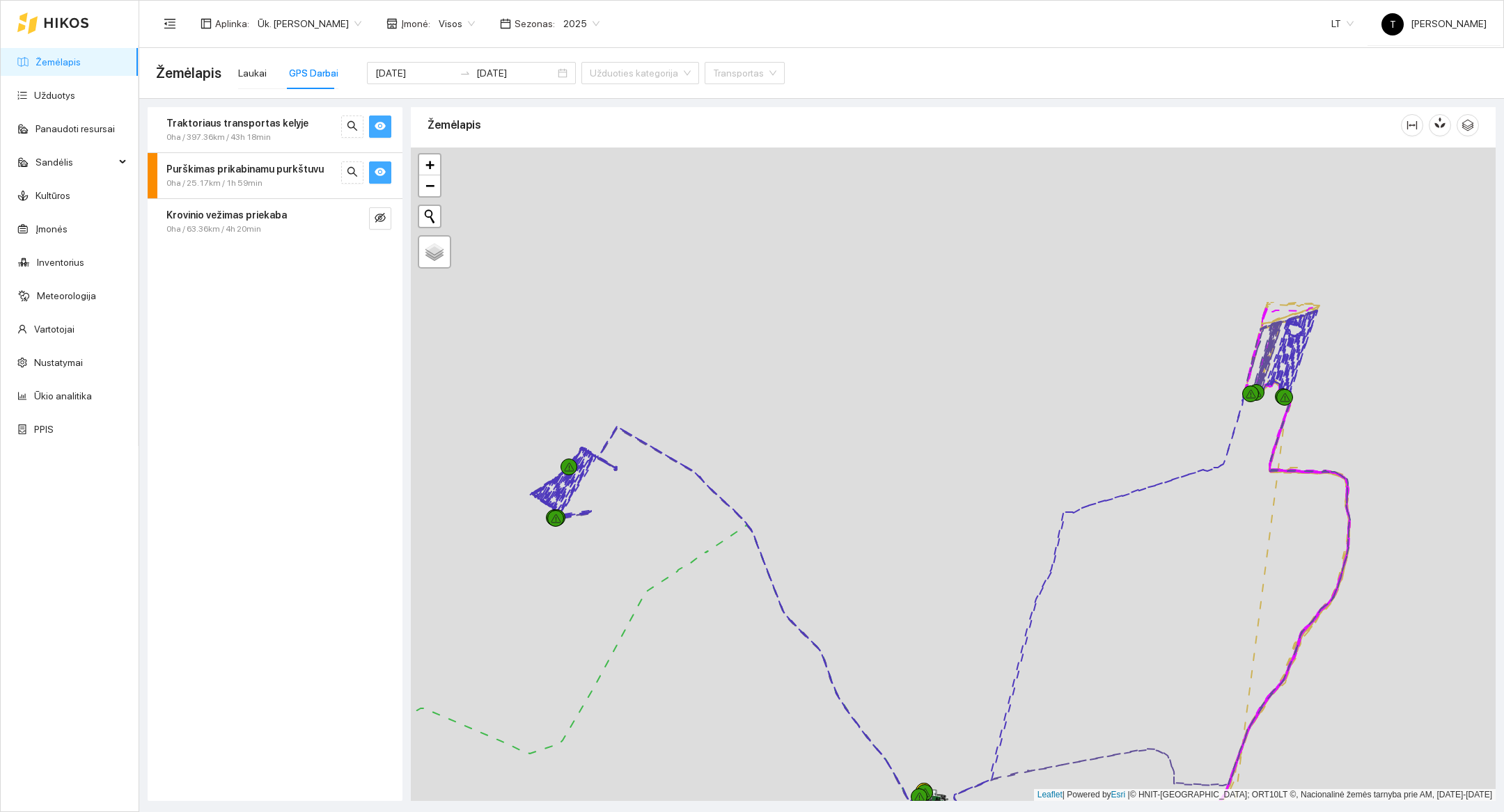
drag, startPoint x: 1122, startPoint y: 412, endPoint x: 1145, endPoint y: 632, distance: 221.2
click at [1145, 632] on div at bounding box center [953, 474] width 1085 height 654
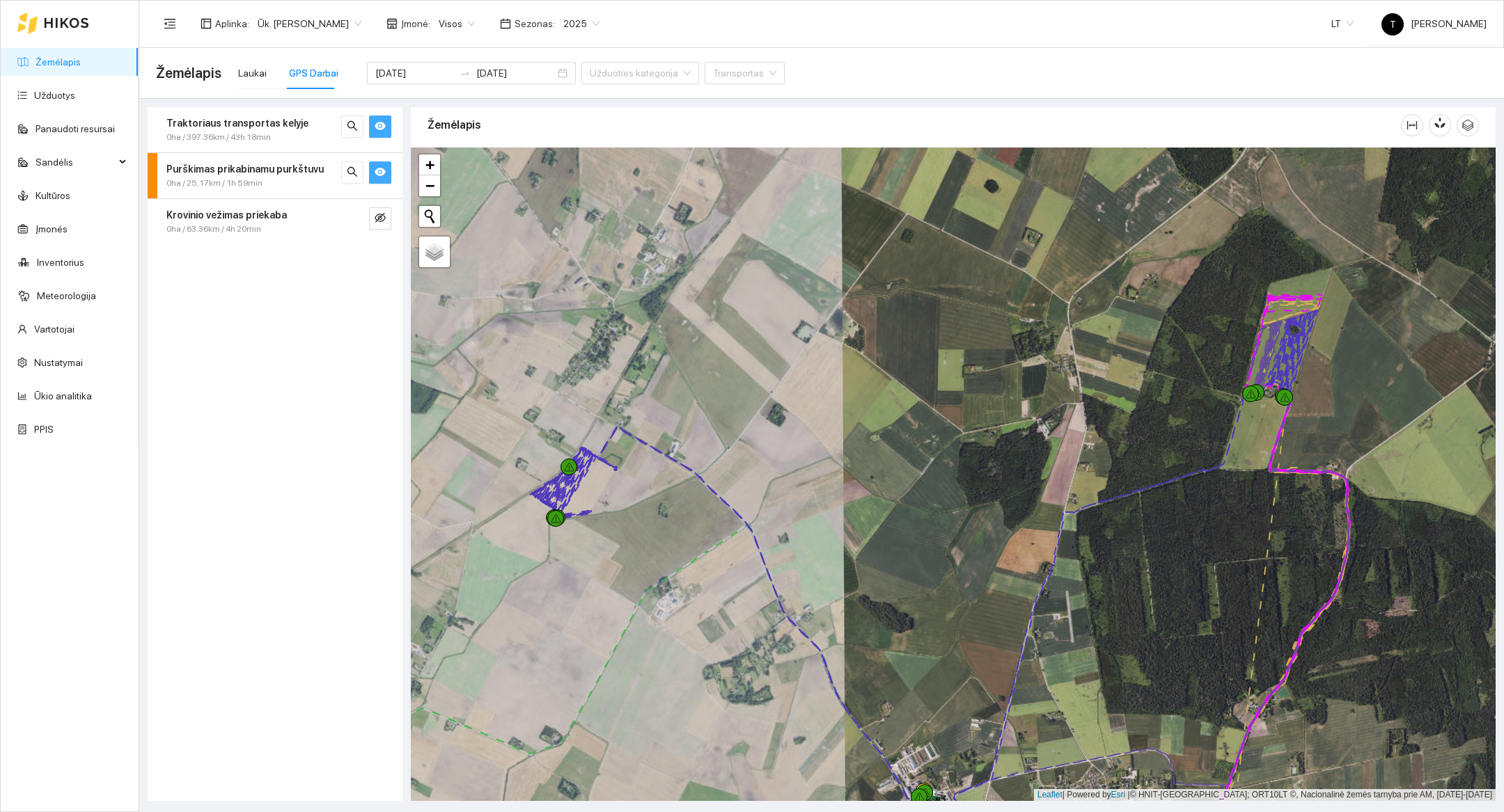
click at [605, 533] on div at bounding box center [953, 474] width 1085 height 654
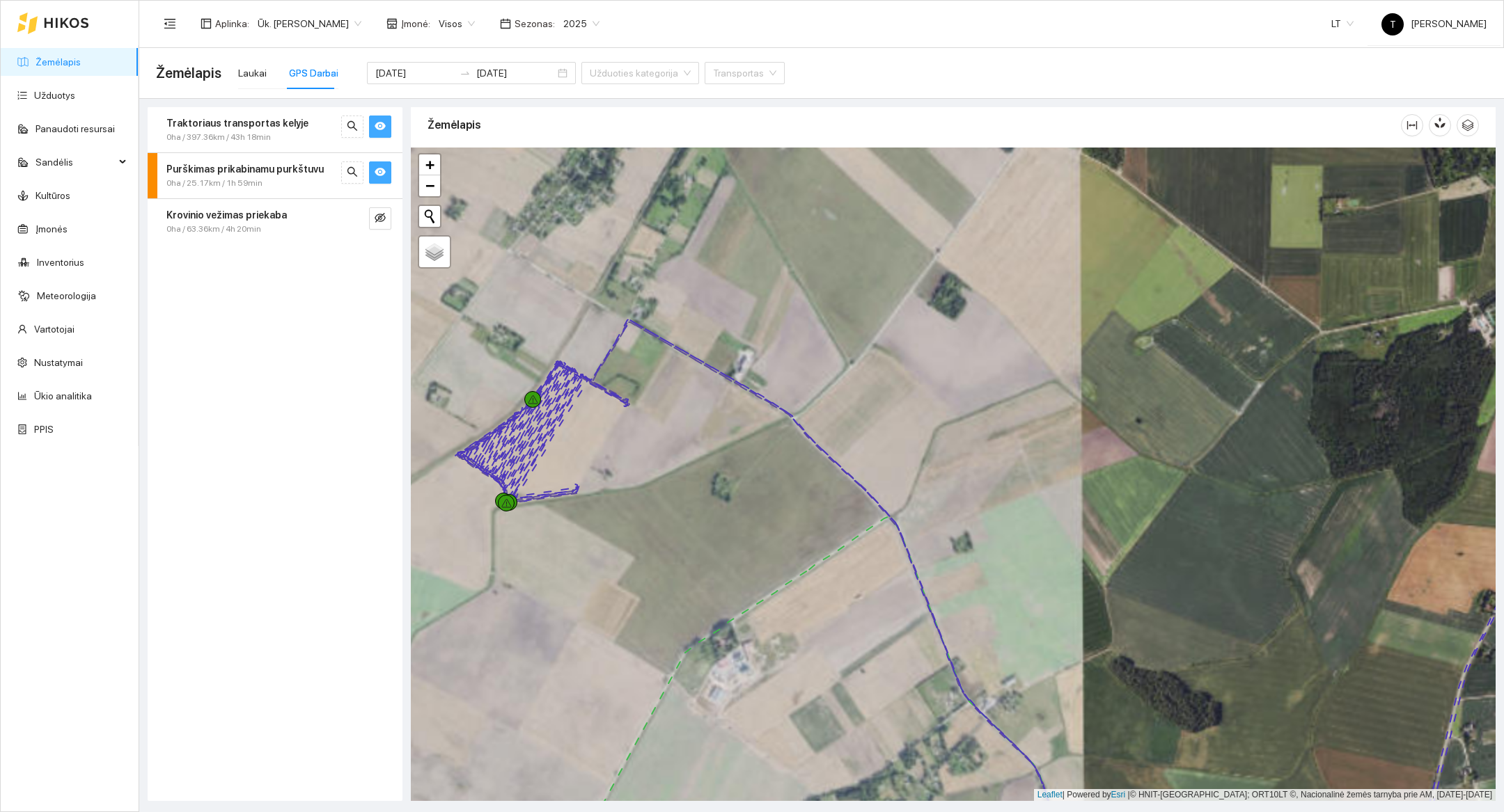
click at [584, 494] on div at bounding box center [953, 474] width 1085 height 654
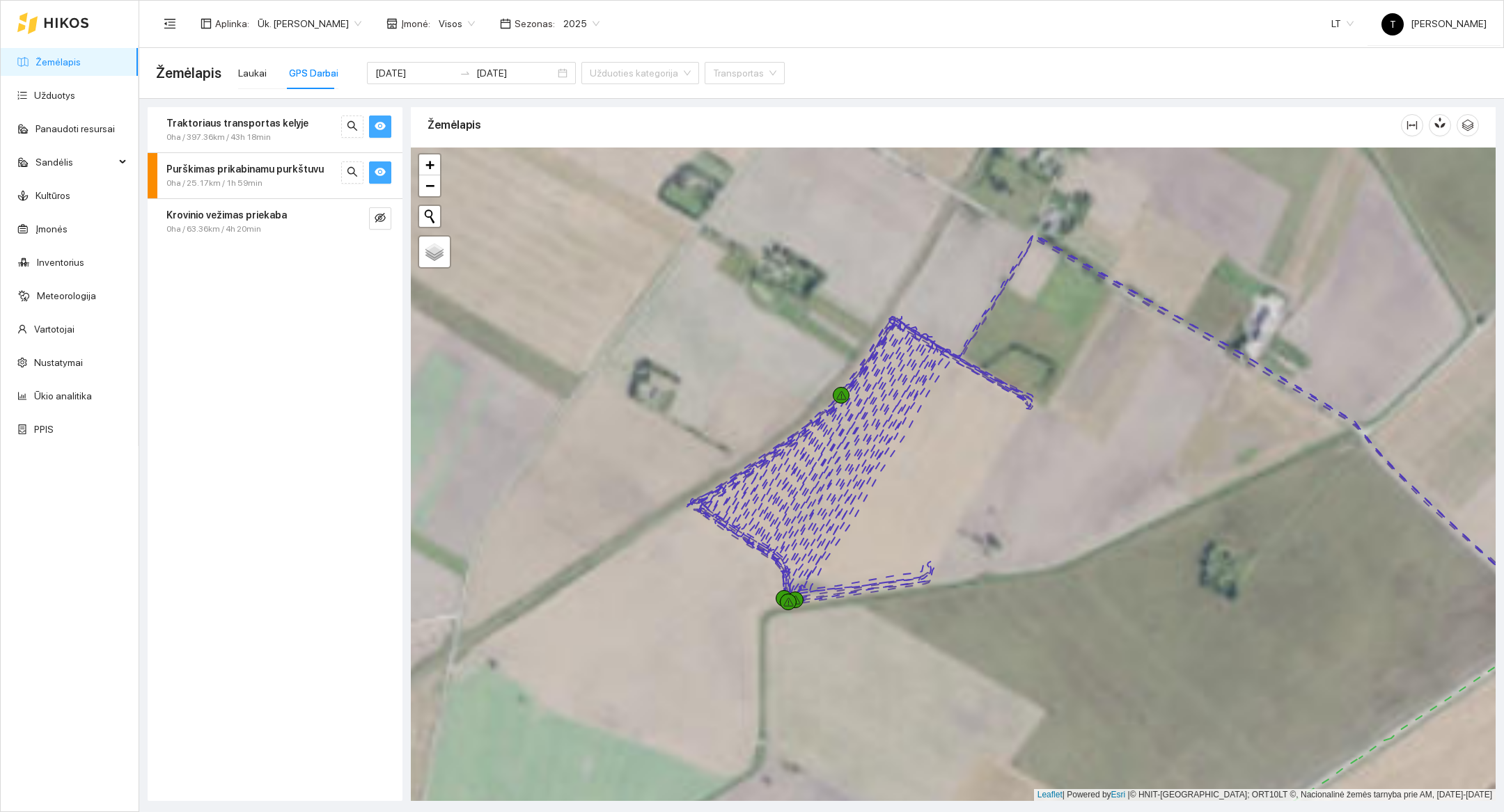
drag, startPoint x: 584, startPoint y: 494, endPoint x: 945, endPoint y: 585, distance: 372.3
click at [945, 585] on div at bounding box center [953, 474] width 1085 height 654
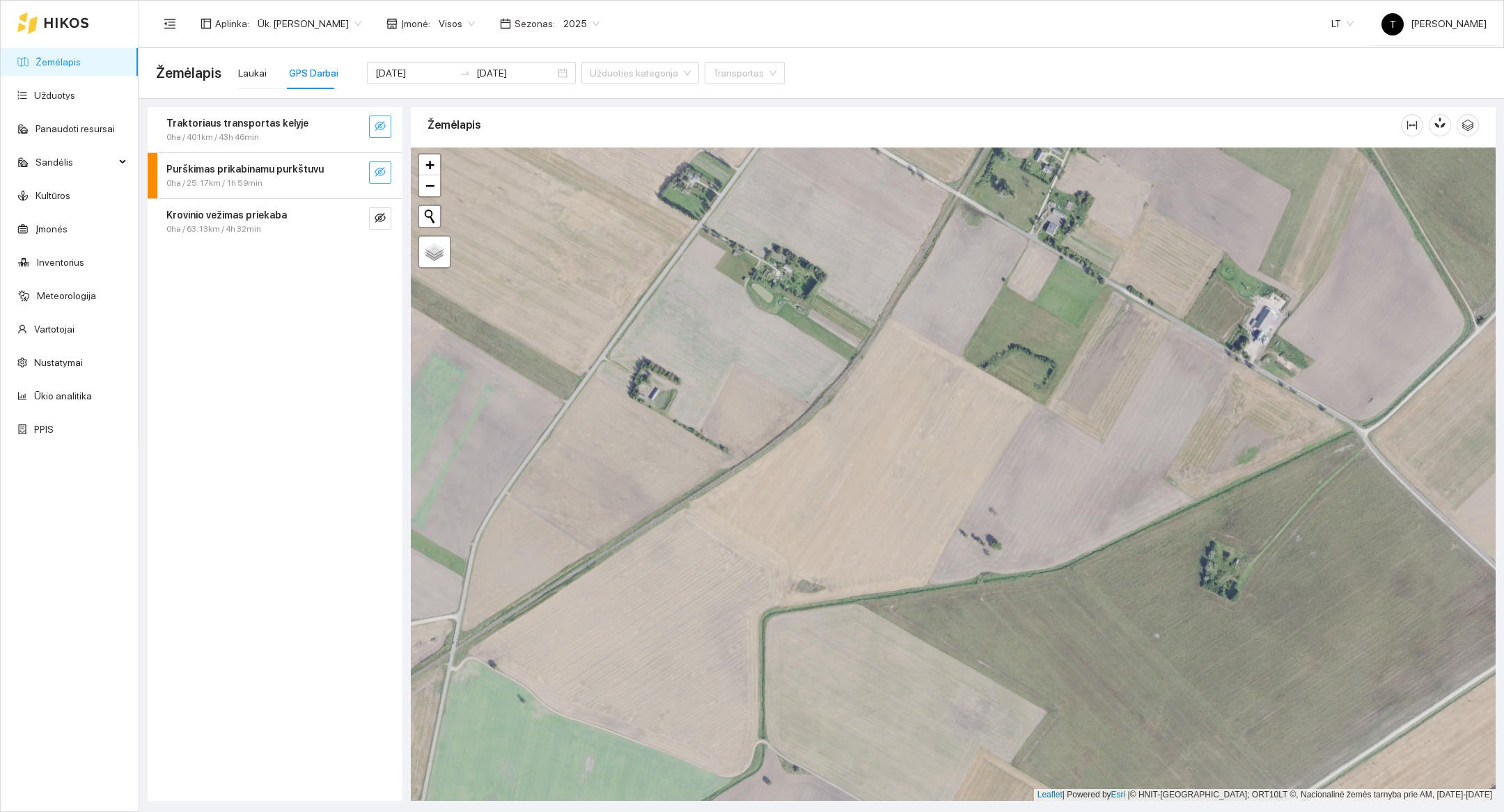
click at [107, 24] on div at bounding box center [70, 23] width 138 height 45
click at [74, 24] on icon at bounding box center [66, 23] width 45 height 11
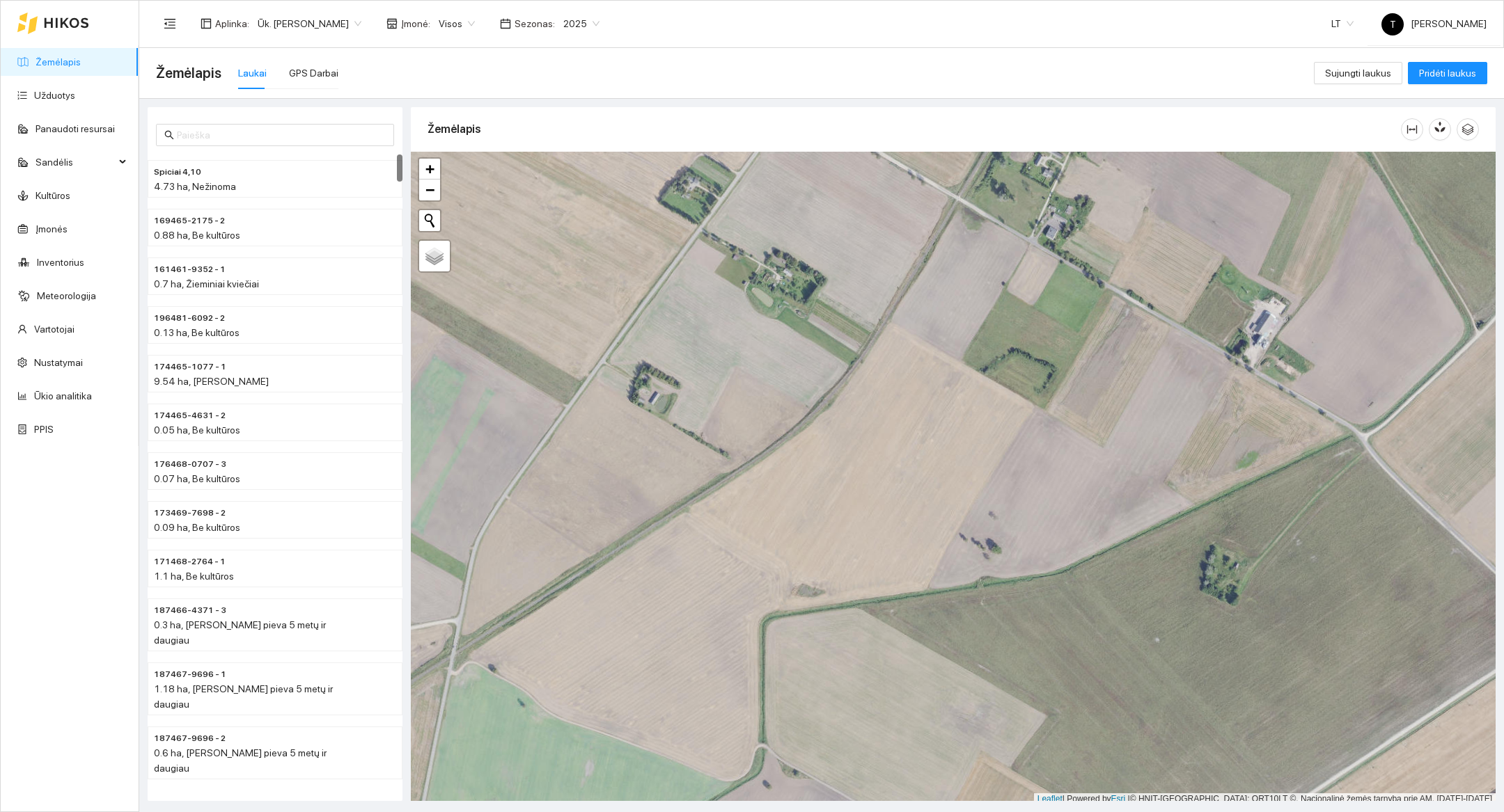
click at [342, 68] on div "Žemėlapis Laukai GPS Darbai" at bounding box center [735, 72] width 1158 height 45
click at [332, 77] on div "Žemėlapis Laukai GPS Darbai" at bounding box center [735, 72] width 1158 height 45
click at [322, 74] on div "GPS Darbai" at bounding box center [314, 73] width 50 height 16
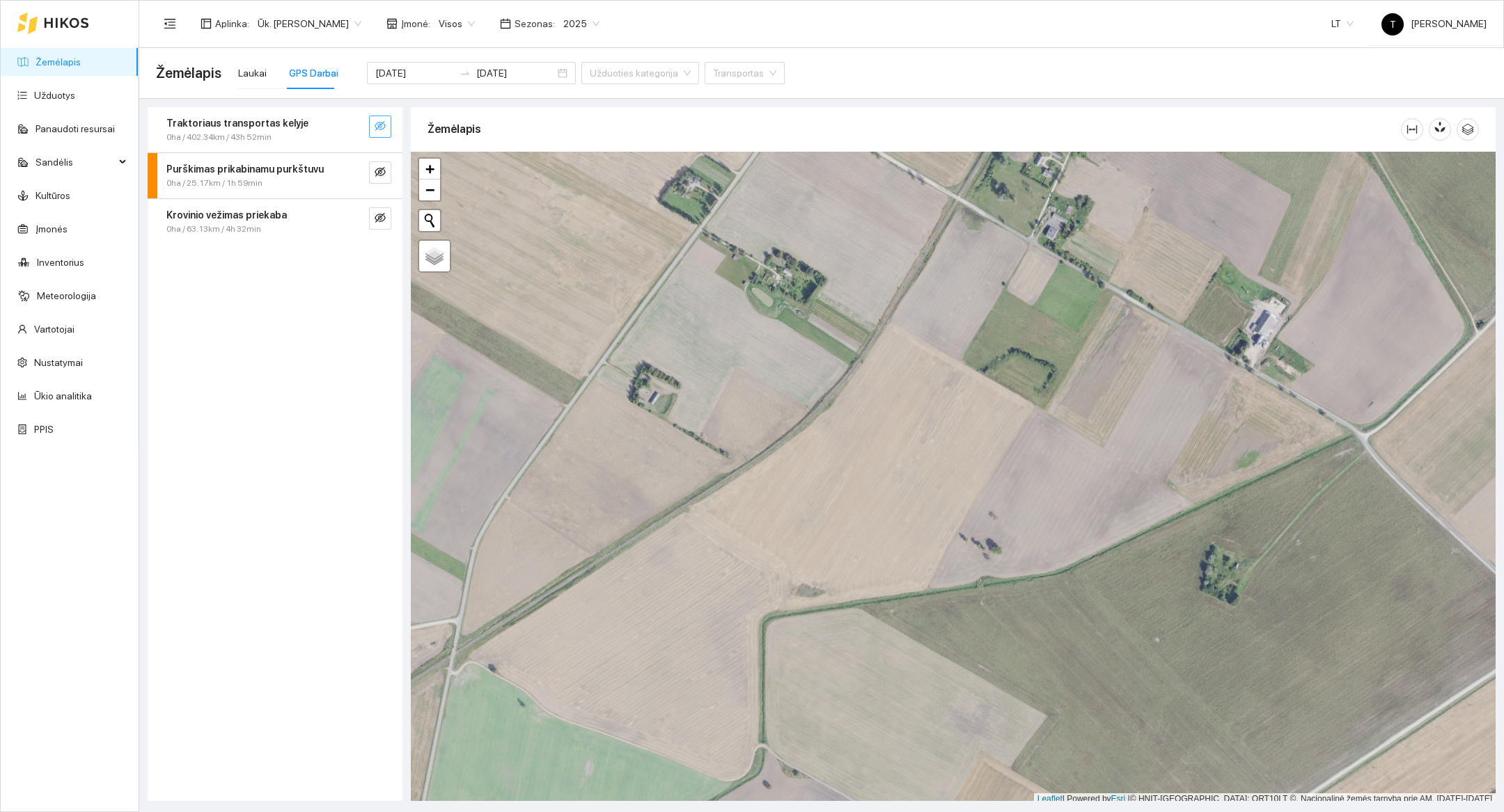
click at [377, 134] on button "button" at bounding box center [381, 127] width 23 height 23
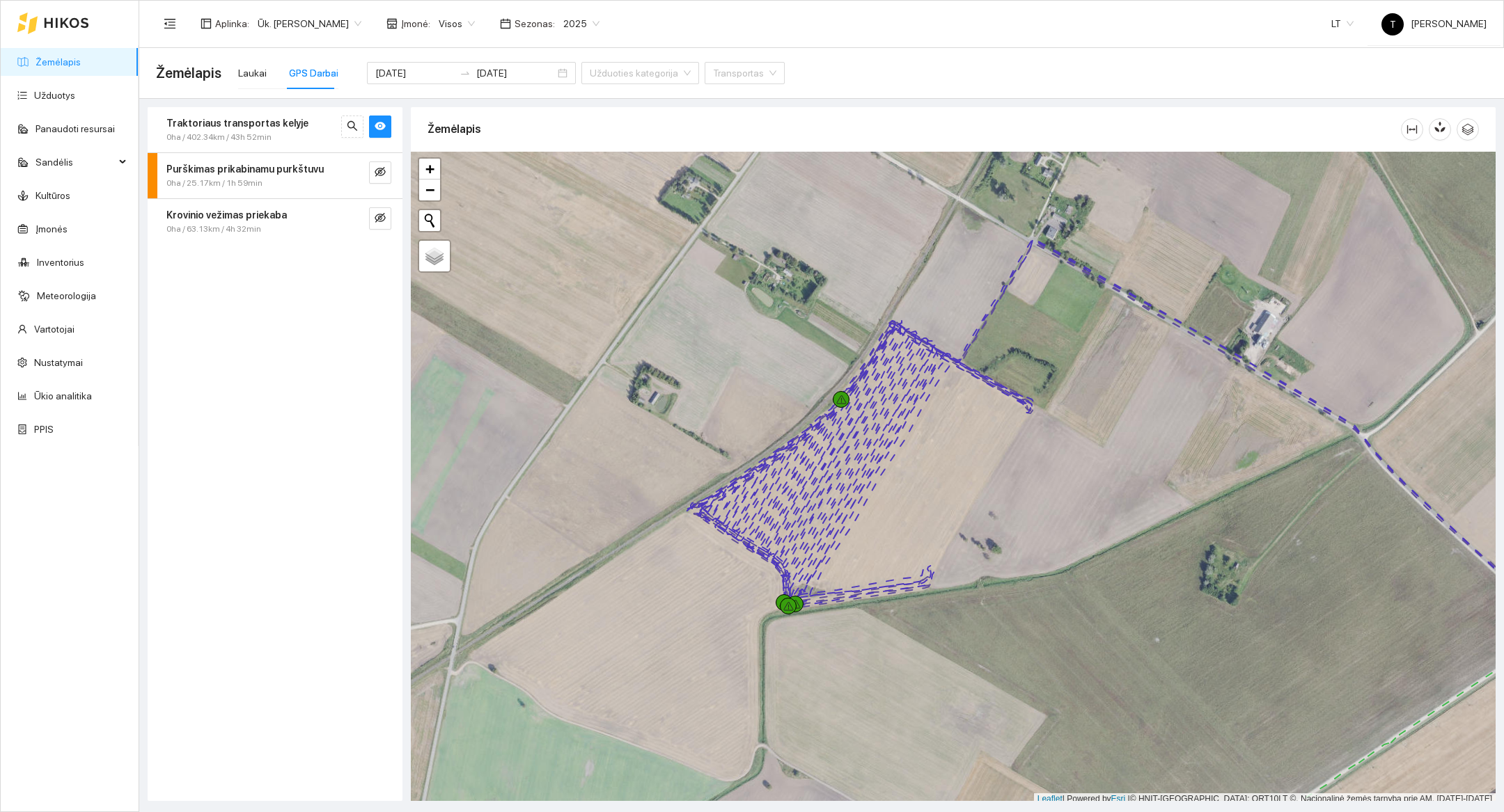
click at [229, 135] on span "0ha / 402.34km / 43h 52min" at bounding box center [219, 137] width 105 height 13
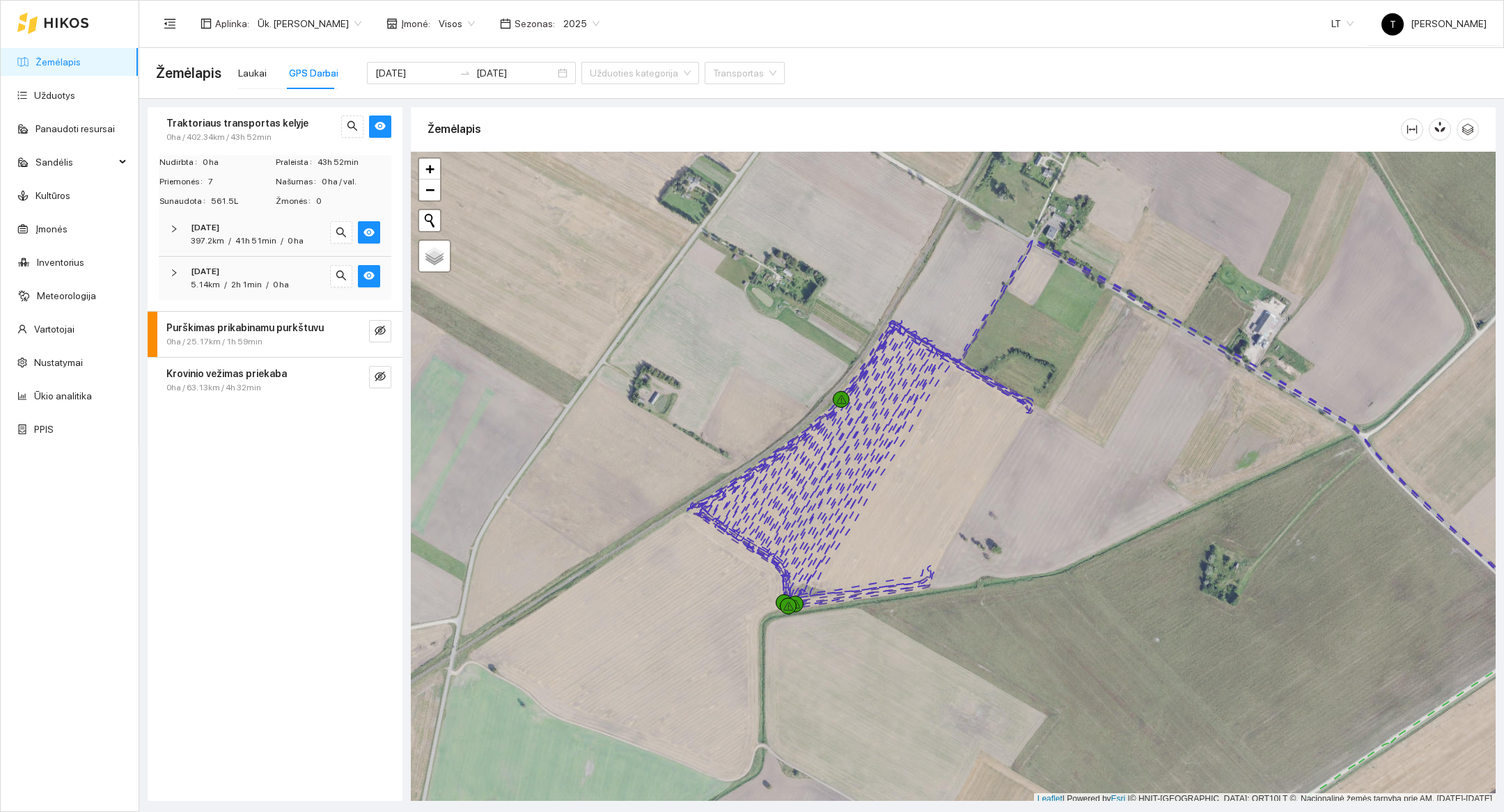
click at [235, 236] on span "41h 51min" at bounding box center [255, 240] width 41 height 10
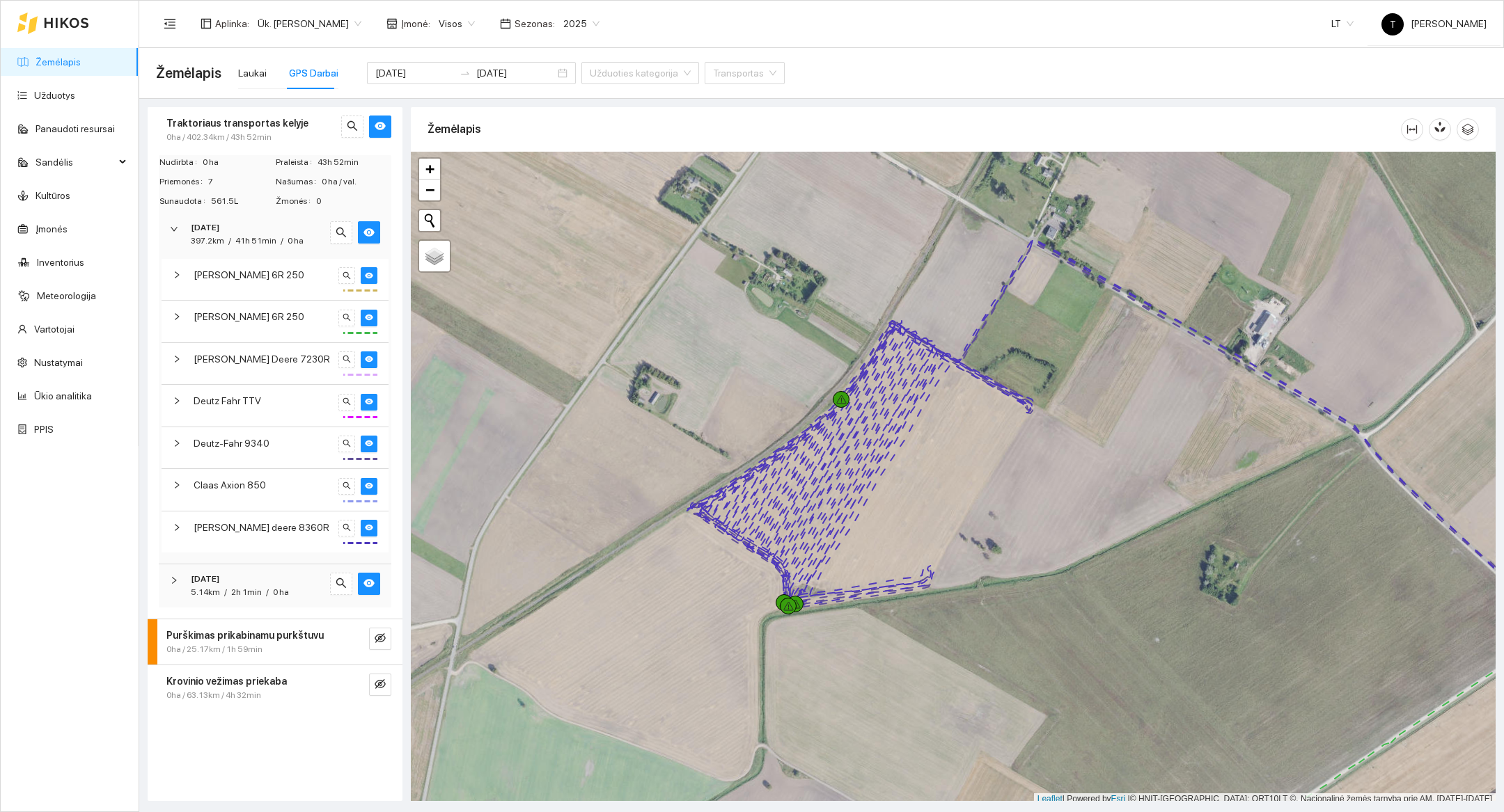
click at [229, 597] on div "[DATE] 5.14km / 2h 1min / 0 ha" at bounding box center [275, 586] width 232 height 43
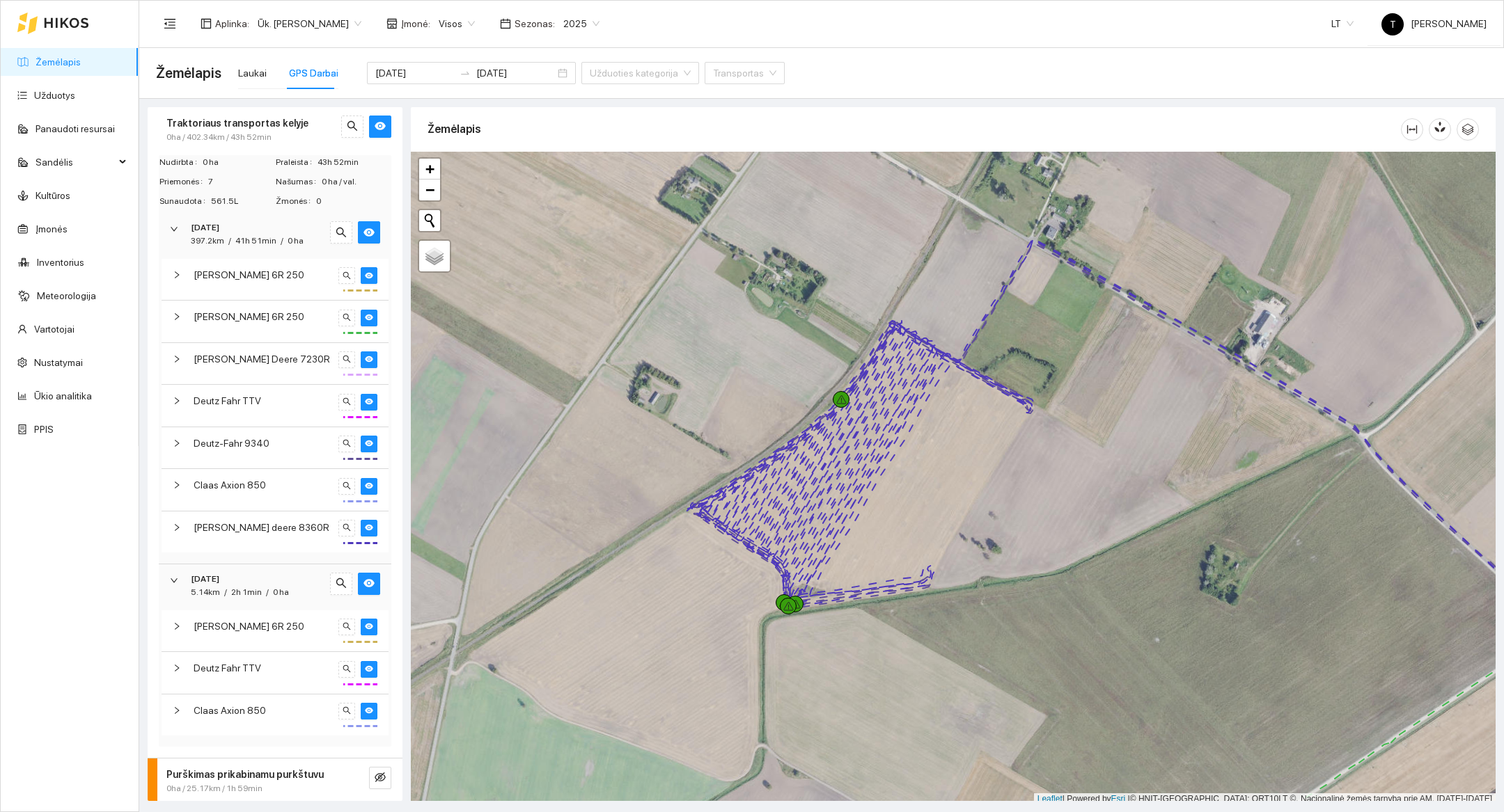
click at [376, 108] on div "Traktoriaus transportas kelyje 0ha / 402.34km / 43h 52min" at bounding box center [275, 130] width 255 height 45
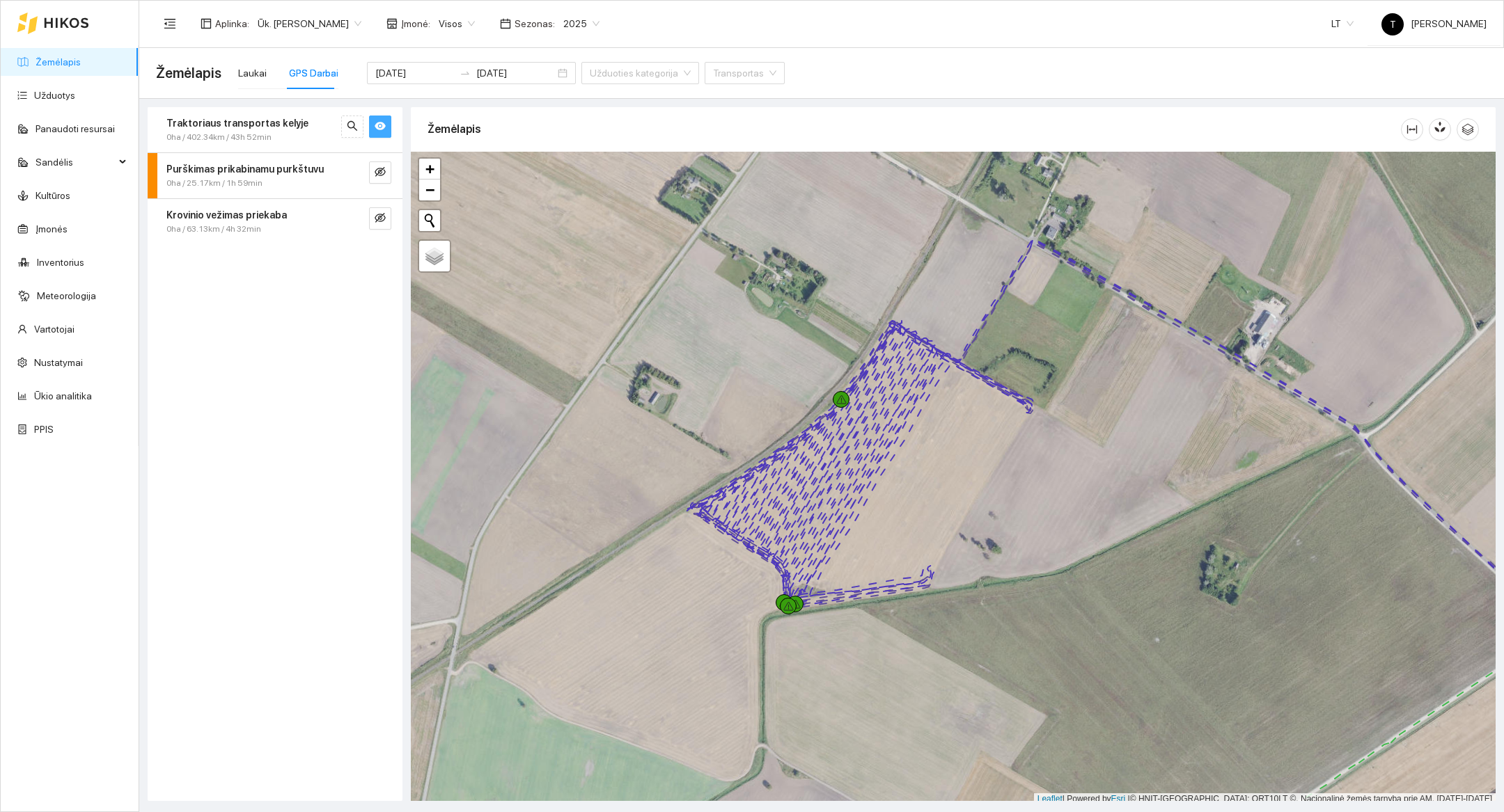
click at [382, 126] on icon "eye" at bounding box center [380, 126] width 11 height 11
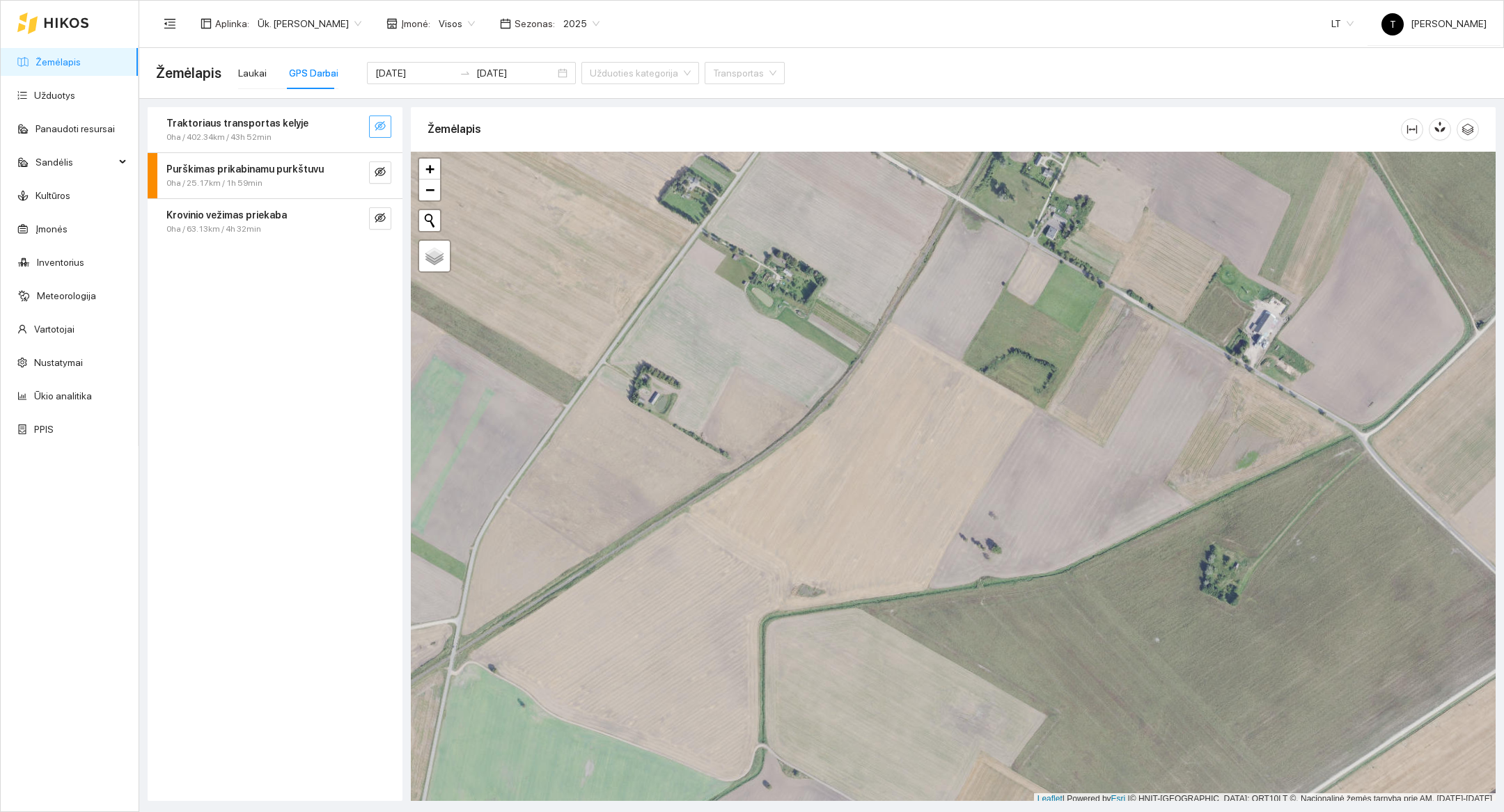
click at [304, 143] on div "0ha / 402.34km / 43h 52min" at bounding box center [252, 137] width 170 height 13
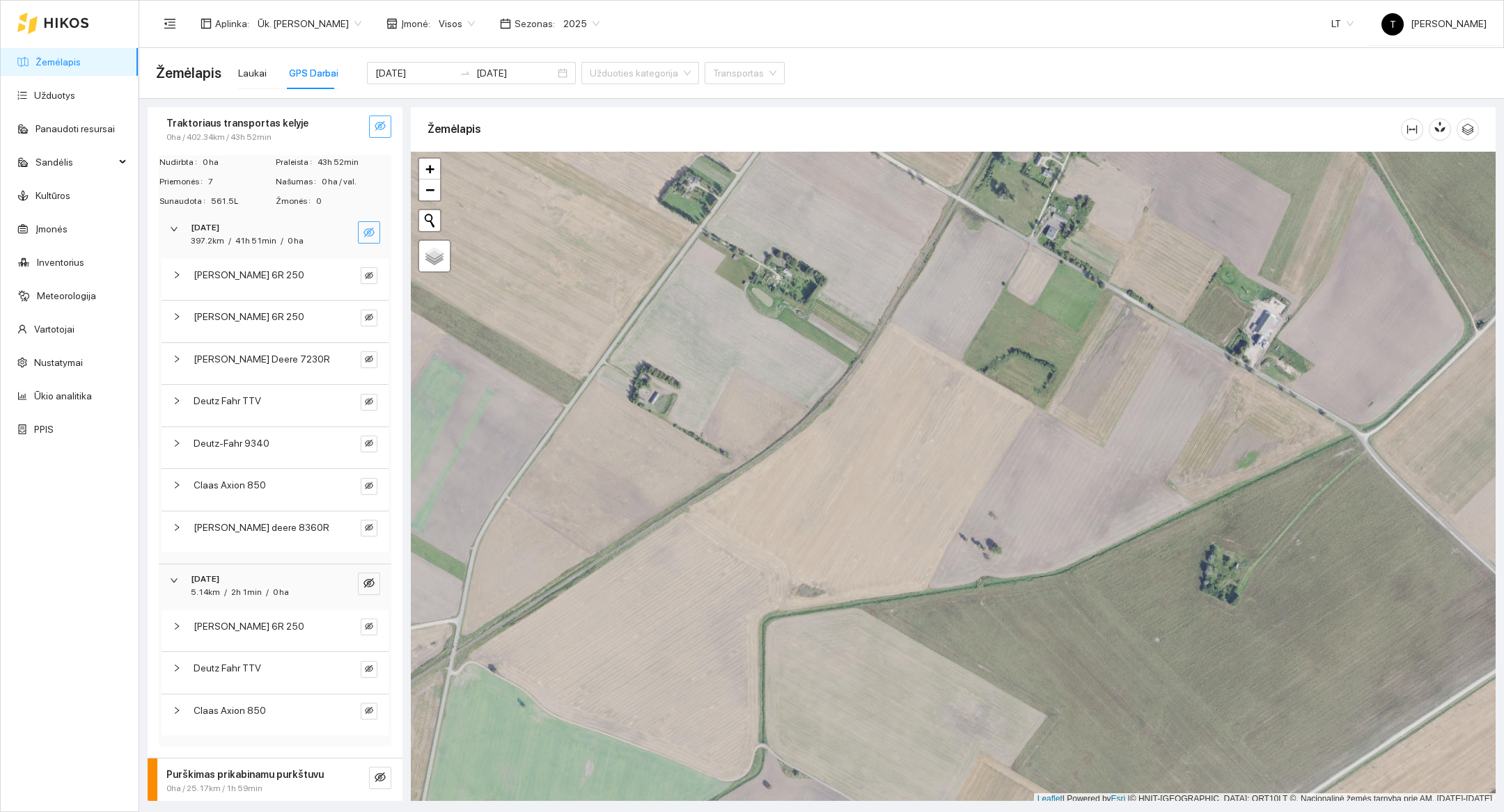
click at [377, 232] on button "button" at bounding box center [369, 233] width 23 height 23
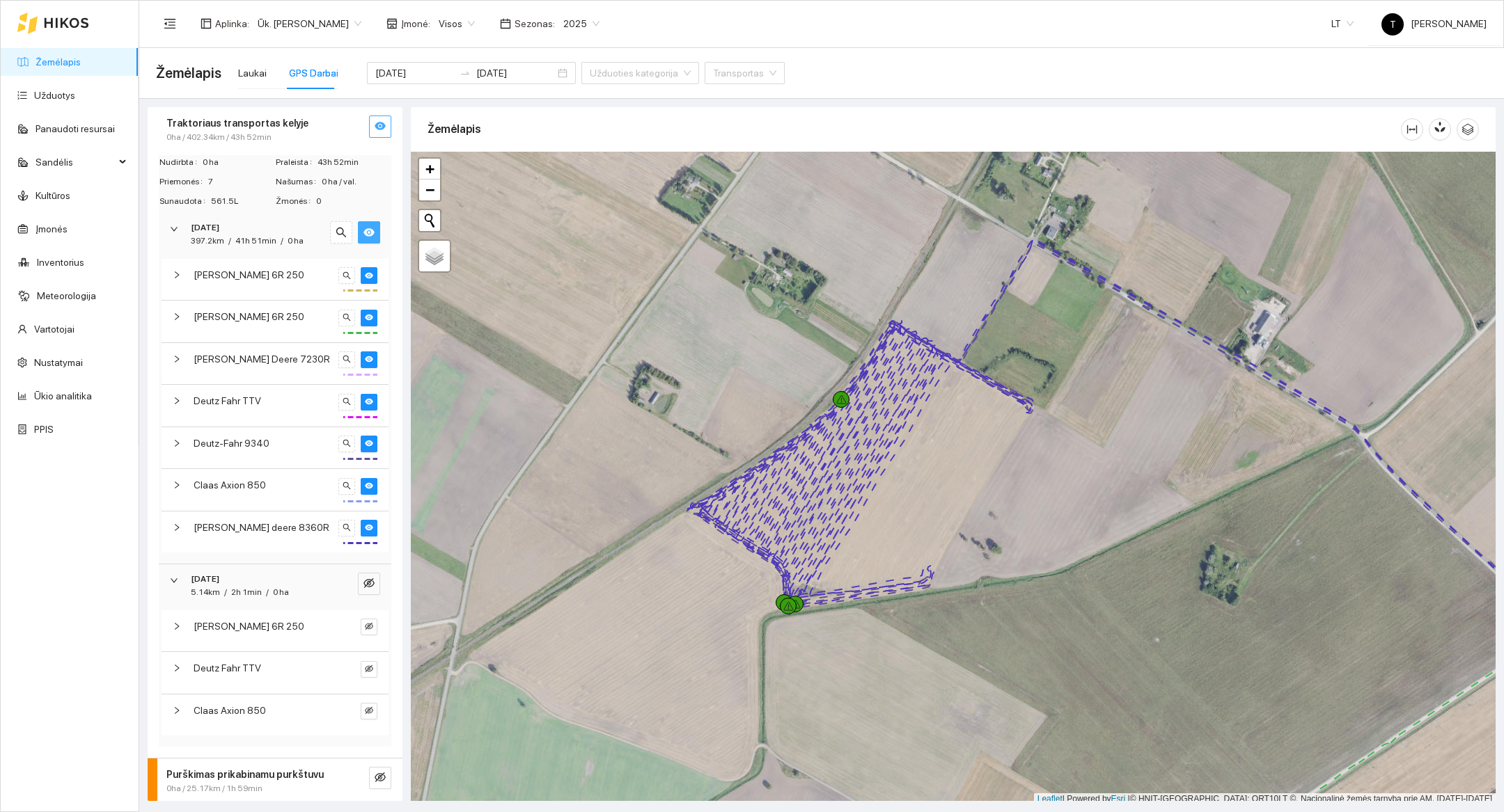
click at [377, 232] on button "button" at bounding box center [369, 233] width 23 height 23
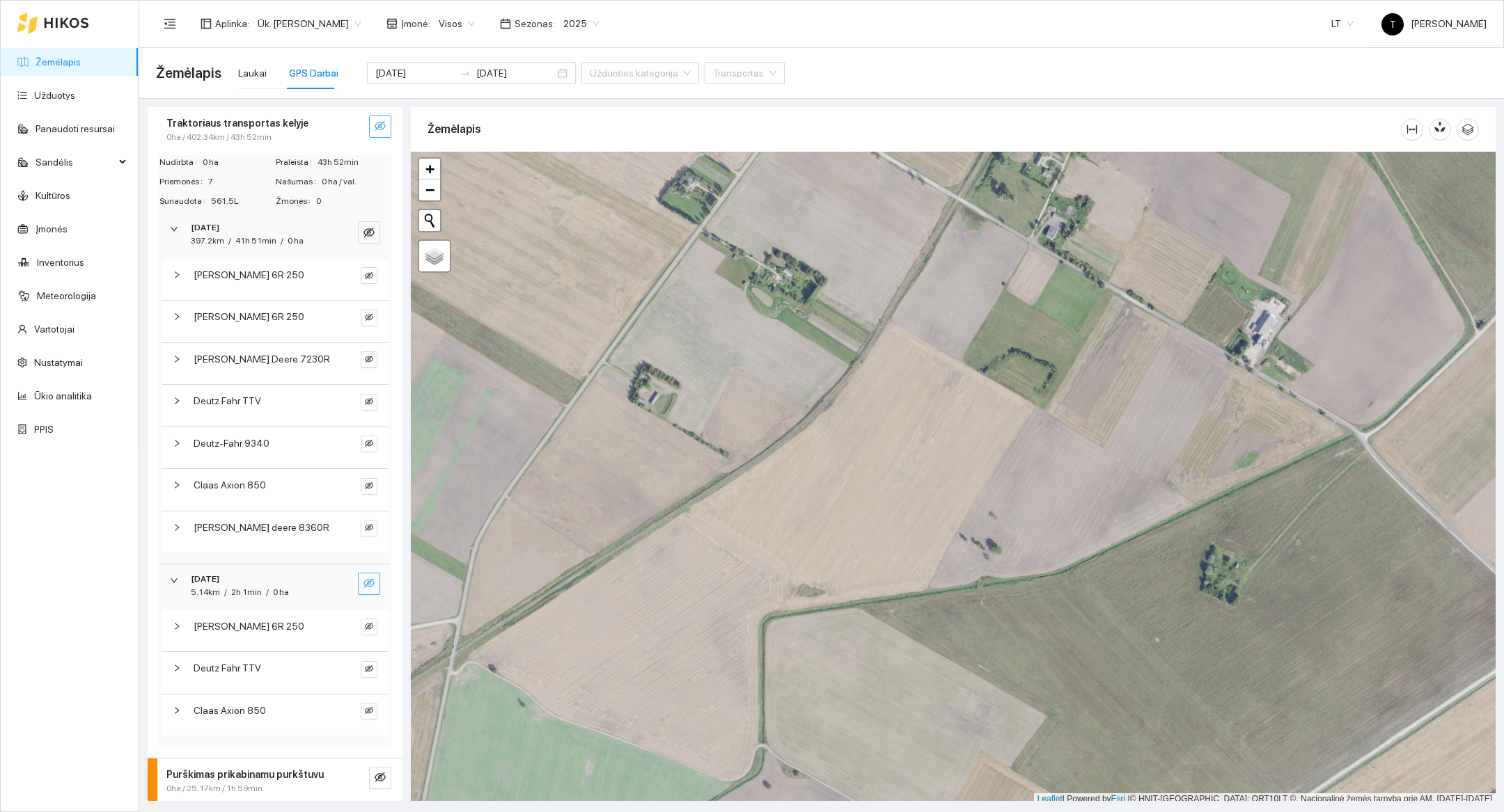
click at [366, 578] on icon "eye-invisible" at bounding box center [369, 583] width 11 height 11
click at [347, 587] on button "button" at bounding box center [342, 584] width 23 height 23
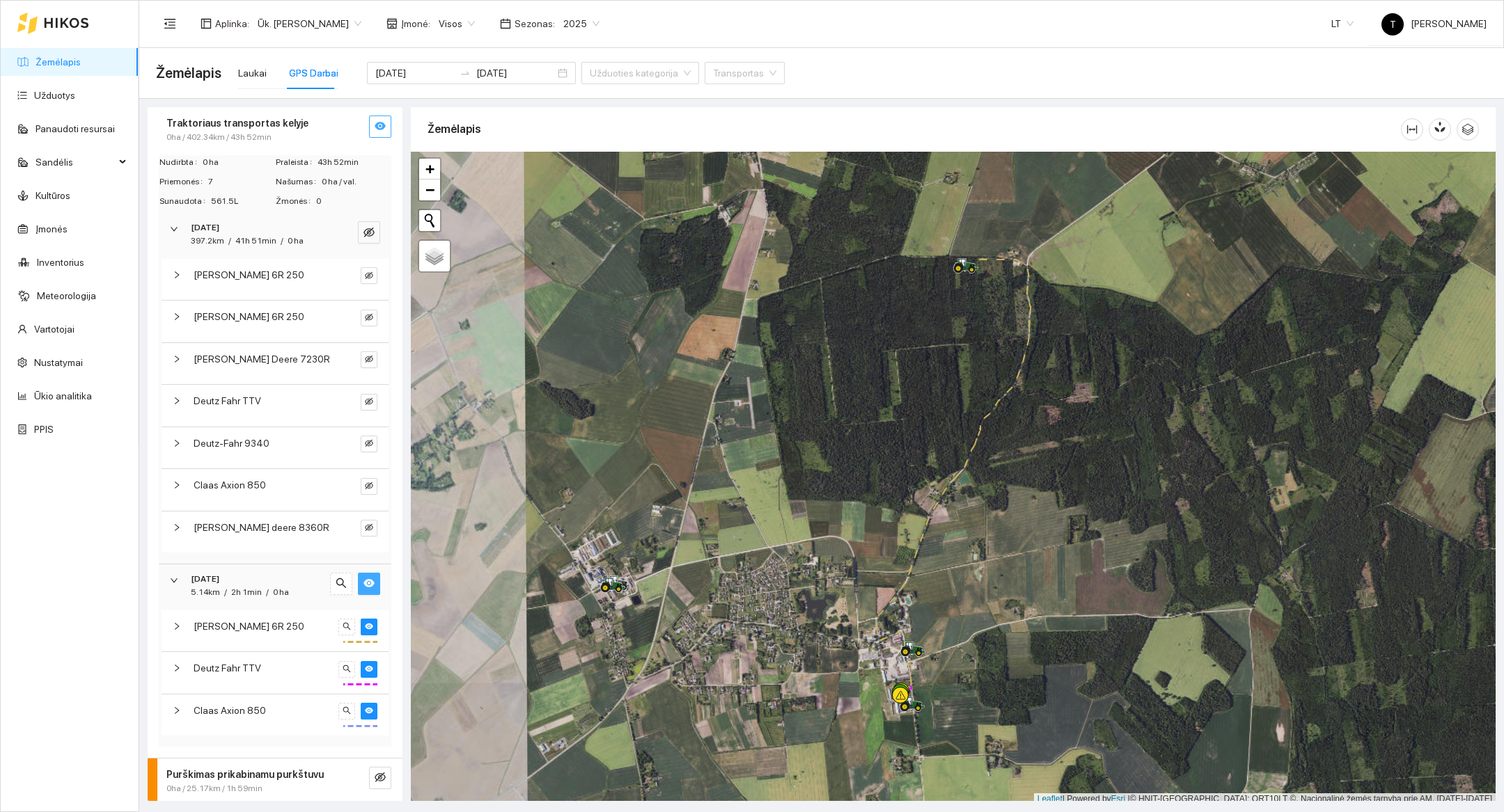
click at [964, 713] on div at bounding box center [953, 478] width 1085 height 654
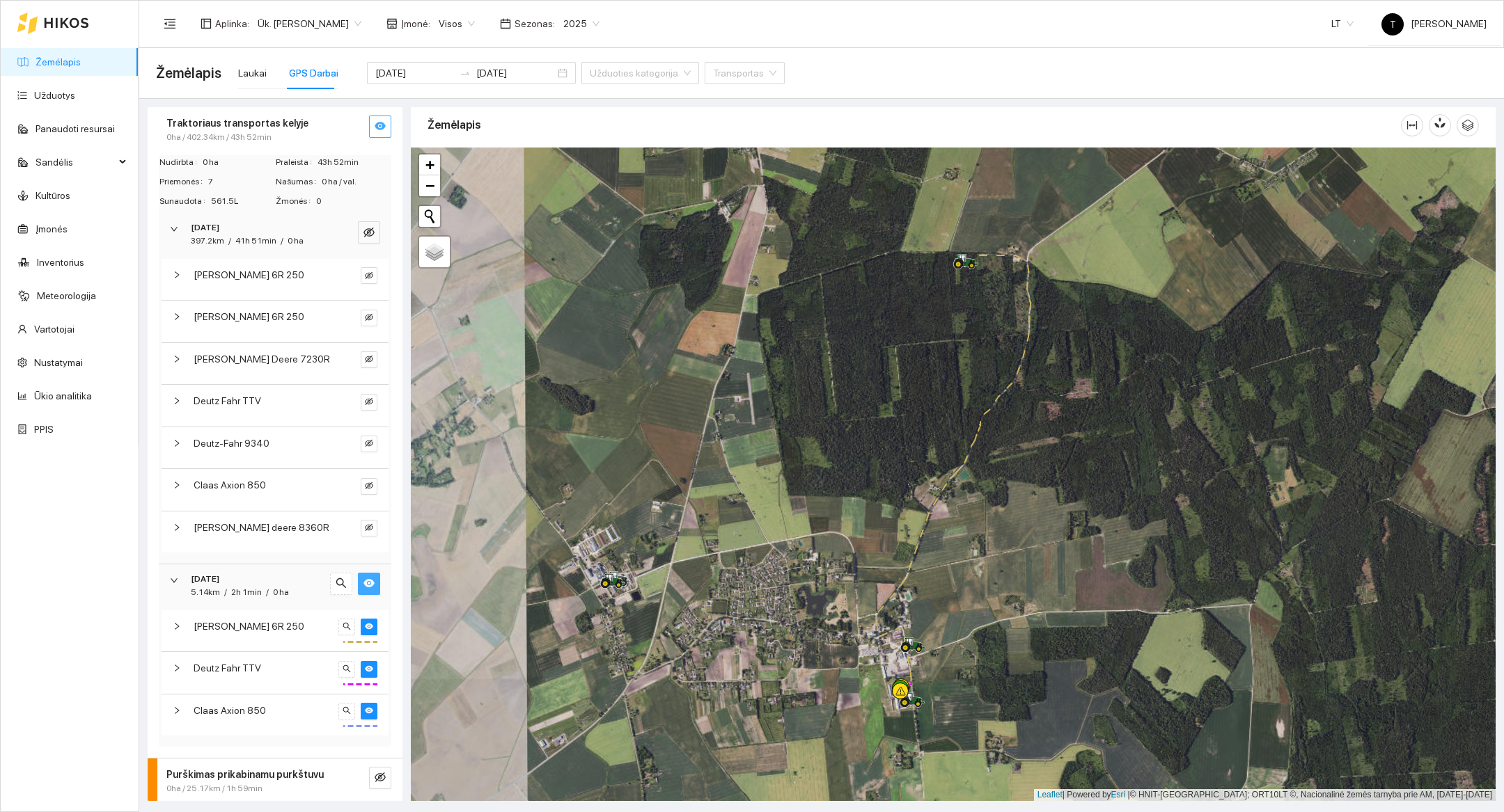
click at [964, 713] on div at bounding box center [953, 474] width 1085 height 654
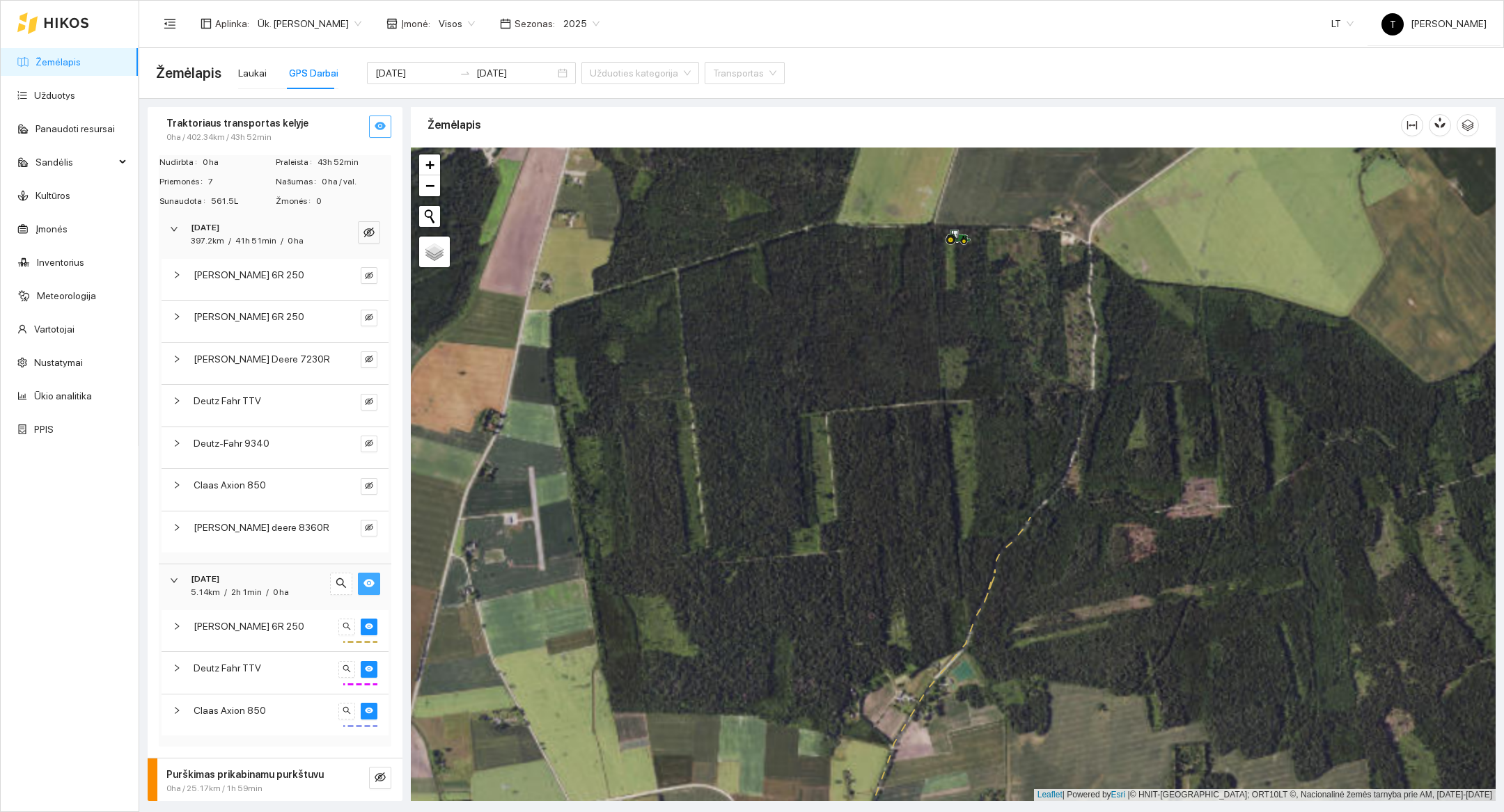
drag, startPoint x: 981, startPoint y: 372, endPoint x: 980, endPoint y: 806, distance: 434.0
click at [980, 806] on main "Žemėlapis Laukai GPS Darbai [DATE] [DATE] Užduoties kategorija Transportas Trak…" at bounding box center [821, 430] width 1365 height 764
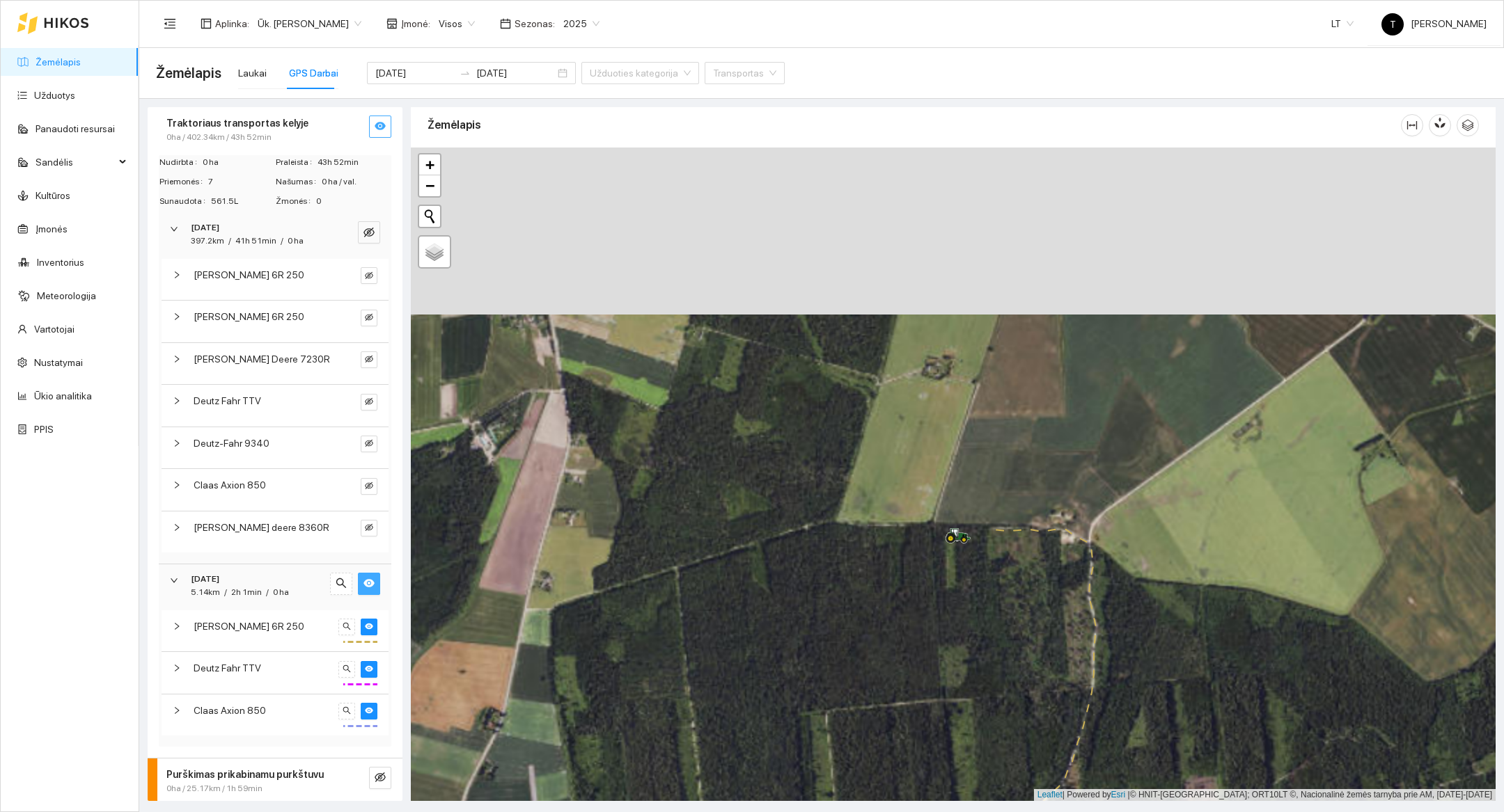
drag, startPoint x: 1041, startPoint y: 445, endPoint x: 1041, endPoint y: 748, distance: 303.0
click at [1041, 748] on div at bounding box center [953, 474] width 1085 height 654
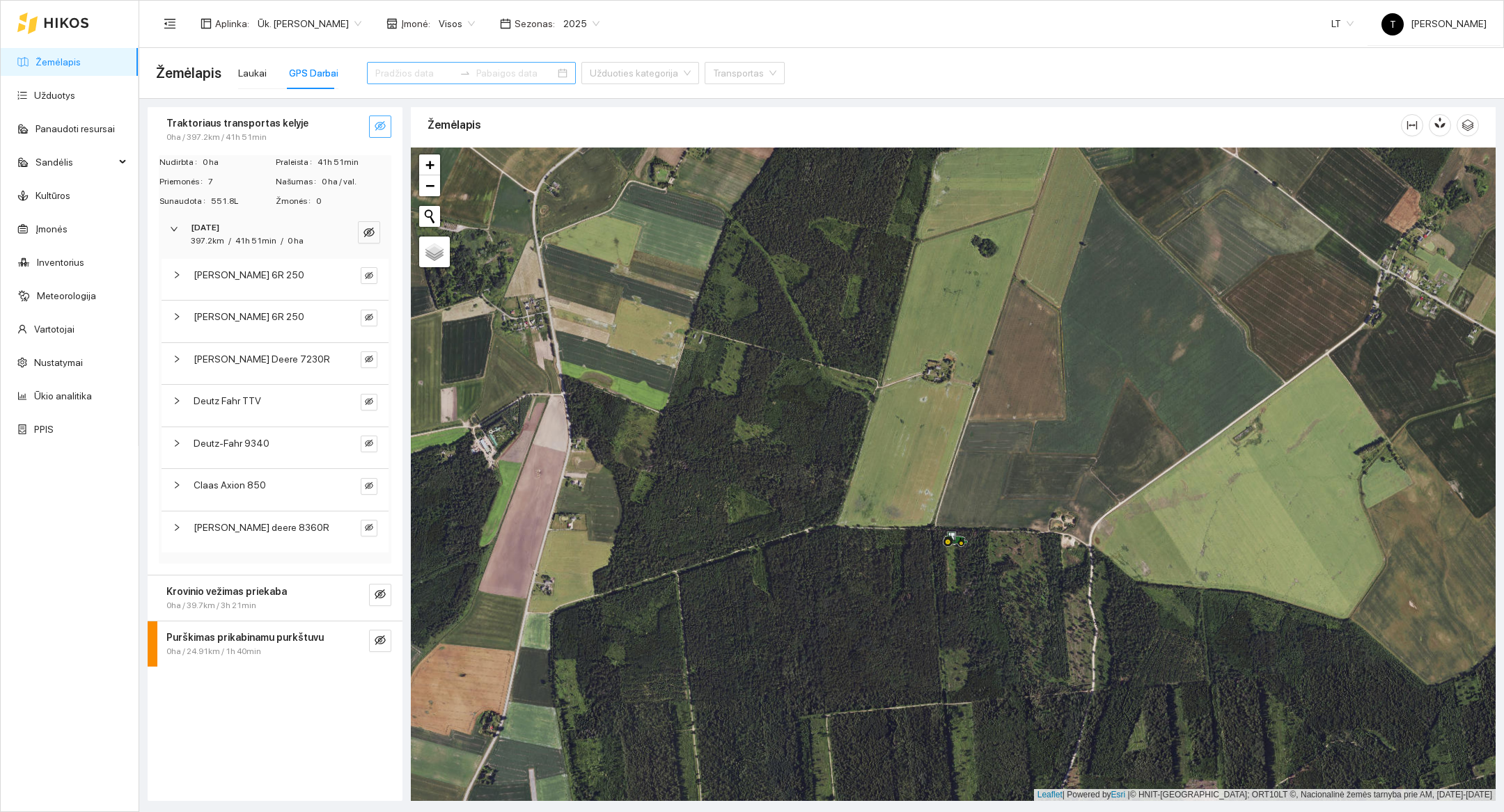
click at [1179, 400] on div at bounding box center [953, 474] width 1085 height 654
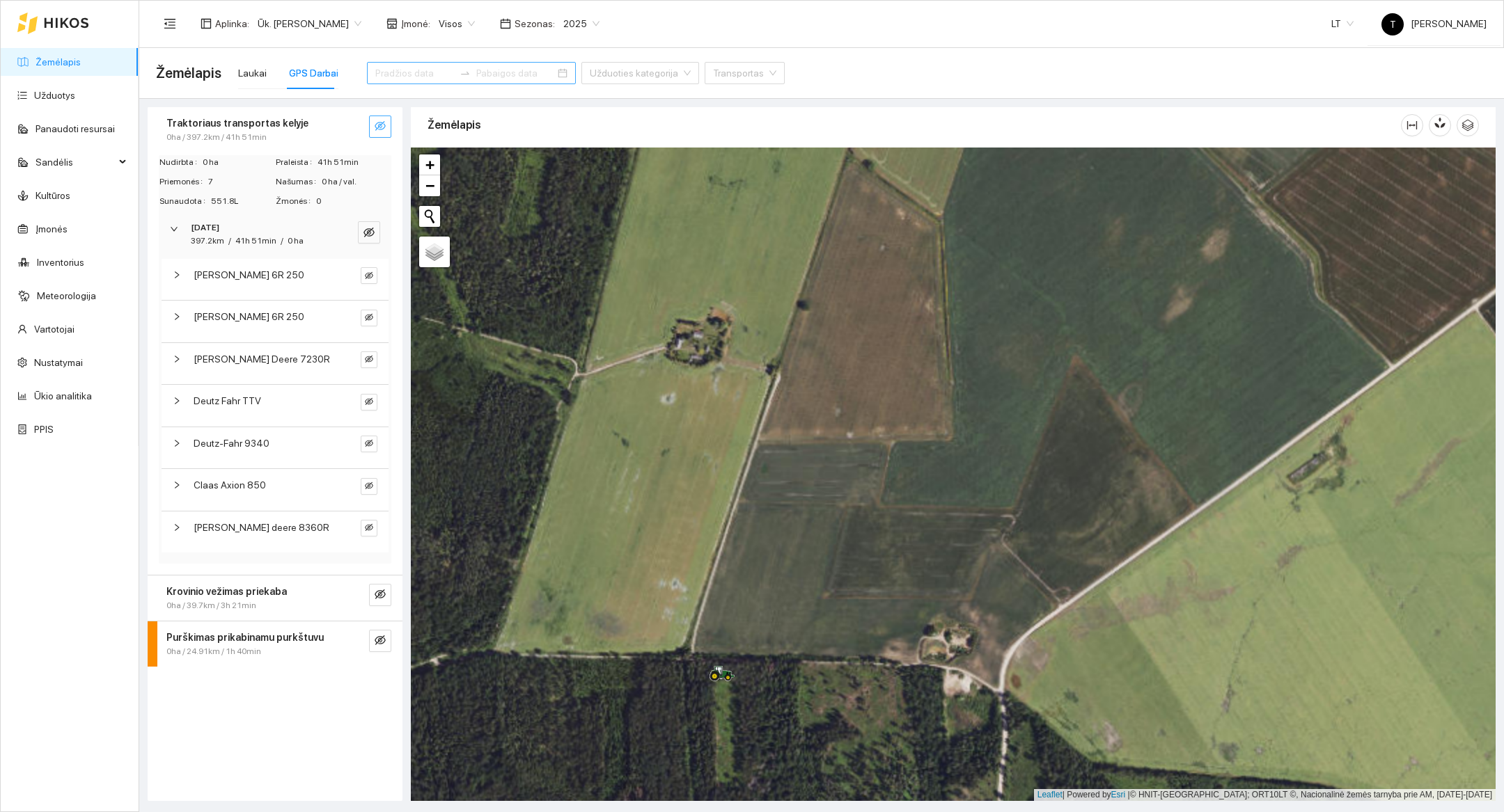
click at [1011, 584] on div at bounding box center [953, 474] width 1085 height 654
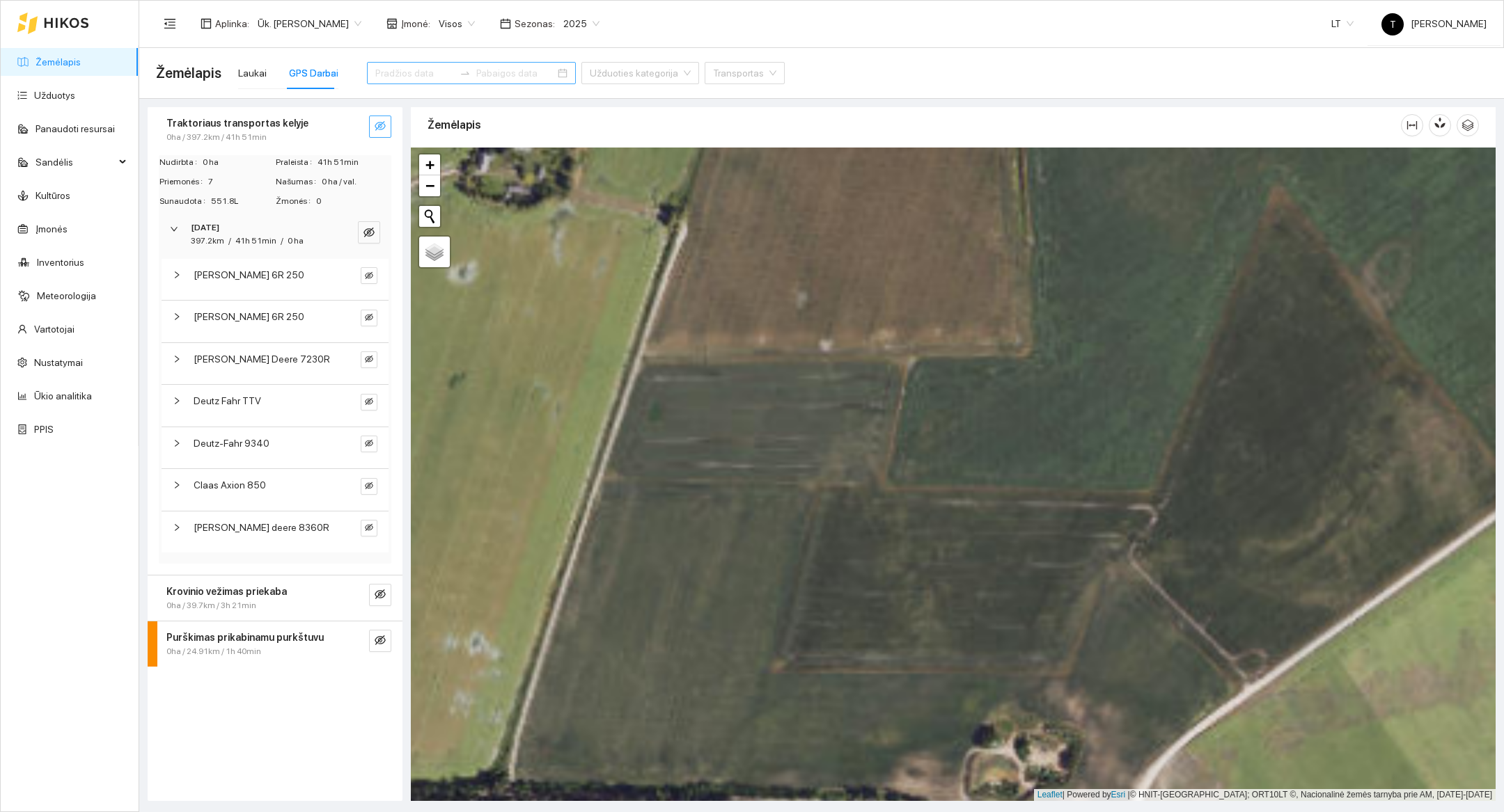
drag, startPoint x: 1011, startPoint y: 584, endPoint x: 1149, endPoint y: 643, distance: 150.1
click at [1149, 643] on div at bounding box center [953, 474] width 1085 height 654
